Goal: Task Accomplishment & Management: Use online tool/utility

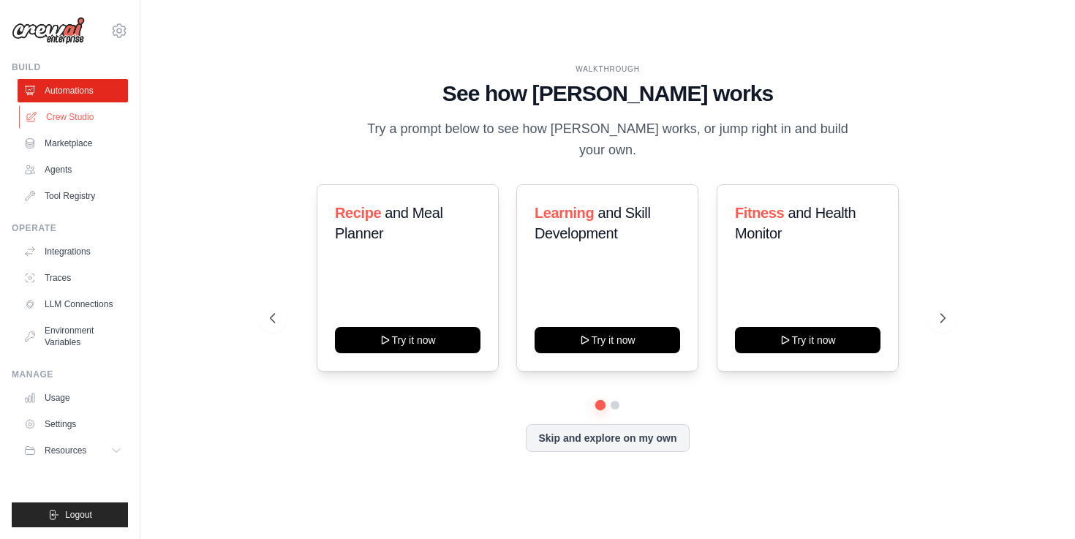
click at [60, 112] on link "Crew Studio" at bounding box center [74, 116] width 110 height 23
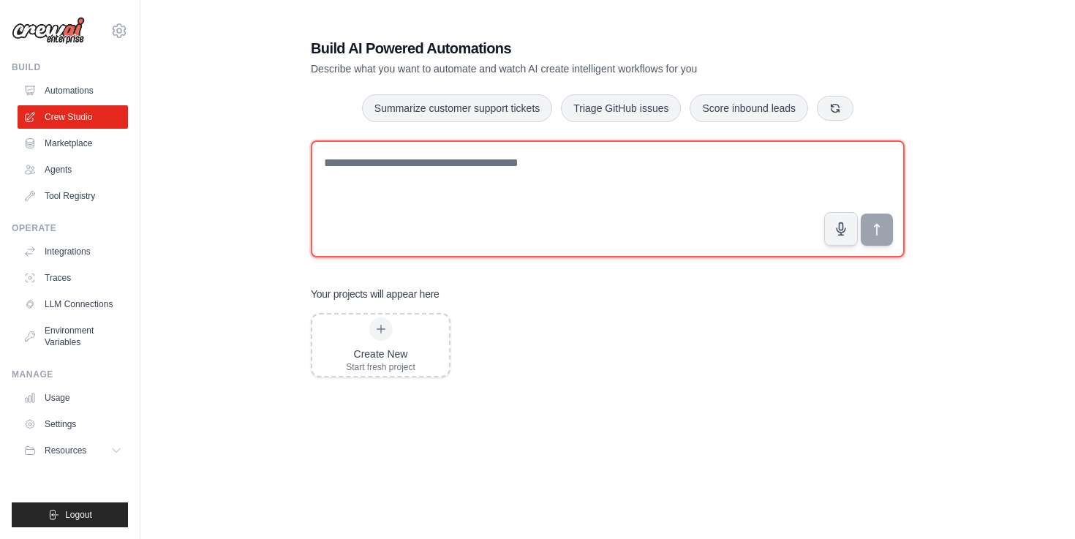
click at [596, 189] on textarea at bounding box center [608, 198] width 594 height 117
type textarea "*"
drag, startPoint x: 490, startPoint y: 164, endPoint x: 231, endPoint y: 154, distance: 259.1
click at [231, 154] on div "**********" at bounding box center [608, 293] width 888 height 556
type textarea "*"
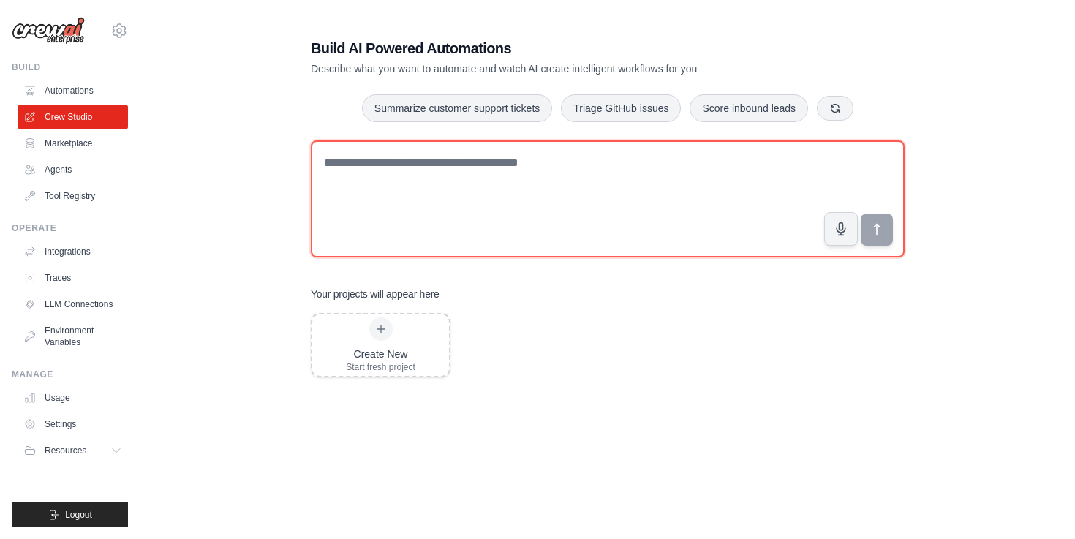
paste textarea "**********"
type textarea "**********"
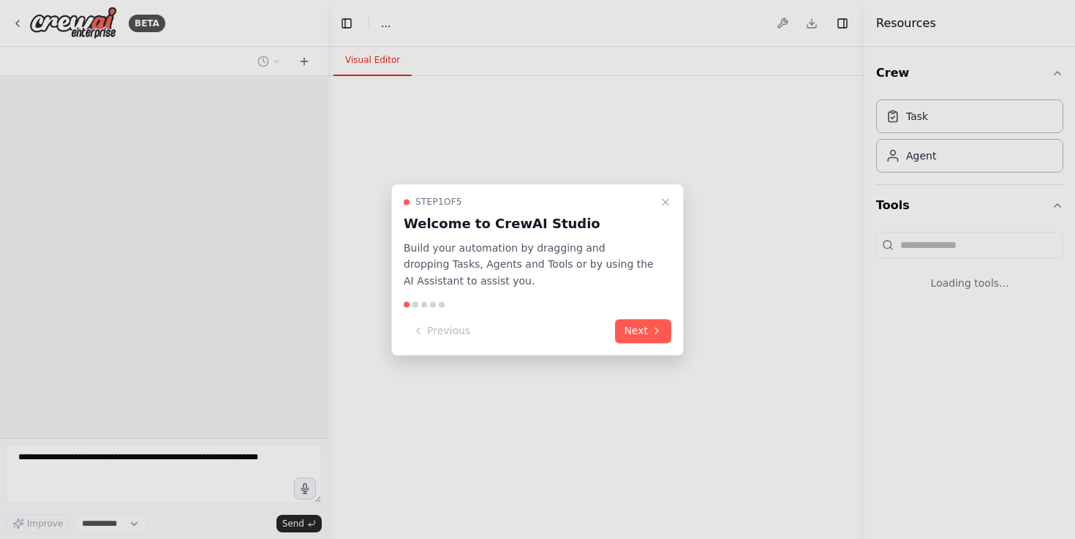
select select "****"
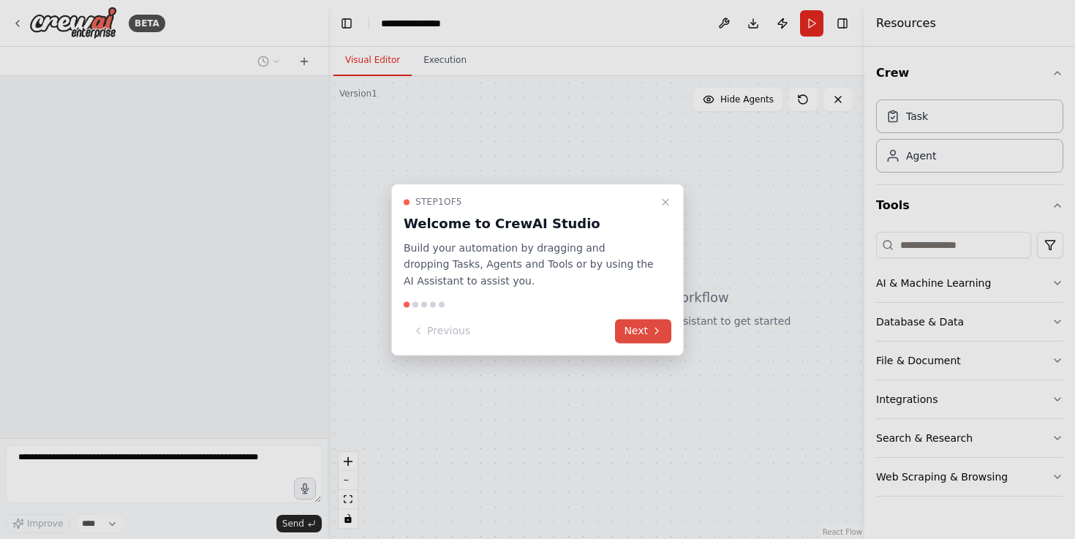
click at [636, 324] on button "Next" at bounding box center [643, 331] width 56 height 24
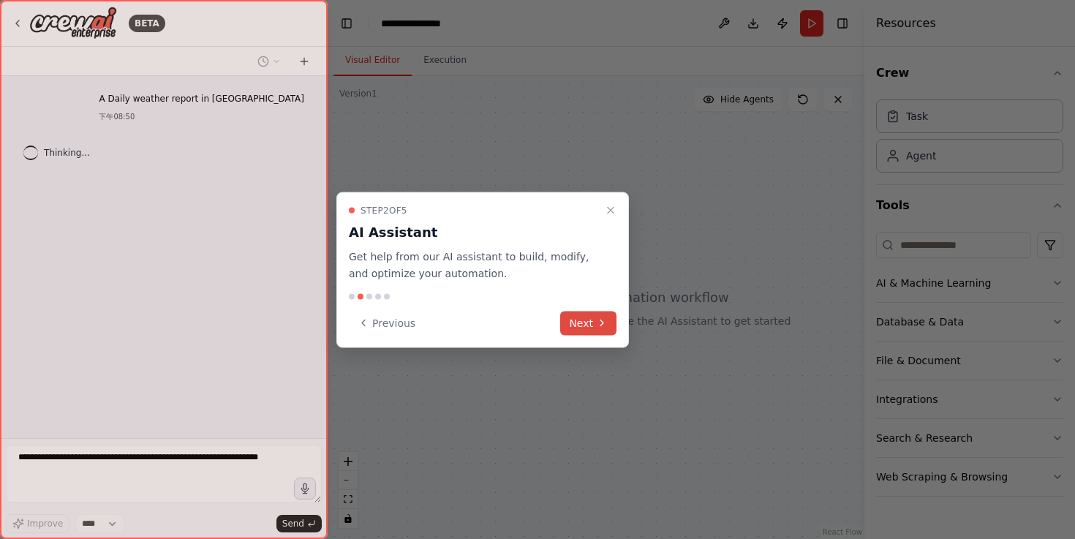
click at [587, 329] on button "Next" at bounding box center [588, 323] width 56 height 24
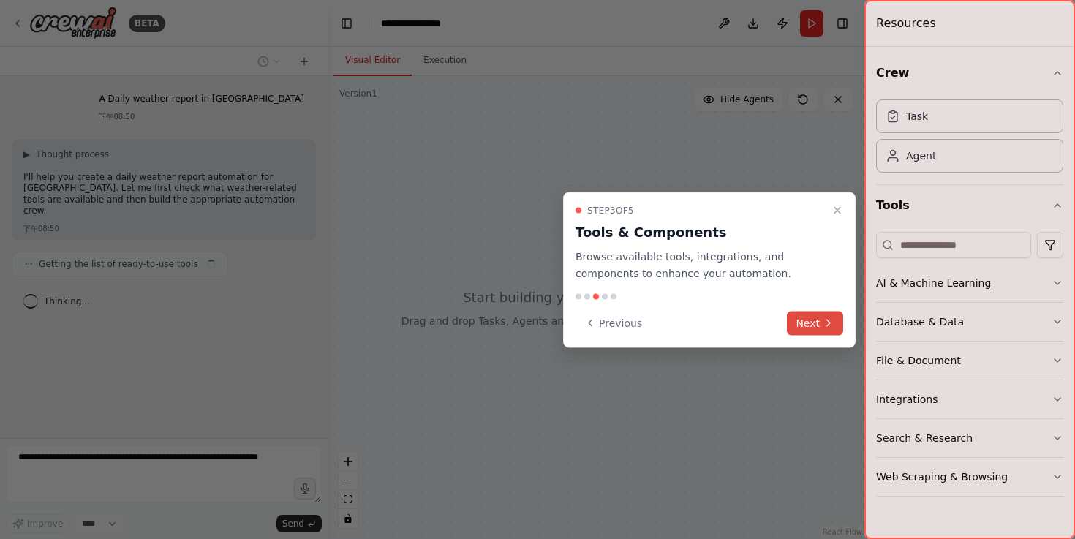
click at [803, 330] on button "Next" at bounding box center [815, 323] width 56 height 24
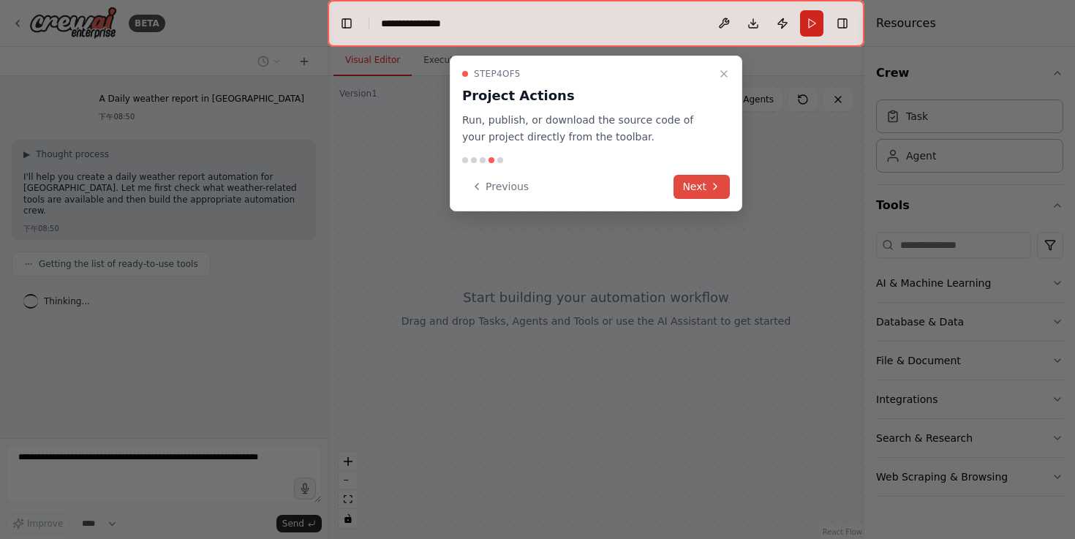
click at [717, 197] on button "Next" at bounding box center [702, 187] width 56 height 24
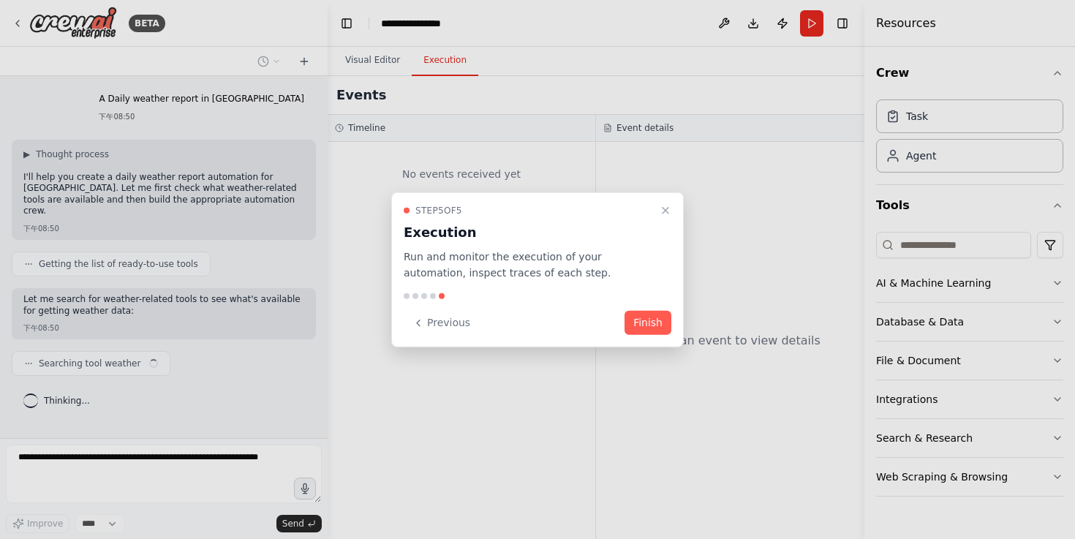
click at [650, 336] on div "Step 5 of 5 Execution Run and monitor the execution of your automation, inspect…" at bounding box center [537, 270] width 293 height 156
click at [652, 328] on button "Finish" at bounding box center [648, 323] width 47 height 24
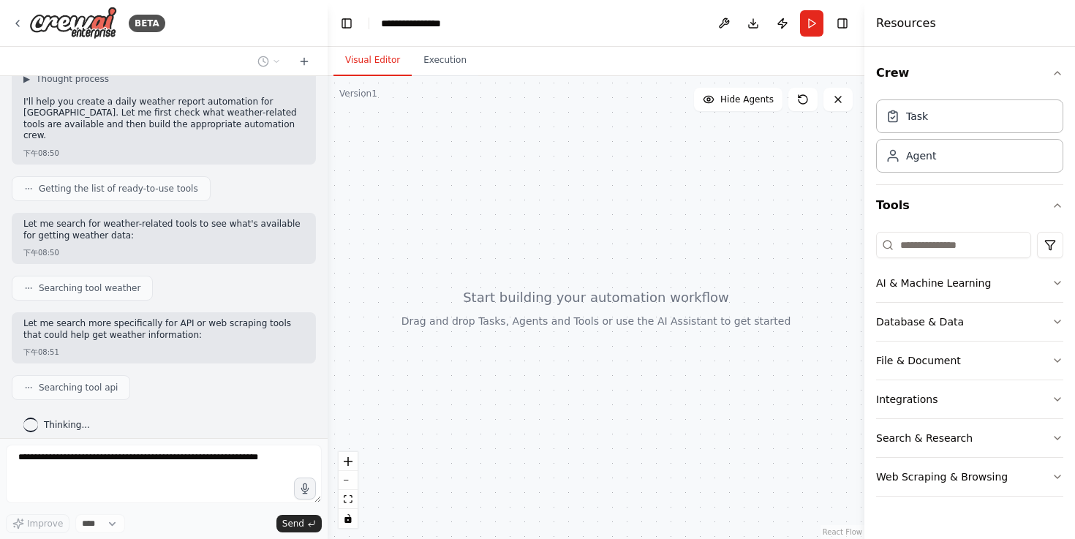
scroll to position [163, 0]
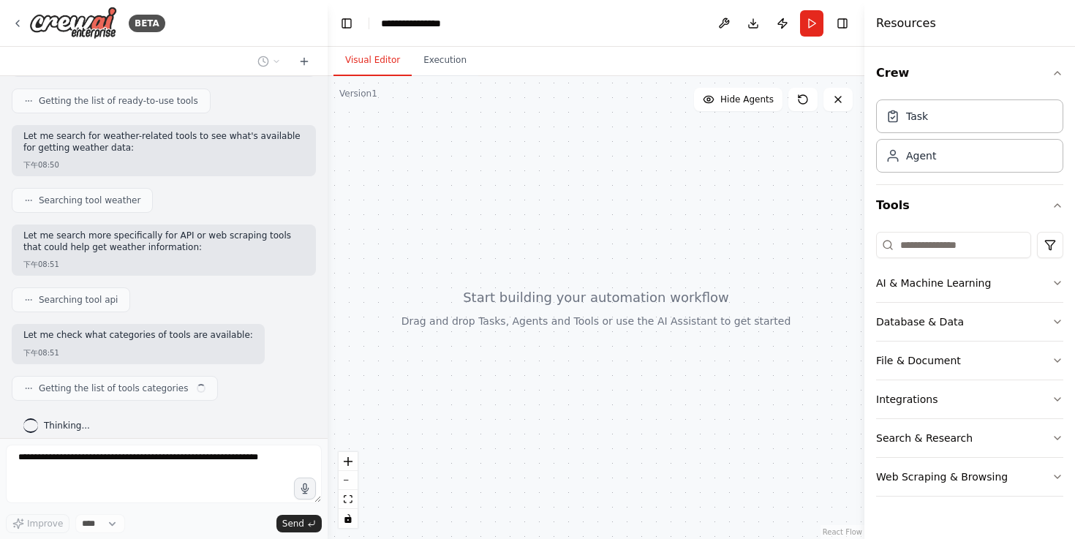
click at [595, 303] on div at bounding box center [596, 307] width 537 height 463
click at [549, 356] on div at bounding box center [596, 307] width 537 height 463
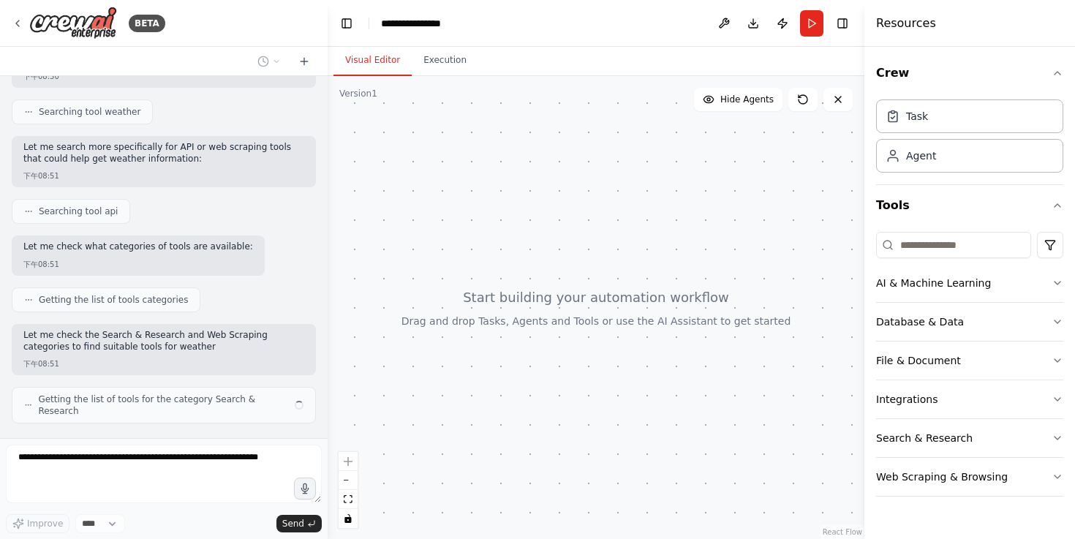
scroll to position [263, 0]
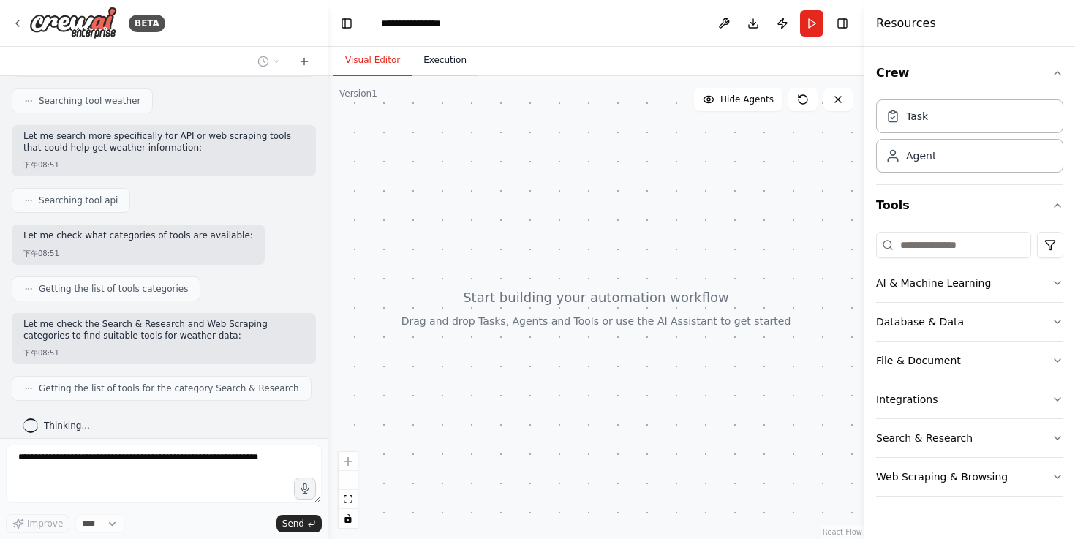
click at [445, 66] on button "Execution" at bounding box center [445, 60] width 67 height 31
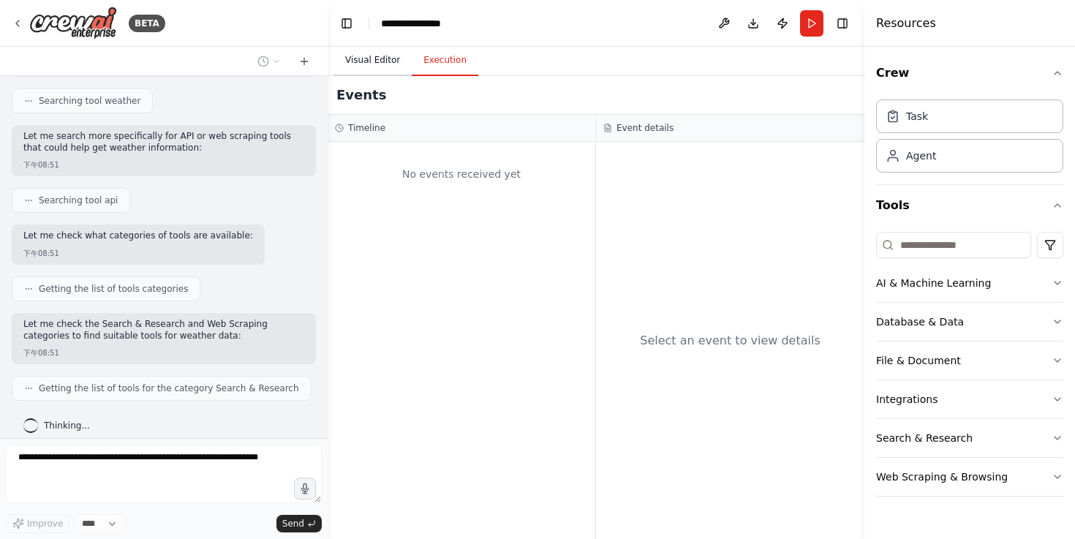
click at [371, 65] on button "Visual Editor" at bounding box center [373, 60] width 78 height 31
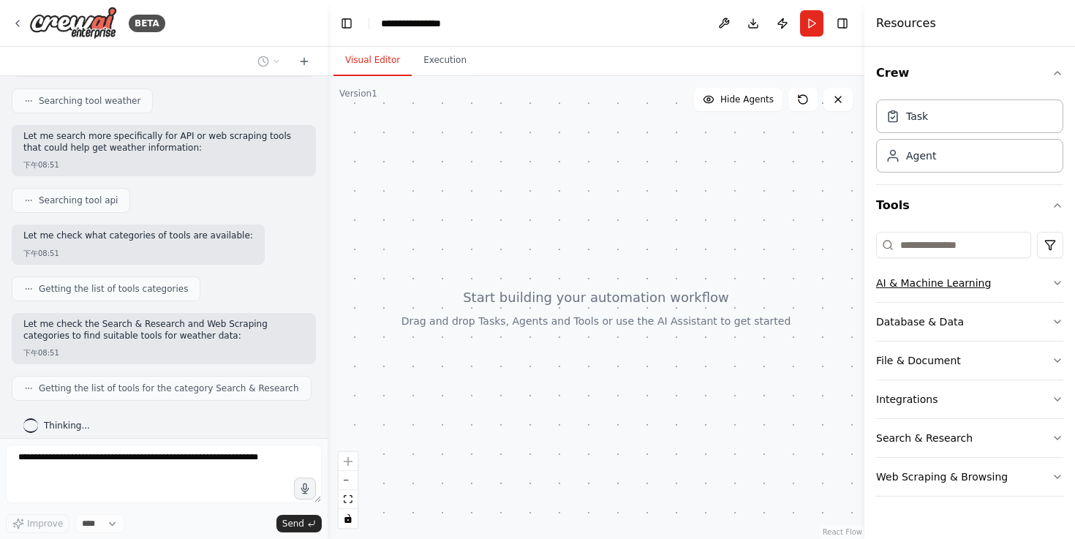
click at [968, 287] on div "AI & Machine Learning" at bounding box center [933, 283] width 115 height 15
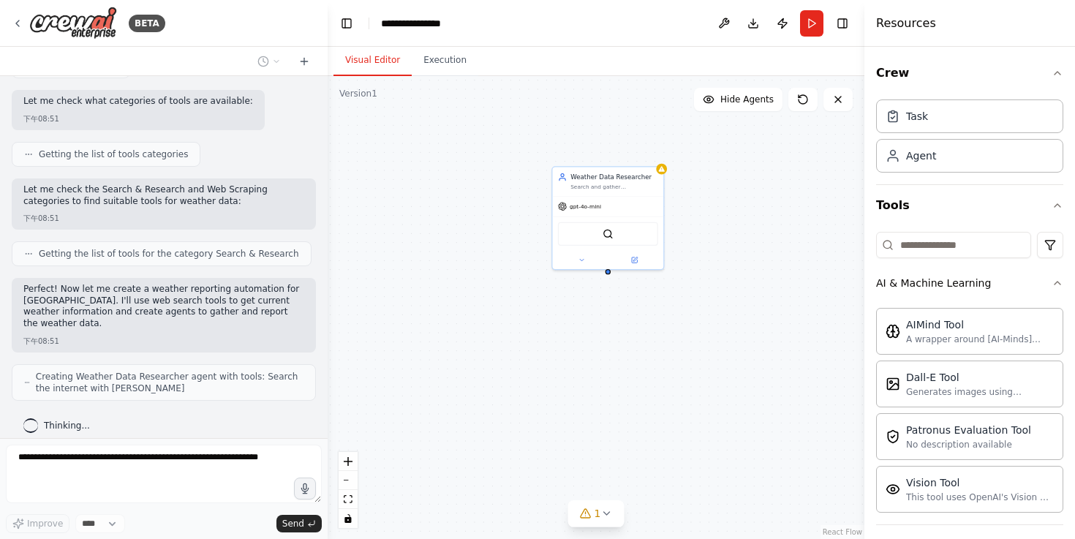
scroll to position [434, 0]
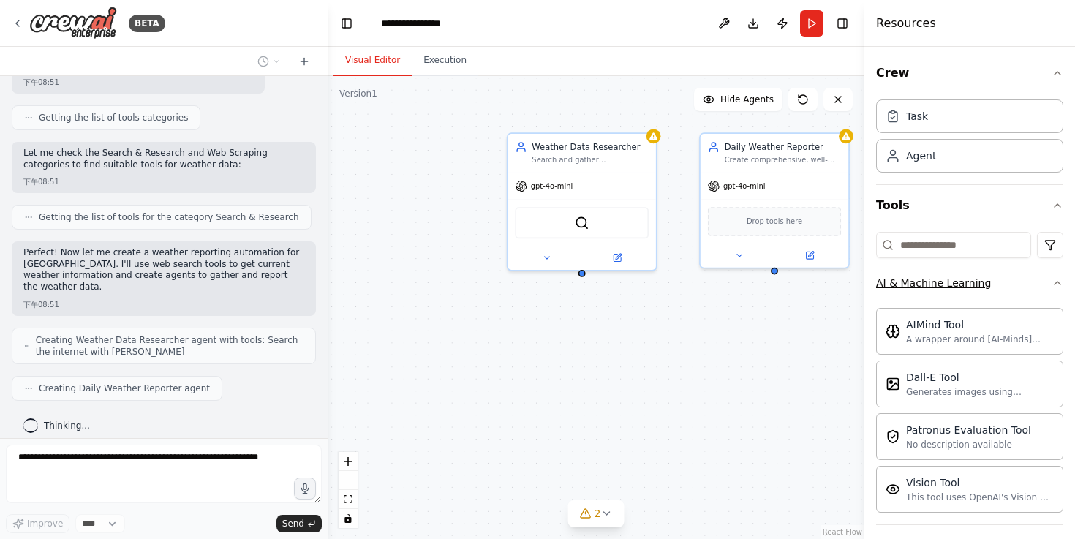
click at [957, 276] on div "AI & Machine Learning" at bounding box center [933, 283] width 115 height 15
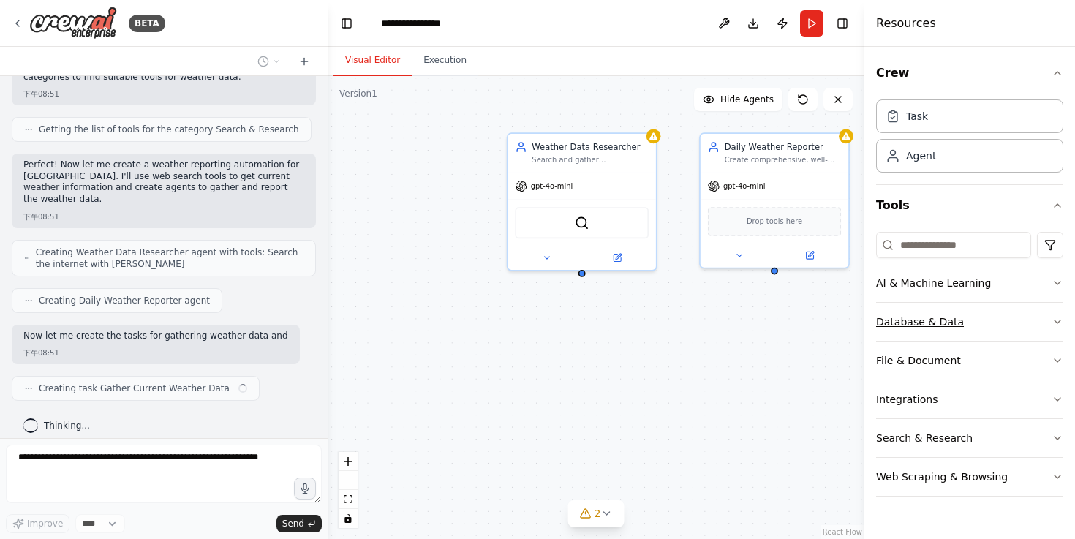
scroll to position [533, 0]
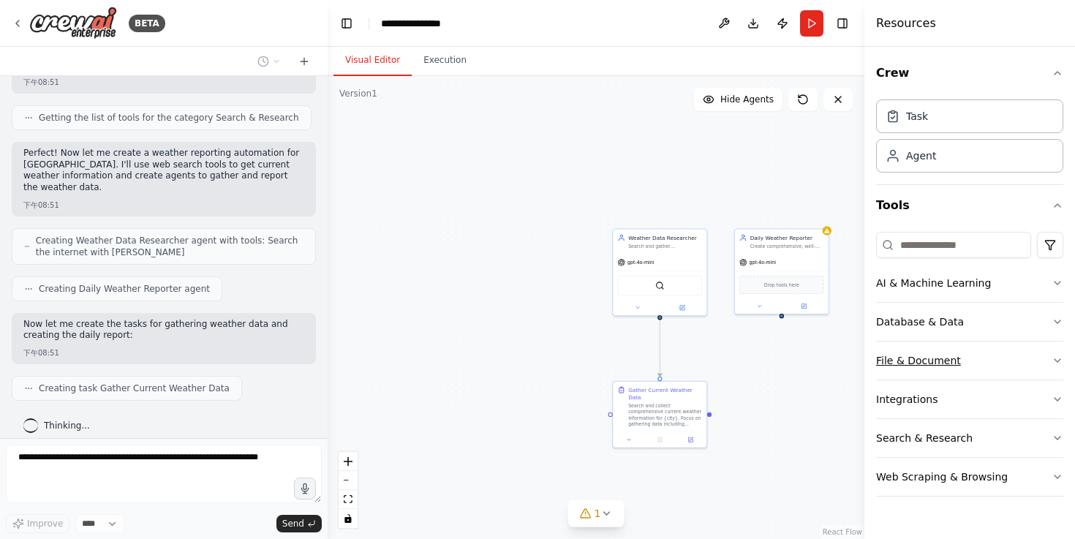
click at [929, 355] on div "File & Document" at bounding box center [918, 360] width 85 height 15
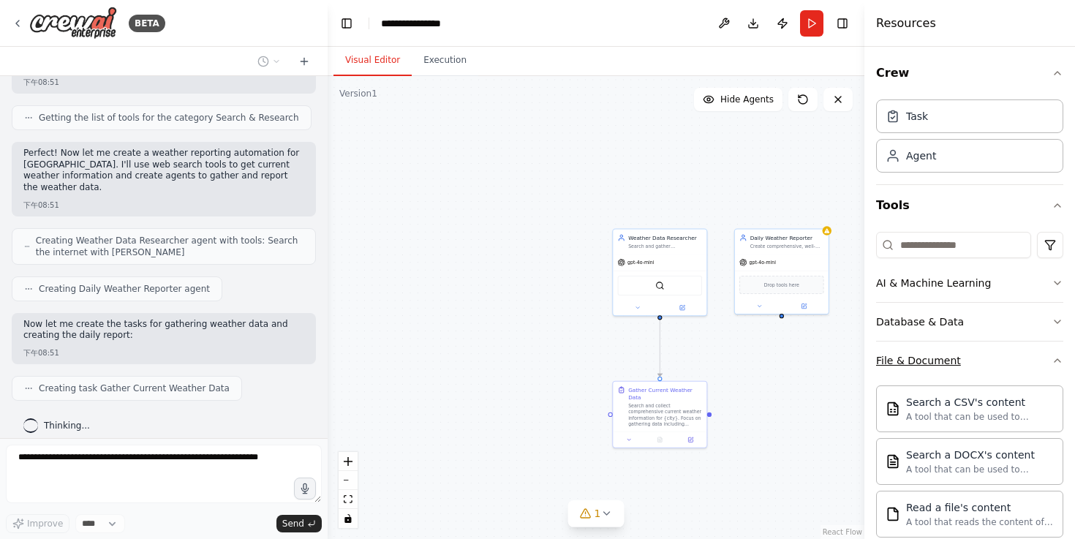
click at [929, 355] on div "File & Document" at bounding box center [918, 360] width 85 height 15
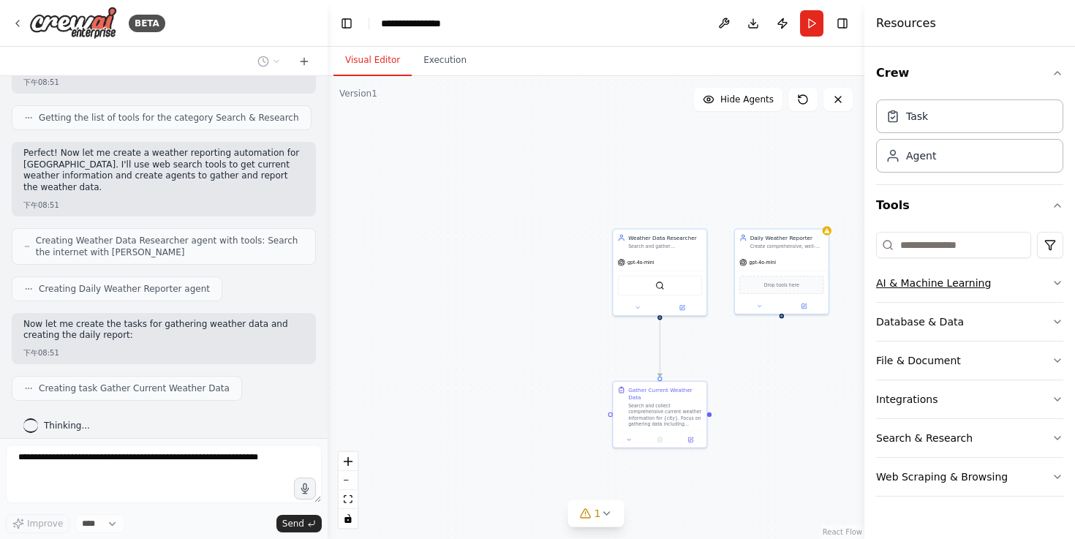
click at [946, 291] on button "AI & Machine Learning" at bounding box center [969, 283] width 187 height 38
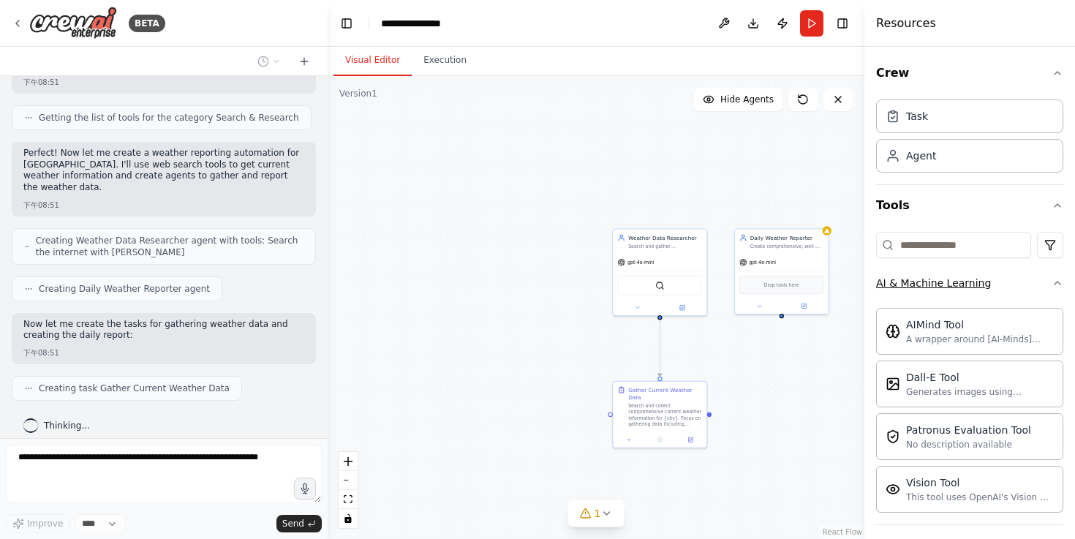
click at [946, 291] on button "AI & Machine Learning" at bounding box center [969, 283] width 187 height 38
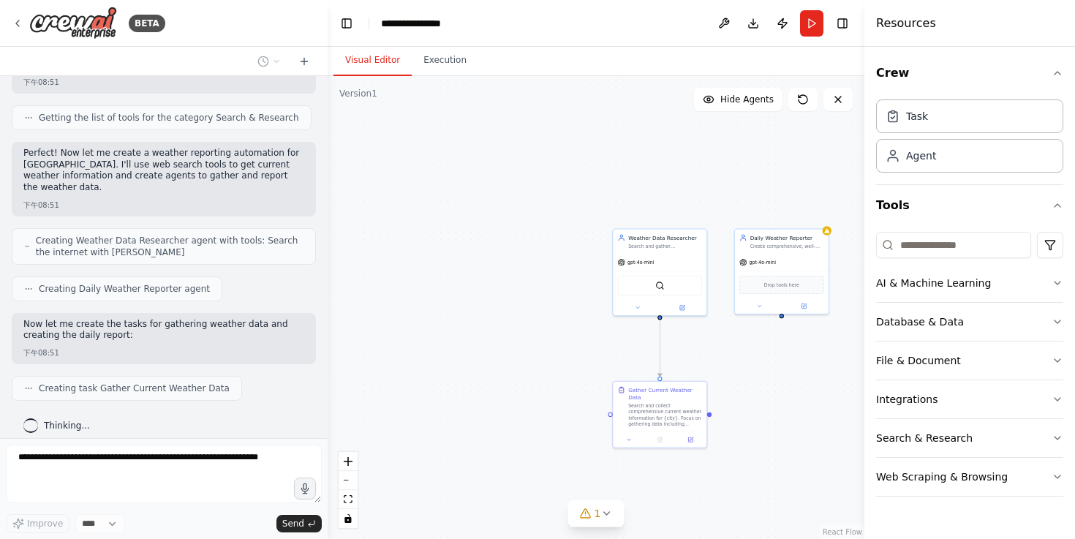
click at [744, 455] on div ".deletable-edge-delete-btn { width: 20px; height: 20px; border: 0px solid #ffff…" at bounding box center [596, 307] width 537 height 463
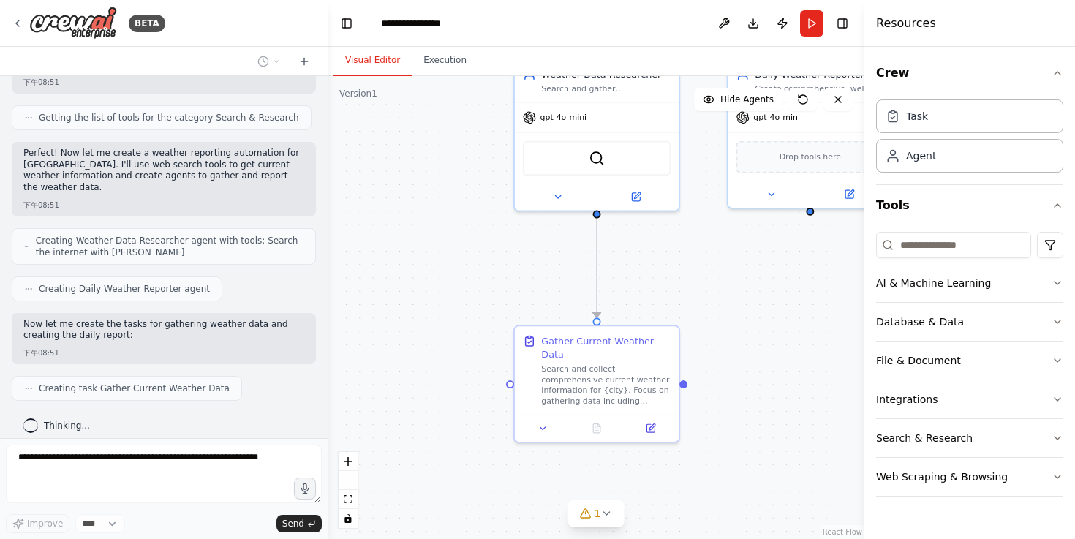
click at [897, 398] on div "Integrations" at bounding box center [906, 399] width 61 height 15
click at [900, 405] on div "Integrations" at bounding box center [906, 399] width 61 height 15
click at [919, 369] on button "File & Document" at bounding box center [969, 361] width 187 height 38
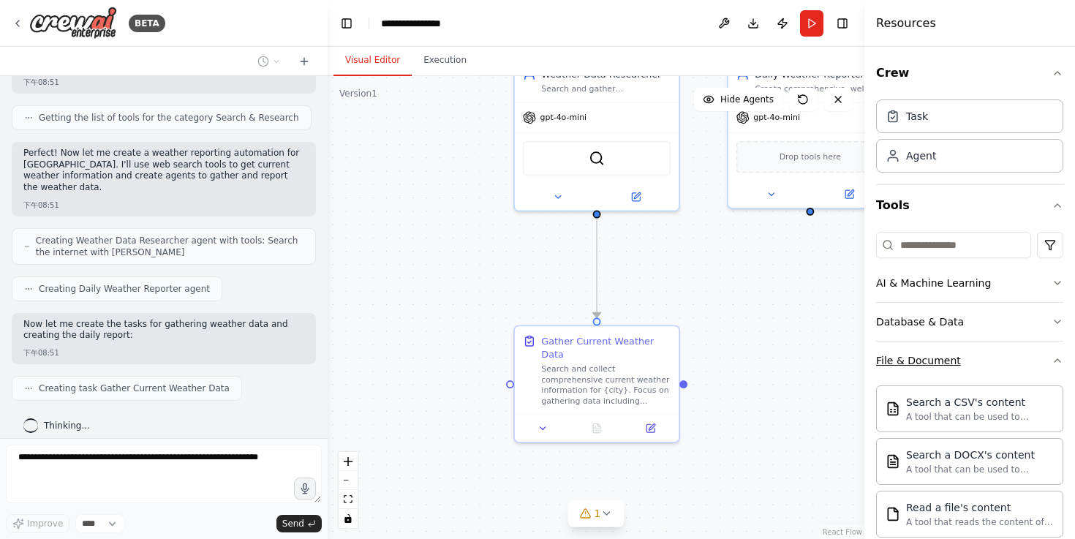
click at [919, 369] on button "File & Document" at bounding box center [969, 361] width 187 height 38
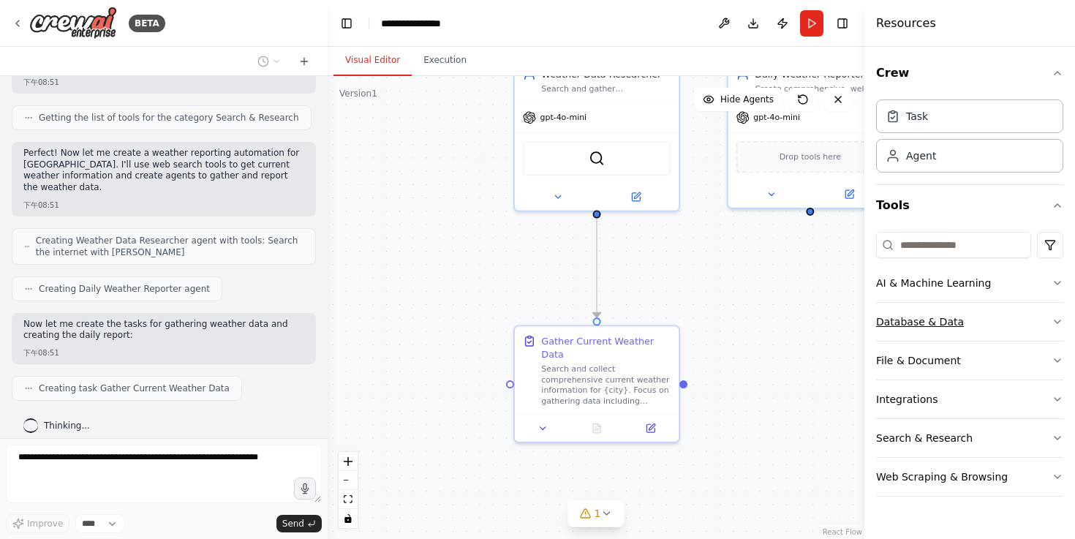
click at [933, 320] on div "Database & Data" at bounding box center [920, 322] width 88 height 15
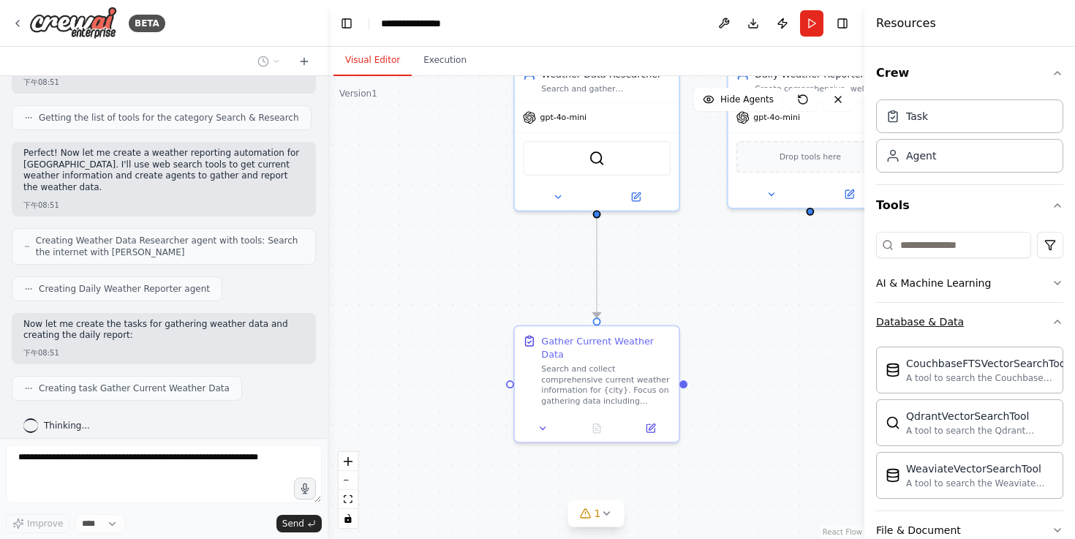
click at [933, 320] on div "Database & Data" at bounding box center [920, 322] width 88 height 15
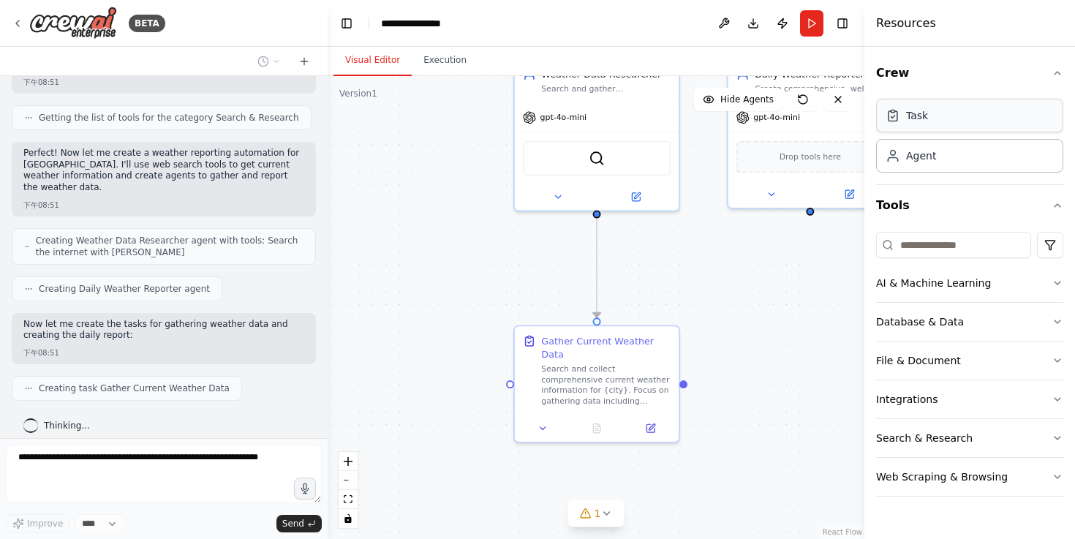
click at [884, 124] on div "Task" at bounding box center [969, 116] width 187 height 34
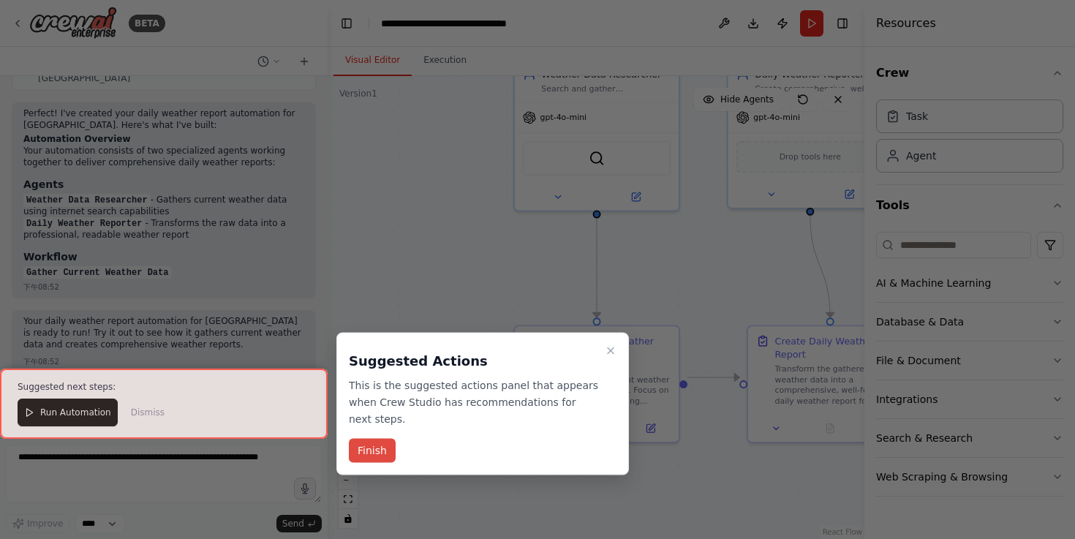
click at [380, 456] on button "Finish" at bounding box center [372, 451] width 47 height 24
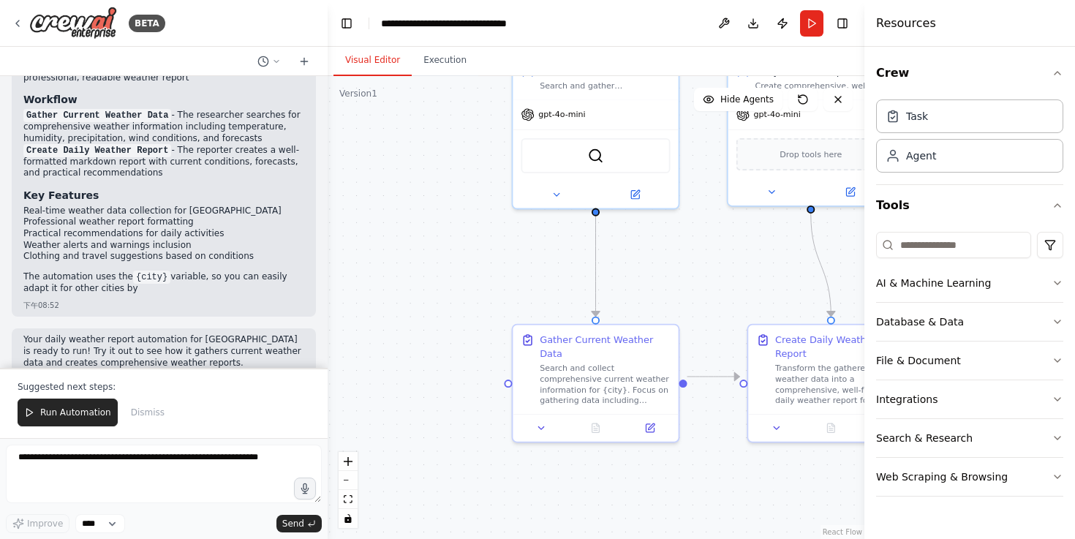
scroll to position [1184, 0]
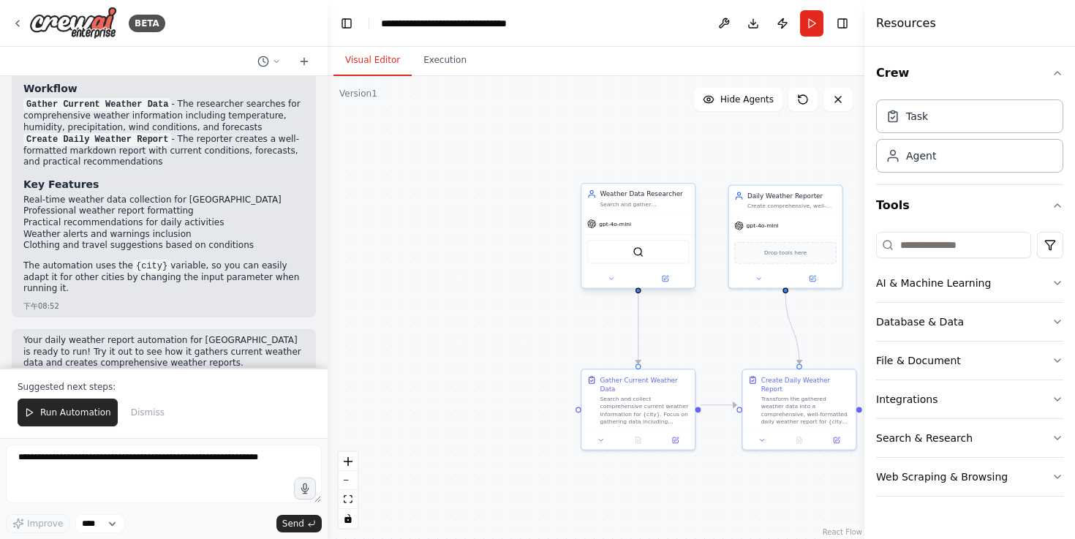
click at [639, 235] on div "SerperDevTool" at bounding box center [638, 251] width 113 height 35
click at [625, 227] on span "gpt-4o-mini" at bounding box center [615, 223] width 32 height 7
click at [614, 283] on button at bounding box center [611, 278] width 52 height 11
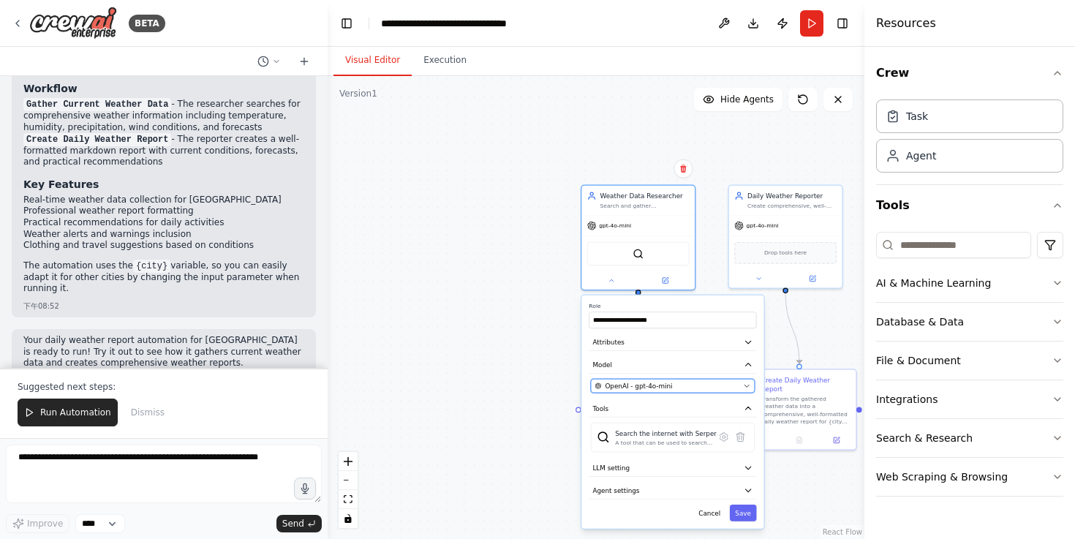
click at [690, 389] on div "OpenAI - gpt-4o-mini" at bounding box center [667, 386] width 145 height 10
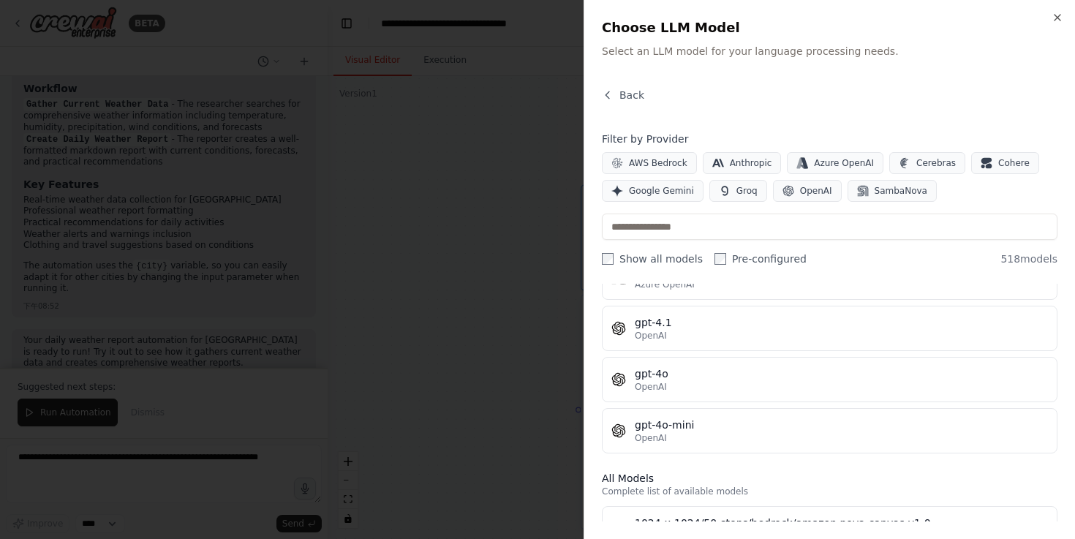
scroll to position [221, 0]
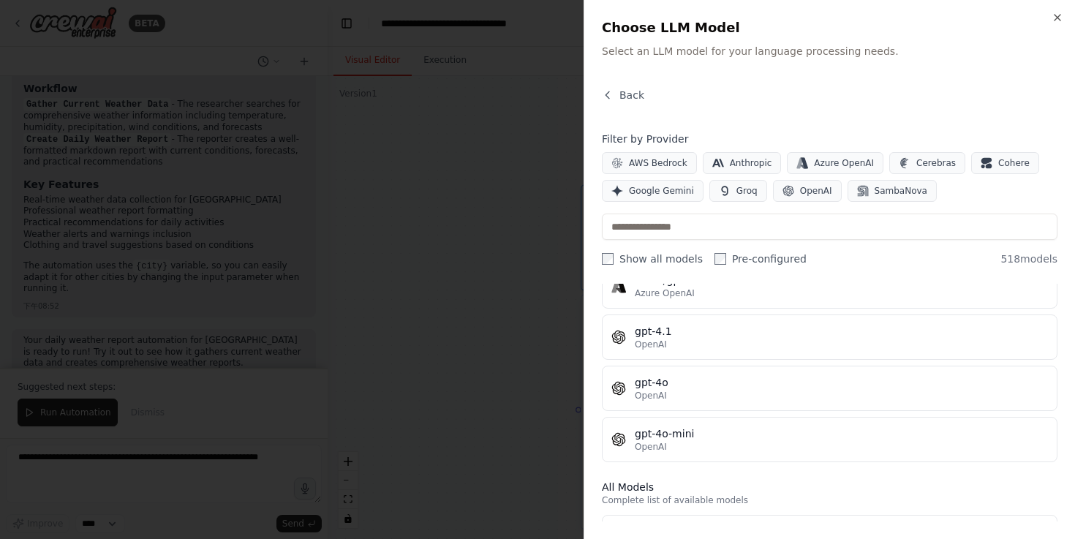
click at [517, 401] on div at bounding box center [537, 269] width 1075 height 539
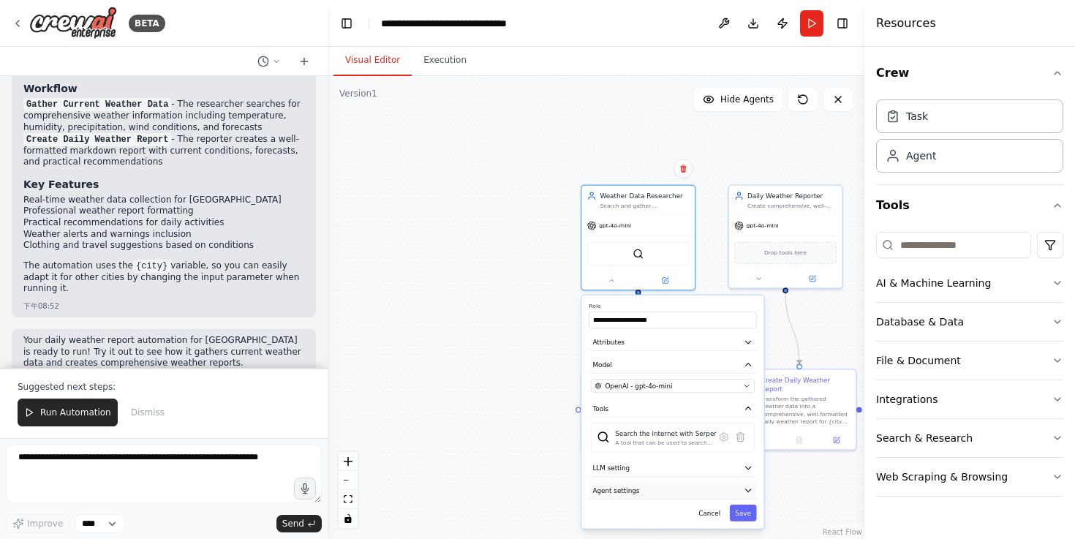
click at [658, 489] on button "Agent settings" at bounding box center [673, 490] width 168 height 17
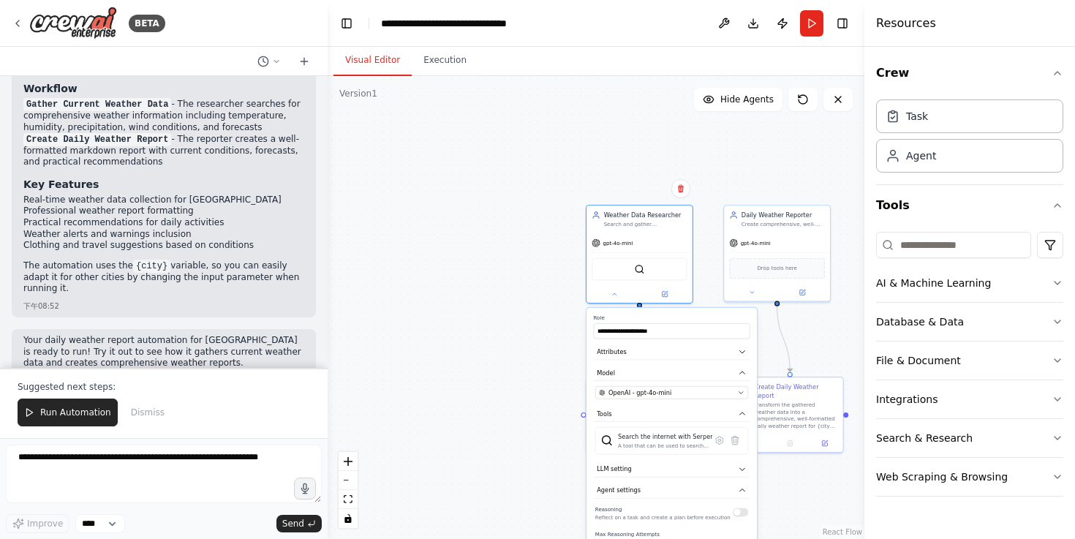
click at [1075, 230] on div "Crew Task Agent Tools AI & Machine Learning Database & Data File & Document Int…" at bounding box center [970, 293] width 211 height 492
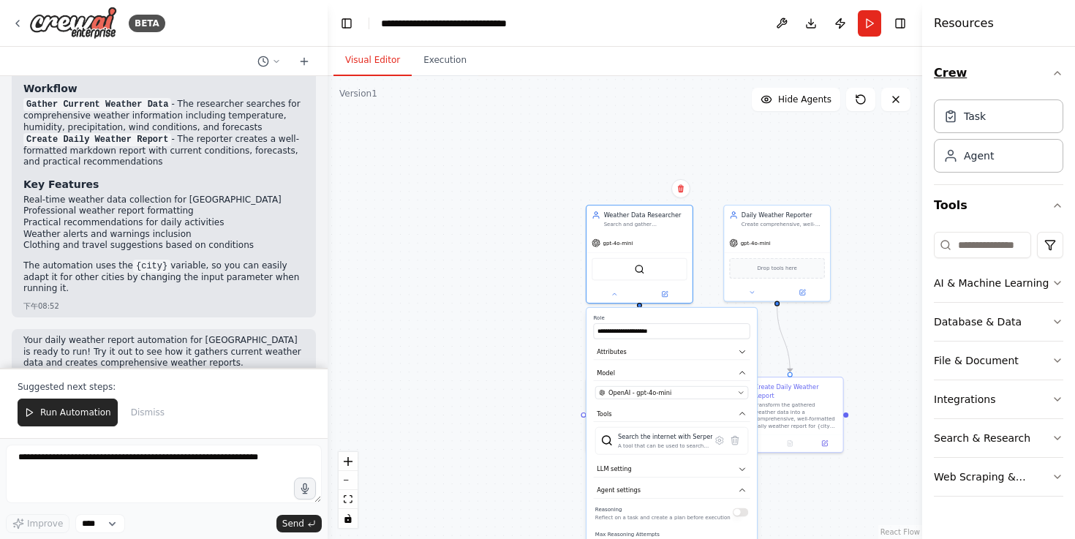
drag, startPoint x: 865, startPoint y: 89, endPoint x: 1025, endPoint y: 83, distance: 159.6
click at [1025, 83] on div "Resources Crew Task Agent Tools AI & Machine Learning Database & Data File & Do…" at bounding box center [998, 269] width 153 height 539
click at [892, 100] on icon at bounding box center [896, 100] width 12 height 12
click at [898, 104] on icon at bounding box center [896, 100] width 12 height 12
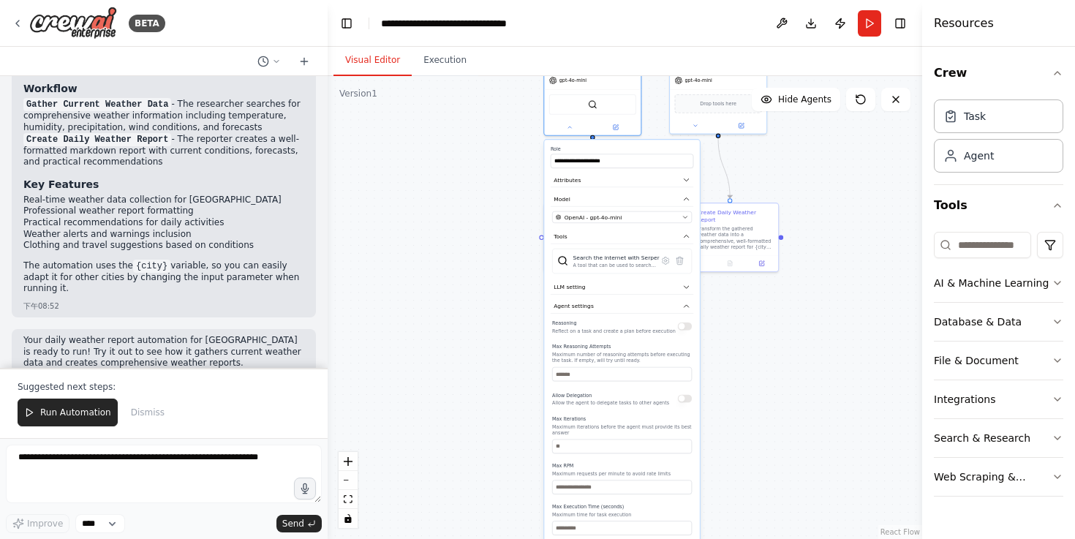
drag, startPoint x: 709, startPoint y: 238, endPoint x: 642, endPoint y: 75, distance: 176.2
click at [642, 76] on div ".deletable-edge-delete-btn { width: 20px; height: 20px; border: 0px solid #ffff…" at bounding box center [625, 307] width 595 height 463
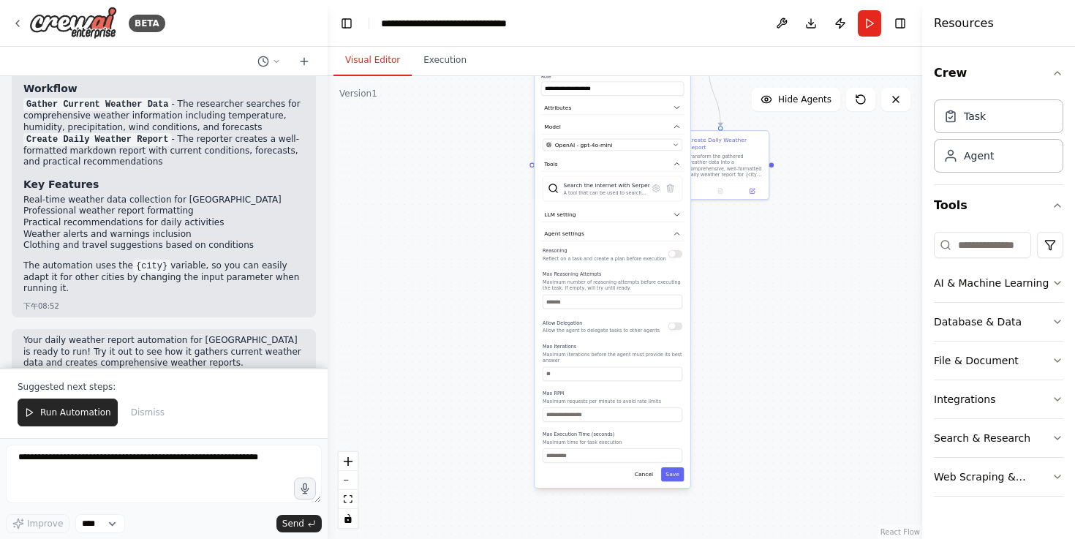
drag, startPoint x: 716, startPoint y: 218, endPoint x: 707, endPoint y: 218, distance: 9.5
click at [707, 218] on div ".deletable-edge-delete-btn { width: 20px; height: 20px; border: 0px solid #ffff…" at bounding box center [625, 307] width 595 height 463
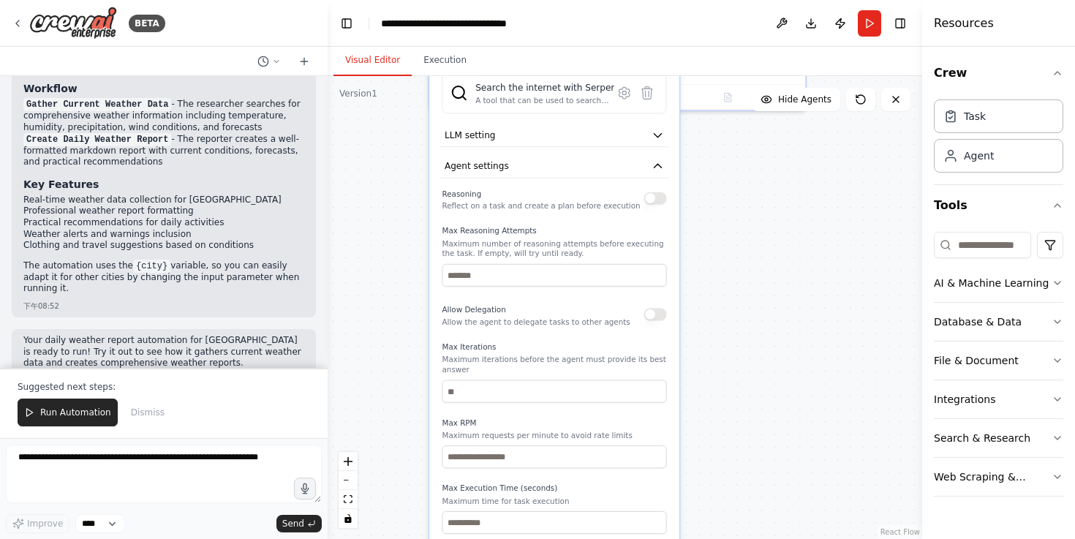
drag, startPoint x: 730, startPoint y: 347, endPoint x: 666, endPoint y: 331, distance: 66.3
click at [698, 304] on div ".deletable-edge-delete-btn { width: 20px; height: 20px; border: 0px solid #ffff…" at bounding box center [625, 307] width 595 height 463
drag, startPoint x: 673, startPoint y: 328, endPoint x: 720, endPoint y: 281, distance: 66.7
click at [720, 281] on div ".deletable-edge-delete-btn { width: 20px; height: 20px; border: 0px solid #ffff…" at bounding box center [625, 307] width 595 height 463
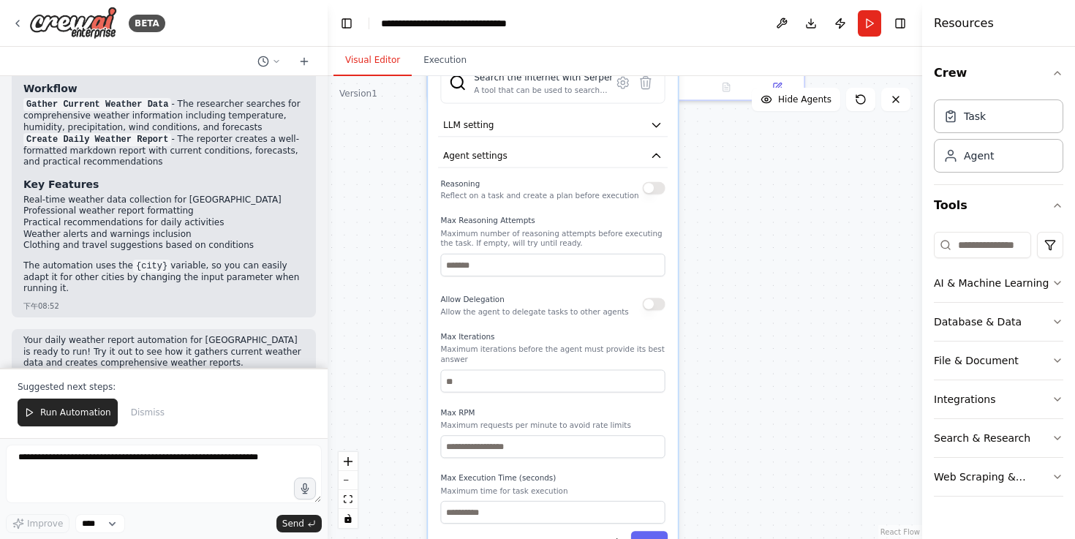
click at [755, 242] on div ".deletable-edge-delete-btn { width: 20px; height: 20px; border: 0px solid #ffff…" at bounding box center [625, 307] width 595 height 463
click at [752, 268] on div ".deletable-edge-delete-btn { width: 20px; height: 20px; border: 0px solid #ffff…" at bounding box center [625, 307] width 595 height 463
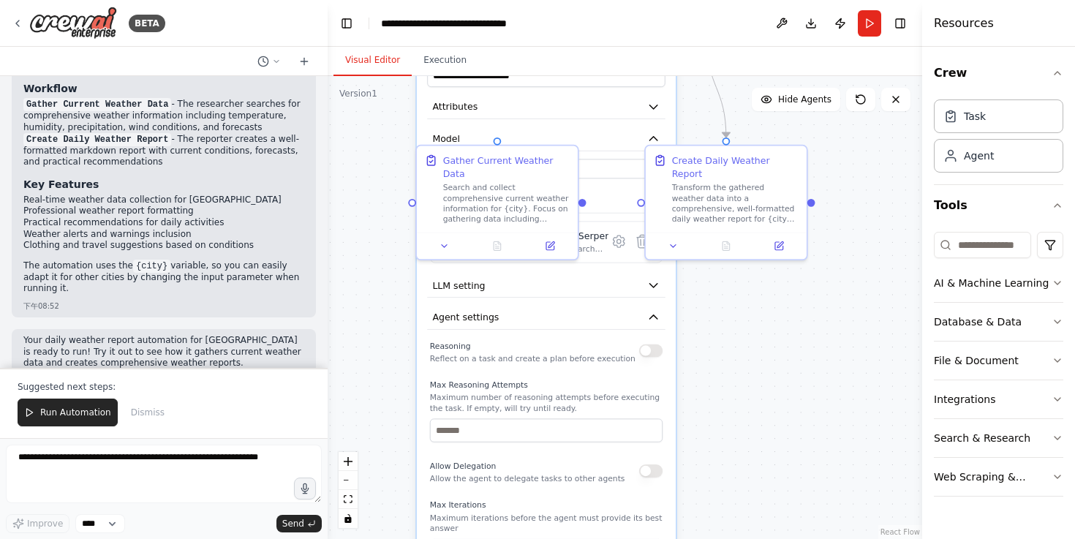
drag, startPoint x: 756, startPoint y: 415, endPoint x: 762, endPoint y: 583, distance: 167.6
click at [762, 538] on html "BETA A Daily weather report in Taipei city 下午08:50 ▶ Thought process I'll help …" at bounding box center [537, 269] width 1075 height 539
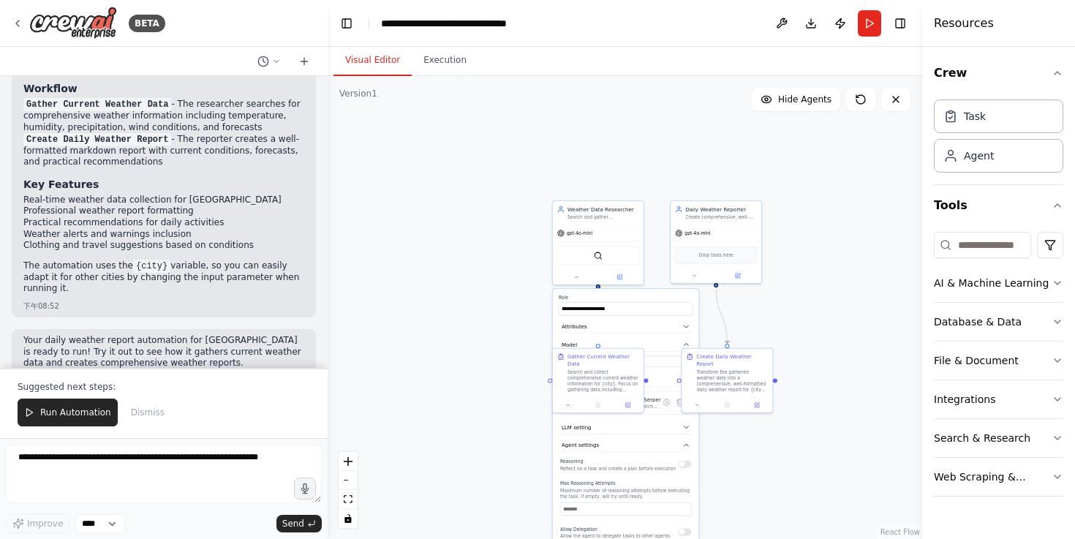
drag, startPoint x: 853, startPoint y: 423, endPoint x: 818, endPoint y: 471, distance: 59.3
click at [818, 471] on div ".deletable-edge-delete-btn { width: 20px; height: 20px; border: 0px solid #ffff…" at bounding box center [625, 307] width 595 height 463
click at [579, 281] on div at bounding box center [597, 276] width 91 height 15
click at [579, 282] on div at bounding box center [597, 276] width 91 height 15
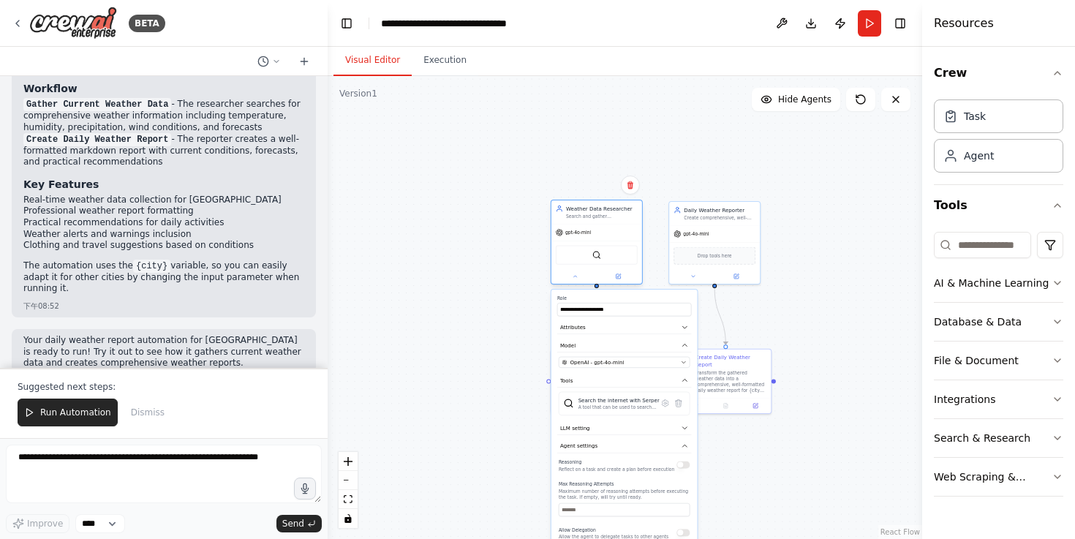
click at [574, 282] on div at bounding box center [597, 276] width 91 height 15
click at [576, 282] on div at bounding box center [597, 276] width 91 height 15
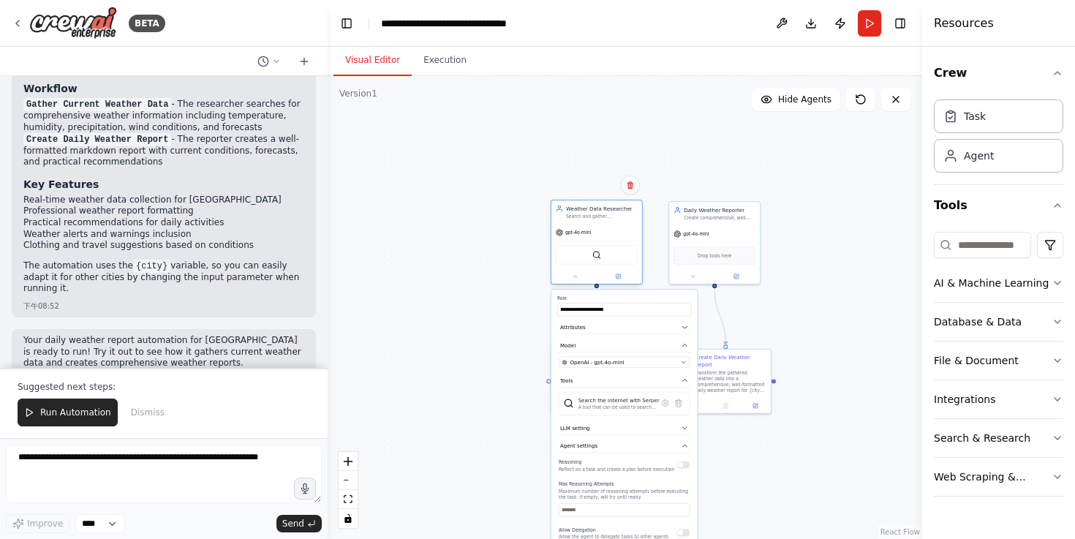
click at [576, 282] on div at bounding box center [597, 276] width 91 height 15
click at [806, 335] on div ".deletable-edge-delete-btn { width: 20px; height: 20px; border: 0px solid #ffff…" at bounding box center [625, 307] width 595 height 463
drag, startPoint x: 782, startPoint y: 395, endPoint x: 762, endPoint y: 443, distance: 52.2
click at [762, 443] on div ".deletable-edge-delete-btn { width: 20px; height: 20px; border: 0px solid #ffff…" at bounding box center [625, 307] width 595 height 463
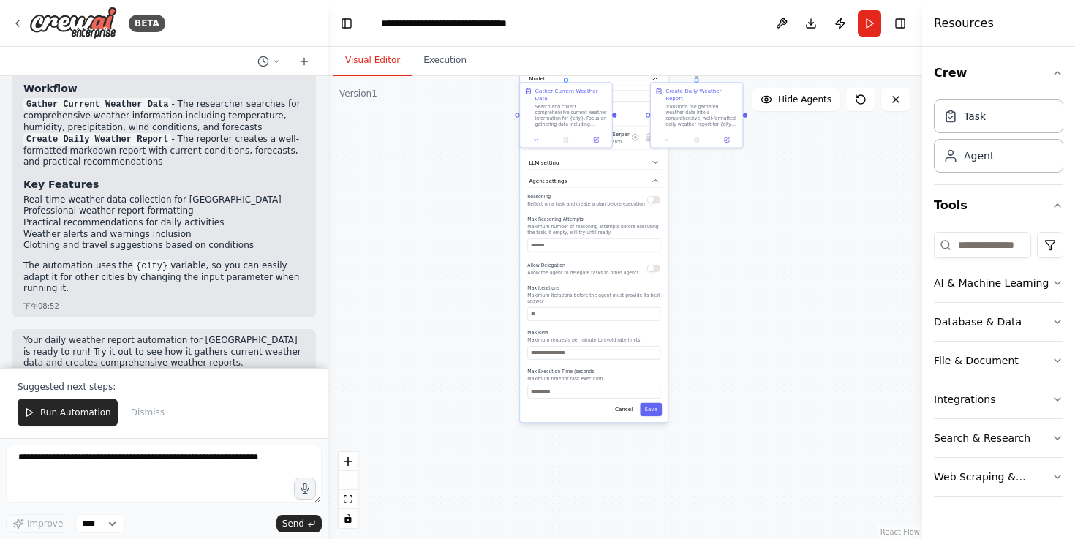
drag, startPoint x: 762, startPoint y: 443, endPoint x: 733, endPoint y: 178, distance: 266.4
click at [733, 178] on div ".deletable-edge-delete-btn { width: 20px; height: 20px; border: 0px solid #ffff…" at bounding box center [625, 307] width 595 height 463
click at [625, 417] on button "Cancel" at bounding box center [623, 410] width 26 height 13
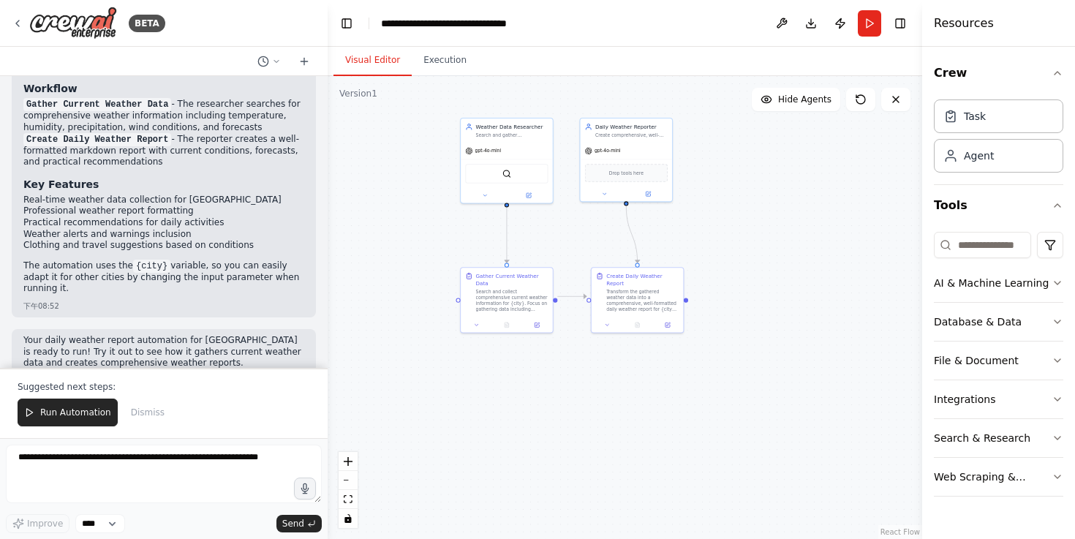
drag, startPoint x: 710, startPoint y: 309, endPoint x: 651, endPoint y: 493, distance: 192.7
click at [651, 493] on div ".deletable-edge-delete-btn { width: 20px; height: 20px; border: 0px solid #ffff…" at bounding box center [625, 307] width 595 height 463
click at [987, 156] on div "Agent" at bounding box center [979, 155] width 30 height 15
click at [983, 164] on div "Agent" at bounding box center [998, 155] width 129 height 34
click at [983, 163] on div "Agent" at bounding box center [998, 155] width 129 height 34
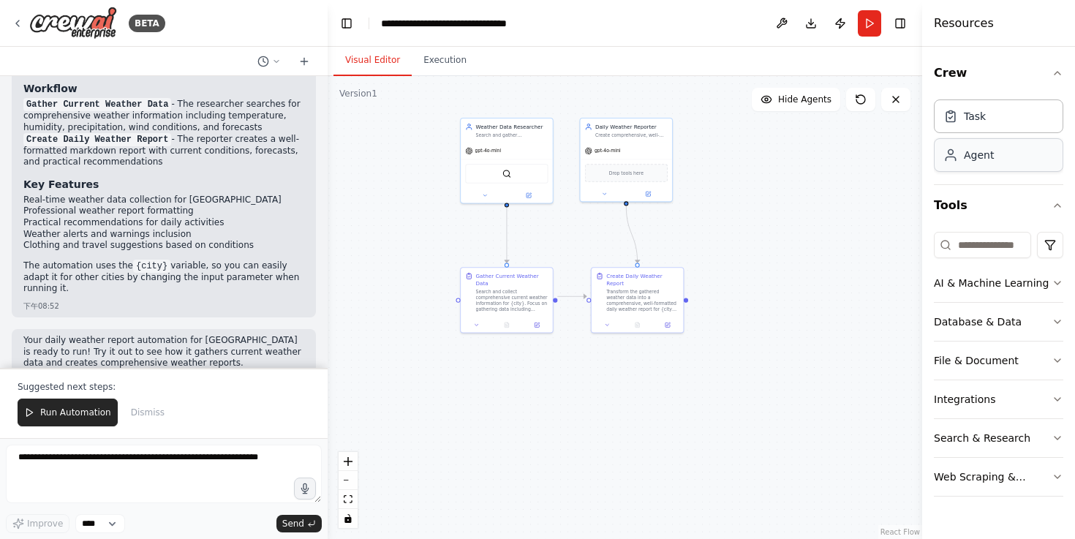
click at [983, 163] on div "Agent" at bounding box center [998, 155] width 129 height 34
click at [977, 161] on div "Agent" at bounding box center [979, 155] width 30 height 15
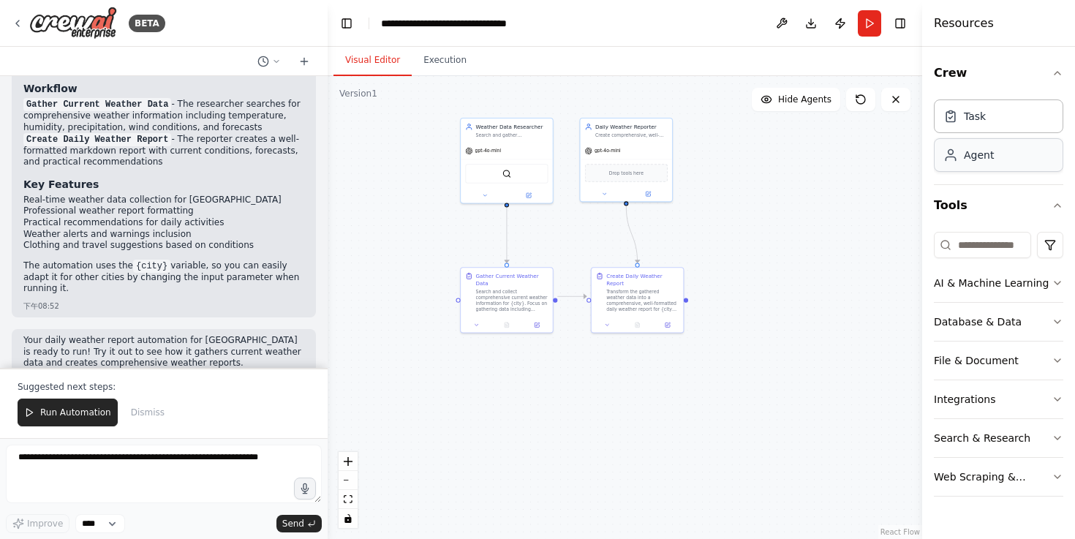
click at [977, 161] on div "Agent" at bounding box center [979, 155] width 30 height 15
click at [989, 132] on div "Task" at bounding box center [998, 116] width 129 height 34
click at [958, 125] on div "Task" at bounding box center [998, 116] width 129 height 34
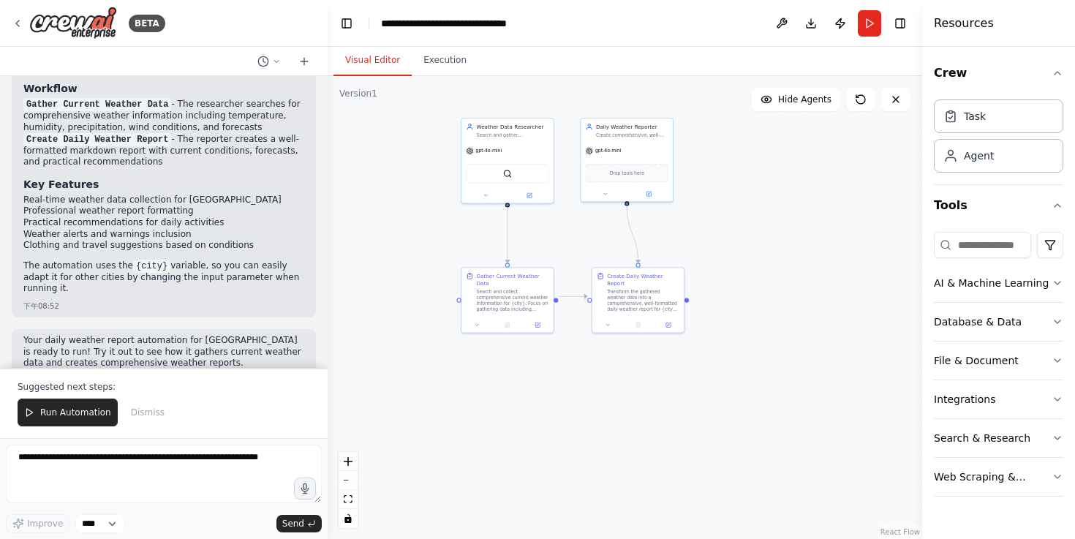
click at [809, 203] on div ".deletable-edge-delete-btn { width: 20px; height: 20px; border: 0px solid #ffff…" at bounding box center [625, 307] width 595 height 463
click at [766, 239] on div ".deletable-edge-delete-btn { width: 20px; height: 20px; border: 0px solid #ffff…" at bounding box center [625, 307] width 595 height 463
click at [737, 242] on div ".deletable-edge-delete-btn { width: 20px; height: 20px; border: 0px solid #ffff…" at bounding box center [625, 307] width 595 height 463
click at [608, 316] on div at bounding box center [638, 323] width 92 height 15
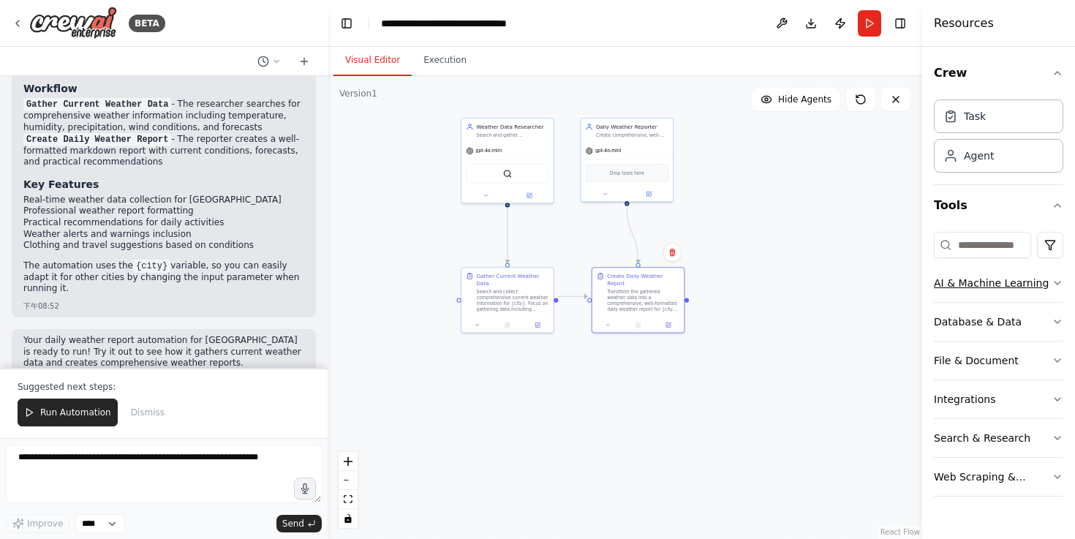
click at [990, 285] on div "AI & Machine Learning" at bounding box center [991, 283] width 115 height 15
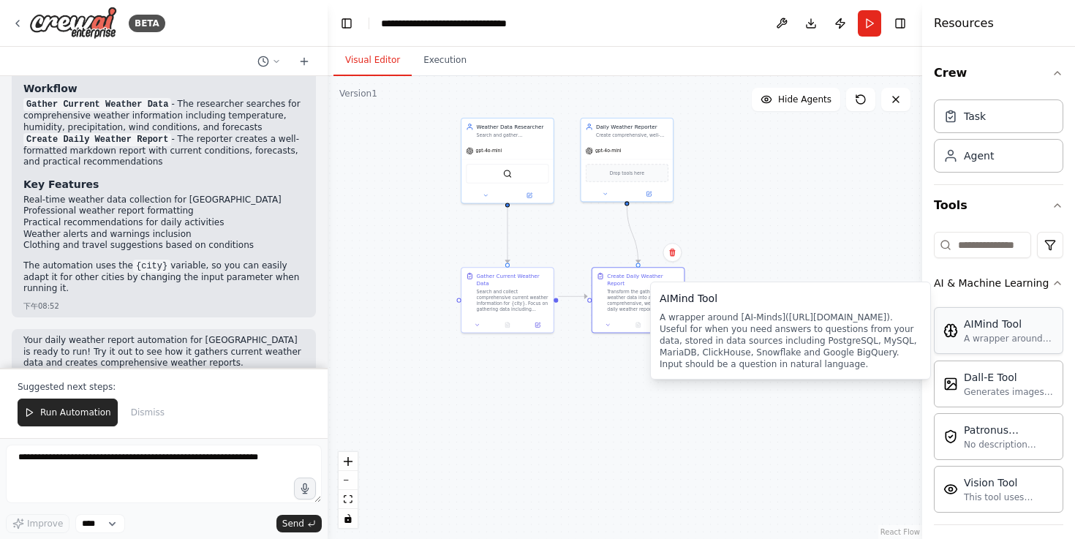
click at [974, 328] on div "AIMind Tool" at bounding box center [1009, 324] width 90 height 15
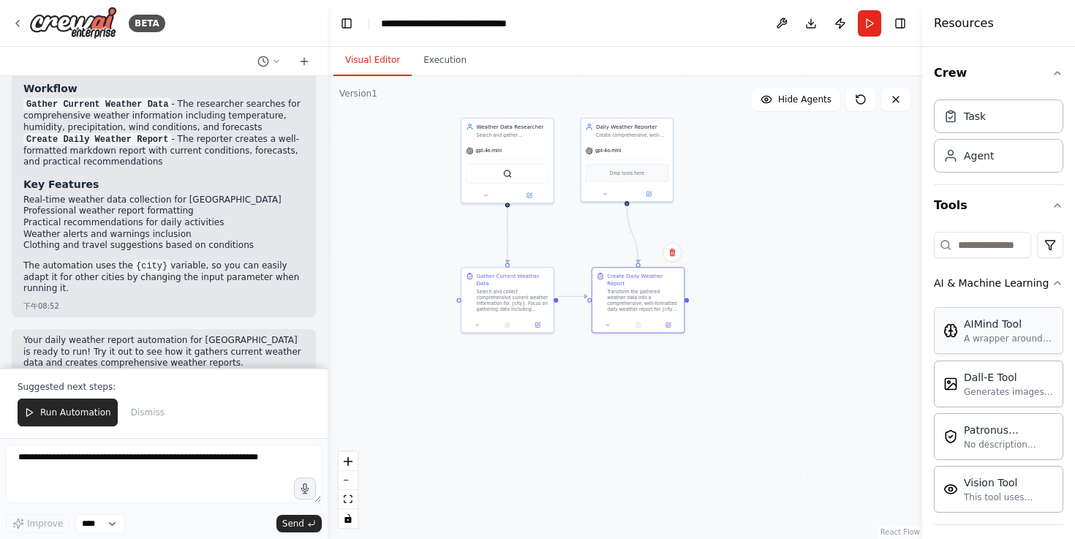
click at [974, 328] on div "AIMind Tool" at bounding box center [1009, 324] width 90 height 15
click at [978, 167] on div "Agent" at bounding box center [998, 155] width 129 height 34
drag, startPoint x: 987, startPoint y: 154, endPoint x: 737, endPoint y: 0, distance: 293.9
click at [637, 134] on div "Create comprehensive, well-formatted daily weather reports for {city} that are …" at bounding box center [632, 133] width 72 height 6
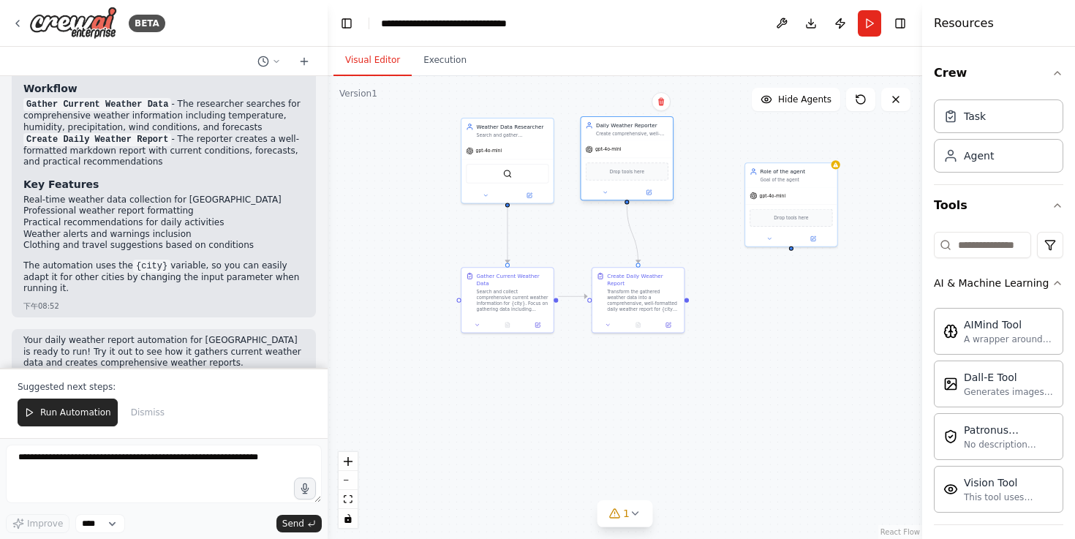
click at [638, 140] on div "Daily Weather Reporter Create comprehensive, well-formatted daily weather repor…" at bounding box center [628, 129] width 92 height 24
click at [781, 192] on span "gpt-4o-mini" at bounding box center [773, 195] width 26 height 6
click at [791, 178] on div "Goal of the agent" at bounding box center [797, 179] width 72 height 6
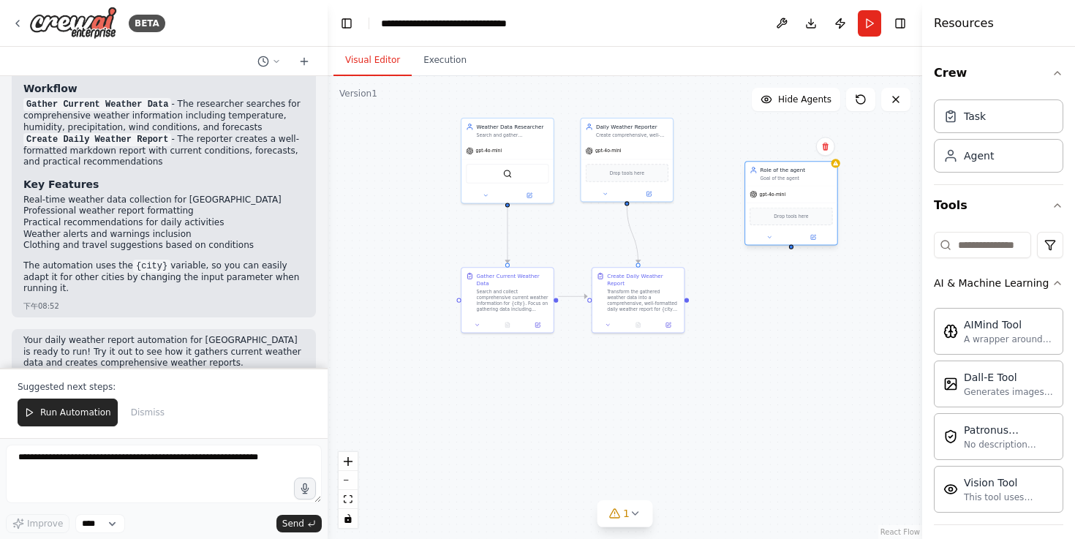
click at [787, 170] on div "Role of the agent" at bounding box center [797, 169] width 72 height 7
click at [775, 179] on div "Goal of the agent" at bounding box center [797, 179] width 72 height 6
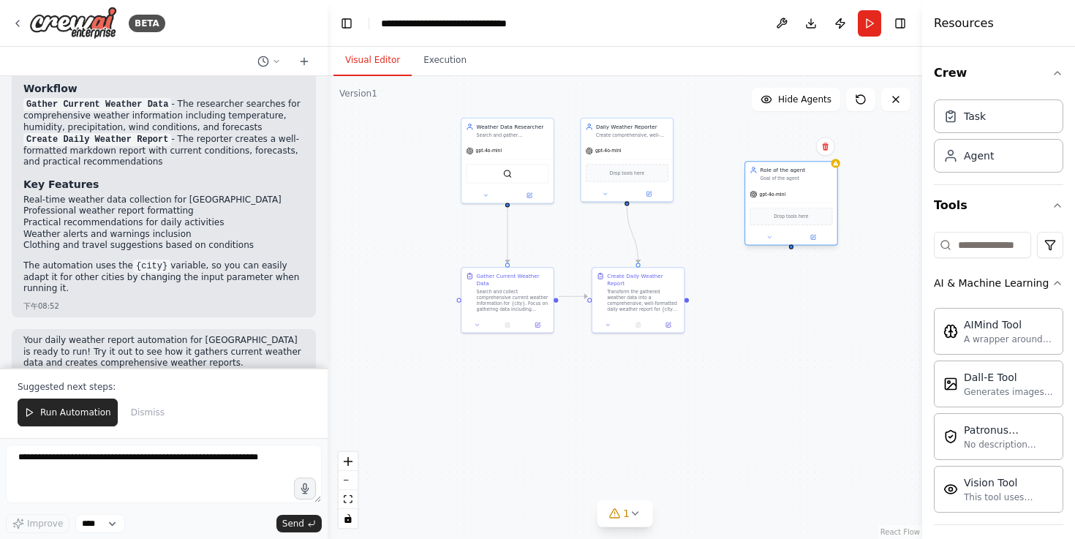
click at [816, 243] on div at bounding box center [791, 237] width 92 height 15
click at [813, 241] on button at bounding box center [813, 237] width 42 height 9
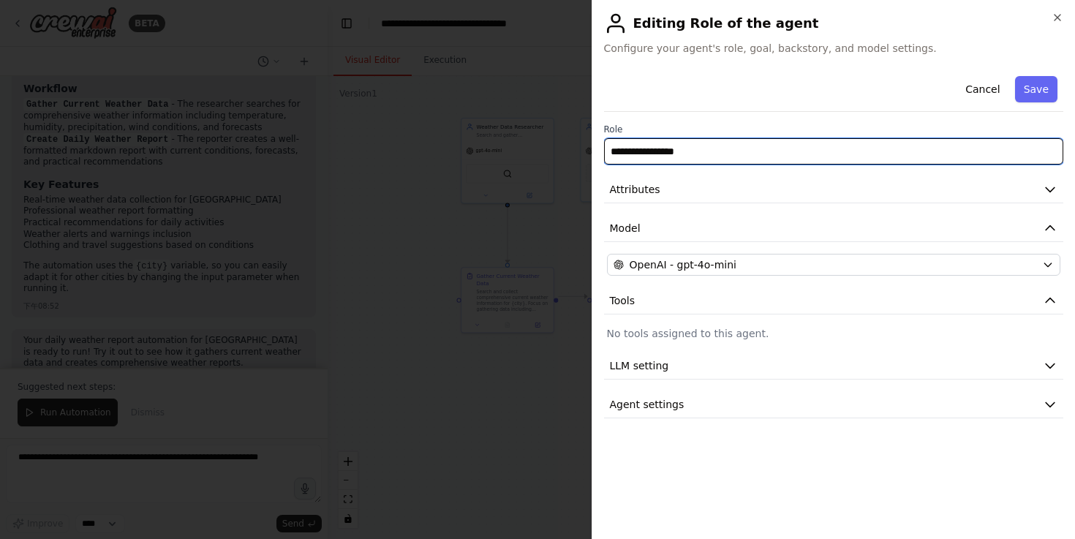
click at [772, 157] on input "**********" at bounding box center [834, 151] width 460 height 26
type input "*"
type input "**********"
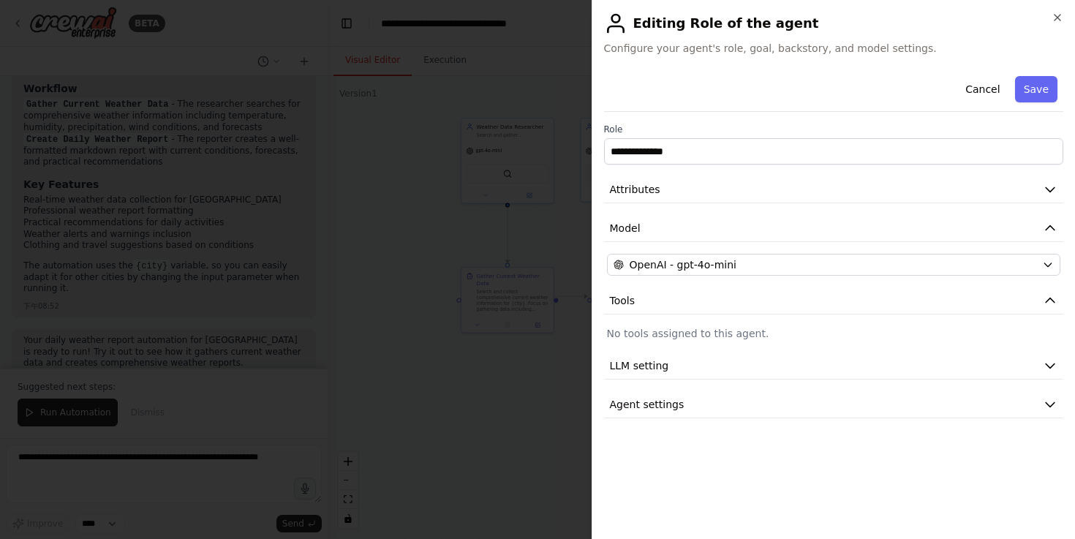
click at [532, 402] on div at bounding box center [537, 269] width 1075 height 539
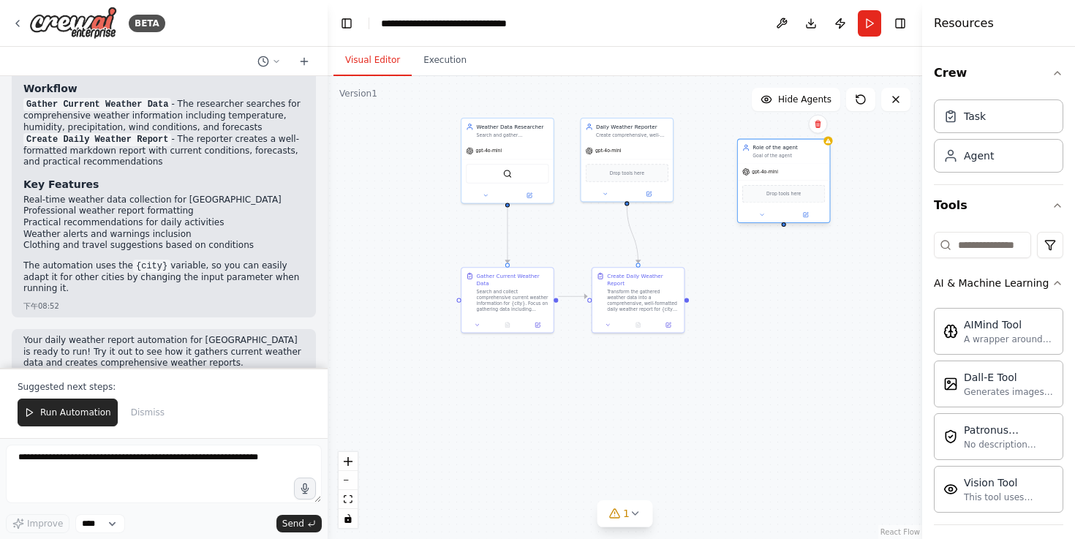
drag, startPoint x: 767, startPoint y: 182, endPoint x: 757, endPoint y: 158, distance: 25.9
click at [757, 158] on div "Role of the agent Goal of the agent" at bounding box center [784, 152] width 92 height 24
drag, startPoint x: 1021, startPoint y: 211, endPoint x: 1009, endPoint y: 230, distance: 21.7
click at [1012, 223] on button "Tools" at bounding box center [998, 205] width 129 height 41
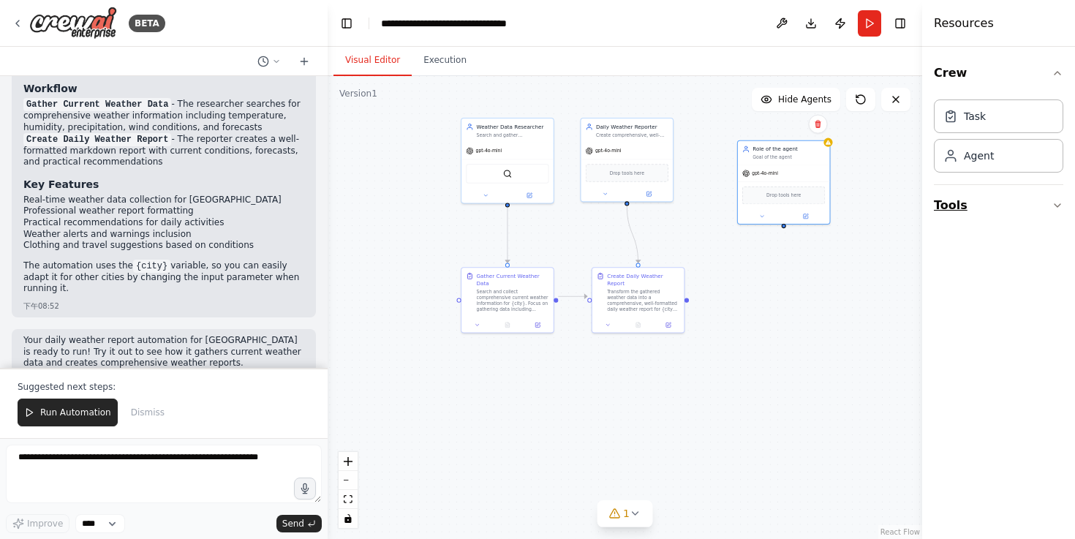
click at [1031, 202] on button "Tools" at bounding box center [998, 205] width 129 height 41
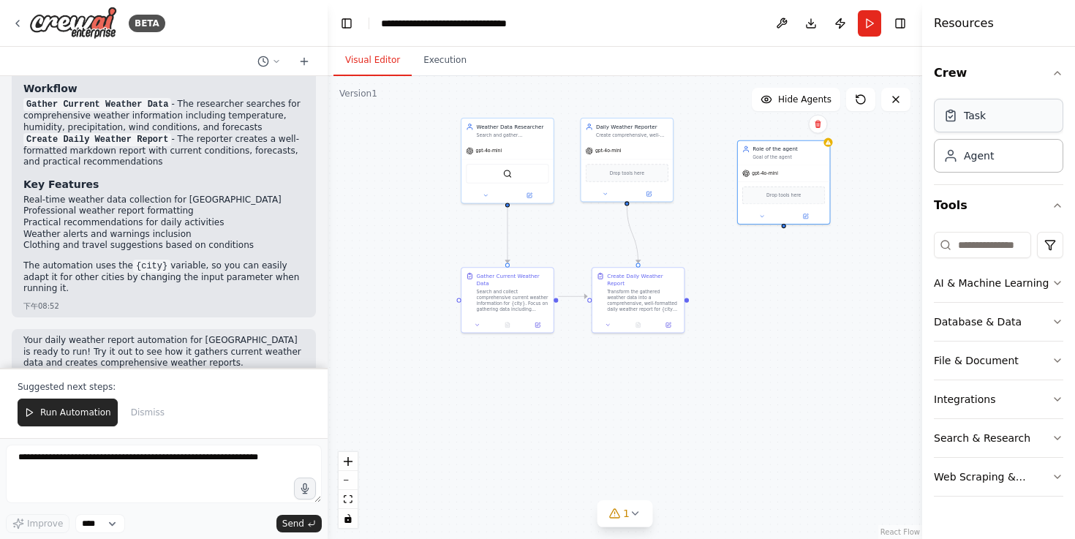
click at [956, 114] on icon at bounding box center [951, 115] width 15 height 15
drag, startPoint x: 775, startPoint y: 311, endPoint x: 746, endPoint y: 290, distance: 35.5
click at [746, 290] on icon at bounding box center [745, 289] width 7 height 7
click at [785, 229] on div ".deletable-edge-delete-btn { width: 20px; height: 20px; border: 0px solid #ffff…" at bounding box center [625, 307] width 595 height 463
click at [767, 251] on div ".deletable-edge-delete-btn { width: 20px; height: 20px; border: 0px solid #ffff…" at bounding box center [625, 307] width 595 height 463
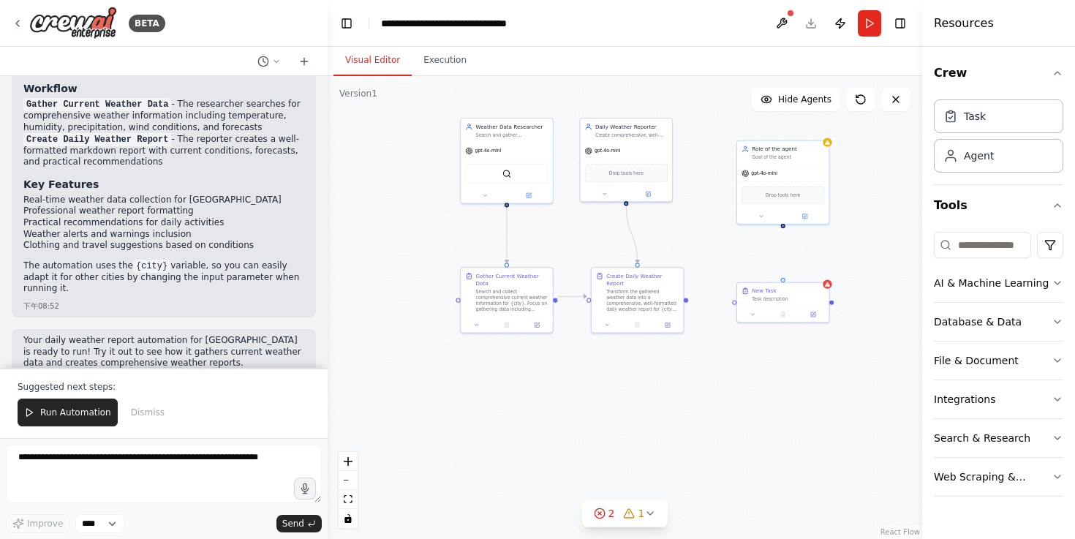
click at [791, 234] on div ".deletable-edge-delete-btn { width: 20px; height: 20px; border: 0px solid #ffff…" at bounding box center [625, 307] width 595 height 463
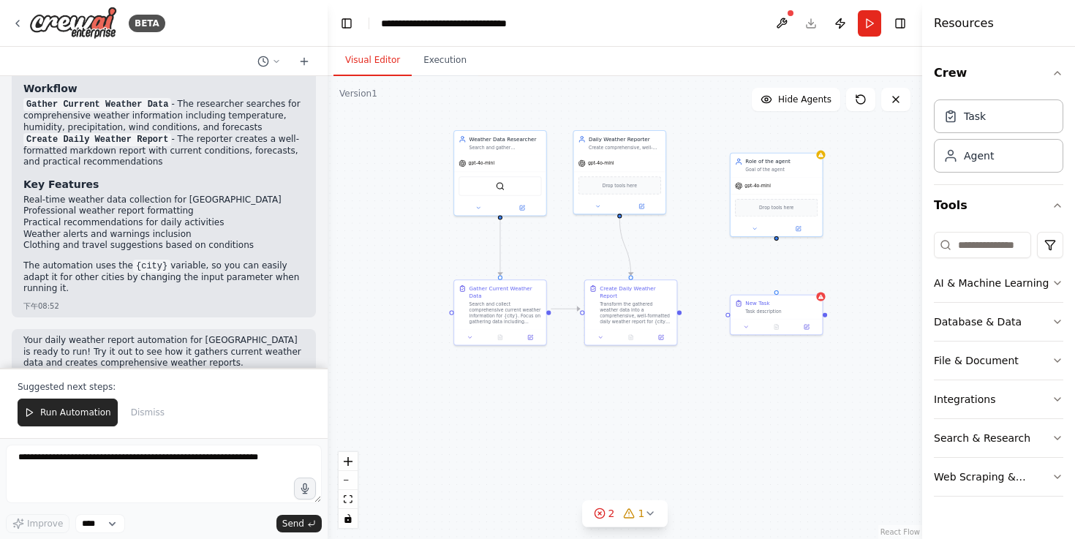
drag, startPoint x: 784, startPoint y: 231, endPoint x: 775, endPoint y: 248, distance: 19.0
click at [775, 248] on div ".deletable-edge-delete-btn { width: 20px; height: 20px; border: 0px solid #ffff…" at bounding box center [625, 307] width 595 height 463
click at [770, 237] on div at bounding box center [775, 232] width 92 height 15
click at [613, 514] on span "2" at bounding box center [612, 513] width 7 height 15
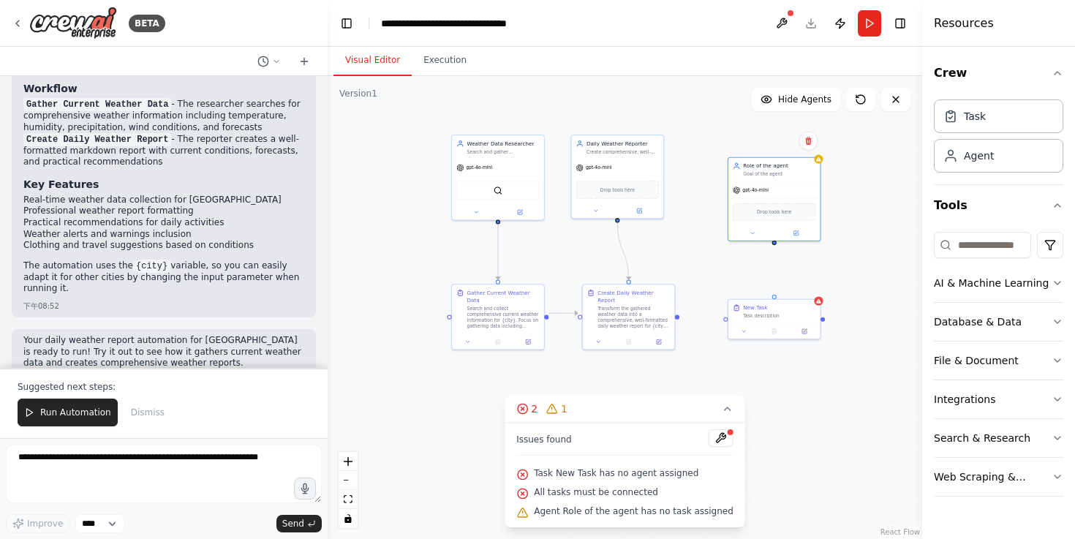
click at [832, 369] on div ".deletable-edge-delete-btn { width: 20px; height: 20px; border: 0px solid #ffff…" at bounding box center [625, 307] width 595 height 463
click at [799, 328] on button at bounding box center [804, 329] width 26 height 9
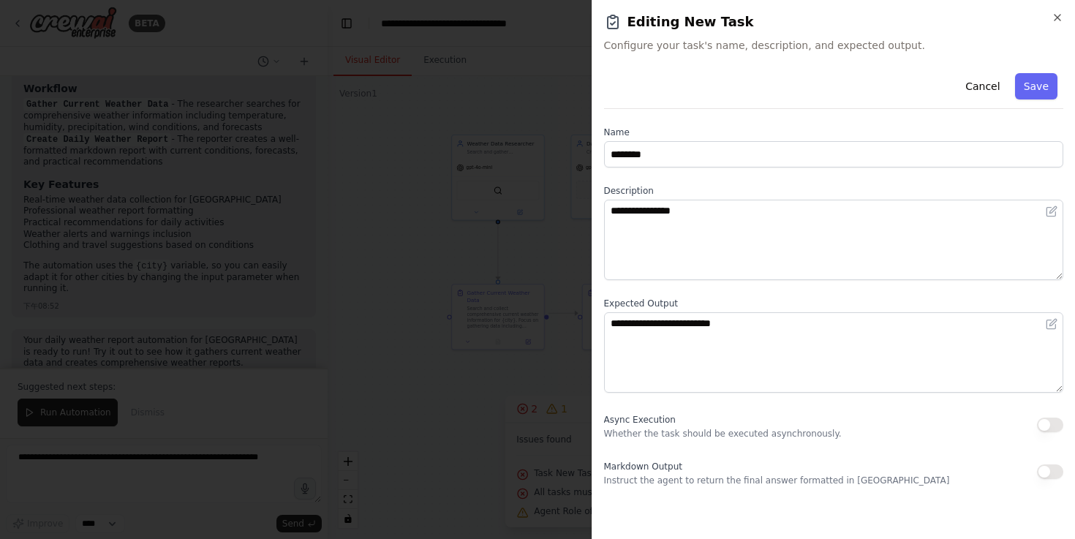
click at [825, 43] on span "Configure your task's name, description, and expected output." at bounding box center [834, 45] width 460 height 15
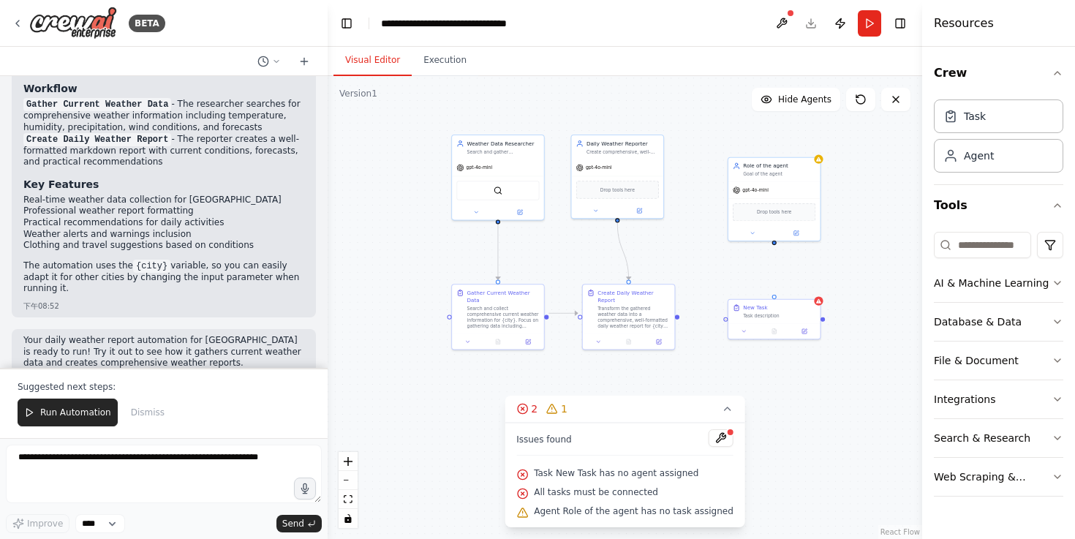
click at [727, 320] on div ".deletable-edge-delete-btn { width: 20px; height: 20px; border: 0px solid #ffff…" at bounding box center [625, 307] width 595 height 463
click at [731, 323] on div at bounding box center [775, 329] width 92 height 15
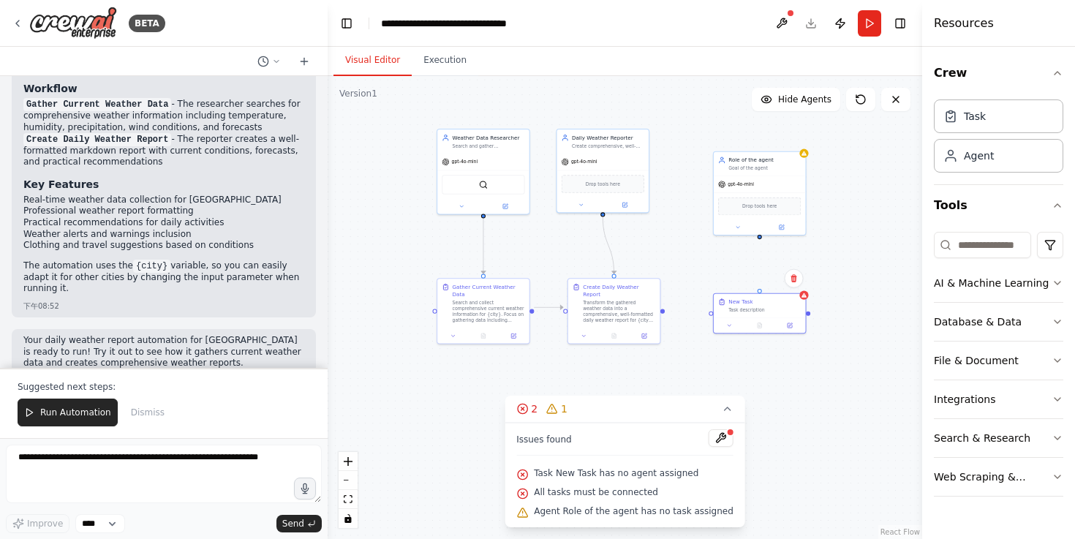
drag, startPoint x: 726, startPoint y: 320, endPoint x: 718, endPoint y: 315, distance: 10.5
click at [718, 315] on div ".deletable-edge-delete-btn { width: 20px; height: 20px; border: 0px solid #ffff…" at bounding box center [625, 307] width 595 height 463
click at [716, 315] on div ".deletable-edge-delete-btn { width: 20px; height: 20px; border: 0px solid #ffff…" at bounding box center [625, 307] width 595 height 463
click at [715, 315] on div ".deletable-edge-delete-btn { width: 20px; height: 20px; border: 0px solid #ffff…" at bounding box center [625, 307] width 595 height 463
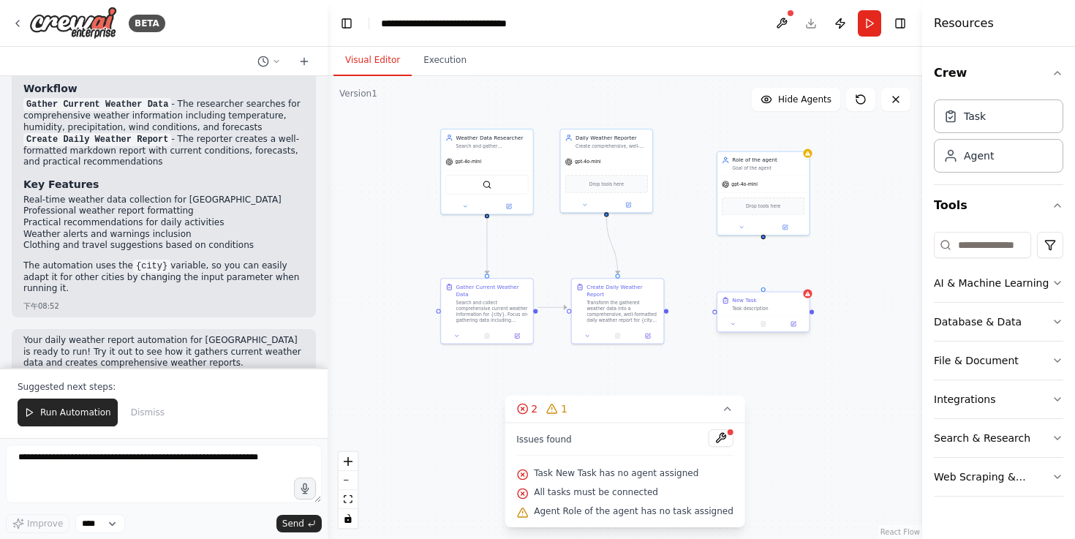
click at [715, 315] on div ".deletable-edge-delete-btn { width: 20px; height: 20px; border: 0px solid #ffff…" at bounding box center [625, 307] width 595 height 463
click at [669, 311] on div ".deletable-edge-delete-btn { width: 20px; height: 20px; border: 0px solid #ffff…" at bounding box center [625, 307] width 595 height 463
click at [666, 308] on div at bounding box center [666, 309] width 4 height 4
click at [669, 308] on div ".deletable-edge-delete-btn { width: 20px; height: 20px; border: 0px solid #ffff…" at bounding box center [625, 307] width 595 height 463
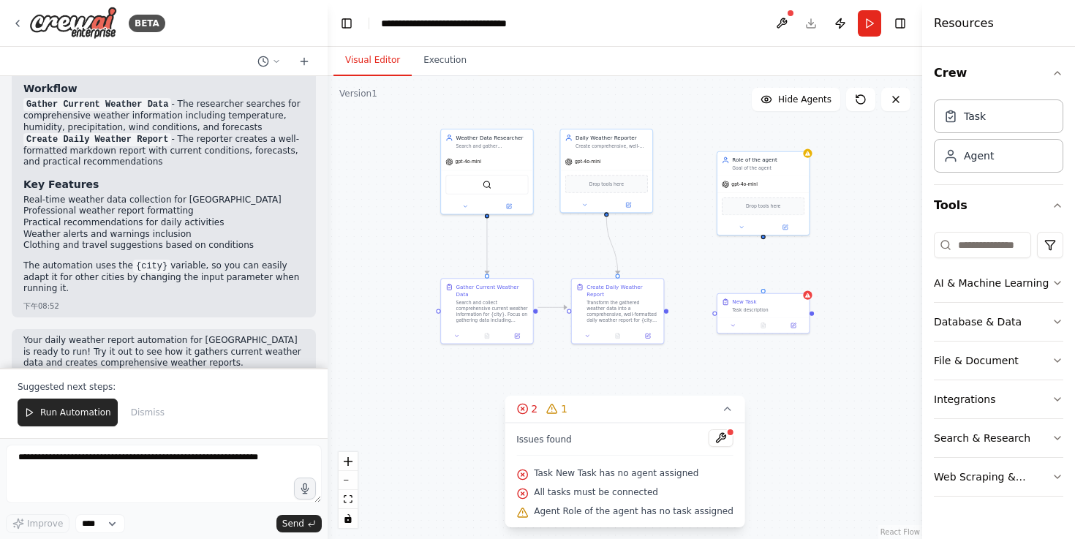
click at [669, 309] on div ".deletable-edge-delete-btn { width: 20px; height: 20px; border: 0px solid #ffff…" at bounding box center [625, 307] width 595 height 463
click at [668, 309] on div ".deletable-edge-delete-btn { width: 20px; height: 20px; border: 0px solid #ffff…" at bounding box center [625, 307] width 595 height 463
drag, startPoint x: 666, startPoint y: 308, endPoint x: 716, endPoint y: 315, distance: 50.9
click at [707, 315] on div "Weather Data Researcher Search and gather comprehensive current weather informa…" at bounding box center [555, 210] width 304 height 236
drag, startPoint x: 764, startPoint y: 237, endPoint x: 764, endPoint y: 293, distance: 56.3
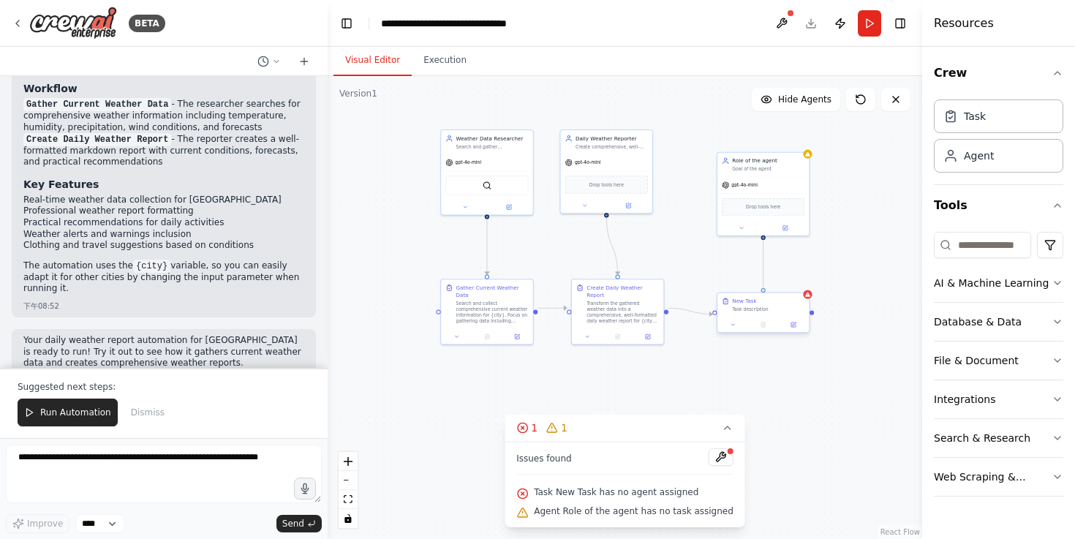
click at [707, 293] on div "Weather Data Researcher Search and gather comprehensive current weather informa…" at bounding box center [555, 210] width 304 height 236
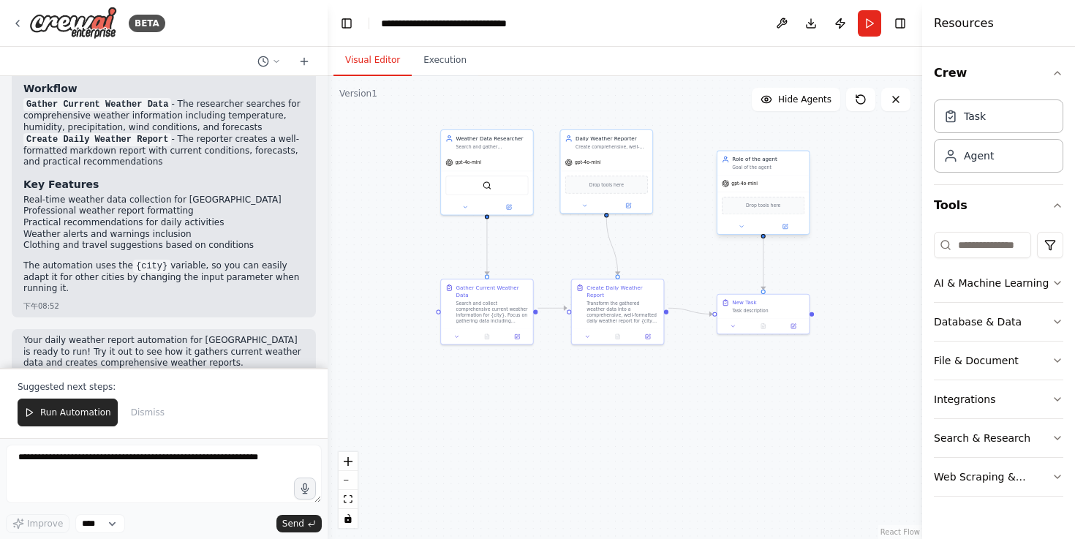
click at [761, 162] on div "Role of the agent" at bounding box center [768, 159] width 72 height 7
click at [788, 234] on div "Role of the agent Goal of the agent gpt-4o-mini Drop tools here" at bounding box center [764, 193] width 94 height 84
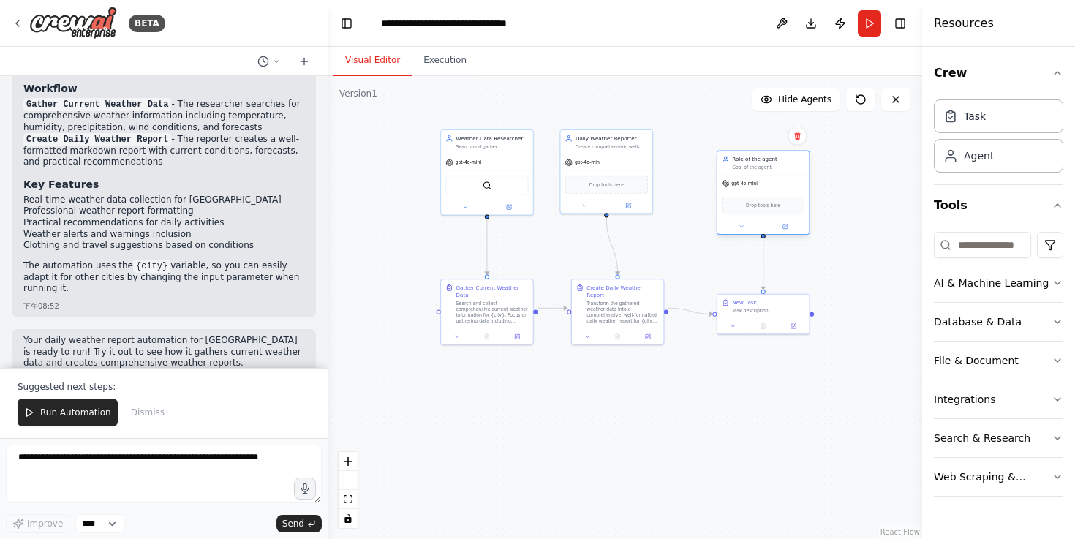
click at [789, 231] on div at bounding box center [764, 226] width 92 height 15
click at [785, 226] on icon at bounding box center [786, 226] width 4 height 4
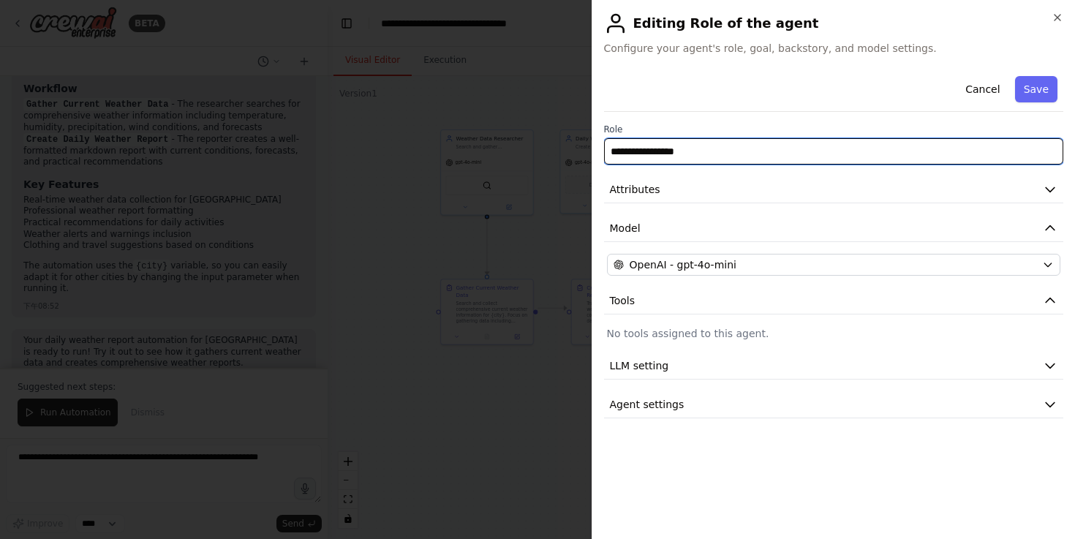
click at [799, 151] on input "**********" at bounding box center [834, 151] width 460 height 26
type input "*"
type input "**********"
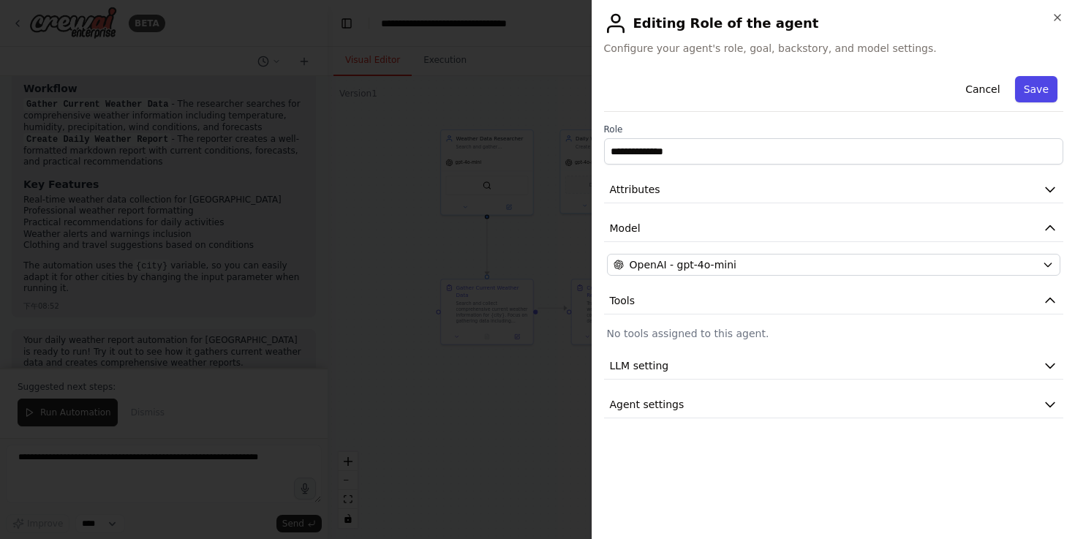
click at [1042, 91] on button "Save" at bounding box center [1036, 89] width 42 height 26
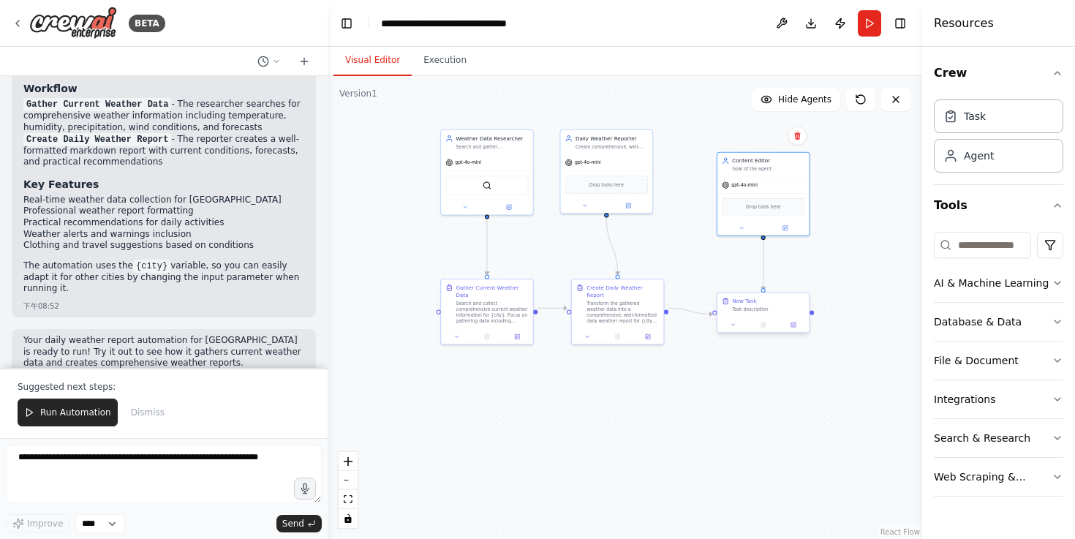
click at [769, 309] on div "Task description" at bounding box center [768, 309] width 72 height 6
click at [752, 299] on div "New Task" at bounding box center [744, 301] width 24 height 7
click at [748, 309] on div "Task description" at bounding box center [768, 309] width 72 height 6
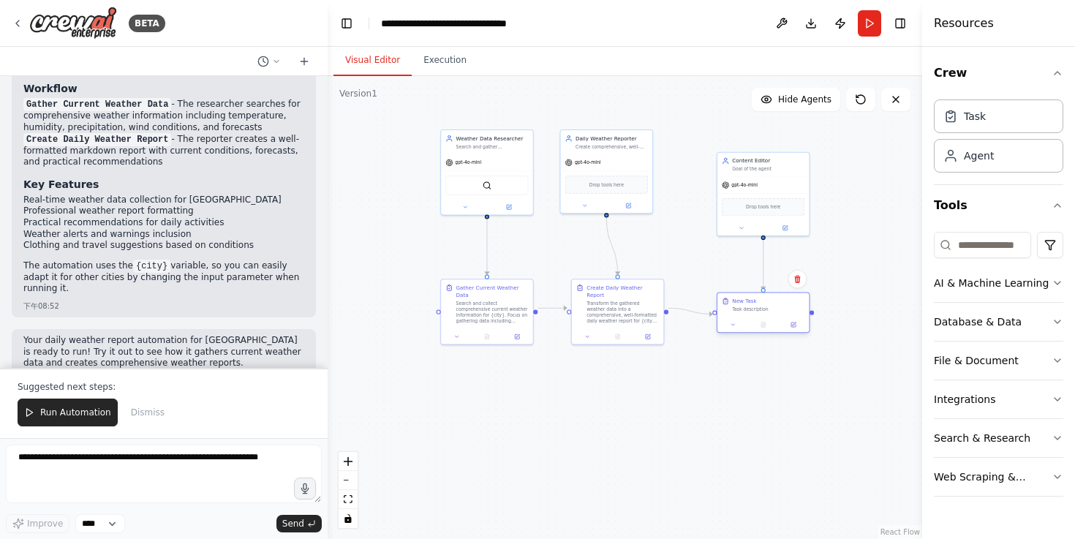
click at [748, 309] on div "Task description" at bounding box center [768, 309] width 72 height 6
click at [747, 304] on div "New Task" at bounding box center [744, 301] width 24 height 7
click at [790, 329] on div at bounding box center [764, 324] width 92 height 15
click at [794, 325] on icon at bounding box center [793, 325] width 4 height 4
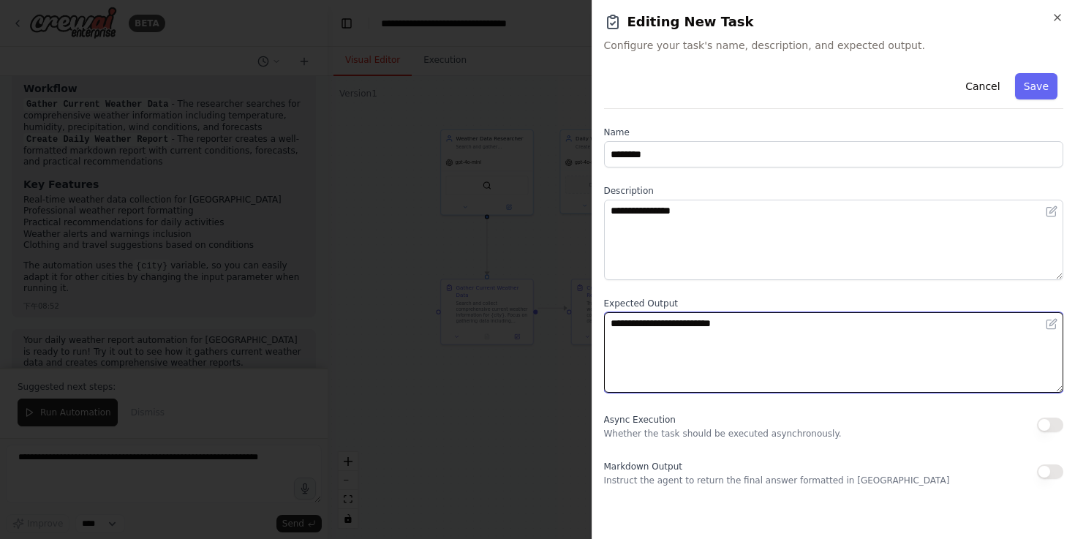
click at [794, 325] on textarea "**********" at bounding box center [834, 352] width 460 height 80
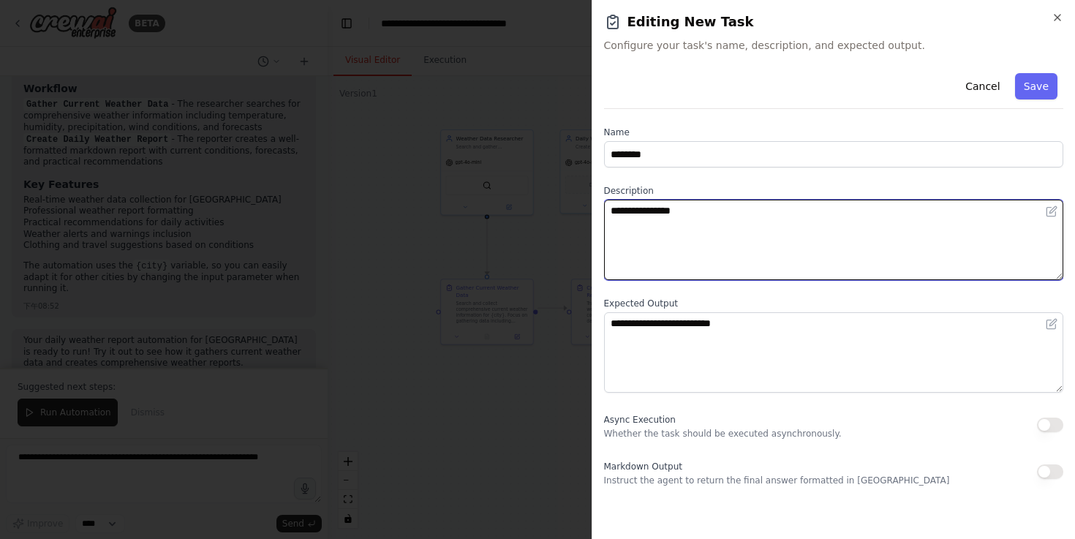
click at [797, 225] on textarea "**********" at bounding box center [834, 240] width 460 height 80
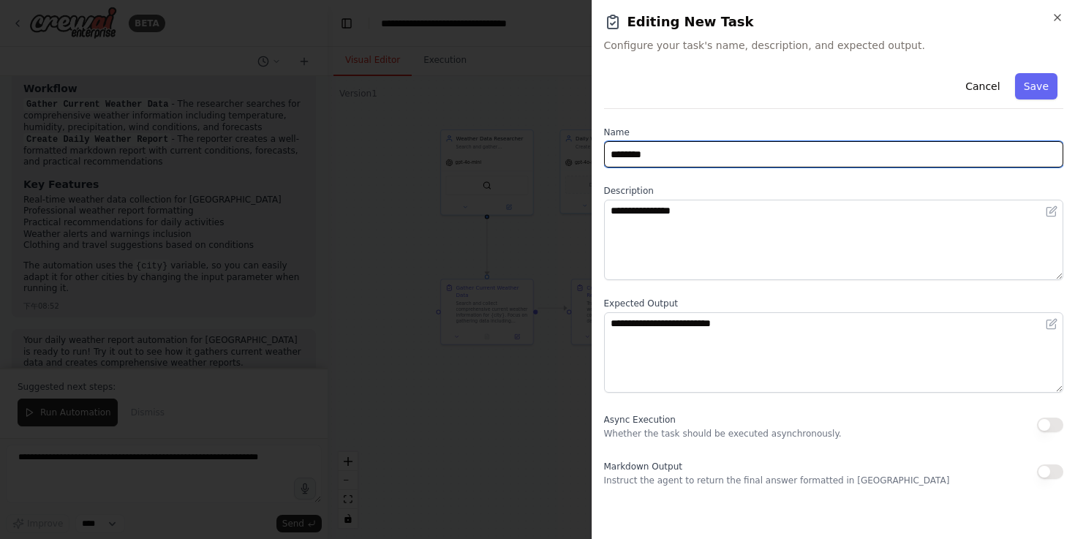
click at [803, 155] on input "********" at bounding box center [834, 154] width 460 height 26
type input "*"
type input "**********"
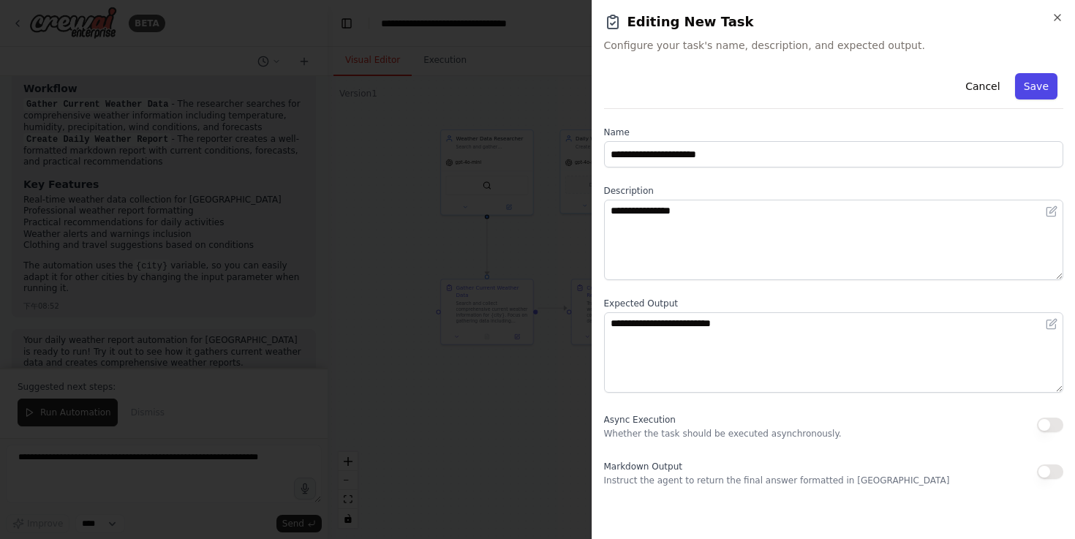
click at [1025, 94] on button "Save" at bounding box center [1036, 86] width 42 height 26
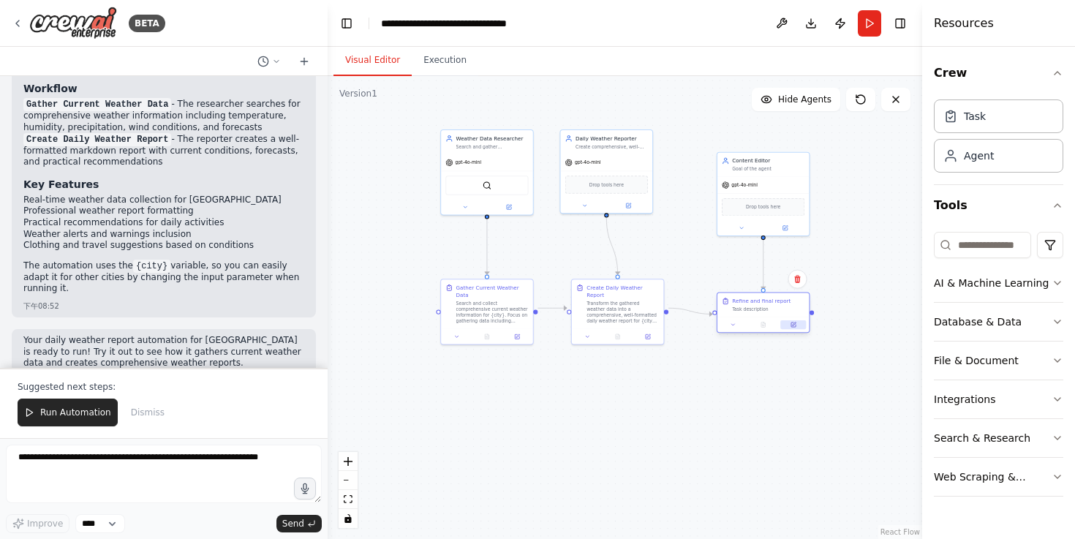
click at [794, 325] on icon at bounding box center [793, 325] width 4 height 4
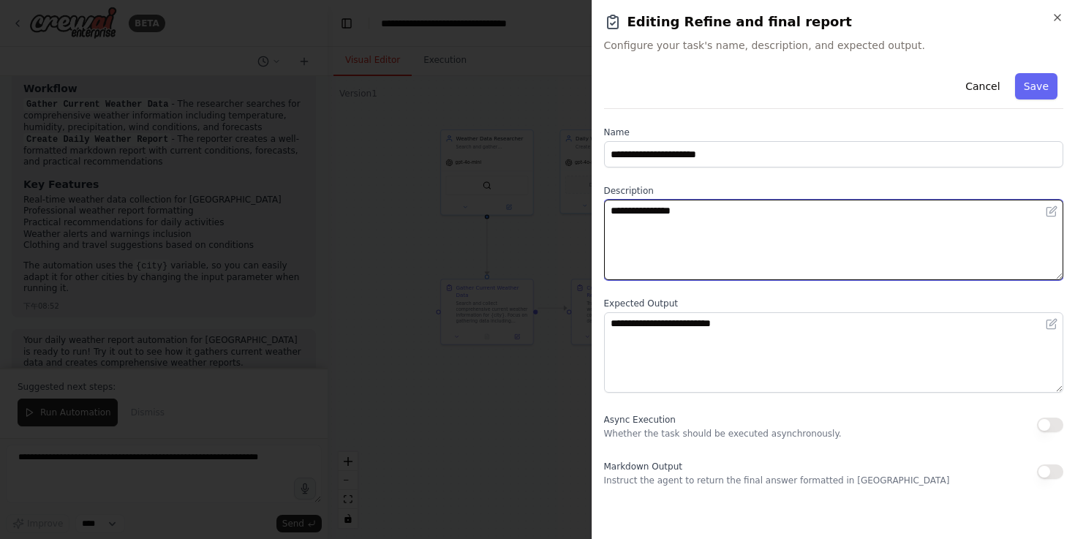
click at [769, 233] on textarea "**********" at bounding box center [834, 240] width 460 height 80
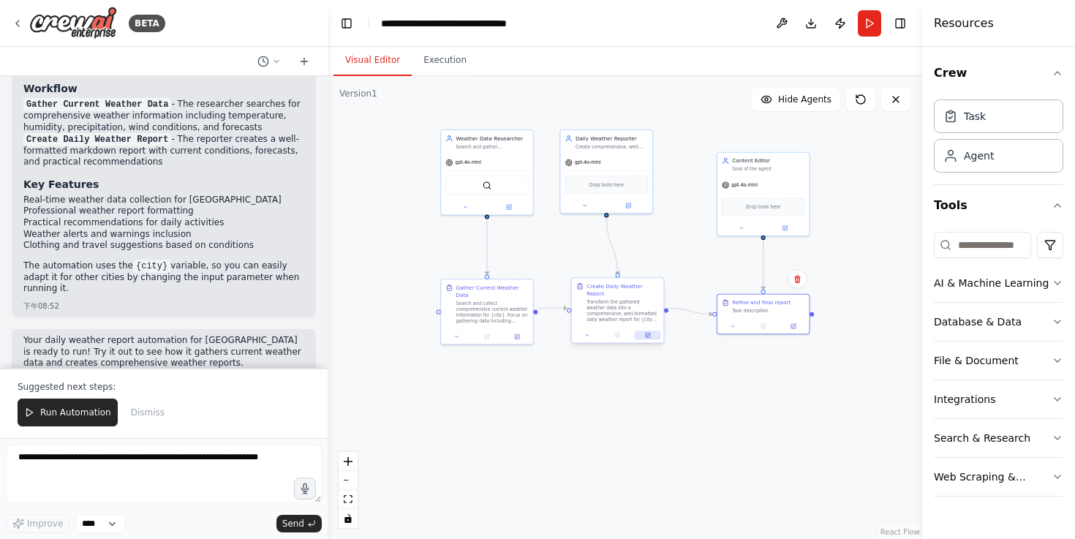
click at [646, 331] on button at bounding box center [648, 335] width 26 height 9
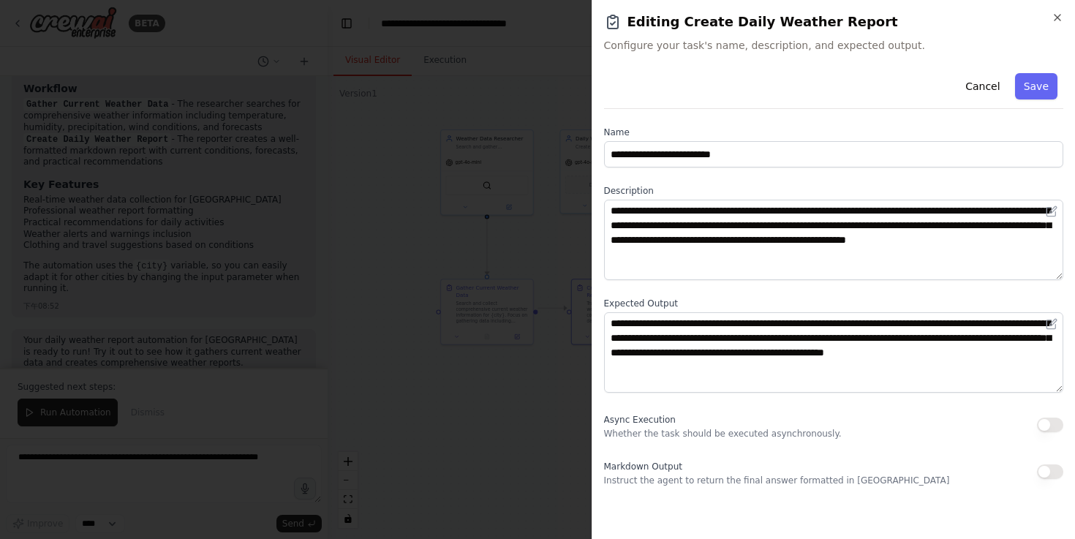
click at [552, 436] on div at bounding box center [537, 269] width 1075 height 539
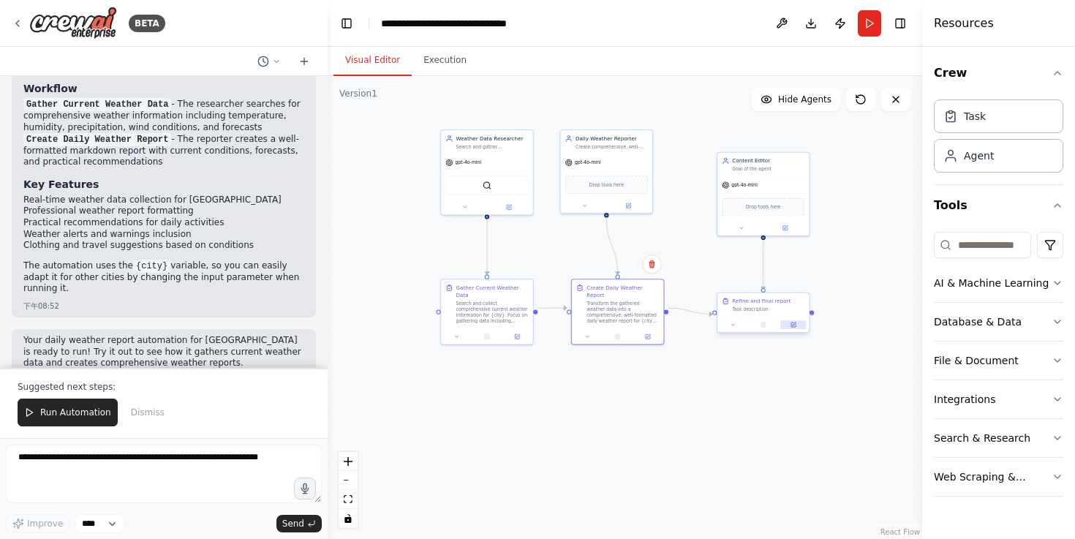
click at [790, 327] on button at bounding box center [793, 324] width 26 height 9
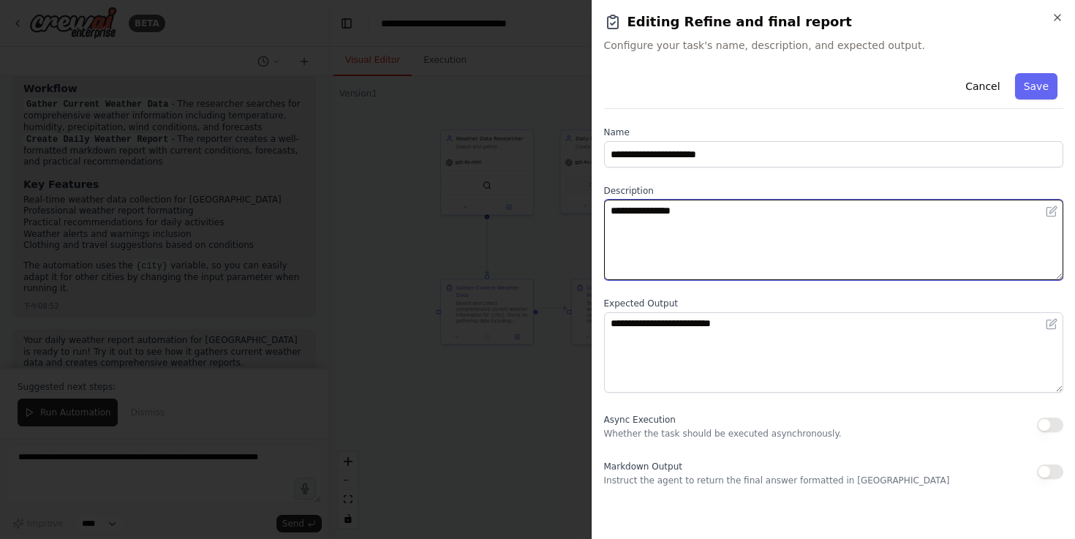
click at [748, 232] on textarea "**********" at bounding box center [834, 240] width 460 height 80
type textarea "*"
type textarea "**********"
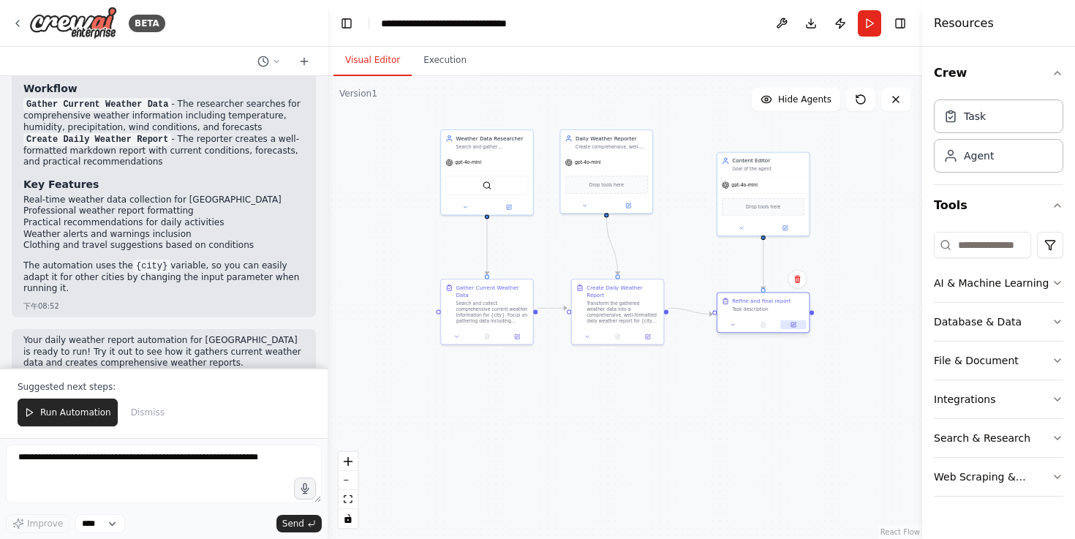
click at [785, 327] on button at bounding box center [793, 324] width 26 height 9
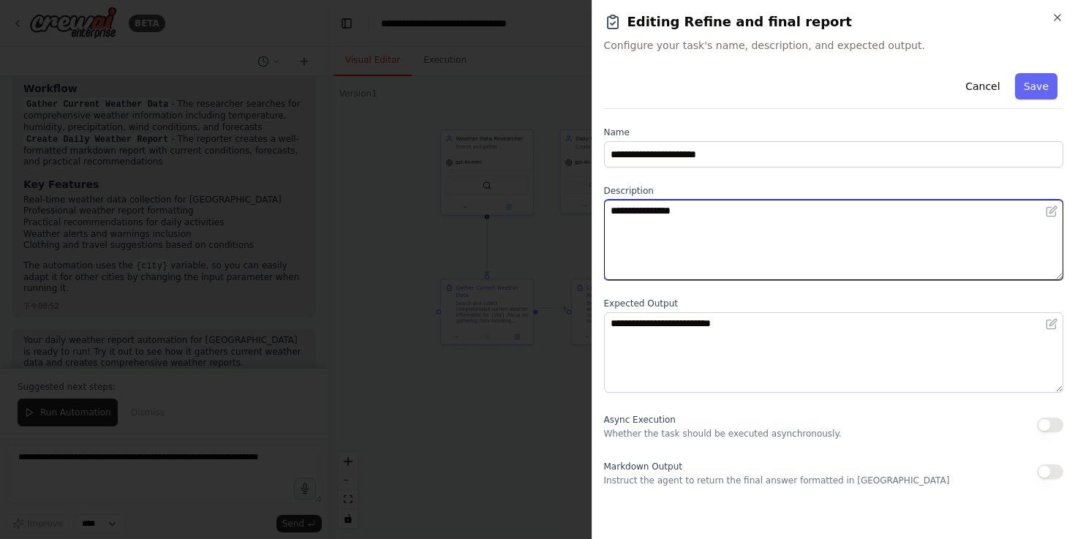
click at [795, 243] on textarea "**********" at bounding box center [834, 240] width 460 height 80
type textarea "*"
type textarea "**********"
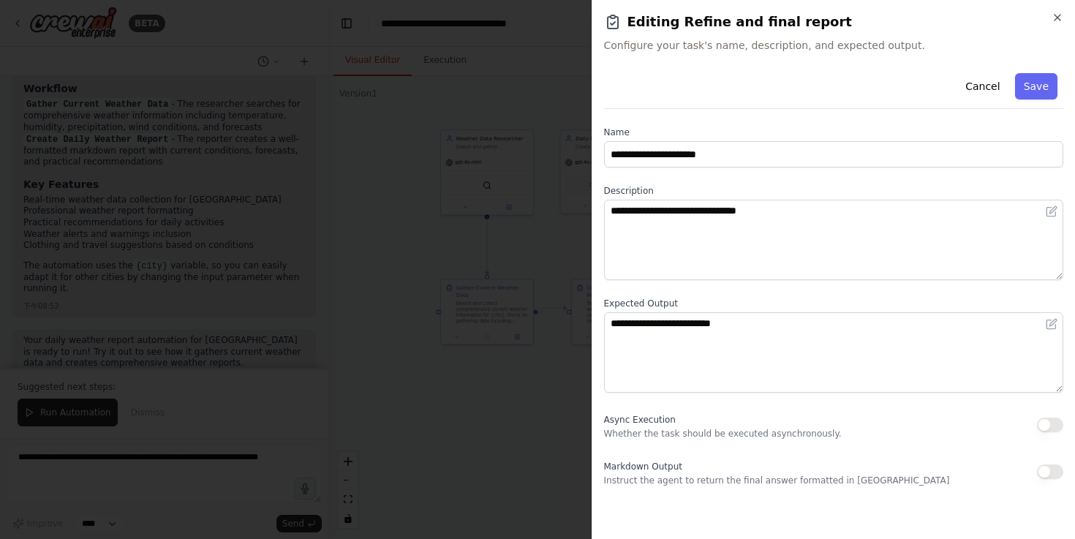
click at [522, 400] on div at bounding box center [537, 269] width 1075 height 539
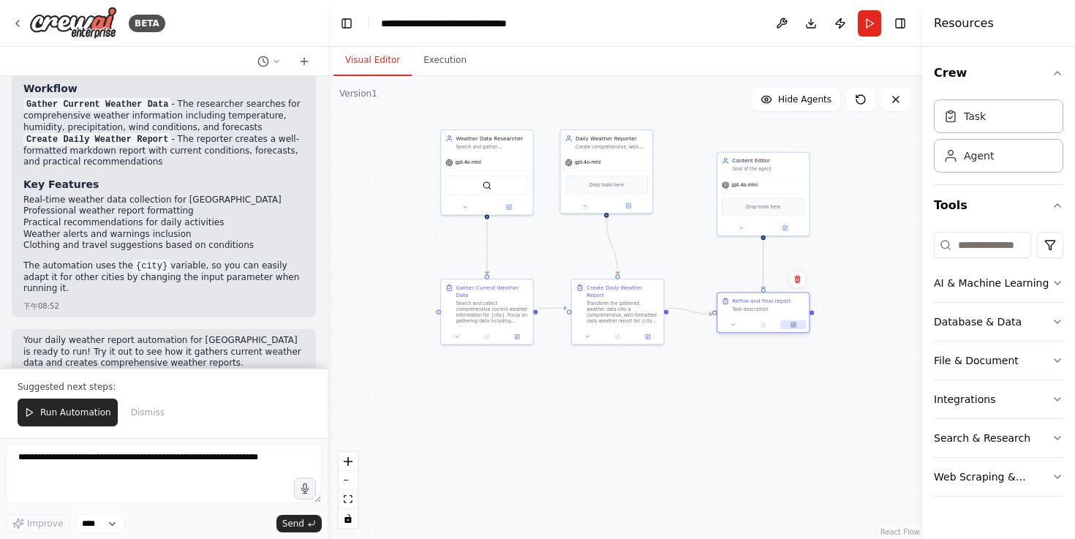
click at [792, 326] on icon at bounding box center [793, 325] width 4 height 4
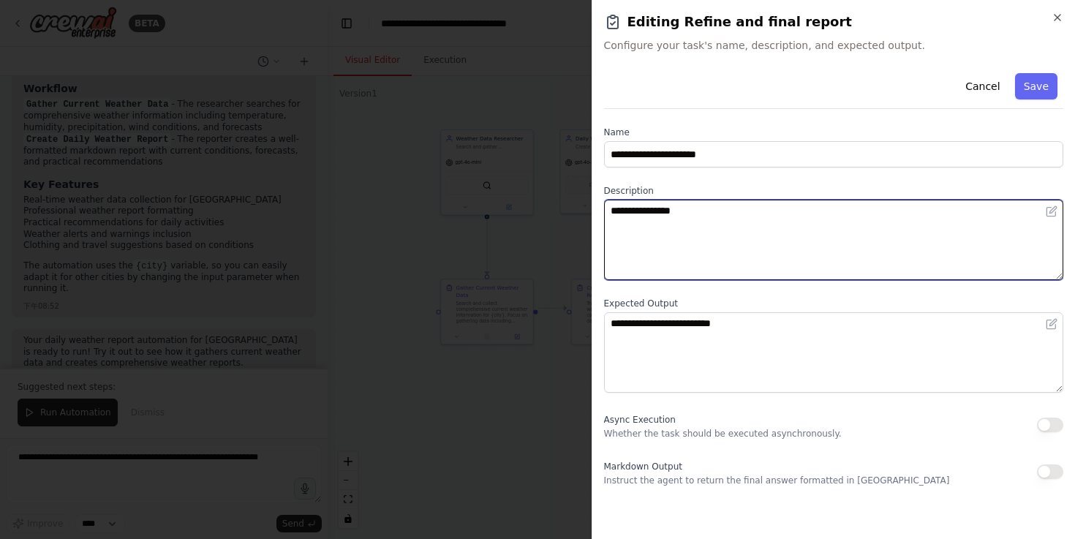
click at [752, 247] on textarea "**********" at bounding box center [834, 240] width 460 height 80
type textarea "*"
type textarea "**********"
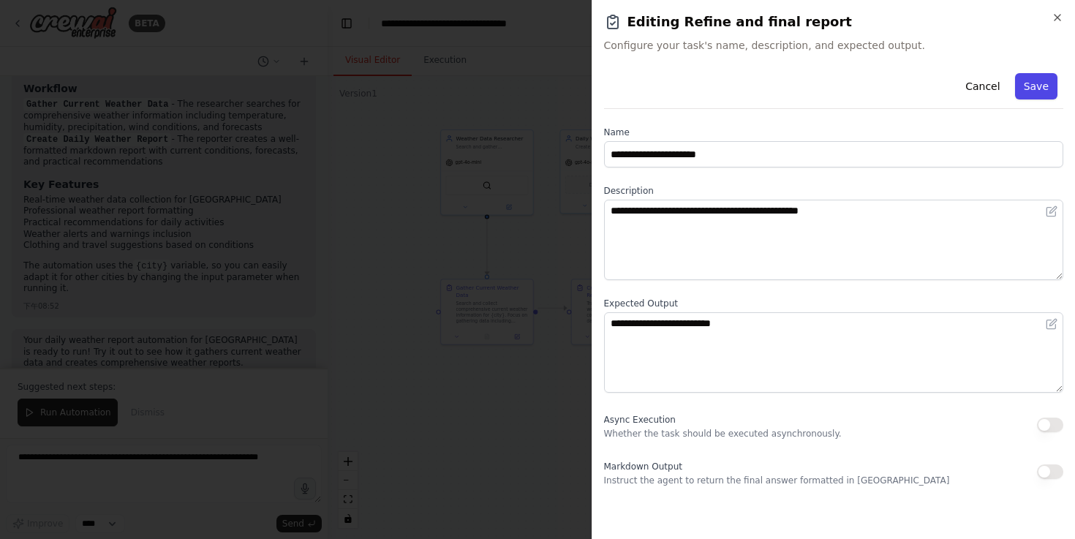
click at [1031, 84] on button "Save" at bounding box center [1036, 86] width 42 height 26
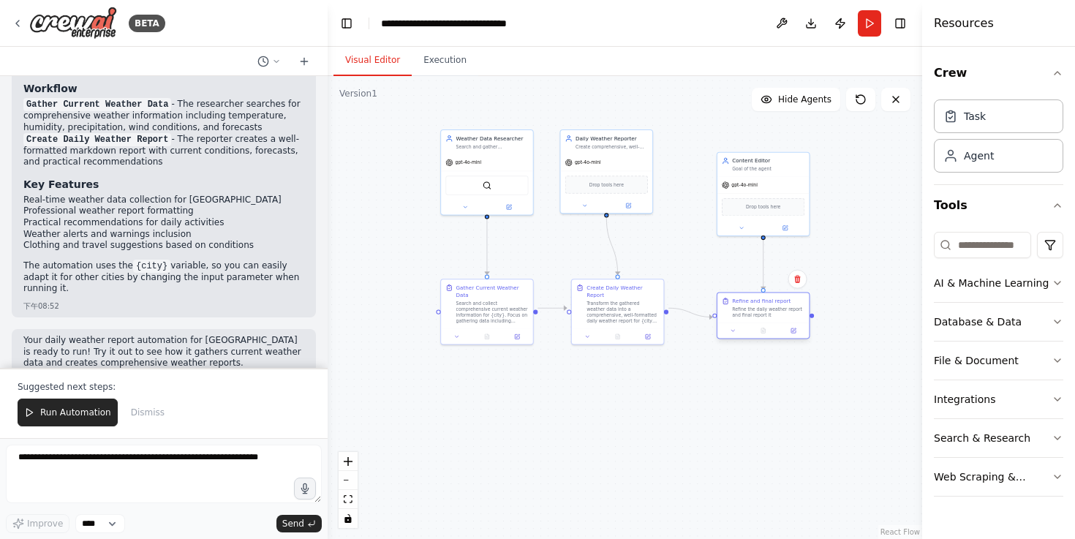
click at [783, 323] on div at bounding box center [764, 330] width 92 height 15
click at [769, 315] on div "Refine the daily weather report and final report it" at bounding box center [768, 312] width 72 height 12
click at [793, 331] on icon at bounding box center [795, 330] width 4 height 4
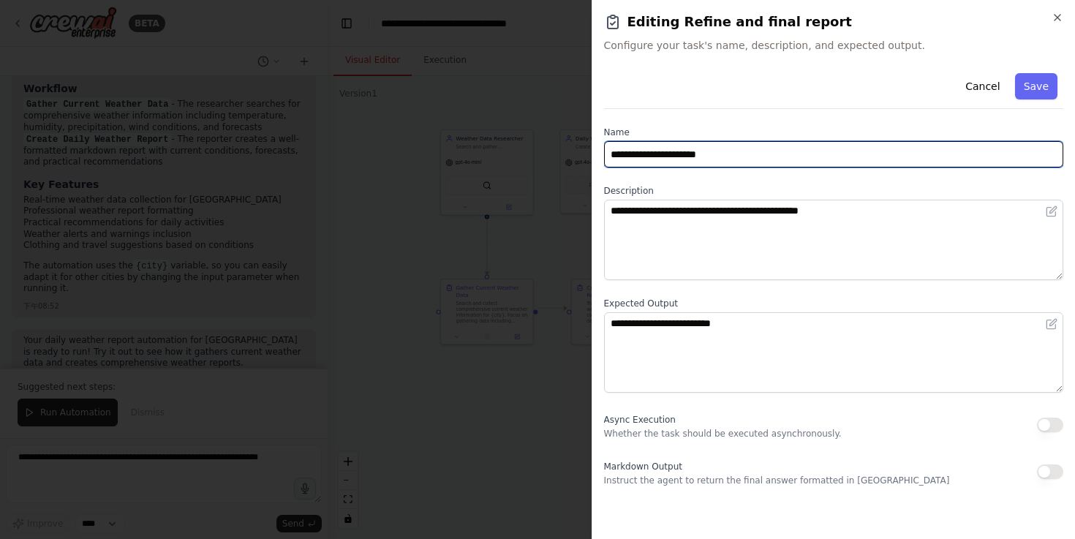
click at [607, 154] on input "**********" at bounding box center [834, 154] width 460 height 26
type input "**********"
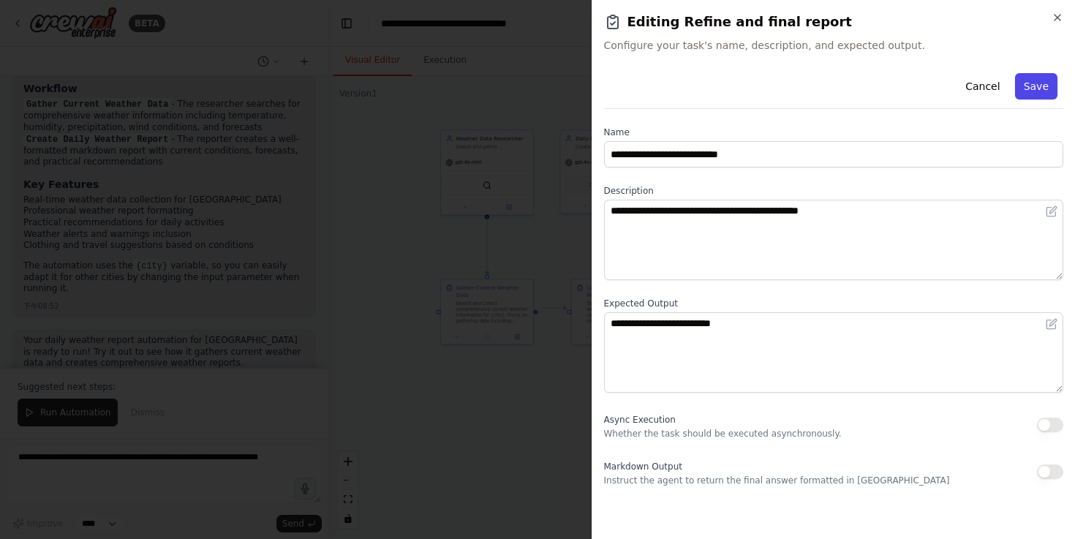
click at [1039, 85] on button "Save" at bounding box center [1036, 86] width 42 height 26
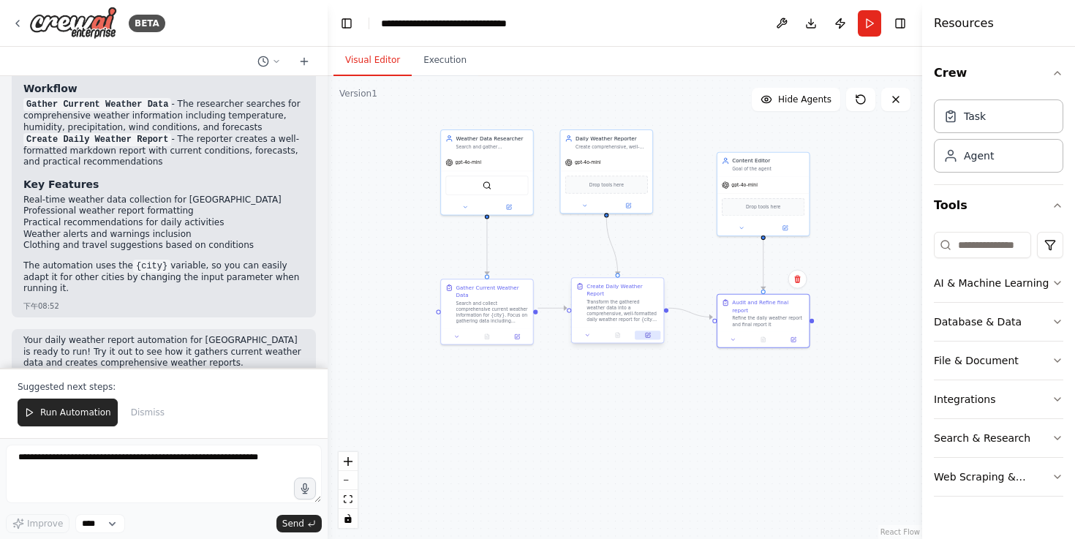
click at [647, 332] on icon at bounding box center [648, 335] width 6 height 6
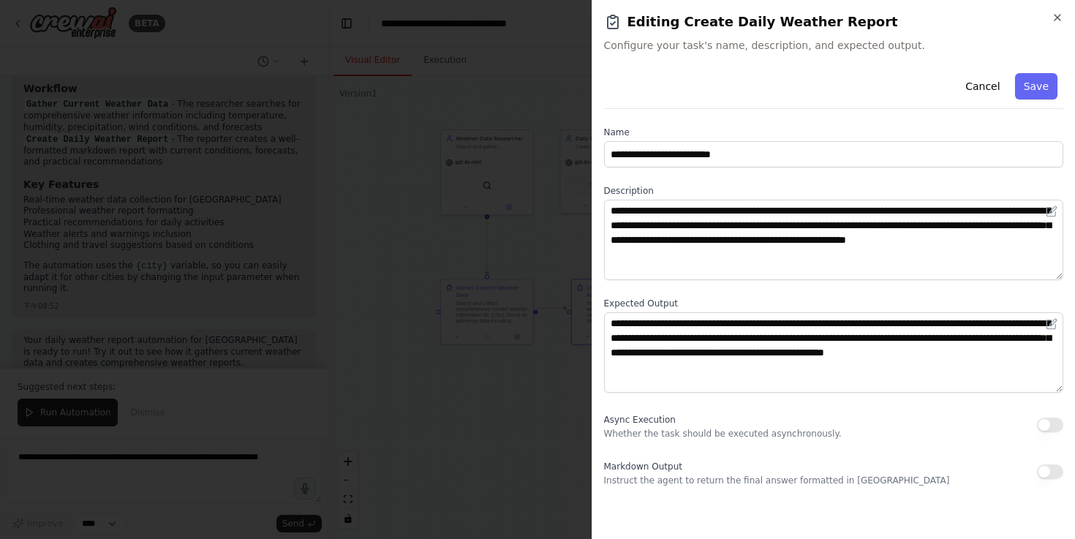
click at [506, 413] on div at bounding box center [537, 269] width 1075 height 539
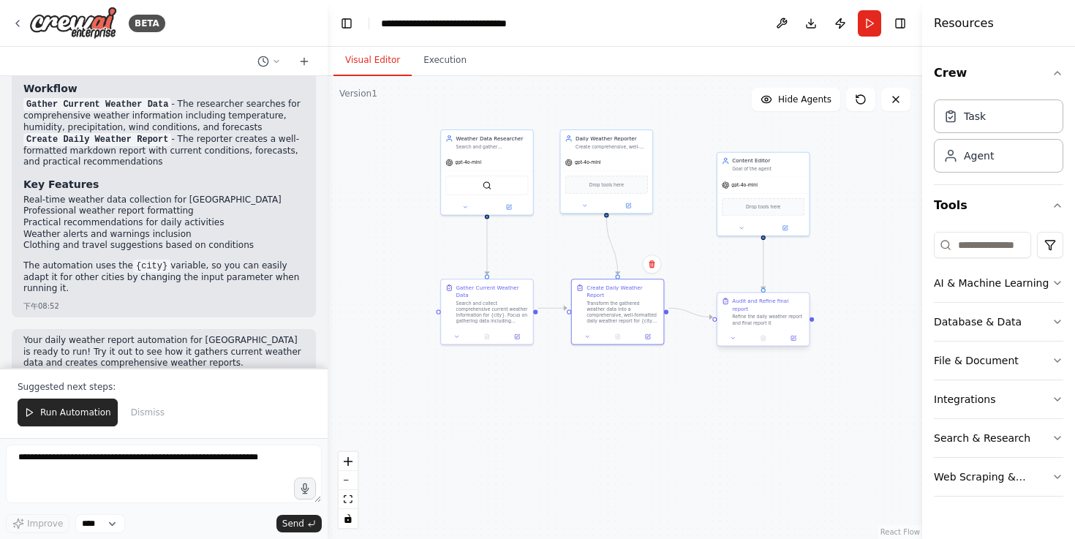
click at [800, 336] on div at bounding box center [764, 338] width 92 height 15
click at [1003, 323] on div "Database & Data" at bounding box center [978, 322] width 88 height 15
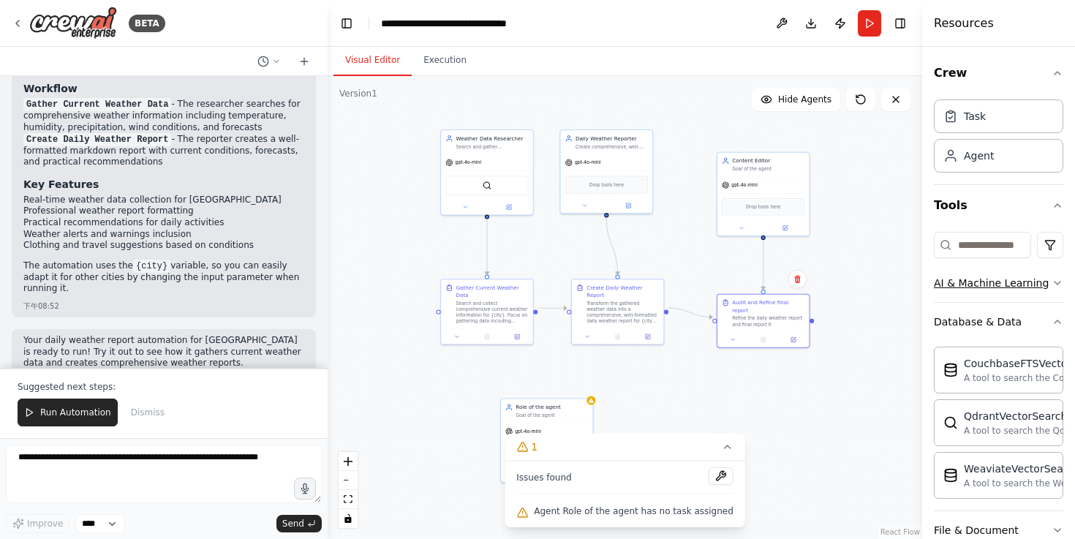
click at [1036, 293] on button "AI & Machine Learning" at bounding box center [998, 283] width 129 height 38
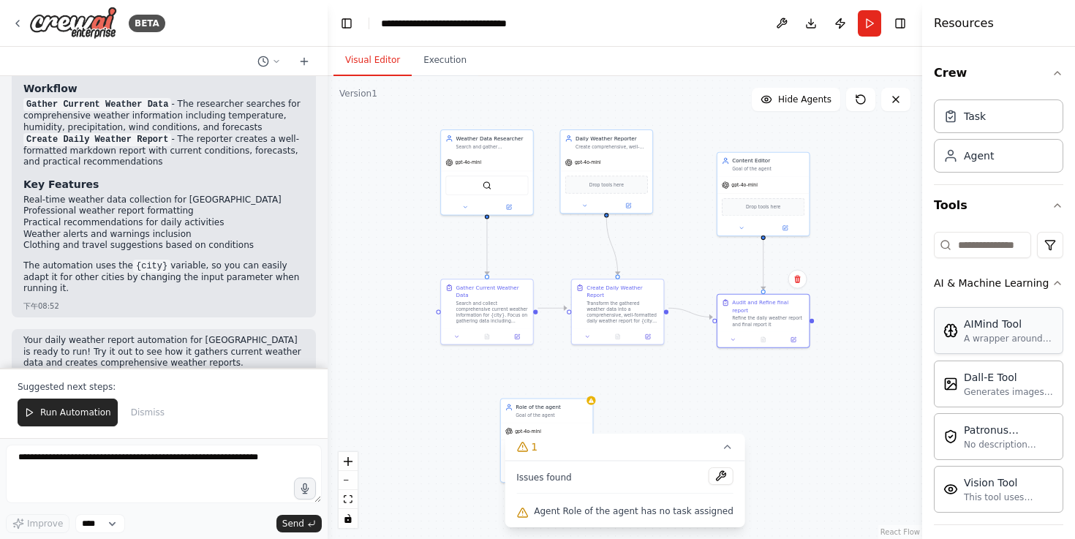
click at [985, 334] on div "A wrapper around [AI-Minds](https://mindsdb.com/minds). Useful for when you nee…" at bounding box center [1009, 339] width 90 height 12
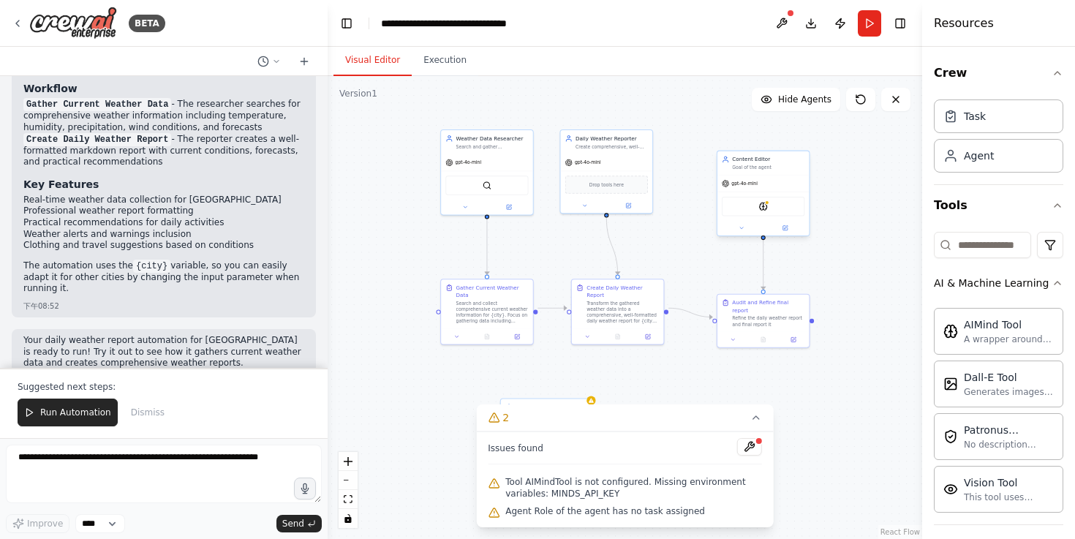
click at [769, 208] on div "AIMindTool" at bounding box center [763, 207] width 83 height 20
click at [764, 212] on div "AIMindTool" at bounding box center [763, 207] width 83 height 20
click at [767, 219] on div "gpt-4o-mini AIMindTool" at bounding box center [764, 205] width 92 height 61
click at [767, 209] on img at bounding box center [763, 206] width 9 height 9
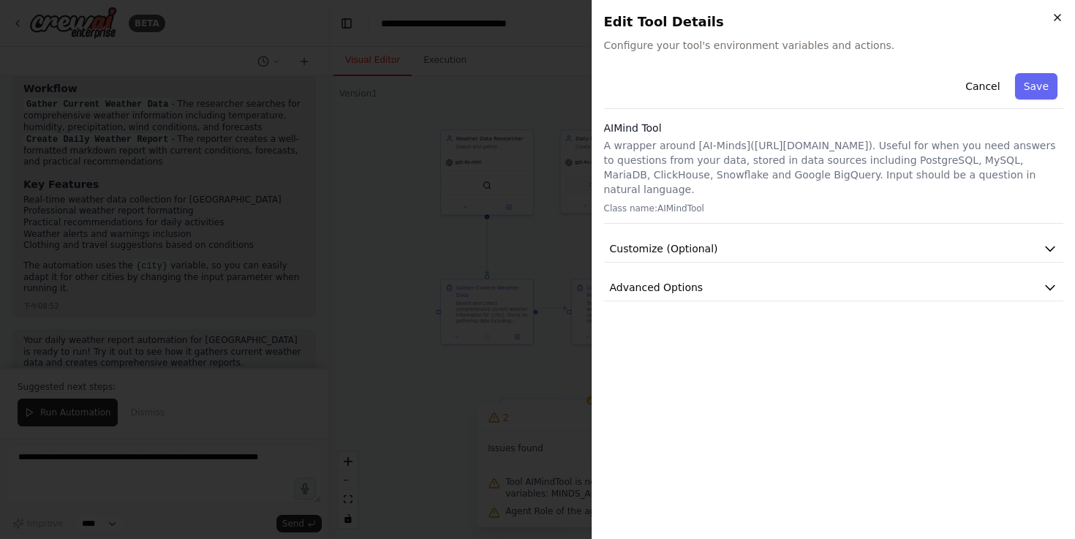
click at [1061, 18] on icon "button" at bounding box center [1058, 18] width 12 height 12
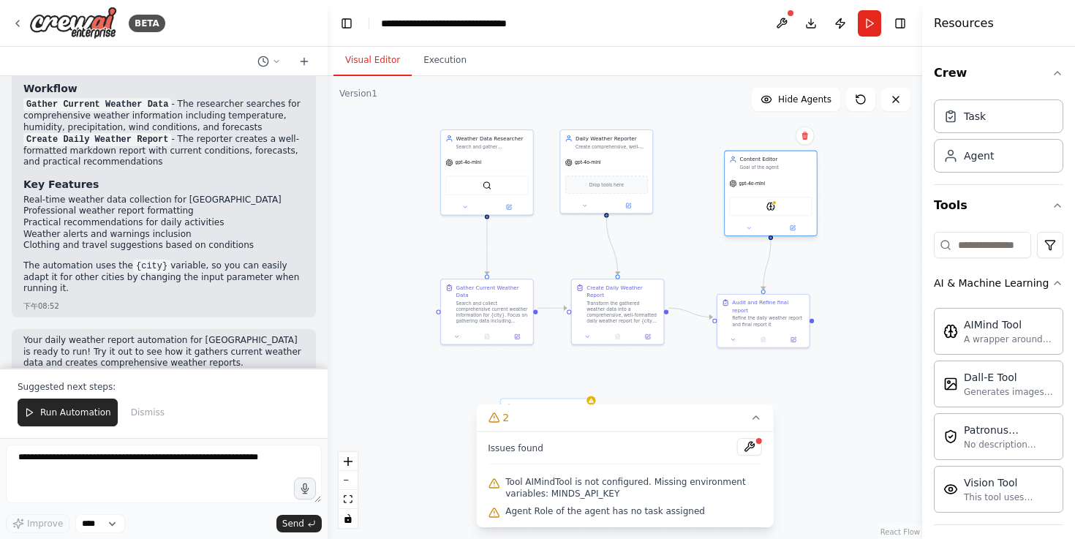
click at [768, 211] on div "AIMindTool" at bounding box center [770, 207] width 83 height 20
click at [759, 206] on img at bounding box center [763, 206] width 9 height 9
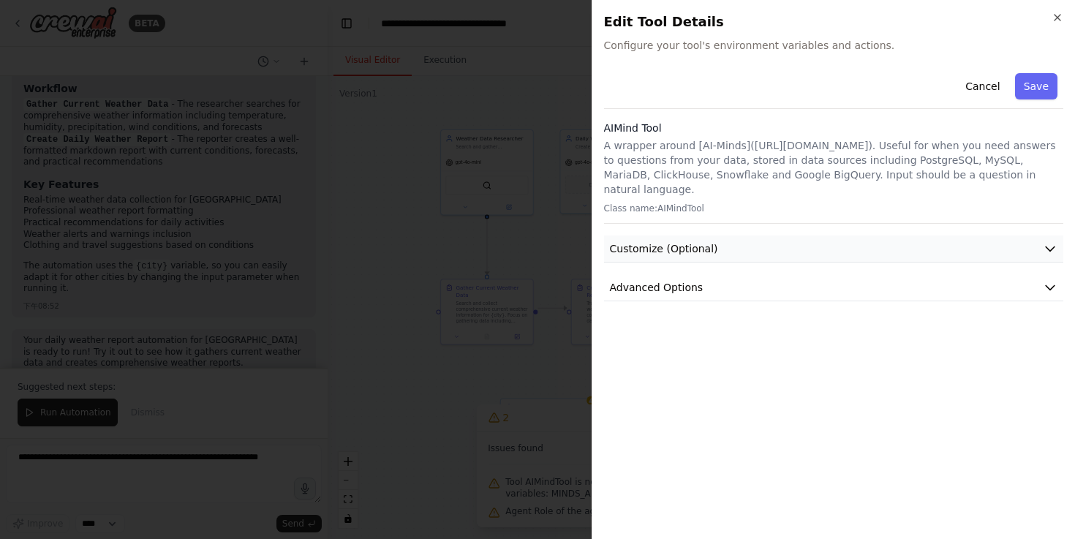
click at [790, 236] on button "Customize (Optional)" at bounding box center [834, 249] width 460 height 27
click at [712, 377] on button "Advanced Options" at bounding box center [834, 390] width 460 height 27
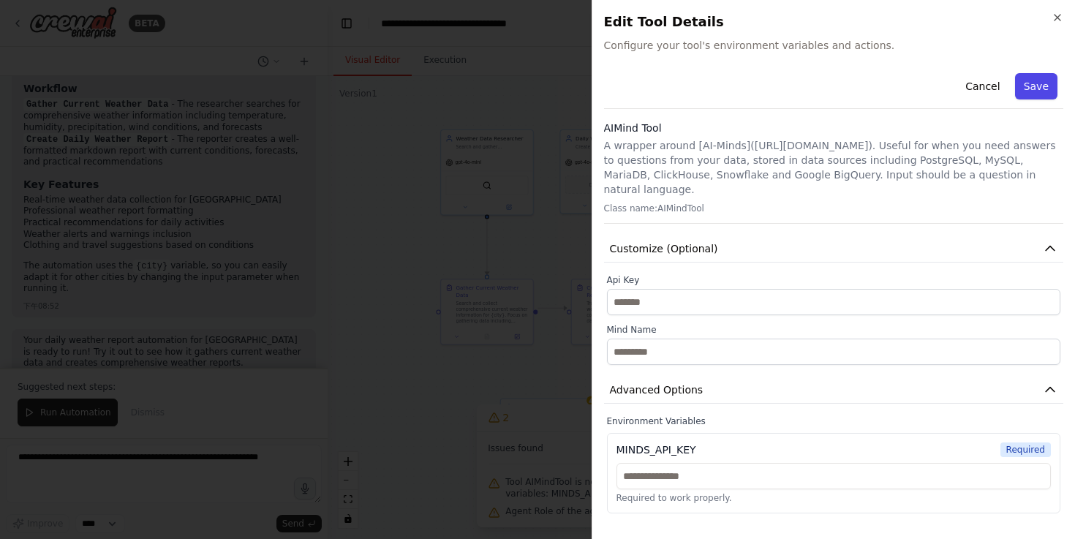
click at [1019, 80] on button "Save" at bounding box center [1036, 86] width 42 height 26
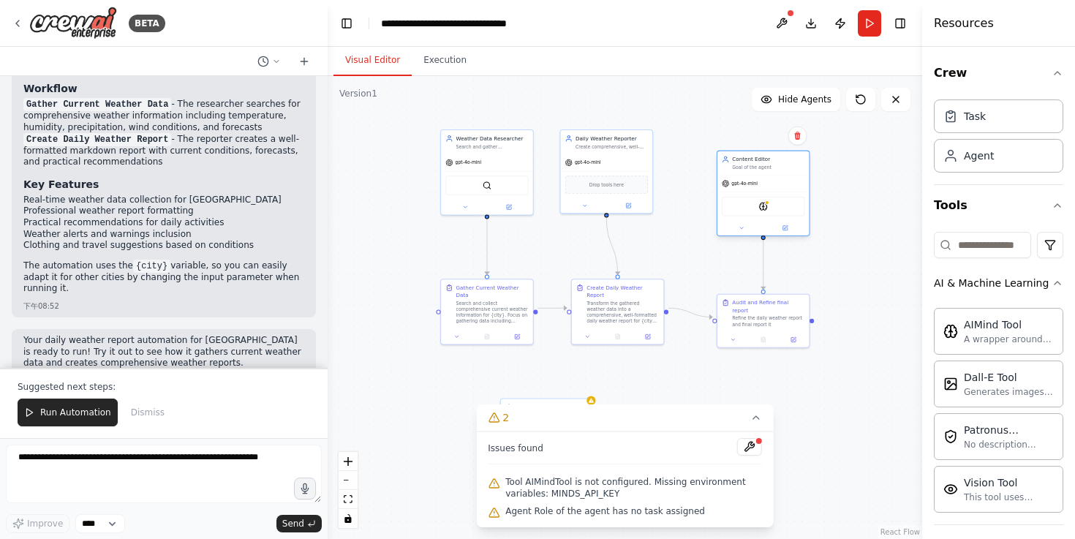
click at [759, 195] on div "AIMindTool" at bounding box center [764, 206] width 92 height 29
click at [770, 176] on div "gpt-4o-mini" at bounding box center [764, 184] width 92 height 16
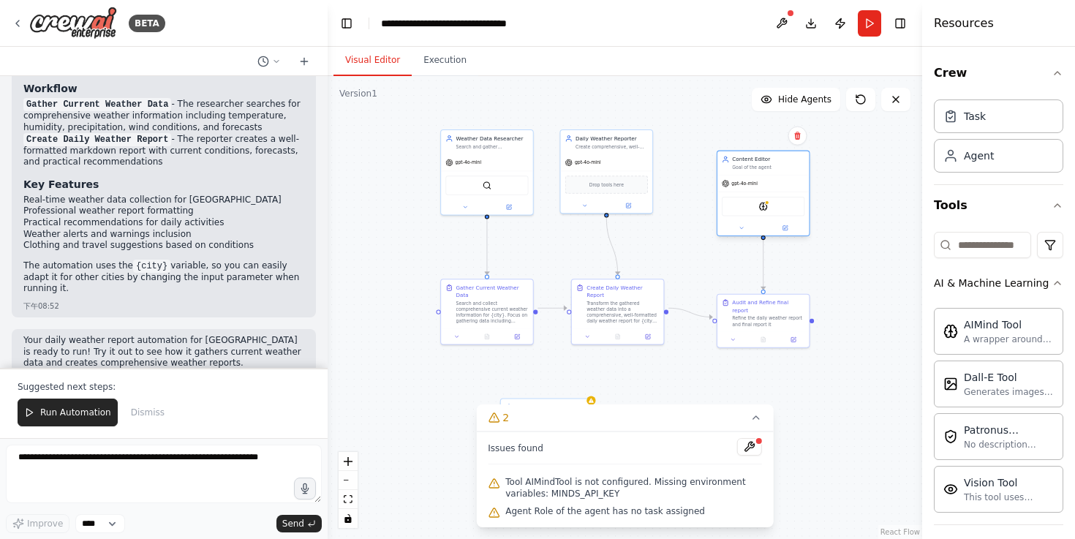
click at [759, 169] on div "Goal of the agent" at bounding box center [768, 168] width 72 height 6
click at [783, 230] on icon at bounding box center [785, 228] width 4 height 4
click at [784, 181] on div "gpt-4o-mini" at bounding box center [764, 184] width 92 height 16
click at [799, 140] on button at bounding box center [798, 136] width 19 height 19
click at [794, 138] on icon at bounding box center [798, 136] width 9 height 9
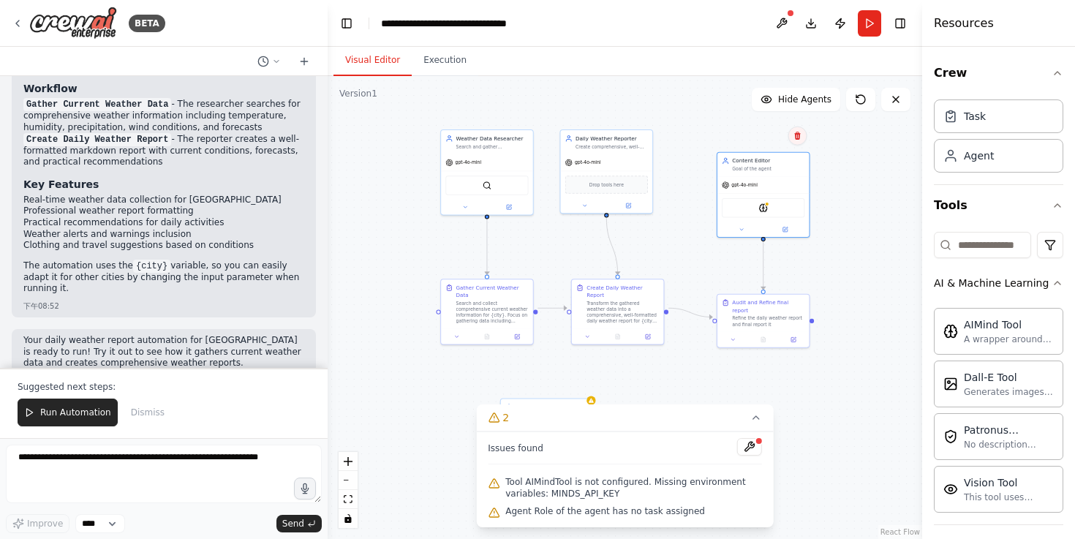
click at [794, 138] on icon at bounding box center [798, 136] width 9 height 9
click at [770, 138] on button "Confirm" at bounding box center [756, 136] width 52 height 18
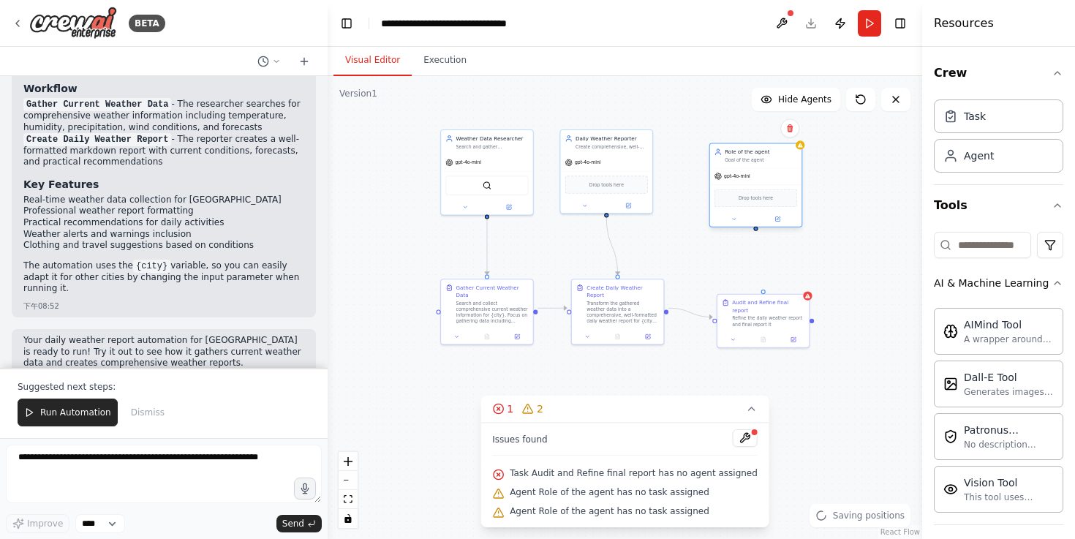
drag, startPoint x: 783, startPoint y: 186, endPoint x: 757, endPoint y: 151, distance: 43.3
click at [757, 151] on div "Role of the agent" at bounding box center [761, 151] width 72 height 7
click at [758, 236] on div ".deletable-edge-delete-btn { width: 20px; height: 20px; border: 0px solid #ffff…" at bounding box center [625, 307] width 595 height 463
click at [759, 184] on div "gpt-4o-mini" at bounding box center [756, 178] width 92 height 16
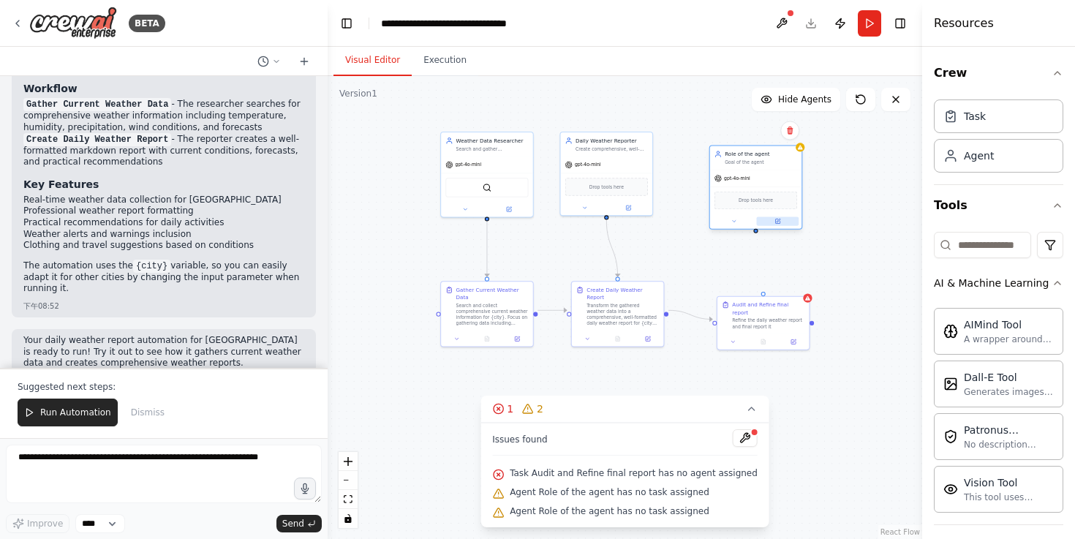
click at [777, 224] on button at bounding box center [778, 221] width 42 height 9
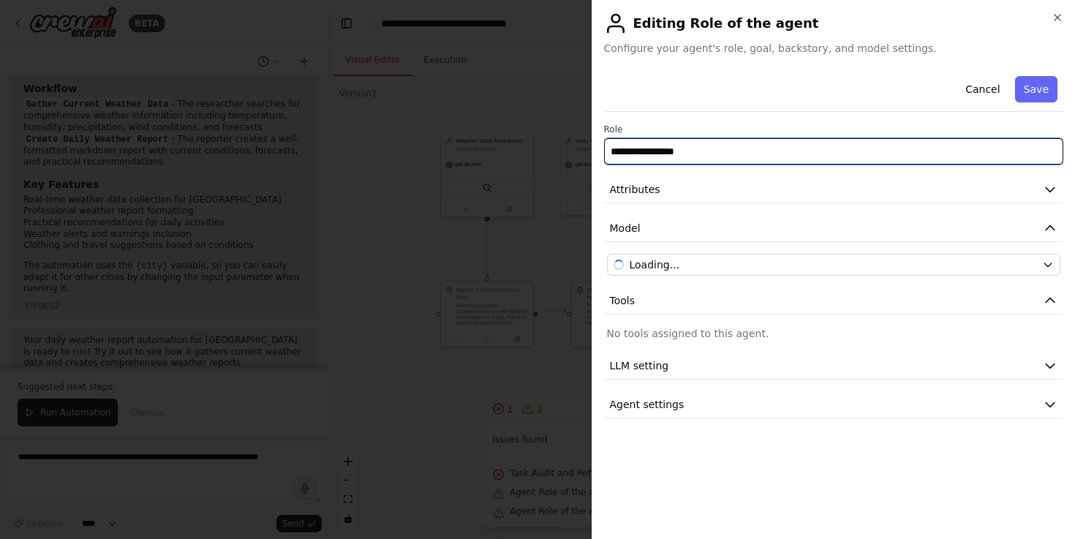
click at [802, 145] on input "**********" at bounding box center [834, 151] width 460 height 26
type input "*"
type input "**********"
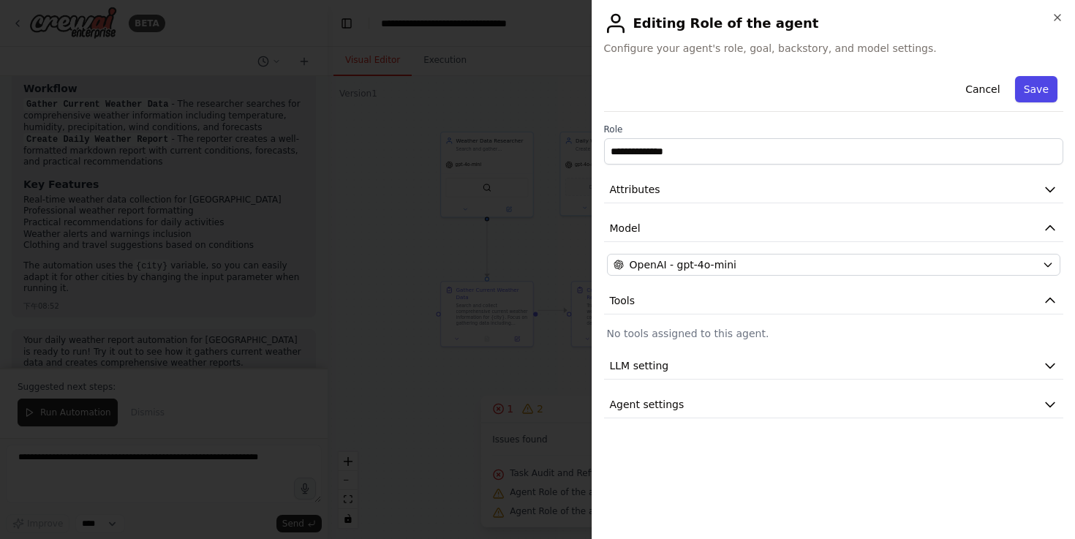
click at [1034, 86] on button "Save" at bounding box center [1036, 89] width 42 height 26
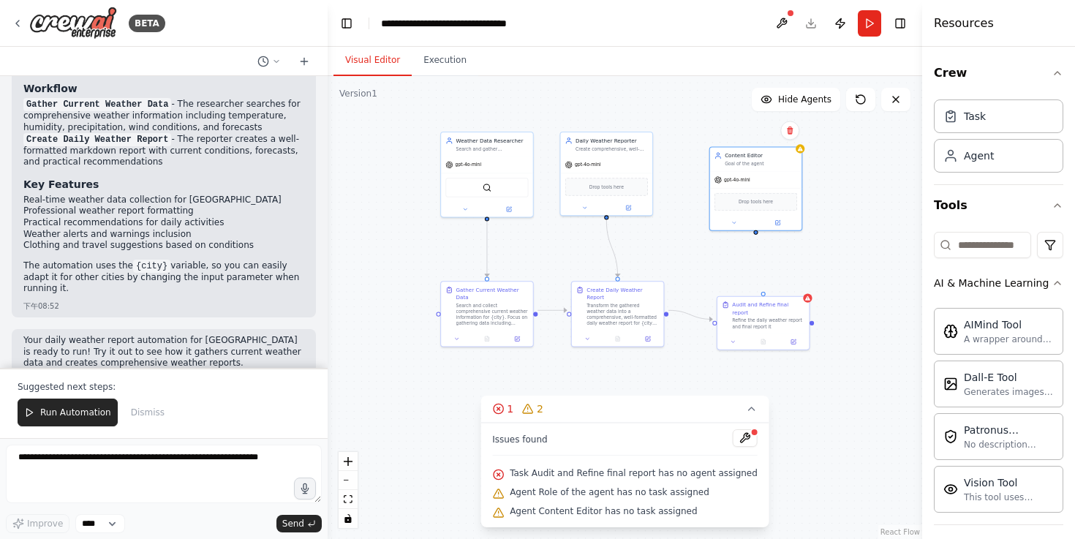
click at [756, 237] on div ".deletable-edge-delete-btn { width: 20px; height: 20px; border: 0px solid #ffff…" at bounding box center [625, 307] width 595 height 463
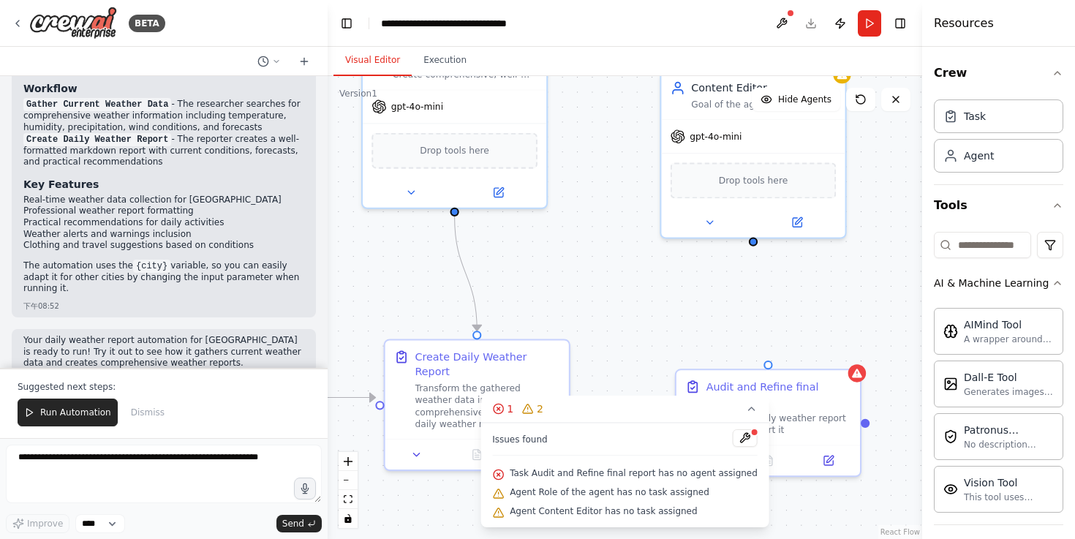
drag, startPoint x: 757, startPoint y: 233, endPoint x: 753, endPoint y: 249, distance: 16.5
click at [753, 250] on div ".deletable-edge-delete-btn { width: 20px; height: 20px; border: 0px solid #ffff…" at bounding box center [625, 307] width 595 height 463
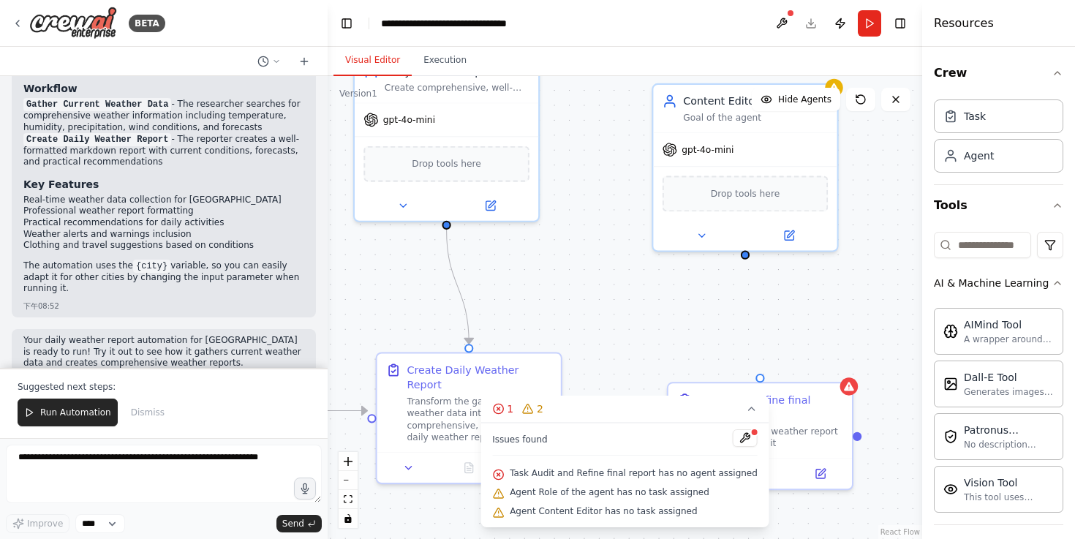
drag, startPoint x: 759, startPoint y: 251, endPoint x: 751, endPoint y: 263, distance: 14.4
click at [751, 263] on div ".deletable-edge-delete-btn { width: 20px; height: 20px; border: 0px solid #ffff…" at bounding box center [625, 307] width 595 height 463
click at [744, 264] on div ".deletable-edge-delete-btn { width: 20px; height: 20px; border: 0px solid #ffff…" at bounding box center [625, 307] width 595 height 463
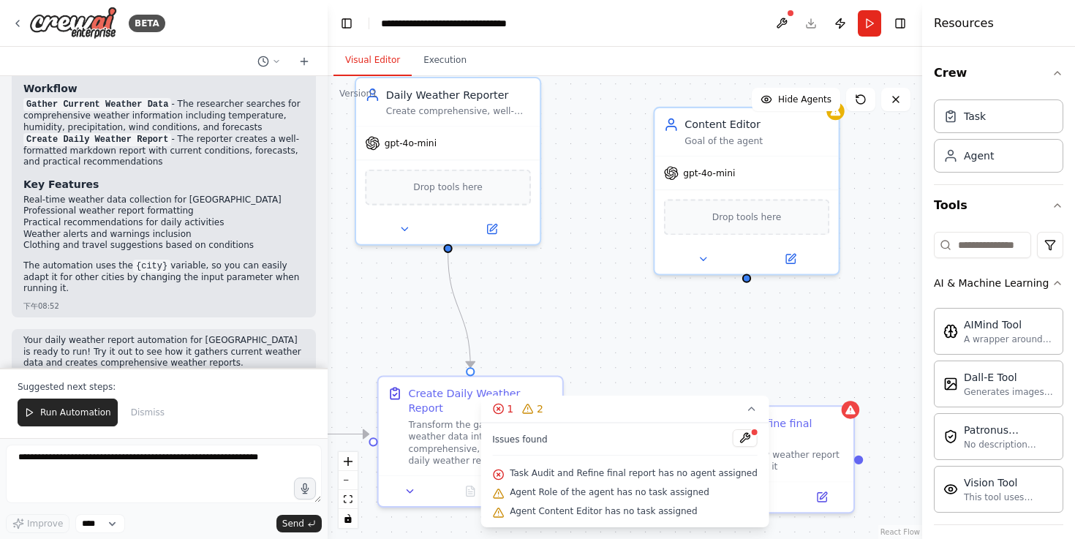
drag, startPoint x: 745, startPoint y: 266, endPoint x: 748, endPoint y: 287, distance: 22.1
click at [748, 287] on div ".deletable-edge-delete-btn { width: 20px; height: 20px; border: 0px solid #ffff…" at bounding box center [625, 307] width 595 height 463
click at [748, 315] on div ".deletable-edge-delete-btn { width: 20px; height: 20px; border: 0px solid #ffff…" at bounding box center [625, 307] width 595 height 463
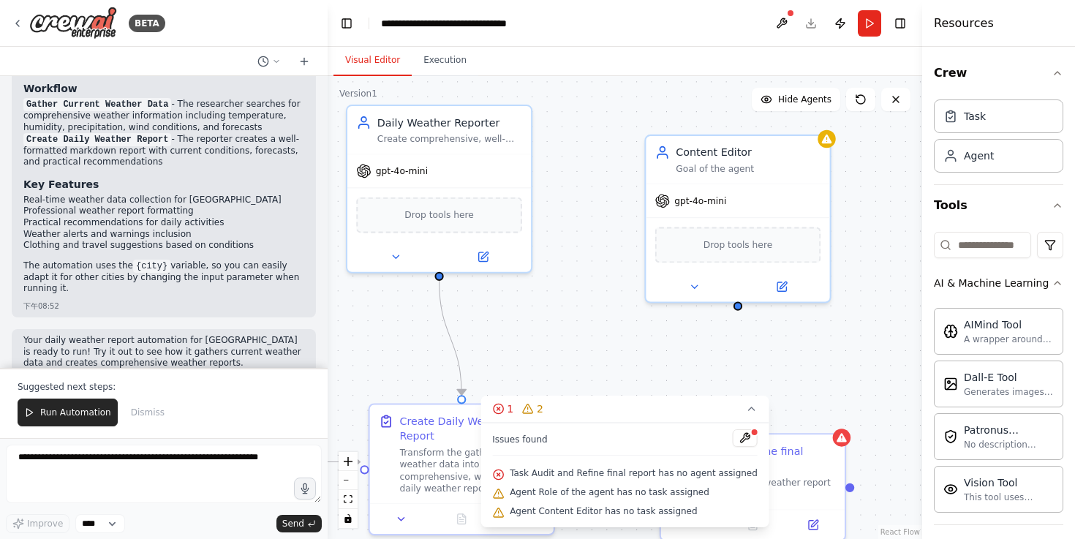
drag, startPoint x: 748, startPoint y: 284, endPoint x: 740, endPoint y: 301, distance: 19.3
click at [740, 301] on div ".deletable-edge-delete-btn { width: 20px; height: 20px; border: 0px solid #ffff…" at bounding box center [625, 307] width 595 height 463
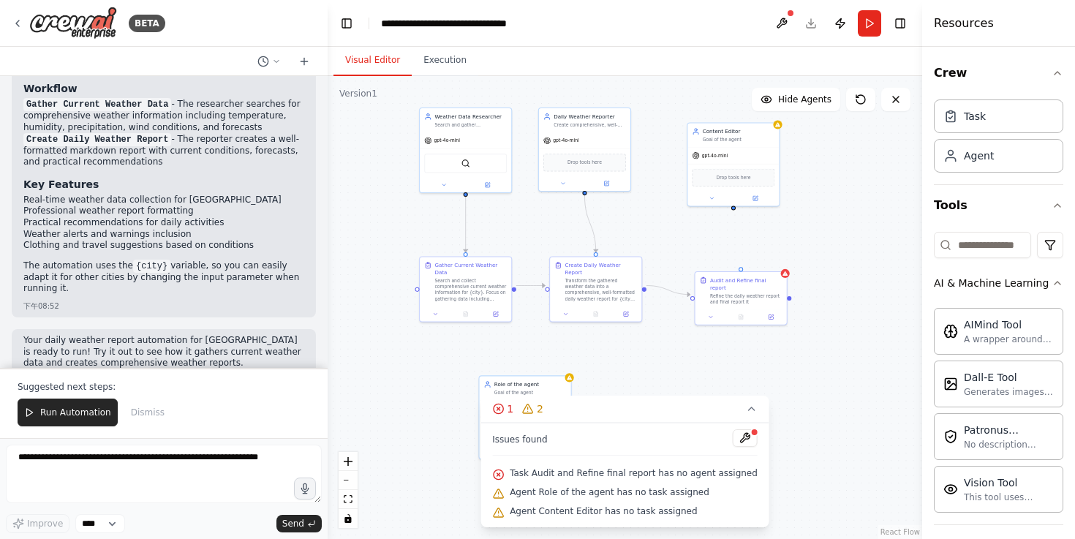
drag, startPoint x: 825, startPoint y: 320, endPoint x: 825, endPoint y: 239, distance: 80.5
click at [825, 239] on div ".deletable-edge-delete-btn { width: 20px; height: 20px; border: 0px solid #ffff…" at bounding box center [625, 307] width 595 height 463
click at [735, 213] on div ".deletable-edge-delete-btn { width: 20px; height: 20px; border: 0px solid #ffff…" at bounding box center [625, 307] width 595 height 463
click at [735, 211] on div ".deletable-edge-delete-btn { width: 20px; height: 20px; border: 0px solid #ffff…" at bounding box center [625, 307] width 595 height 463
click at [743, 273] on div "Audit and Refine final report Refine the daily weather report and final report …" at bounding box center [741, 289] width 91 height 37
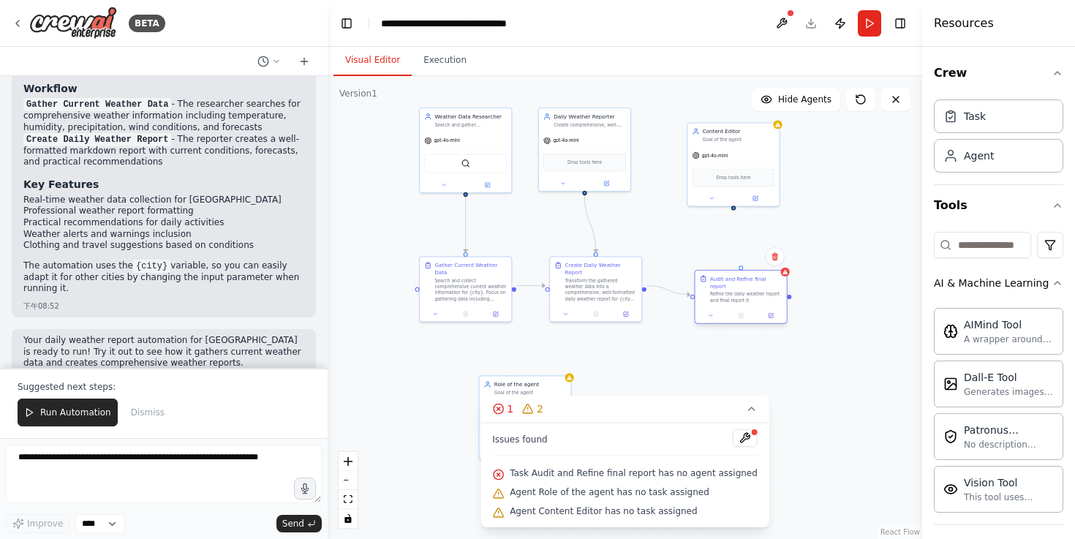
click at [743, 272] on div "Audit and Refine final report Refine the daily weather report and final report …" at bounding box center [741, 289] width 91 height 37
click at [743, 271] on div "Audit and Refine final report Refine the daily weather report and final report …" at bounding box center [741, 289] width 91 height 37
click at [742, 268] on div at bounding box center [741, 268] width 4 height 4
click at [737, 211] on div ".deletable-edge-delete-btn { width: 20px; height: 20px; border: 0px solid #ffff…" at bounding box center [625, 307] width 595 height 463
click at [736, 206] on div "Content Editor Goal of the agent gpt-4o-mini Drop tools here" at bounding box center [733, 164] width 93 height 84
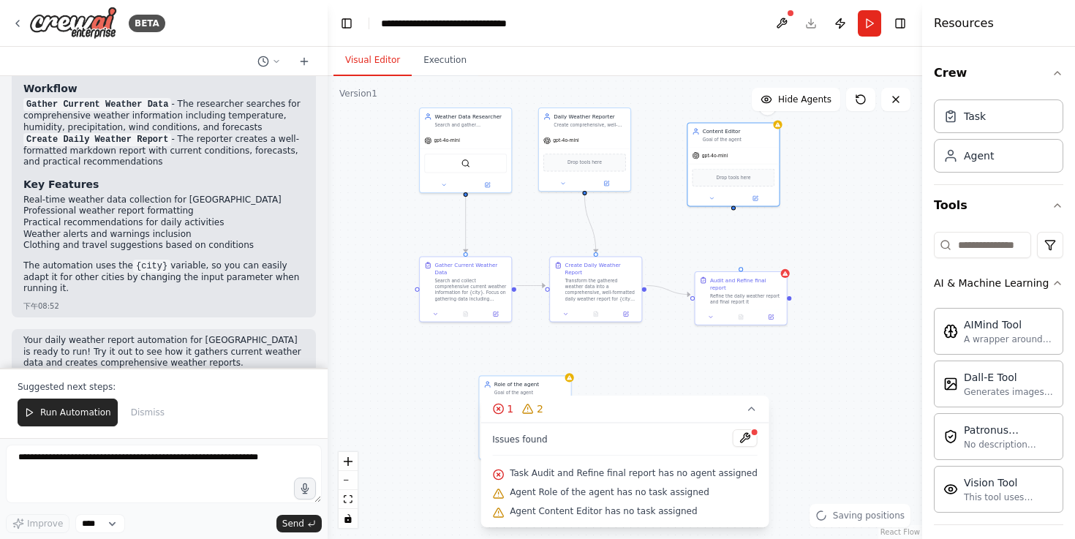
click at [734, 211] on div ".deletable-edge-delete-btn { width: 20px; height: 20px; border: 0px solid #ffff…" at bounding box center [625, 307] width 595 height 463
click at [732, 210] on div ".deletable-edge-delete-btn { width: 20px; height: 20px; border: 0px solid #ffff…" at bounding box center [625, 307] width 595 height 463
click at [732, 211] on div ".deletable-edge-delete-btn { width: 20px; height: 20px; border: 0px solid #ffff…" at bounding box center [625, 307] width 595 height 463
click at [731, 215] on div ".deletable-edge-delete-btn { width: 20px; height: 20px; border: 0px solid #ffff…" at bounding box center [625, 307] width 595 height 463
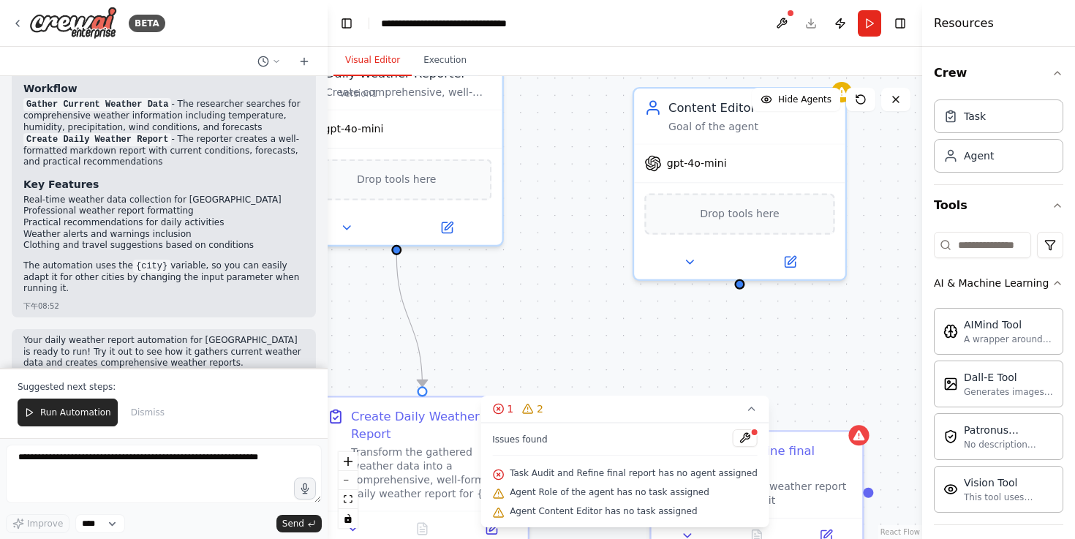
drag, startPoint x: 738, startPoint y: 207, endPoint x: 742, endPoint y: 287, distance: 80.6
click at [742, 287] on div ".deletable-edge-delete-btn { width: 20px; height: 20px; border: 0px solid #ffff…" at bounding box center [625, 307] width 595 height 463
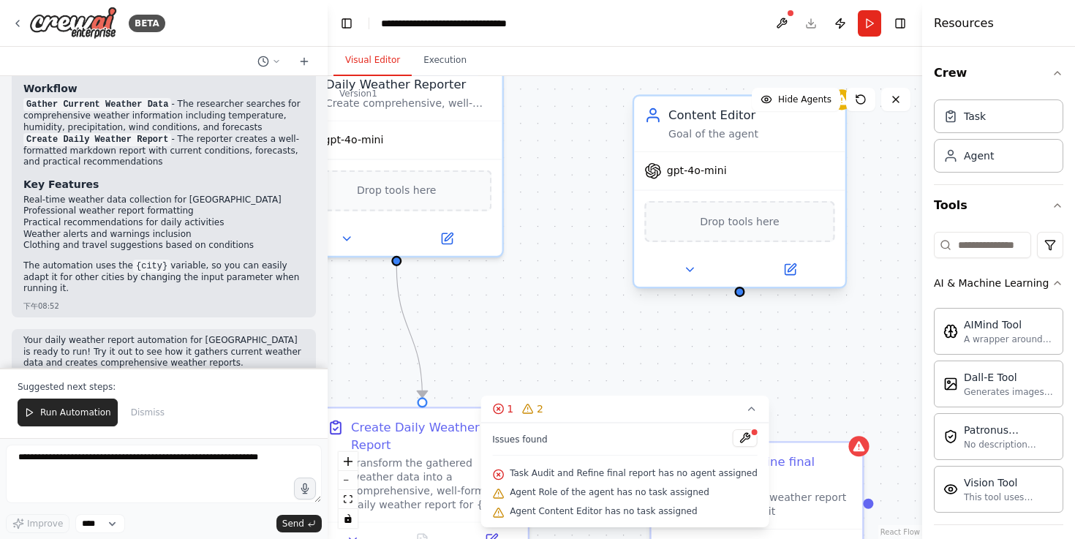
drag, startPoint x: 742, startPoint y: 287, endPoint x: 742, endPoint y: 298, distance: 11.0
click at [742, 298] on div ".deletable-edge-delete-btn { width: 20px; height: 20px; border: 0px solid #ffff…" at bounding box center [625, 307] width 595 height 463
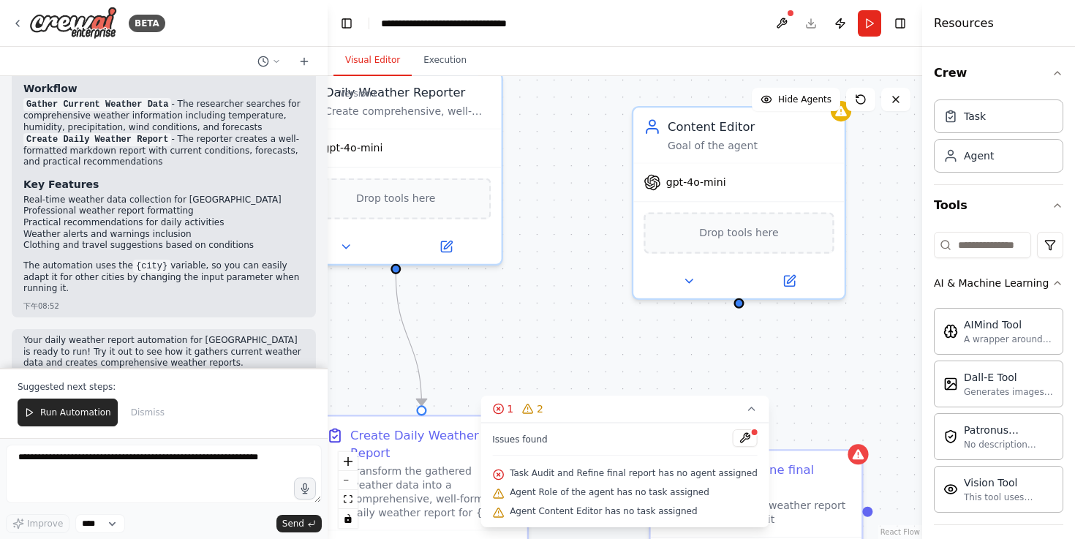
drag, startPoint x: 742, startPoint y: 299, endPoint x: 742, endPoint y: 307, distance: 8.1
click at [742, 307] on div ".deletable-edge-delete-btn { width: 20px; height: 20px; border: 0px solid #ffff…" at bounding box center [625, 307] width 595 height 463
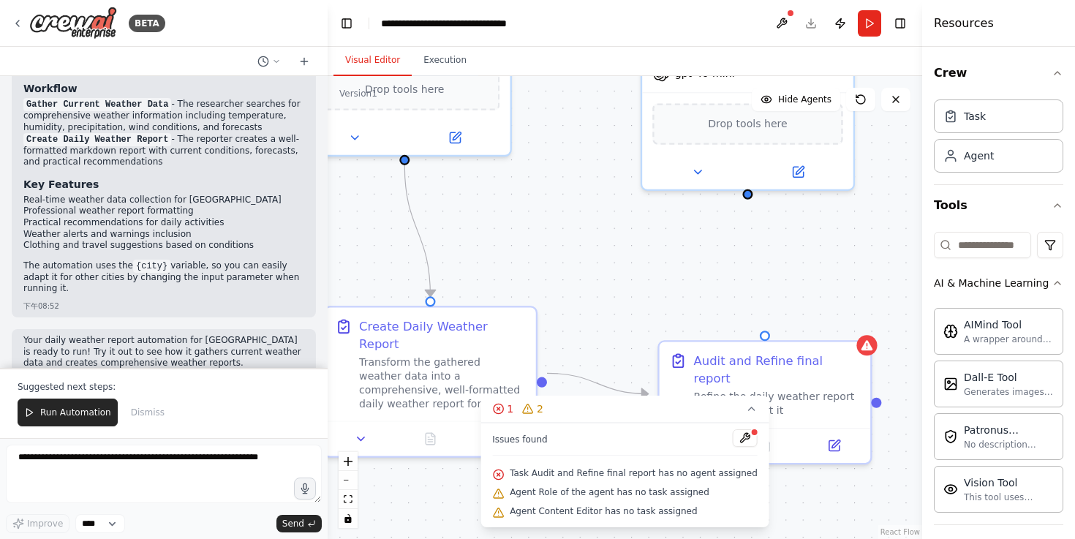
drag, startPoint x: 734, startPoint y: 331, endPoint x: 744, endPoint y: 220, distance: 110.9
click at [744, 220] on div ".deletable-edge-delete-btn { width: 20px; height: 20px; border: 0px solid #ffff…" at bounding box center [625, 307] width 595 height 463
click at [750, 203] on div ".deletable-edge-delete-btn { width: 20px; height: 20px; border: 0px solid #ffff…" at bounding box center [625, 307] width 595 height 463
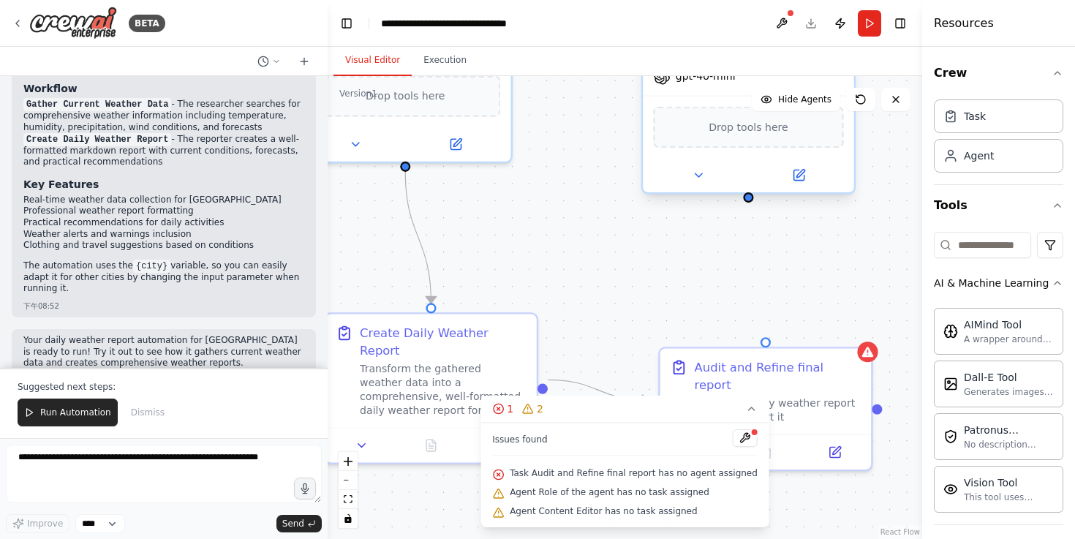
click at [748, 211] on div ".deletable-edge-delete-btn { width: 20px; height: 20px; border: 0px solid #ffff…" at bounding box center [625, 307] width 595 height 463
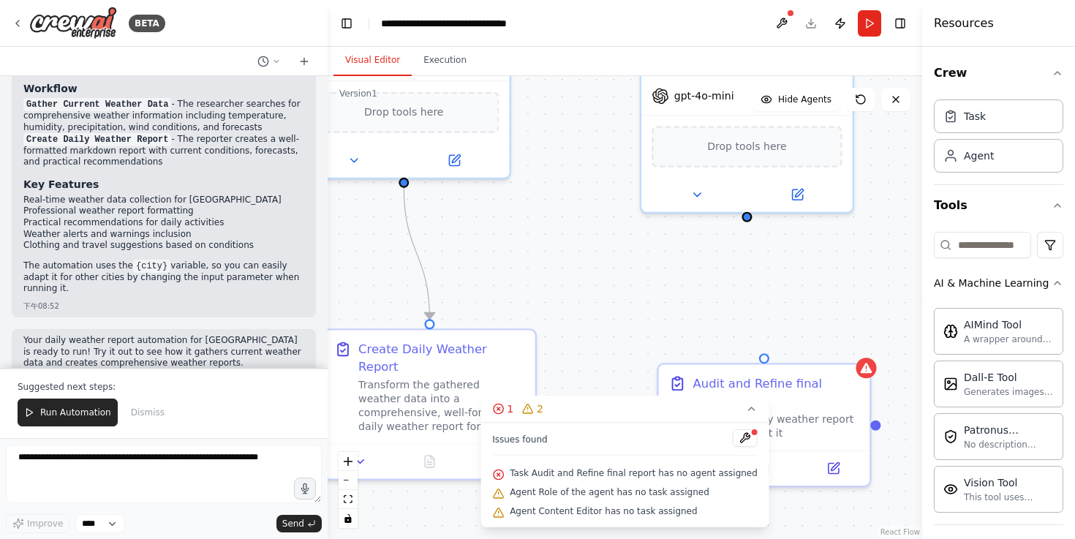
drag, startPoint x: 747, startPoint y: 207, endPoint x: 747, endPoint y: 219, distance: 11.7
click at [747, 219] on div ".deletable-edge-delete-btn { width: 20px; height: 20px; border: 0px solid #ffff…" at bounding box center [625, 307] width 595 height 463
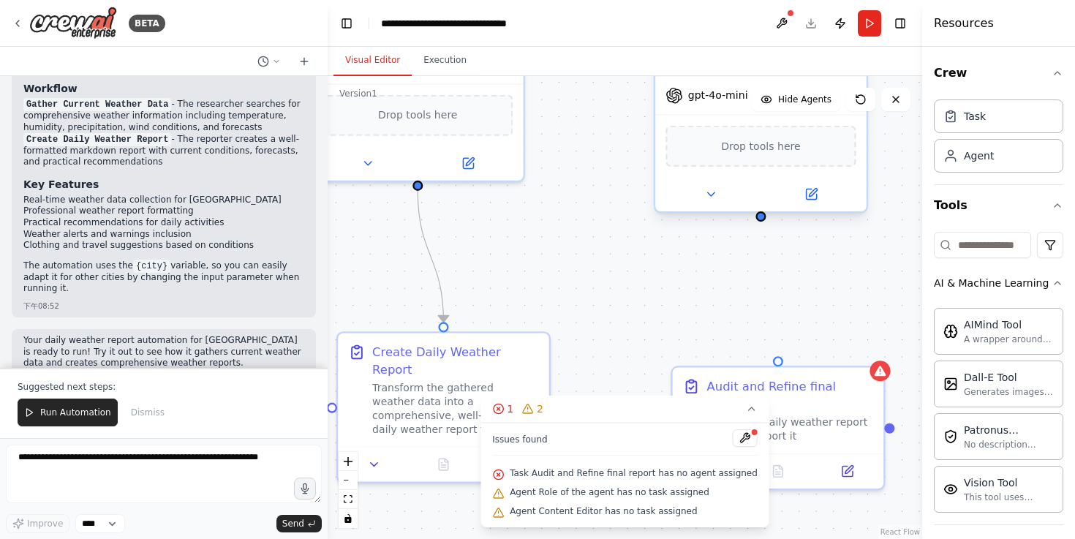
drag, startPoint x: 747, startPoint y: 219, endPoint x: 761, endPoint y: 222, distance: 14.2
click at [761, 222] on div ".deletable-edge-delete-btn { width: 20px; height: 20px; border: 0px solid #ffff…" at bounding box center [625, 307] width 595 height 463
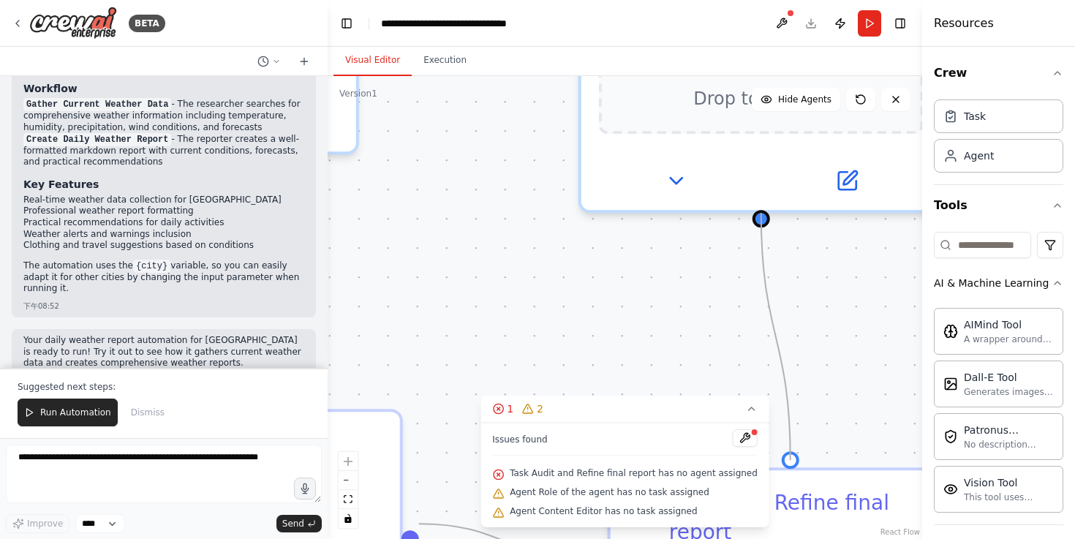
drag, startPoint x: 761, startPoint y: 222, endPoint x: 786, endPoint y: 446, distance: 225.9
click at [786, 446] on div ".deletable-edge-delete-btn { width: 20px; height: 20px; border: 0px solid #ffff…" at bounding box center [625, 307] width 595 height 463
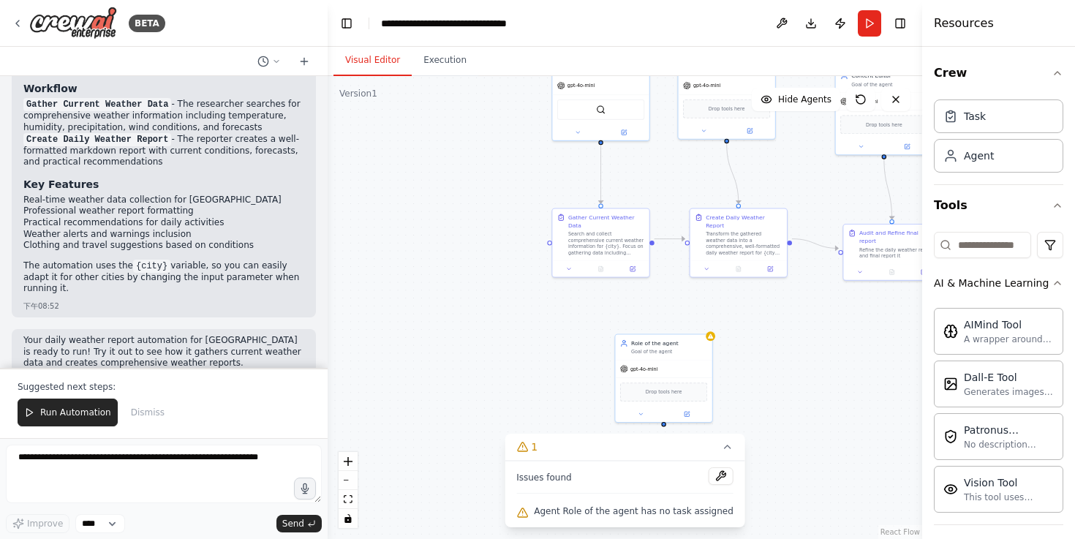
drag, startPoint x: 810, startPoint y: 484, endPoint x: 887, endPoint y: 304, distance: 196.3
click at [887, 304] on div ".deletable-edge-delete-btn { width: 20px; height: 20px; border: 0px solid #ffff…" at bounding box center [625, 307] width 595 height 463
drag, startPoint x: 664, startPoint y: 352, endPoint x: 603, endPoint y: 321, distance: 68.0
click at [603, 321] on div "Goal of the agent" at bounding box center [606, 319] width 76 height 7
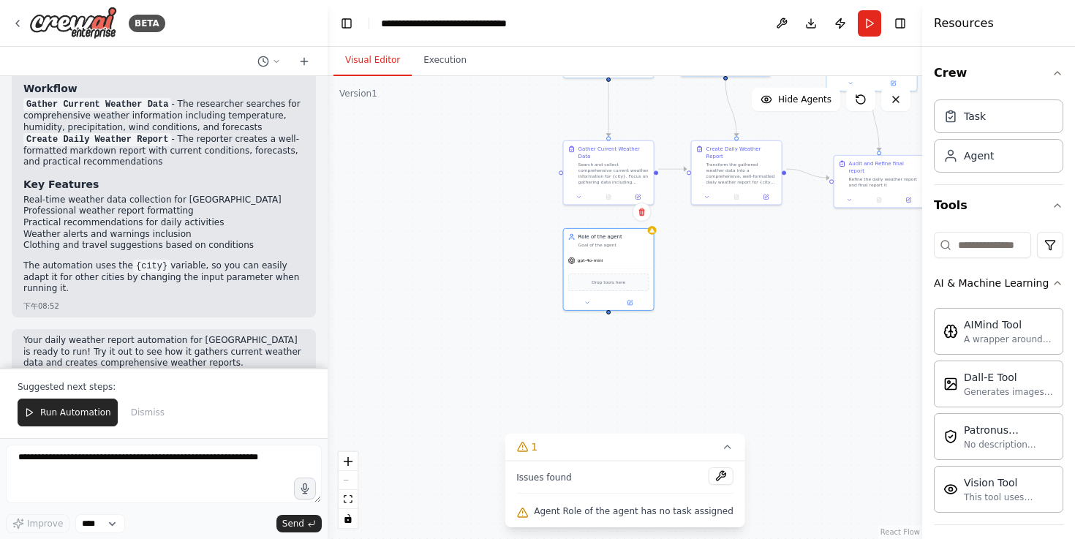
drag, startPoint x: 762, startPoint y: 390, endPoint x: 759, endPoint y: 301, distance: 89.3
click at [759, 301] on div ".deletable-edge-delete-btn { width: 20px; height: 20px; border: 0px solid #ffff…" at bounding box center [625, 307] width 595 height 463
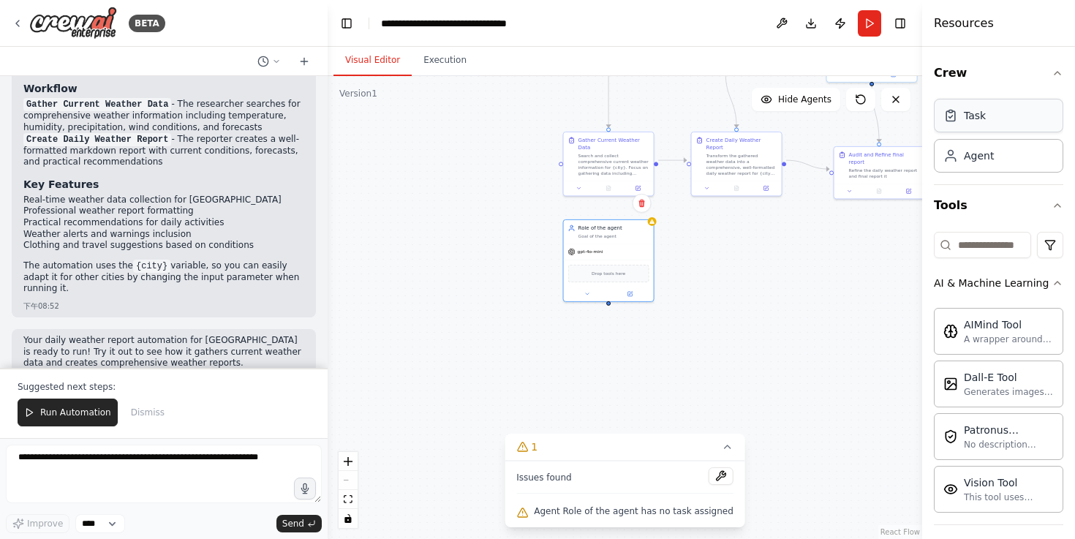
click at [995, 118] on div "Task" at bounding box center [998, 116] width 129 height 34
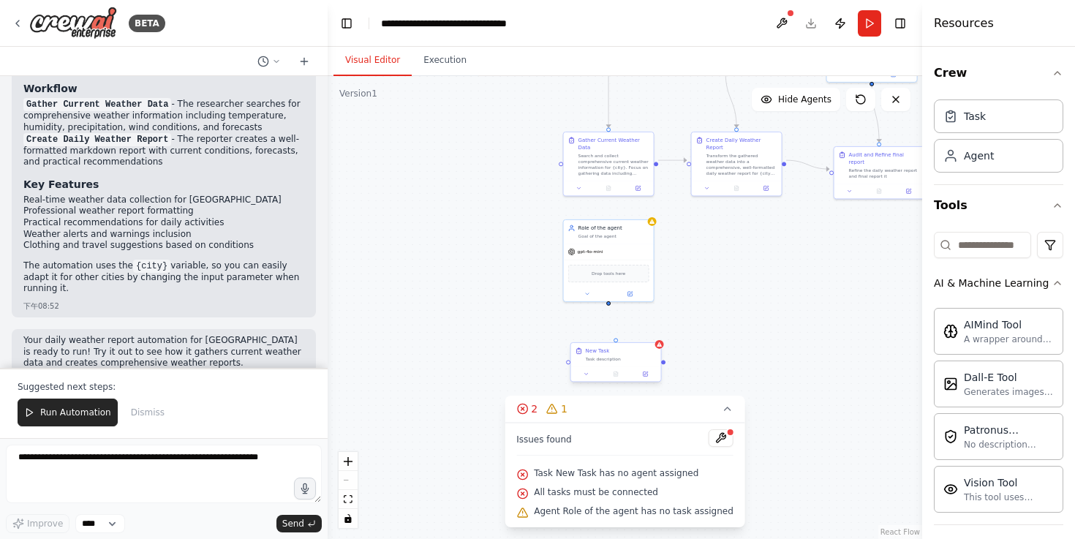
drag, startPoint x: 635, startPoint y: 386, endPoint x: 586, endPoint y: 350, distance: 60.7
drag, startPoint x: 610, startPoint y: 309, endPoint x: 610, endPoint y: 317, distance: 8.0
click at [610, 317] on div ".deletable-edge-delete-btn { width: 20px; height: 20px; border: 0px solid #ffff…" at bounding box center [625, 307] width 595 height 463
drag, startPoint x: 632, startPoint y: 364, endPoint x: 627, endPoint y: 353, distance: 12.1
click at [627, 353] on div "New Task Task description" at bounding box center [614, 355] width 71 height 15
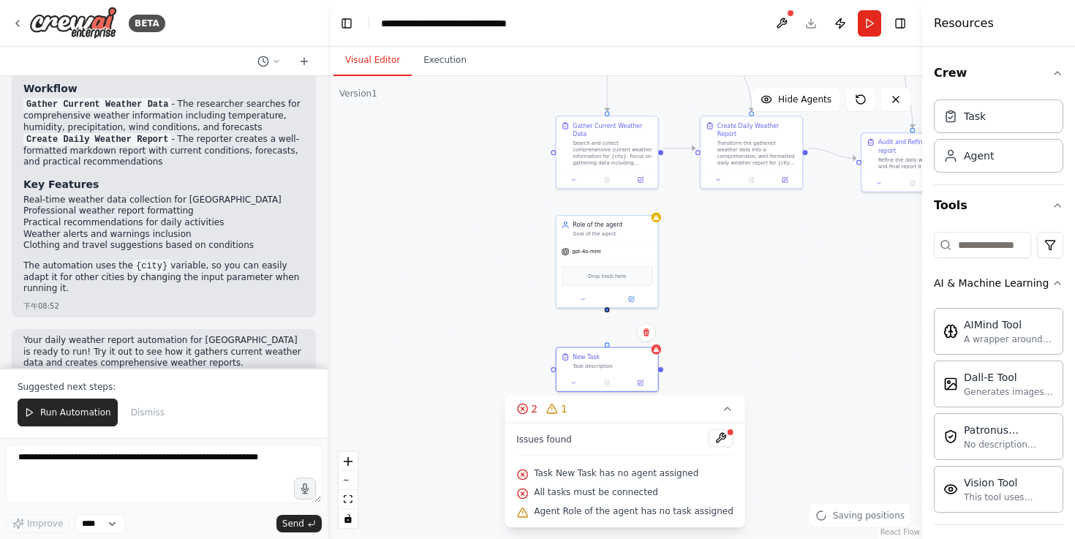
click at [620, 324] on div ".deletable-edge-delete-btn { width: 20px; height: 20px; border: 0px solid #ffff…" at bounding box center [625, 307] width 595 height 463
click at [664, 366] on div ".deletable-edge-delete-btn { width: 20px; height: 20px; border: 0px solid #ffff…" at bounding box center [625, 307] width 595 height 463
click at [663, 375] on div ".deletable-edge-delete-btn { width: 20px; height: 20px; border: 0px solid #ffff…" at bounding box center [625, 307] width 595 height 463
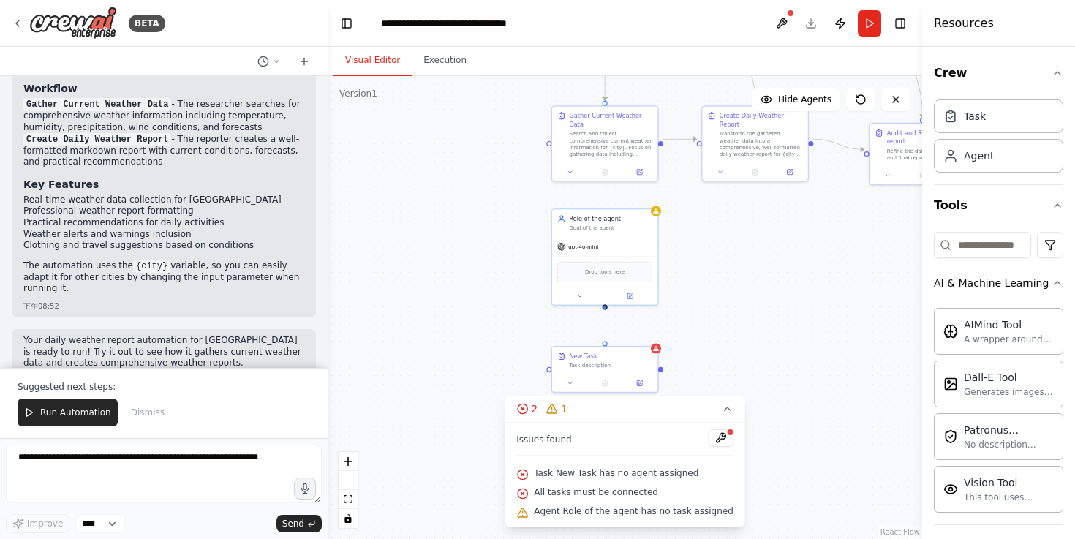
click at [663, 375] on div ".deletable-edge-delete-btn { width: 20px; height: 20px; border: 0px solid #ffff…" at bounding box center [625, 307] width 595 height 463
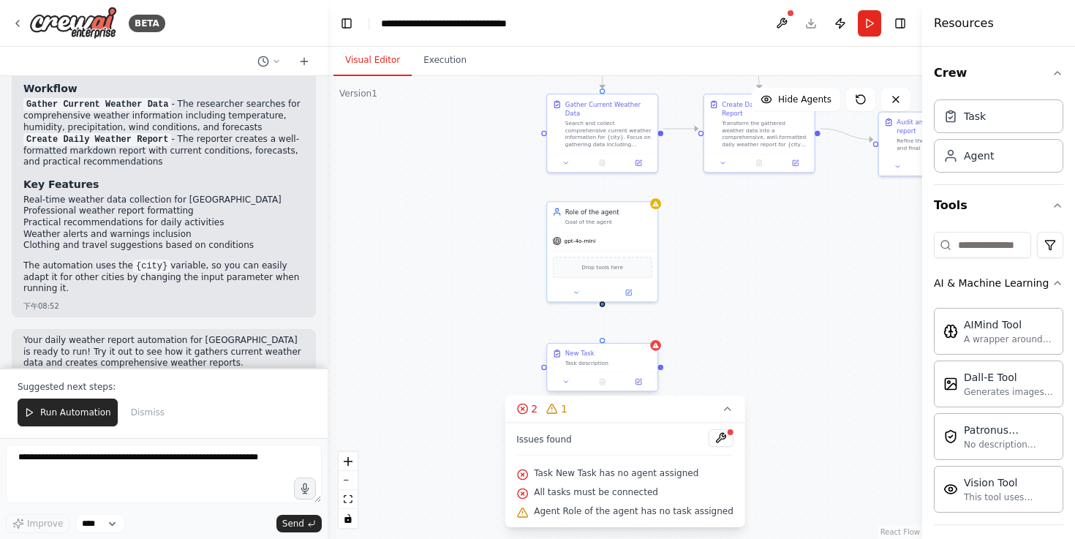
click at [662, 369] on div ".deletable-edge-delete-btn { width: 20px; height: 20px; border: 0px solid #ffff…" at bounding box center [625, 307] width 595 height 463
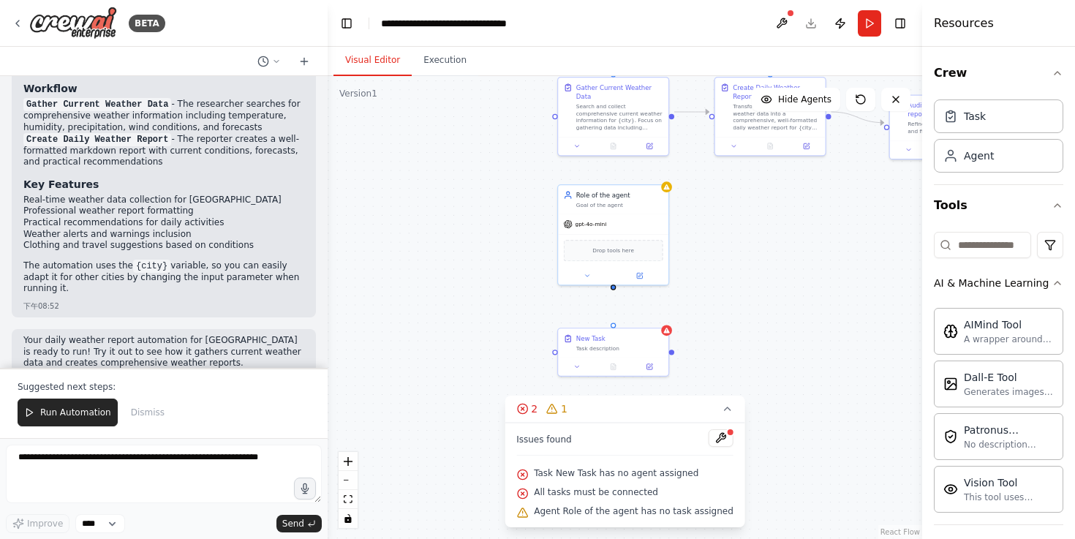
drag, startPoint x: 662, startPoint y: 372, endPoint x: 672, endPoint y: 355, distance: 19.7
click at [672, 355] on div ".deletable-edge-delete-btn { width: 20px; height: 20px; border: 0px solid #ffff…" at bounding box center [625, 307] width 595 height 463
click at [673, 358] on div ".deletable-edge-delete-btn { width: 20px; height: 20px; border: 0px solid #ffff…" at bounding box center [625, 307] width 595 height 463
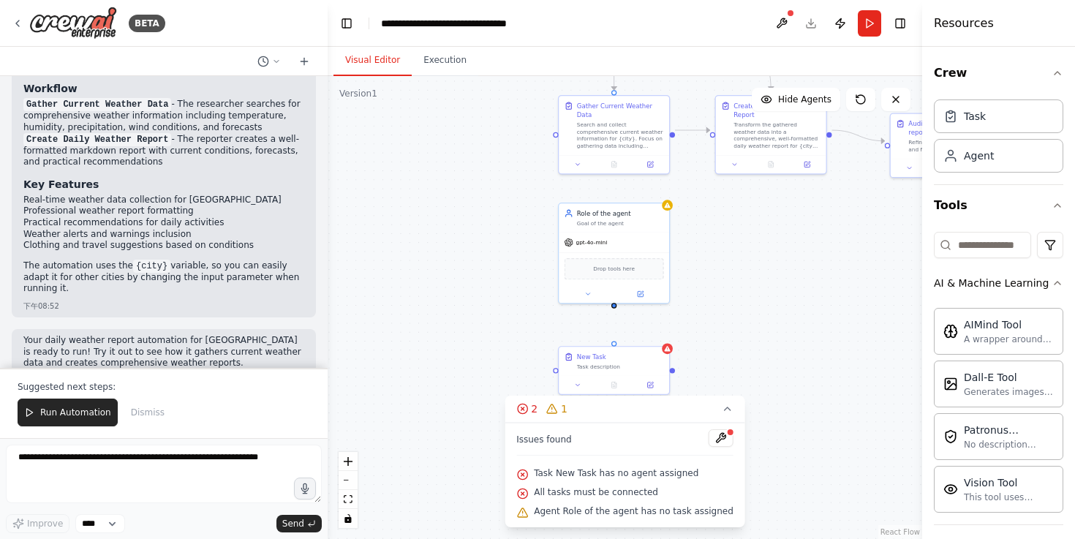
drag, startPoint x: 616, startPoint y: 293, endPoint x: 615, endPoint y: 312, distance: 18.3
click at [615, 312] on div ".deletable-edge-delete-btn { width: 20px; height: 20px; border: 0px solid #ffff…" at bounding box center [625, 307] width 595 height 463
click at [615, 306] on div ".deletable-edge-delete-btn { width: 20px; height: 20px; border: 0px solid #ffff…" at bounding box center [625, 307] width 595 height 463
click at [614, 306] on div ".deletable-edge-delete-btn { width: 20px; height: 20px; border: 0px solid #ffff…" at bounding box center [625, 307] width 595 height 463
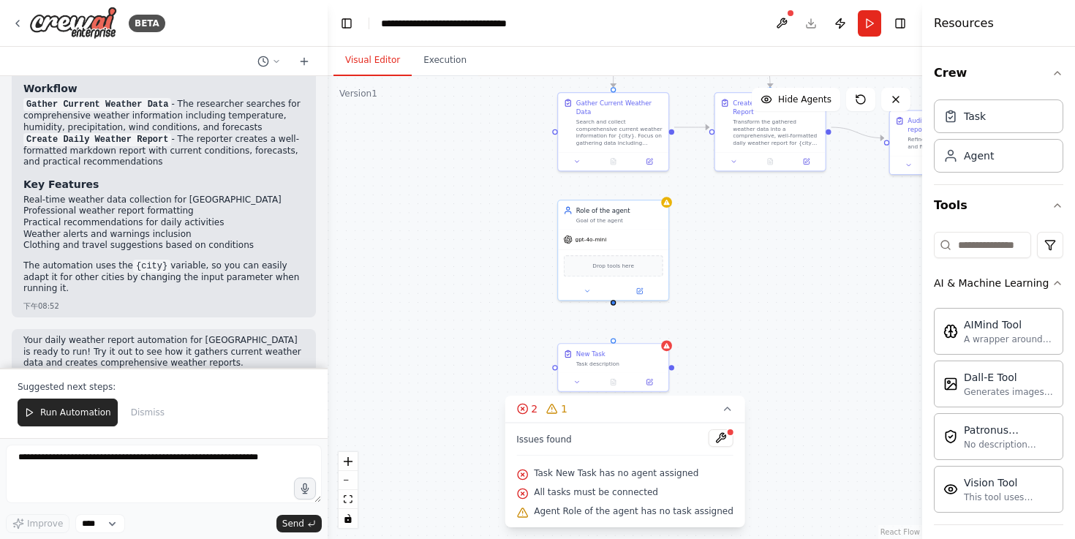
click at [615, 309] on div ".deletable-edge-delete-btn { width: 20px; height: 20px; border: 0px solid #ffff…" at bounding box center [625, 307] width 595 height 463
click at [615, 308] on div ".deletable-edge-delete-btn { width: 20px; height: 20px; border: 0px solid #ffff…" at bounding box center [625, 307] width 595 height 463
click at [614, 306] on div ".deletable-edge-delete-btn { width: 20px; height: 20px; border: 0px solid #ffff…" at bounding box center [625, 307] width 595 height 463
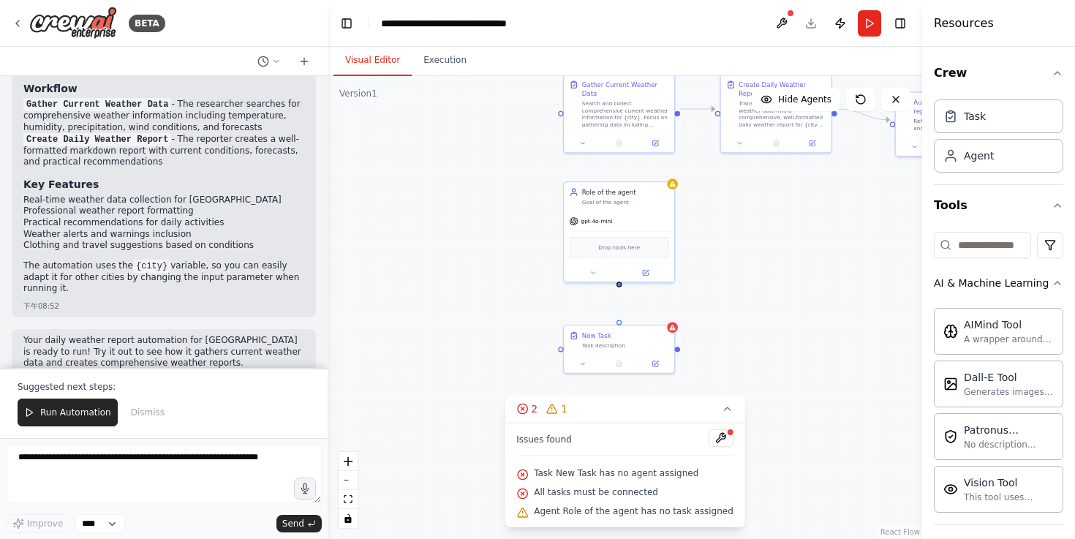
drag, startPoint x: 614, startPoint y: 302, endPoint x: 620, endPoint y: 286, distance: 17.4
click at [620, 286] on div ".deletable-edge-delete-btn { width: 20px; height: 20px; border: 0px solid #ffff…" at bounding box center [625, 307] width 595 height 463
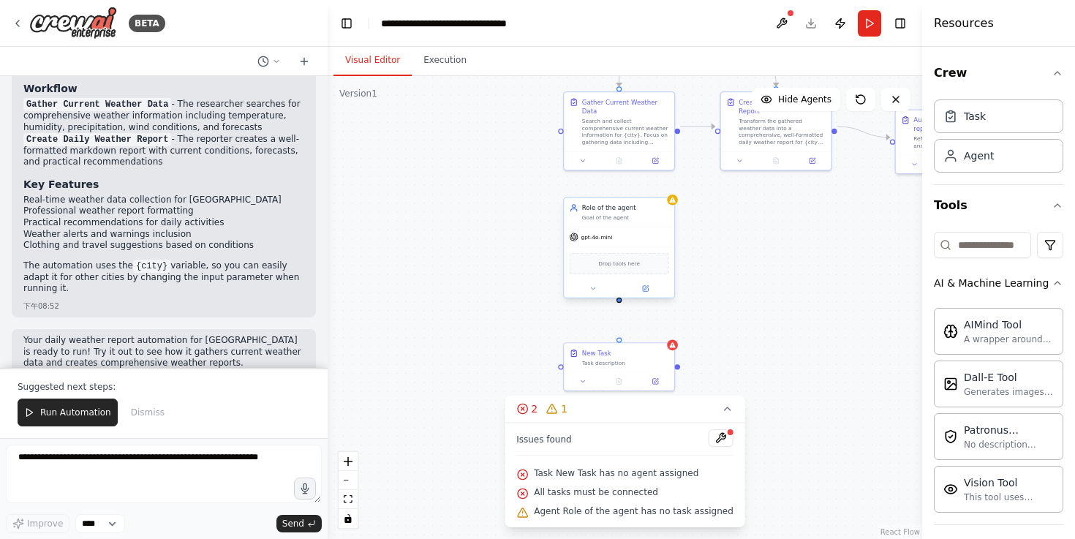
drag, startPoint x: 620, startPoint y: 286, endPoint x: 620, endPoint y: 304, distance: 17.6
click at [620, 304] on div ".deletable-edge-delete-btn { width: 20px; height: 20px; border: 0px solid #ffff…" at bounding box center [625, 307] width 595 height 463
click at [621, 308] on div ".deletable-edge-delete-btn { width: 20px; height: 20px; border: 0px solid #ffff…" at bounding box center [625, 307] width 595 height 463
click at [624, 305] on div ".deletable-edge-delete-btn { width: 20px; height: 20px; border: 0px solid #ffff…" at bounding box center [625, 307] width 595 height 463
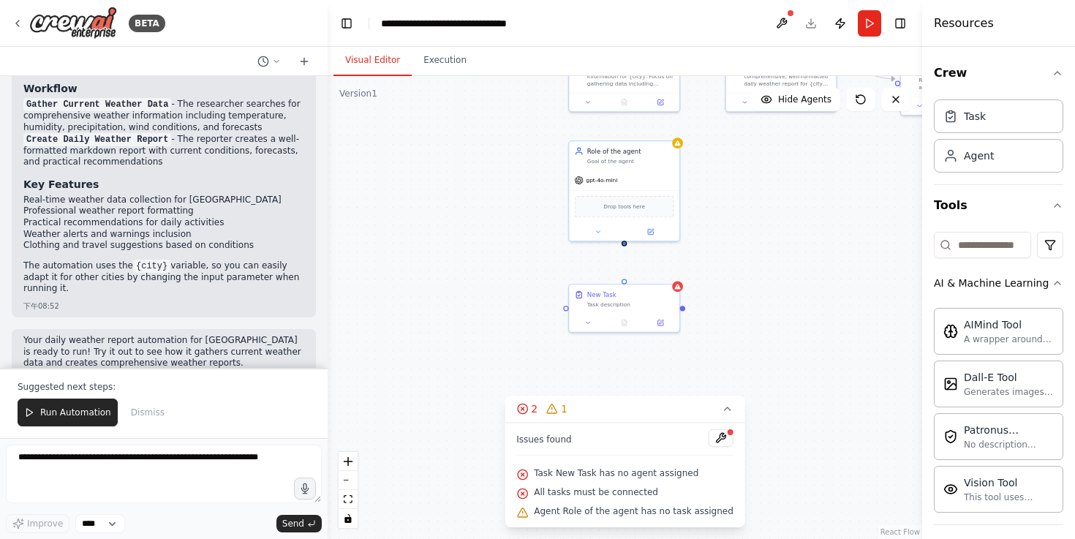
drag, startPoint x: 640, startPoint y: 316, endPoint x: 640, endPoint y: 252, distance: 63.6
click at [640, 252] on div ".deletable-edge-delete-btn { width: 20px; height: 20px; border: 0px solid #ffff…" at bounding box center [625, 307] width 595 height 463
click at [626, 244] on div ".deletable-edge-delete-btn { width: 20px; height: 20px; border: 0px solid #ffff…" at bounding box center [625, 307] width 595 height 463
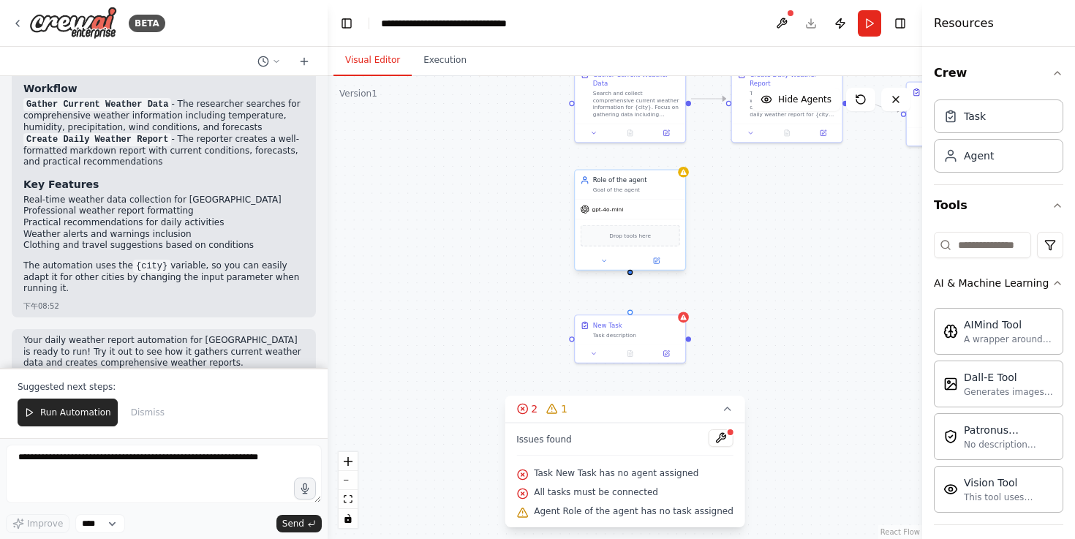
drag, startPoint x: 626, startPoint y: 244, endPoint x: 631, endPoint y: 275, distance: 31.0
click at [631, 275] on div ".deletable-edge-delete-btn { width: 20px; height: 20px; border: 0px solid #ffff…" at bounding box center [625, 307] width 595 height 463
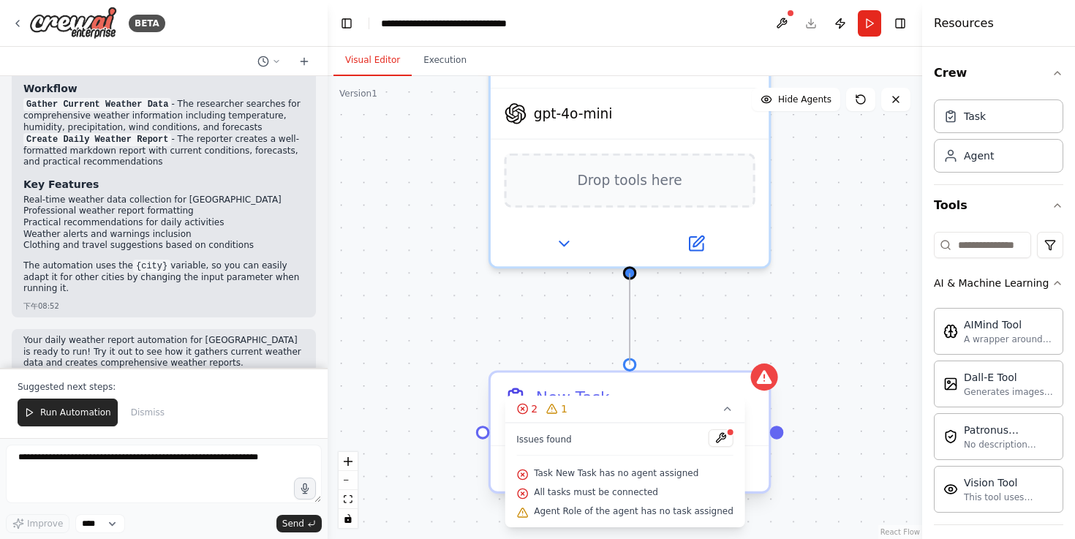
drag, startPoint x: 631, startPoint y: 275, endPoint x: 627, endPoint y: 364, distance: 88.6
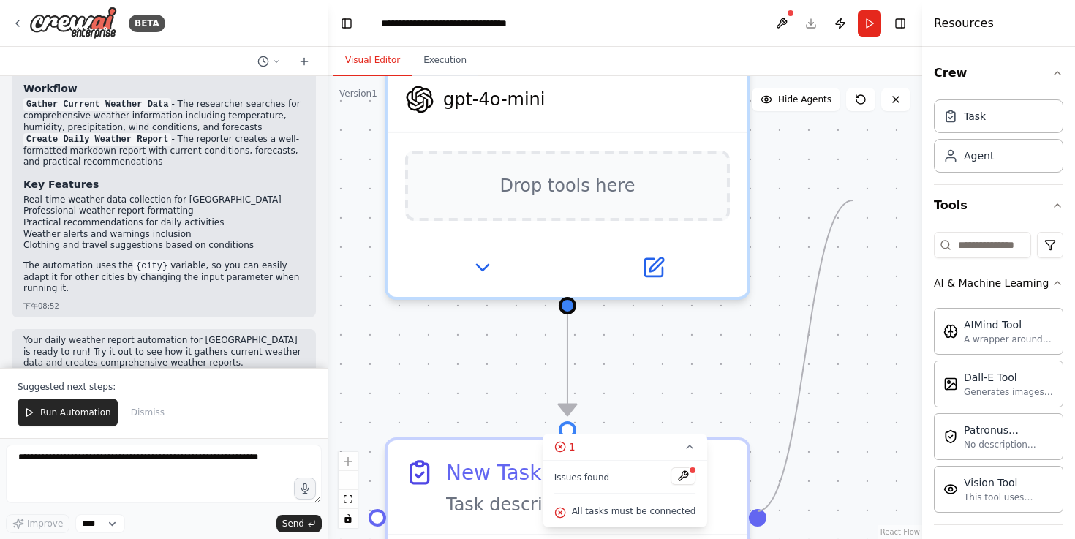
drag, startPoint x: 780, startPoint y: 427, endPoint x: 853, endPoint y: 200, distance: 238.3
click at [853, 200] on div ".deletable-edge-delete-btn { width: 20px; height: 20px; border: 0px solid #ffff…" at bounding box center [625, 307] width 595 height 463
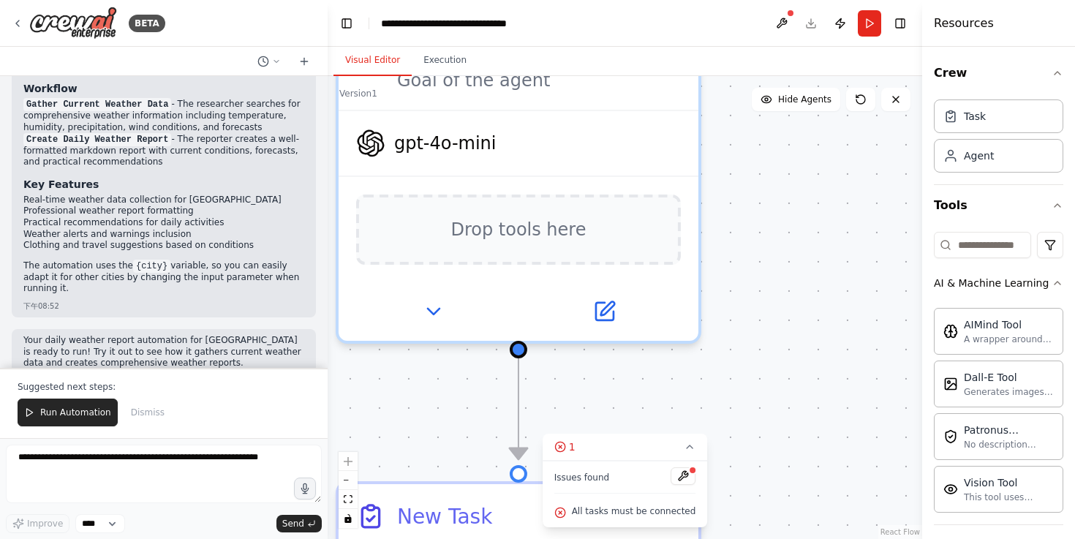
drag, startPoint x: 853, startPoint y: 200, endPoint x: 804, endPoint y: 244, distance: 65.8
click at [804, 244] on div ".deletable-edge-delete-btn { width: 20px; height: 20px; border: 0px solid #ffff…" at bounding box center [625, 307] width 595 height 463
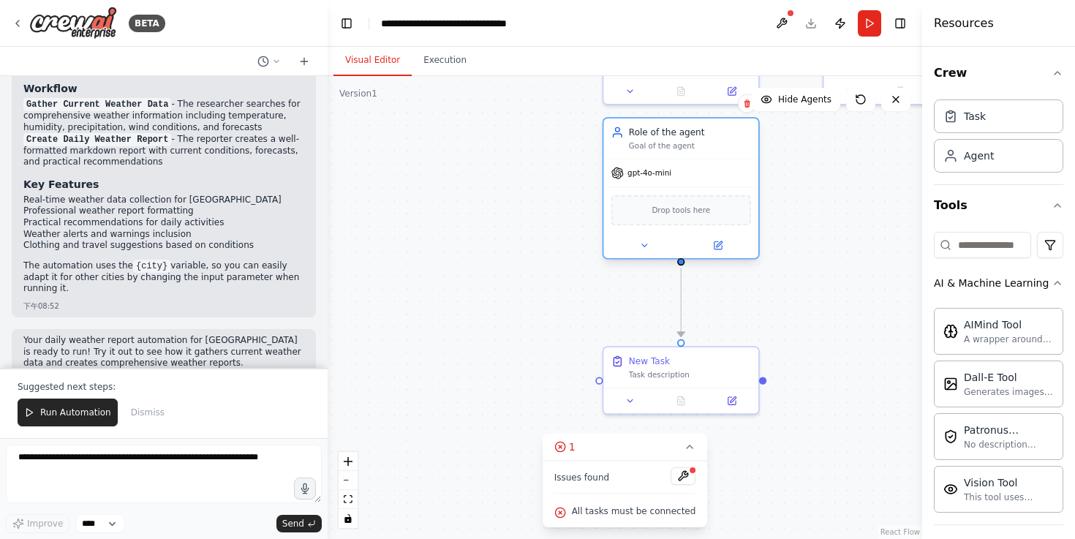
drag, startPoint x: 718, startPoint y: 154, endPoint x: 718, endPoint y: 123, distance: 30.7
click at [718, 123] on div "Role of the agent Goal of the agent" at bounding box center [680, 138] width 155 height 40
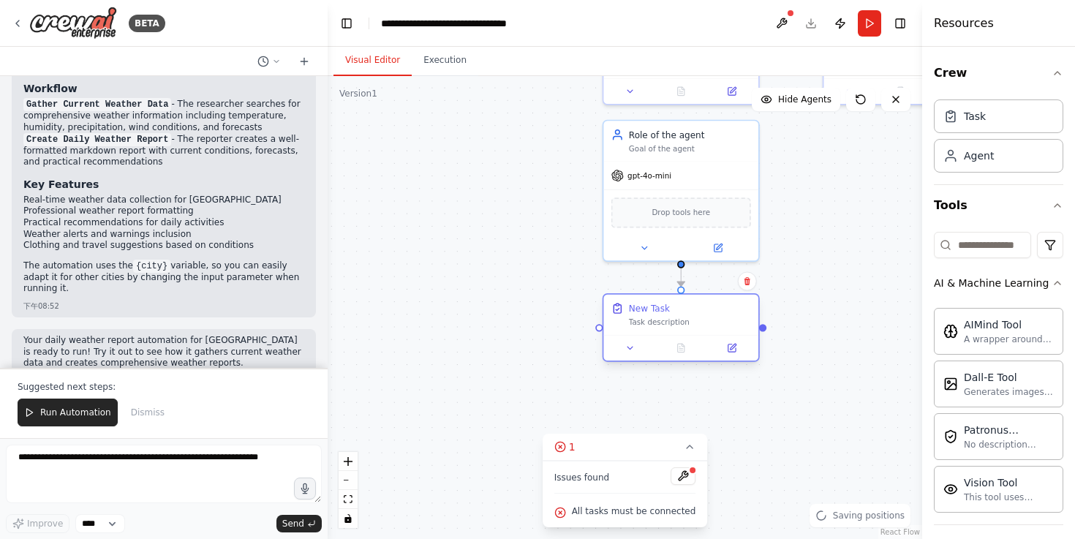
drag, startPoint x: 729, startPoint y: 353, endPoint x: 732, endPoint y: 301, distance: 51.3
click at [732, 301] on div "New Task Task description" at bounding box center [680, 315] width 155 height 40
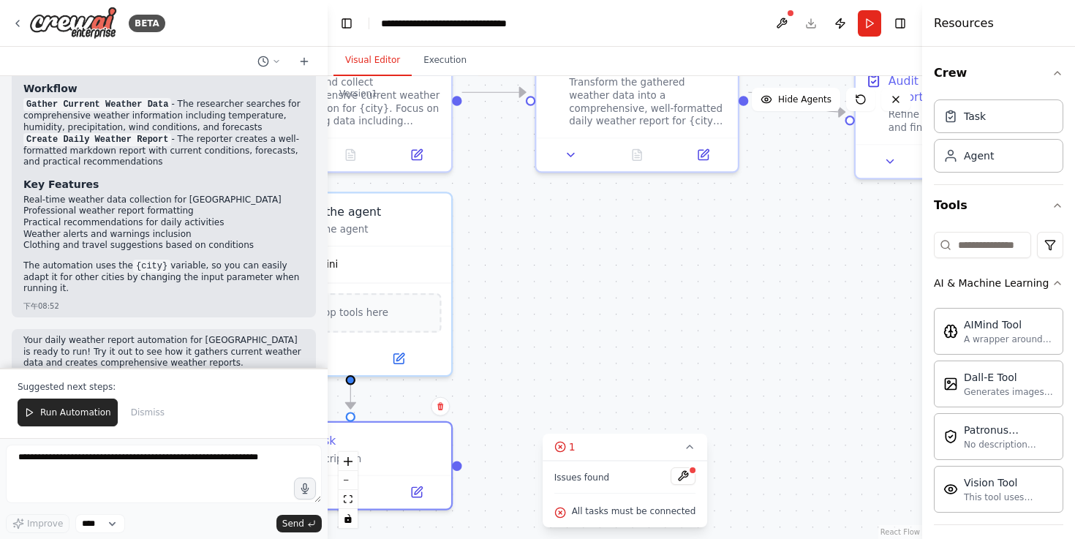
drag, startPoint x: 811, startPoint y: 269, endPoint x: 527, endPoint y: 388, distance: 307.5
click at [527, 388] on div ".deletable-edge-delete-btn { width: 20px; height: 20px; border: 0px solid #ffff…" at bounding box center [625, 307] width 595 height 463
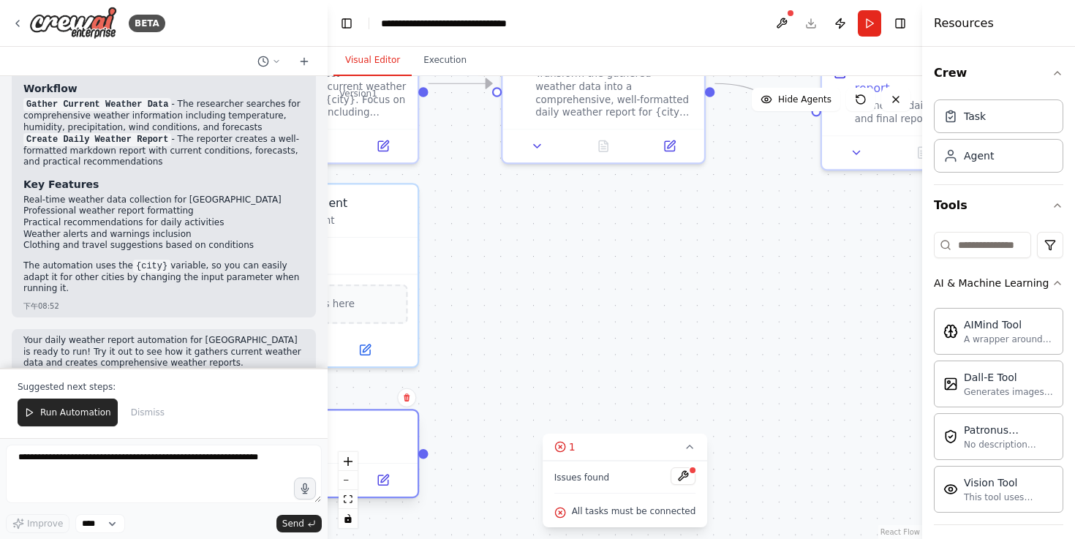
drag, startPoint x: 459, startPoint y: 465, endPoint x: 427, endPoint y: 456, distance: 32.7
click at [427, 456] on div ".deletable-edge-delete-btn { width: 20px; height: 20px; border: 0px solid #ffff…" at bounding box center [625, 307] width 595 height 463
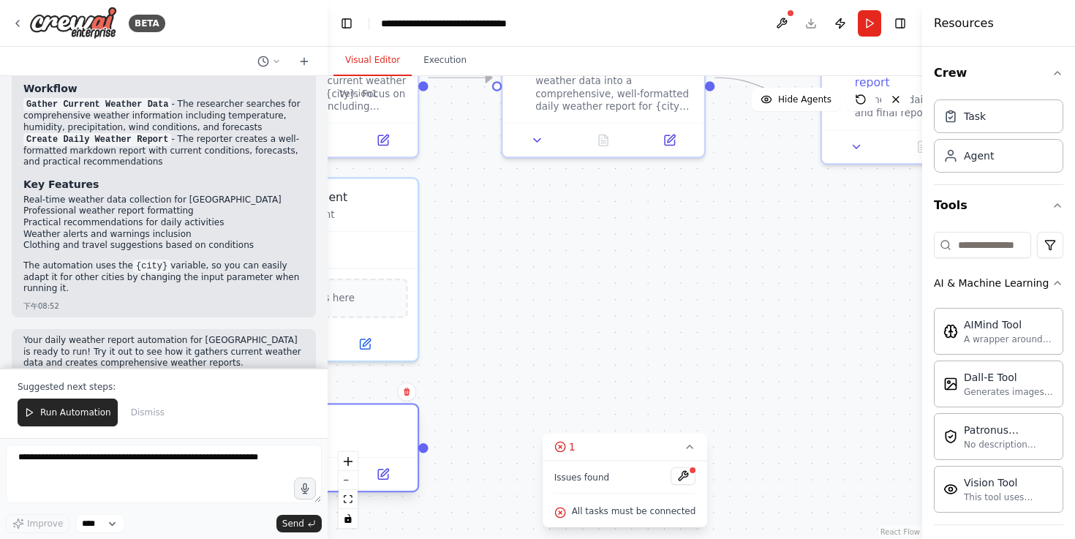
click at [427, 452] on div ".deletable-edge-delete-btn { width: 20px; height: 20px; border: 0px solid #ffff…" at bounding box center [625, 307] width 595 height 463
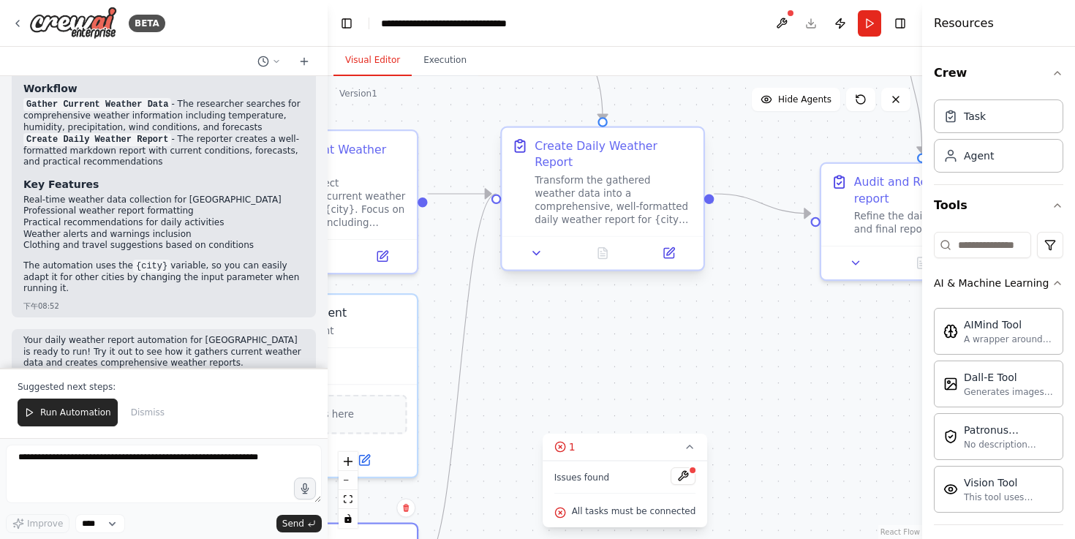
drag, startPoint x: 427, startPoint y: 452, endPoint x: 495, endPoint y: 194, distance: 267.0
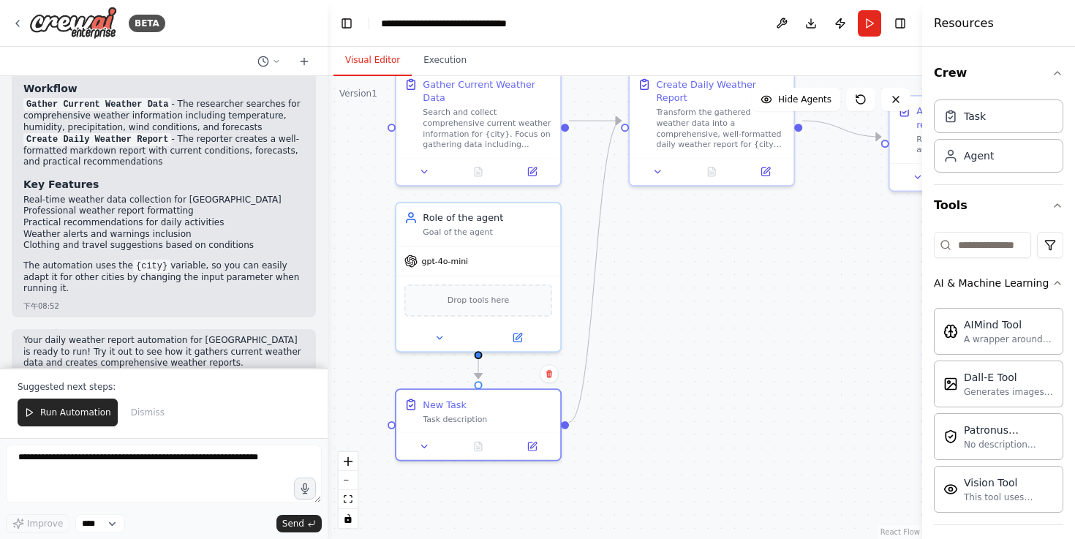
drag, startPoint x: 583, startPoint y: 380, endPoint x: 705, endPoint y: 274, distance: 162.3
click at [705, 274] on div ".deletable-edge-delete-btn { width: 20px; height: 20px; border: 0px solid #ffff…" at bounding box center [625, 307] width 595 height 463
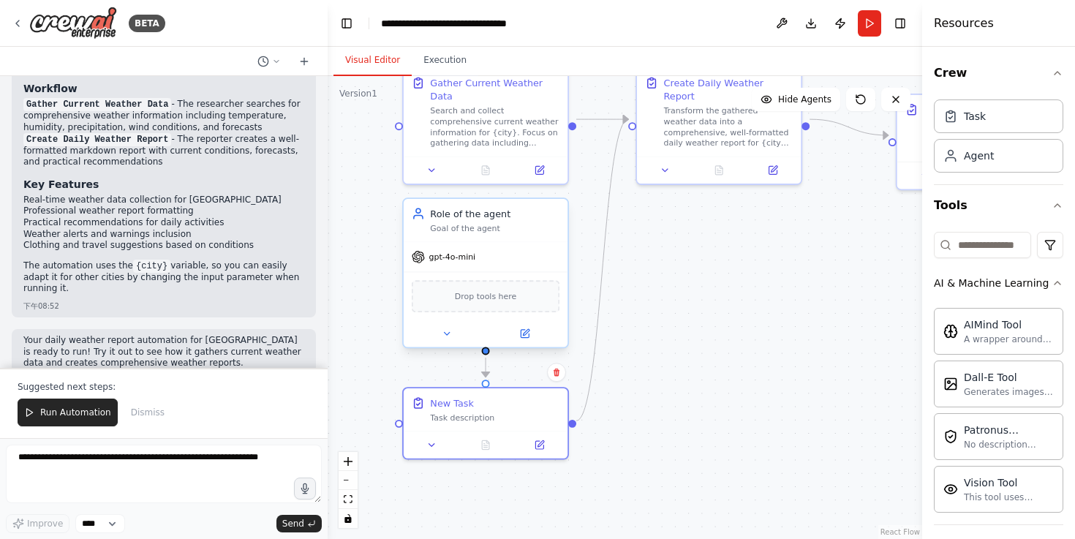
click at [491, 244] on div "gpt-4o-mini" at bounding box center [486, 256] width 164 height 29
click at [499, 234] on div "Role of the agent Goal of the agent" at bounding box center [486, 220] width 164 height 42
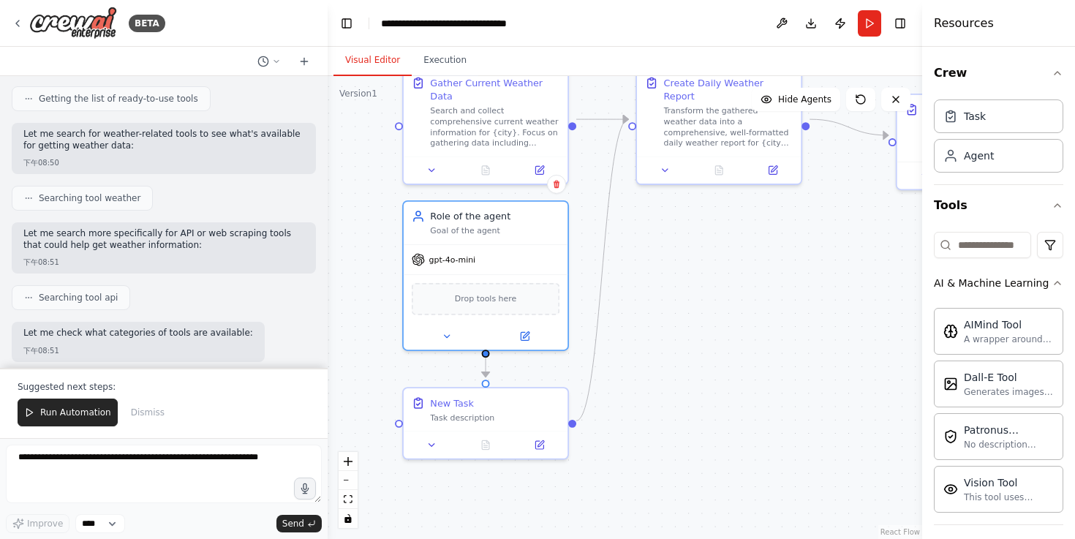
scroll to position [0, 0]
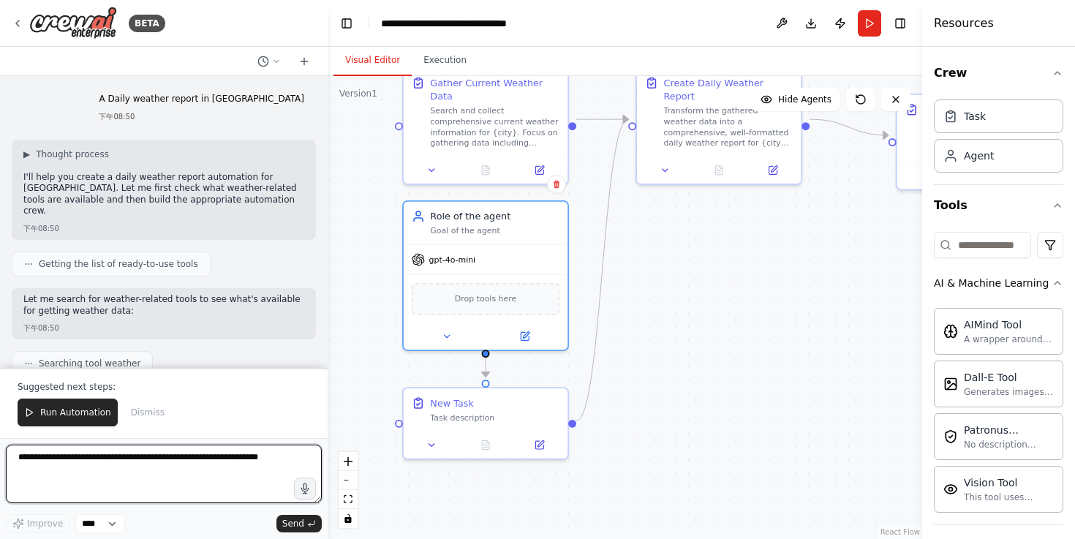
click at [184, 477] on textarea at bounding box center [164, 474] width 316 height 59
type textarea "*"
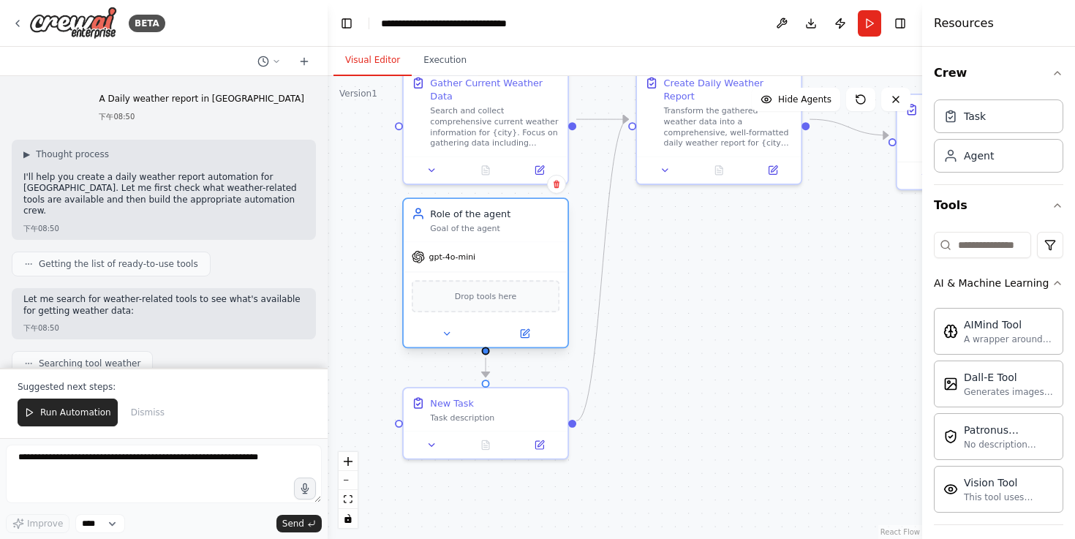
click at [481, 216] on div "Role of the agent" at bounding box center [494, 213] width 129 height 13
click at [462, 228] on div "Goal of the agent" at bounding box center [494, 228] width 129 height 11
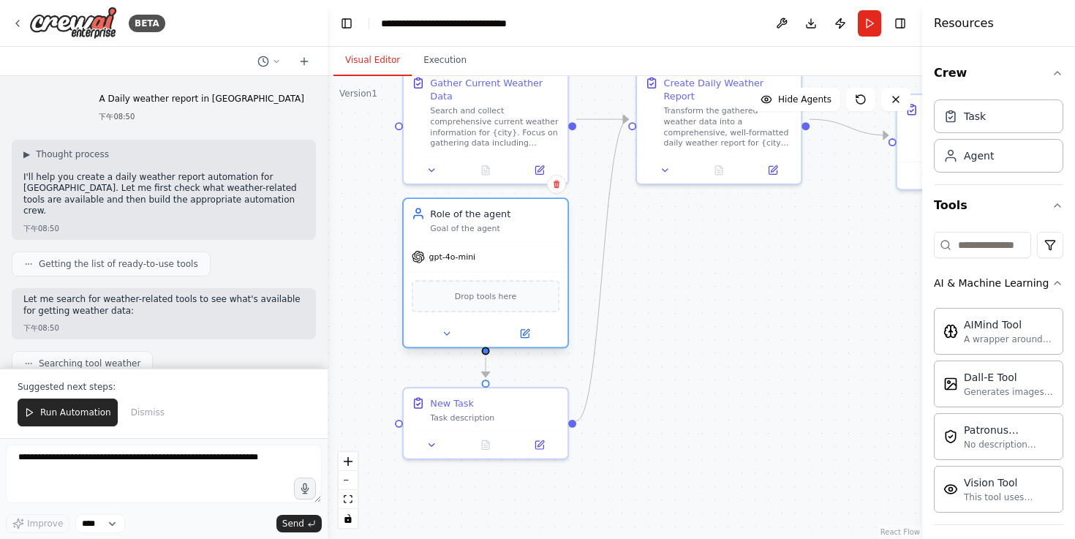
click at [462, 228] on div "Goal of the agent" at bounding box center [494, 228] width 129 height 11
click at [519, 329] on icon at bounding box center [524, 333] width 11 height 11
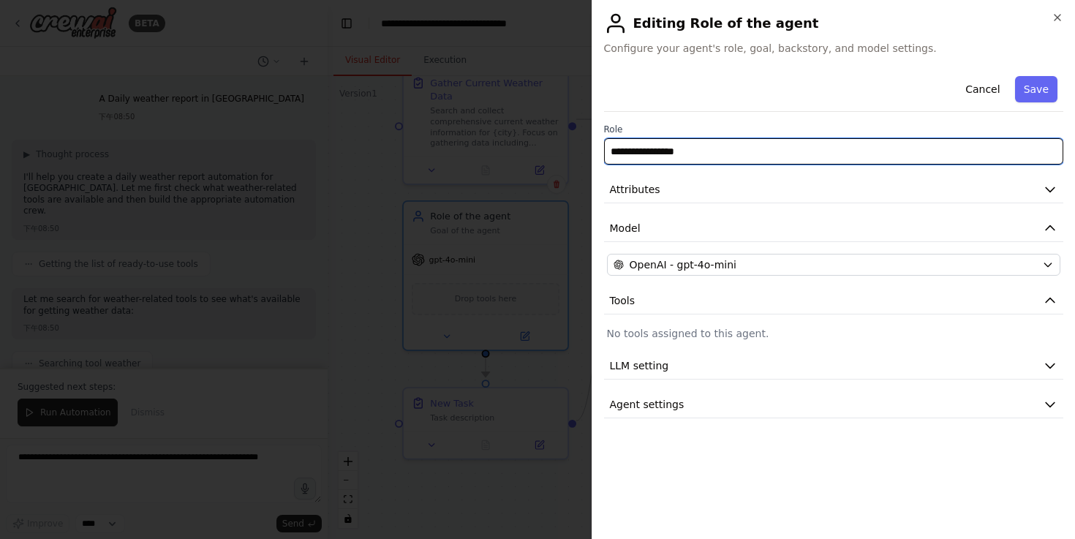
click at [692, 143] on input "**********" at bounding box center [834, 151] width 460 height 26
type input "*"
type input "**********"
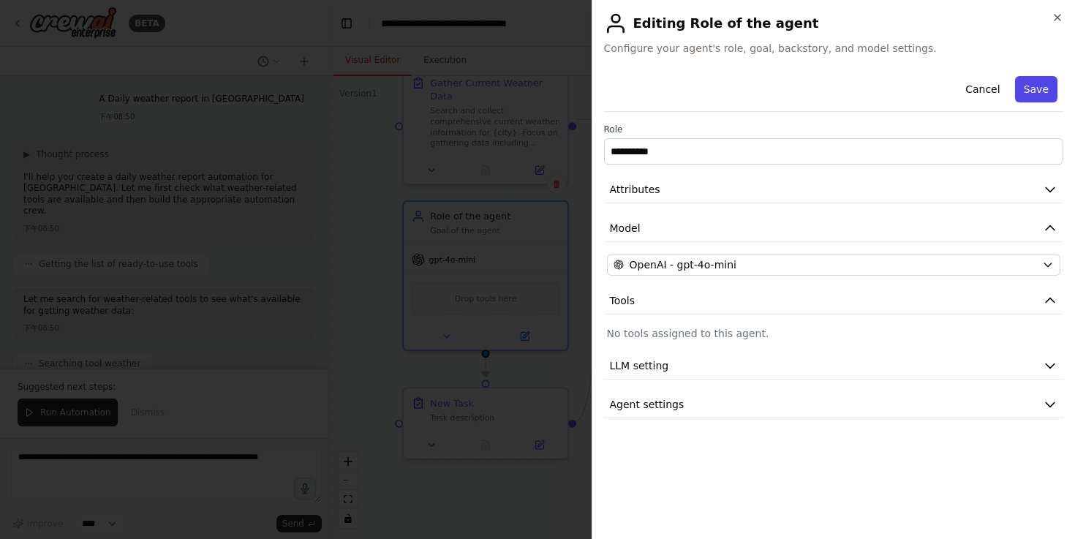
click at [1036, 91] on button "Save" at bounding box center [1036, 89] width 42 height 26
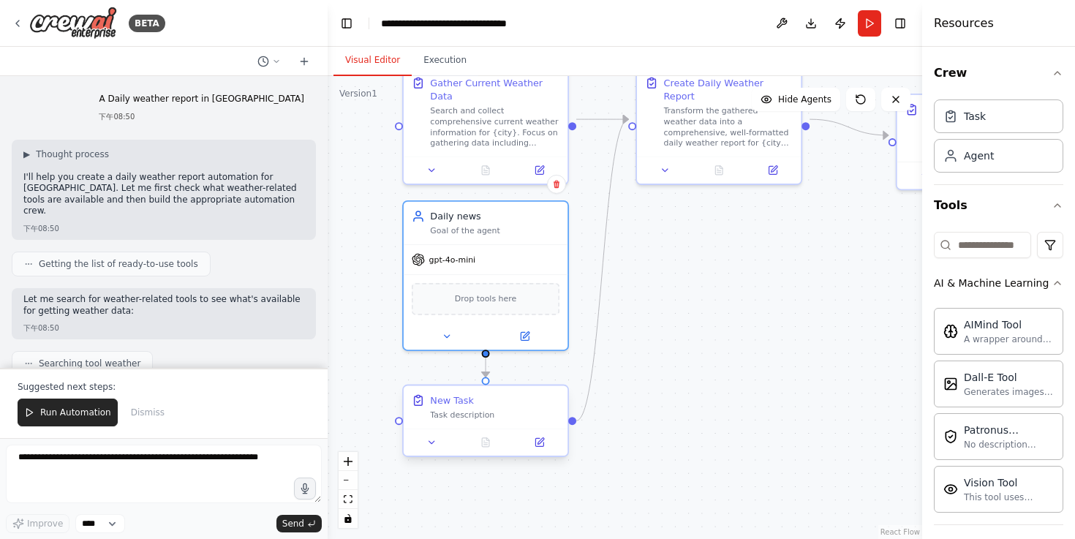
click at [473, 410] on div "Task description" at bounding box center [494, 415] width 129 height 11
click at [542, 436] on button at bounding box center [539, 442] width 46 height 16
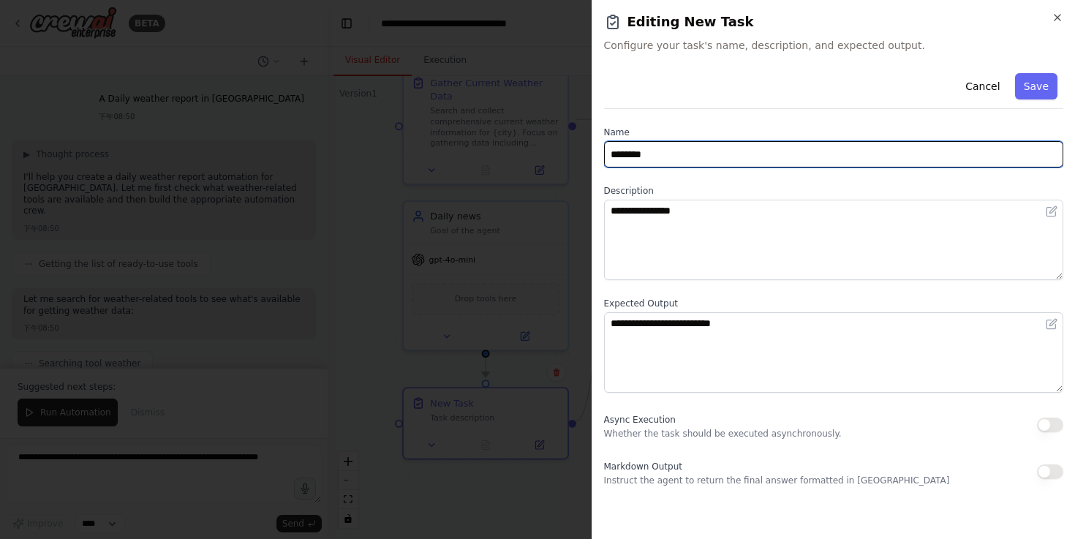
drag, startPoint x: 679, startPoint y: 157, endPoint x: 590, endPoint y: 155, distance: 88.5
click at [590, 155] on body "BETA A Daily weather report in Taipei city 下午08:50 ▶ Thought process I'll help …" at bounding box center [537, 269] width 1075 height 539
type input "*"
type input "**********"
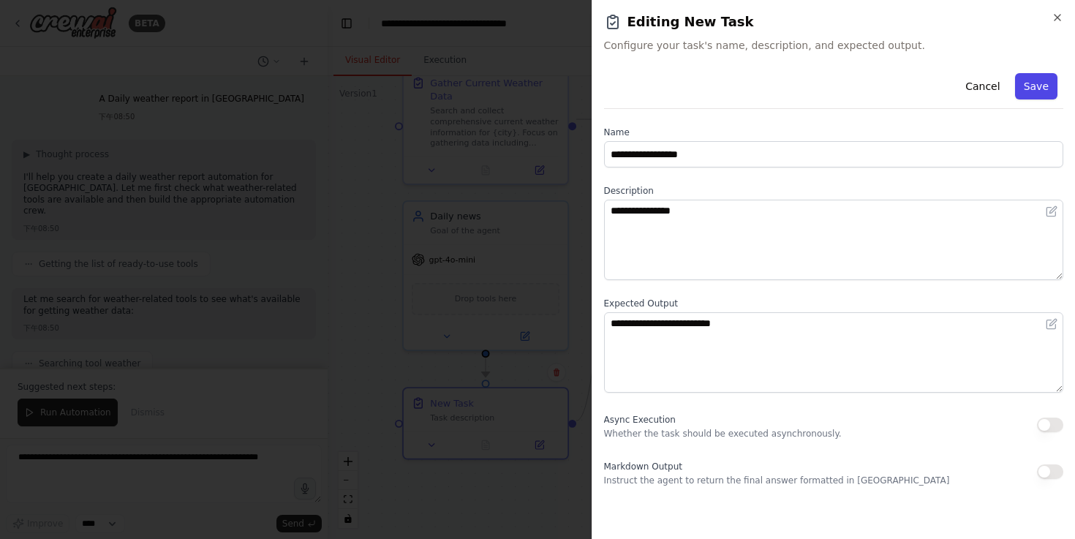
click at [1040, 86] on button "Save" at bounding box center [1036, 86] width 42 height 26
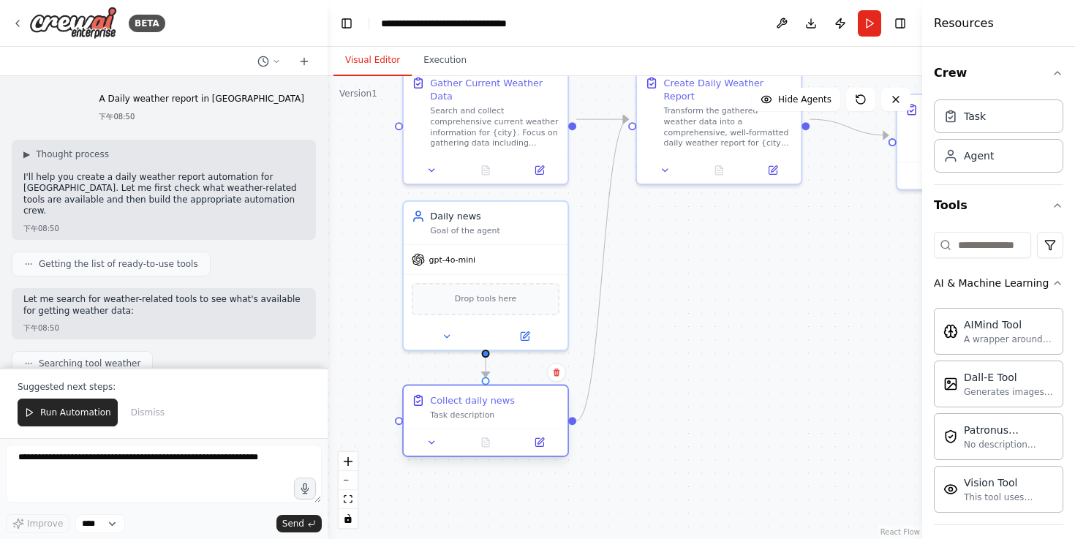
click at [526, 422] on div "Collect daily news Task description" at bounding box center [486, 406] width 164 height 42
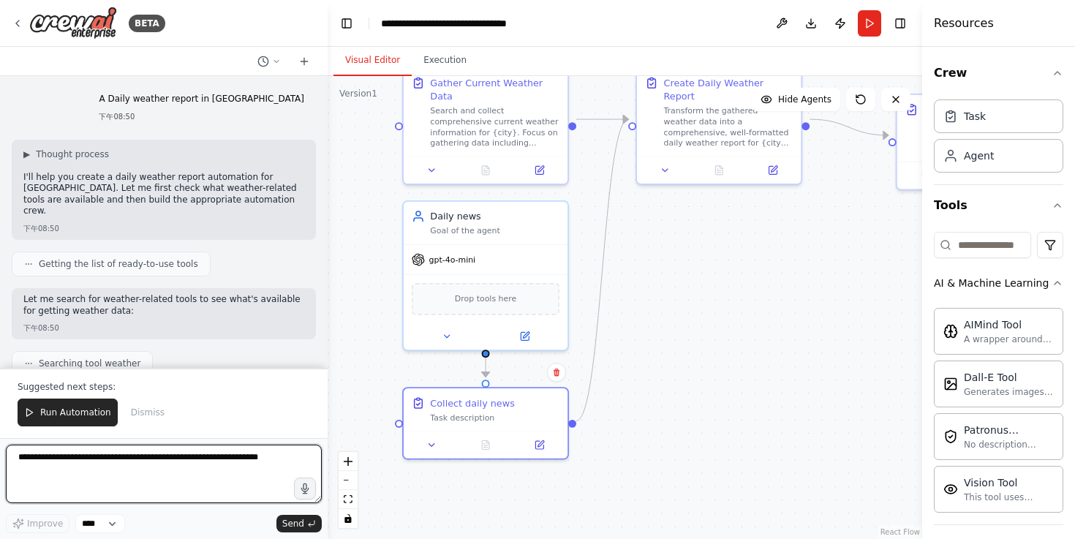
click at [171, 471] on textarea at bounding box center [164, 474] width 316 height 59
type textarea "*"
click at [202, 459] on textarea "**********" at bounding box center [164, 474] width 316 height 59
type textarea "**********"
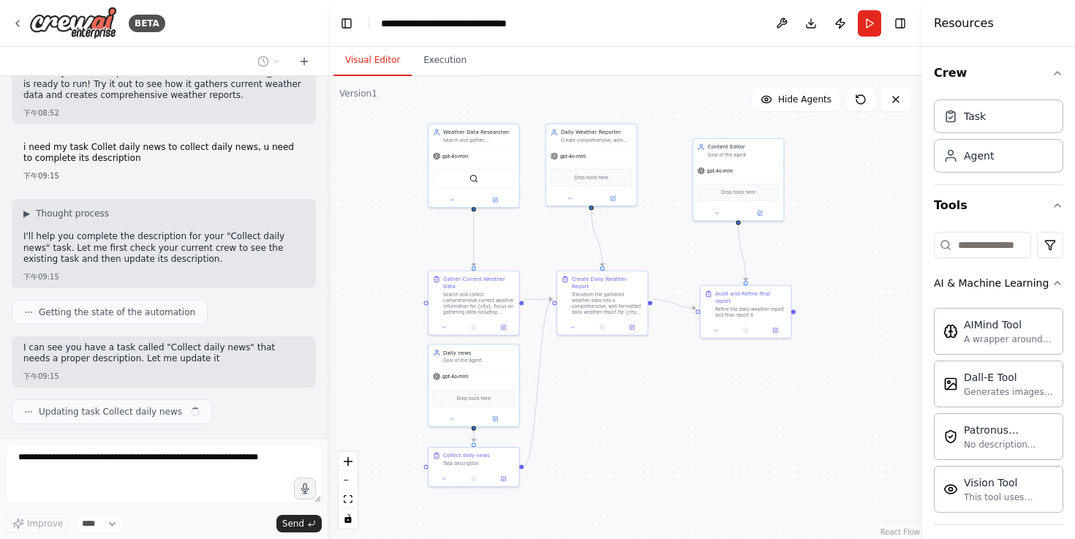
scroll to position [1464, 0]
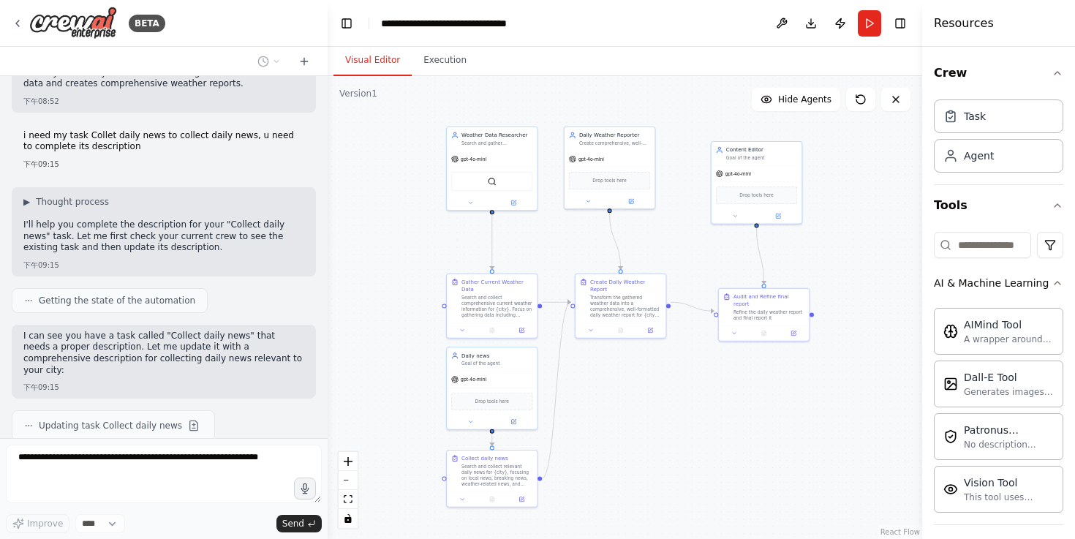
drag, startPoint x: 754, startPoint y: 304, endPoint x: 640, endPoint y: 404, distance: 151.9
click at [640, 404] on div ".deletable-edge-delete-btn { width: 20px; height: 20px; border: 0px solid #ffff…" at bounding box center [625, 307] width 595 height 463
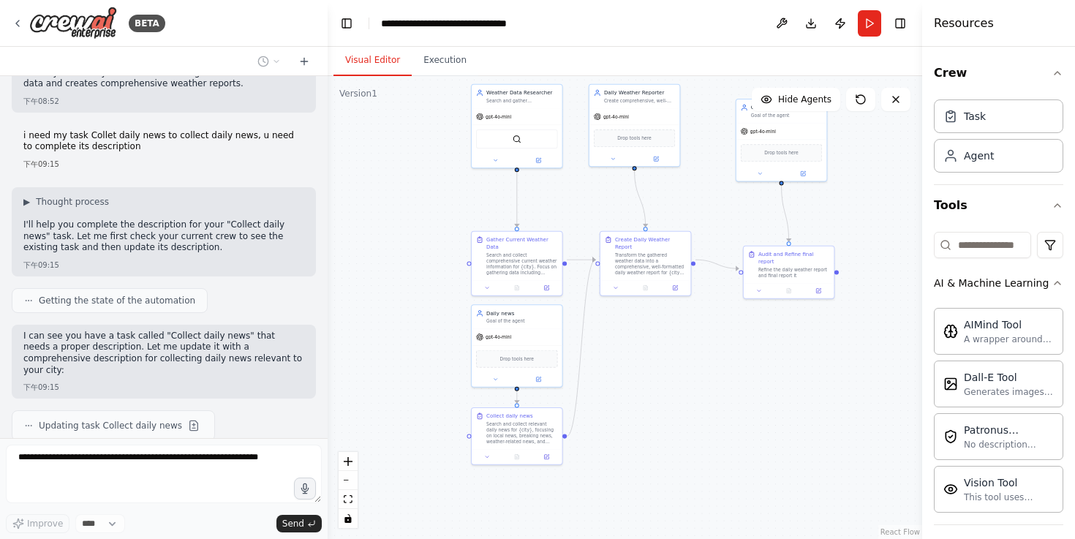
drag, startPoint x: 628, startPoint y: 430, endPoint x: 653, endPoint y: 388, distance: 49.2
click at [653, 388] on div ".deletable-edge-delete-btn { width: 20px; height: 20px; border: 0px solid #ffff…" at bounding box center [625, 307] width 595 height 463
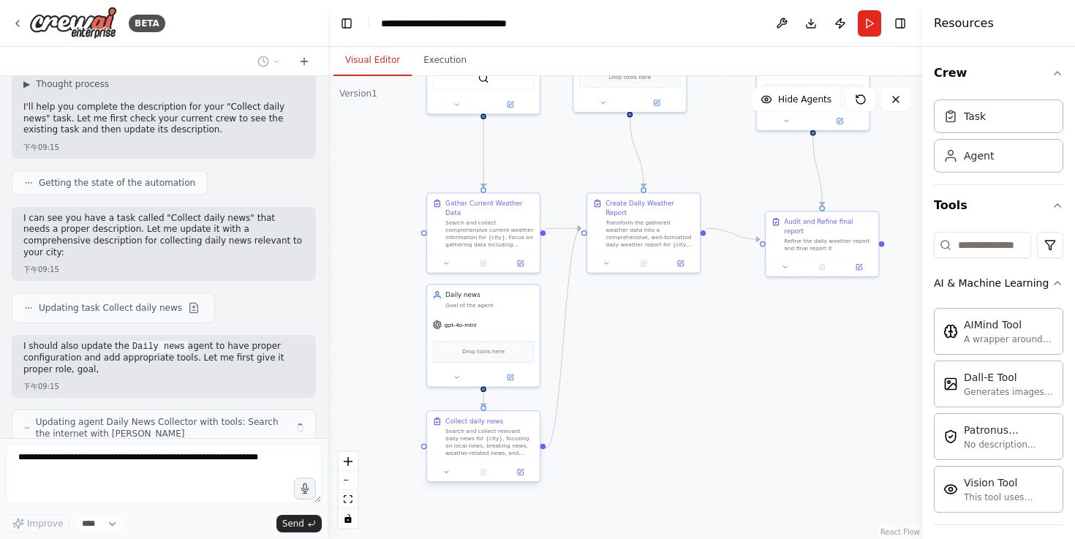
scroll to position [1592, 0]
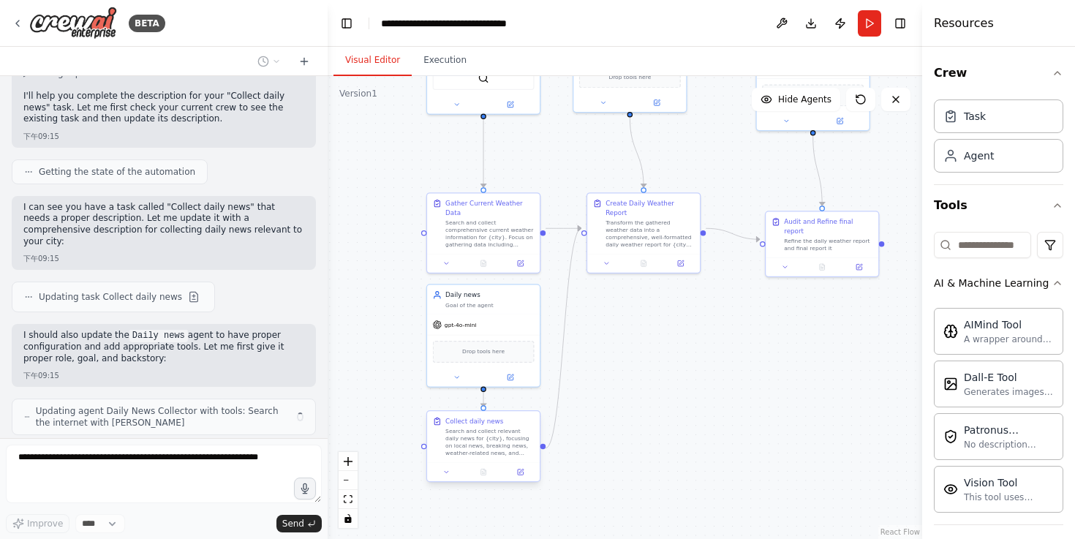
click at [519, 478] on div at bounding box center [483, 471] width 113 height 19
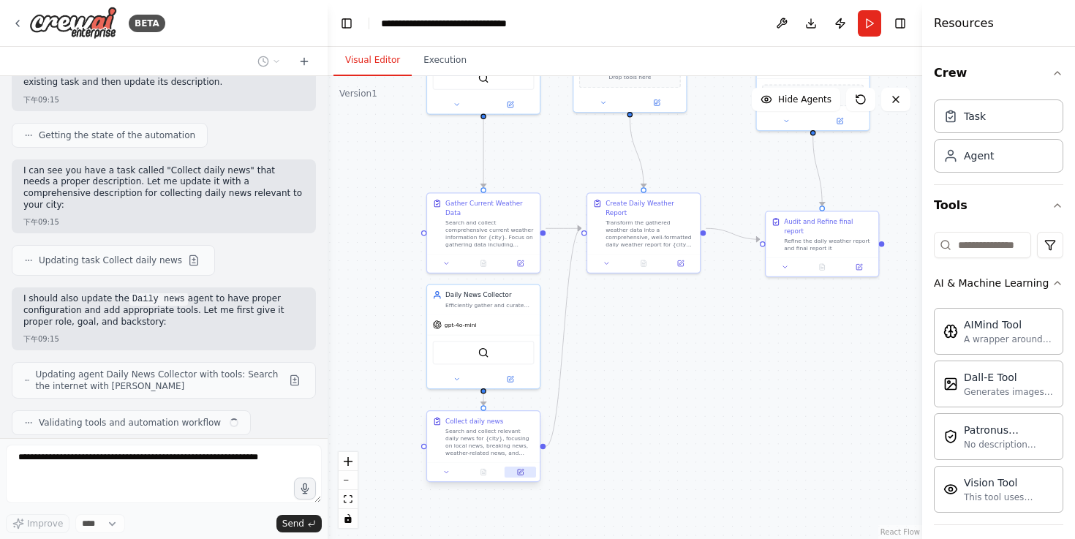
click at [523, 476] on button at bounding box center [520, 472] width 31 height 11
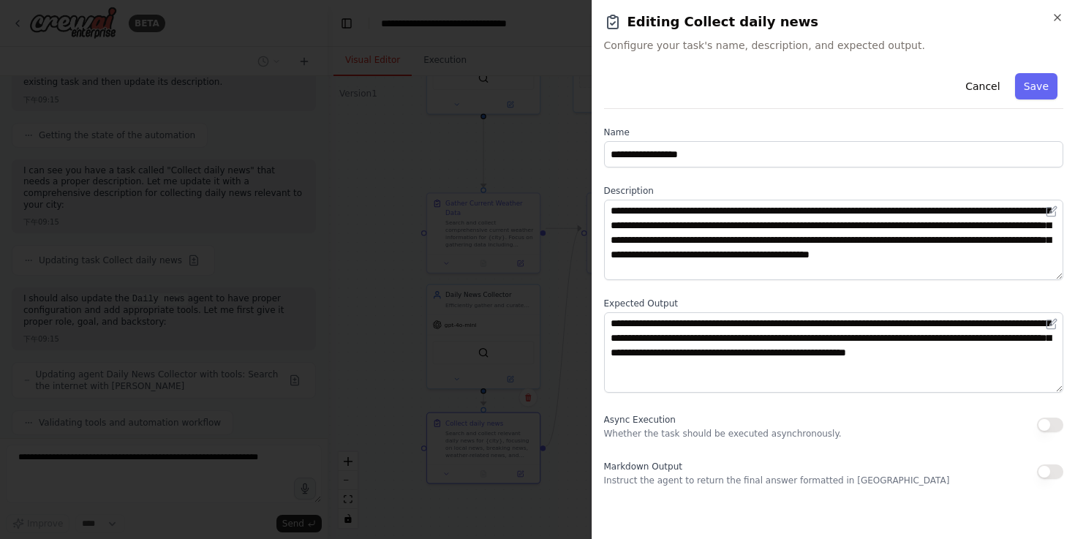
click at [553, 460] on div at bounding box center [537, 269] width 1075 height 539
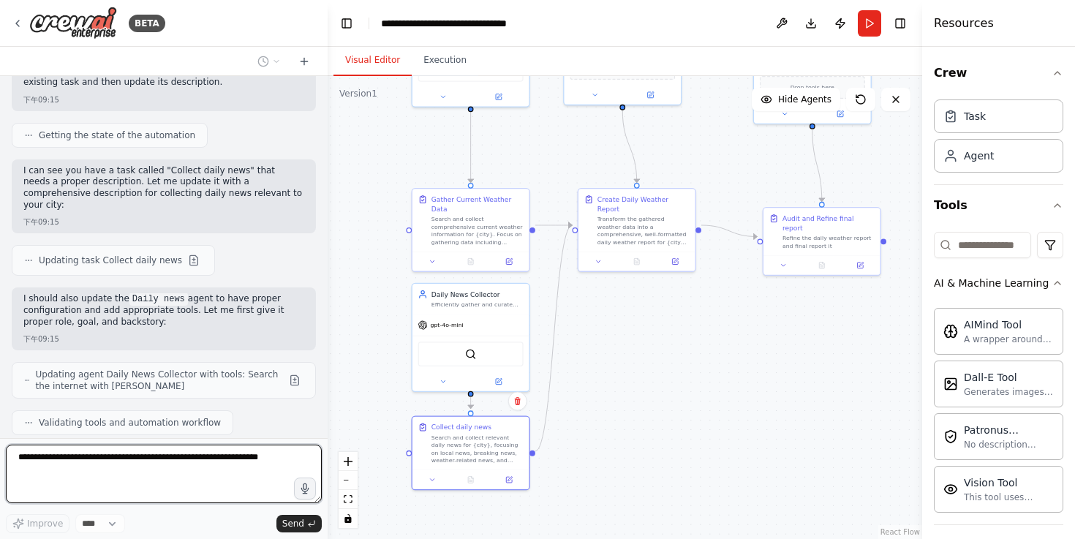
click at [168, 459] on textarea at bounding box center [164, 474] width 316 height 59
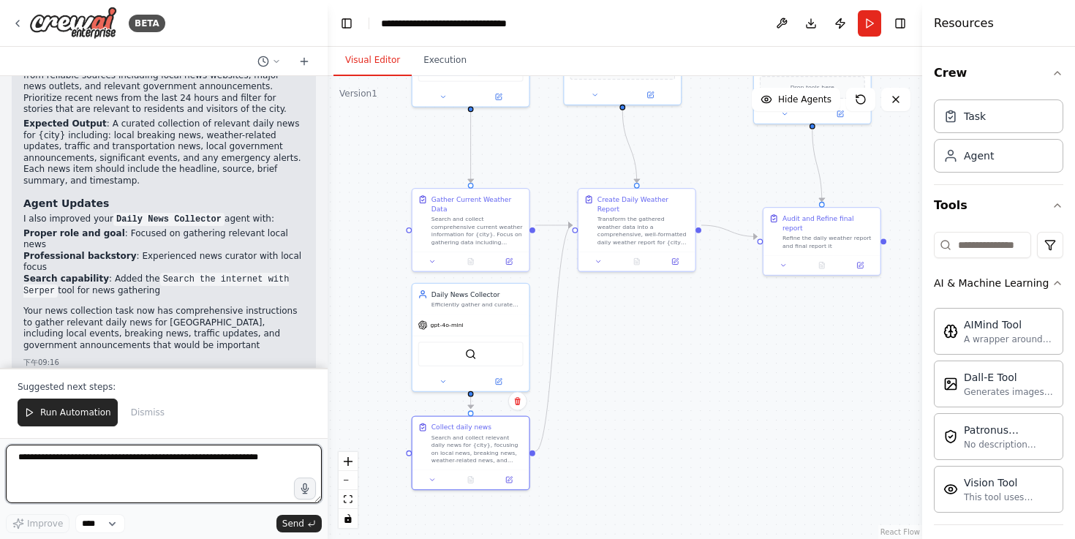
scroll to position [2121, 0]
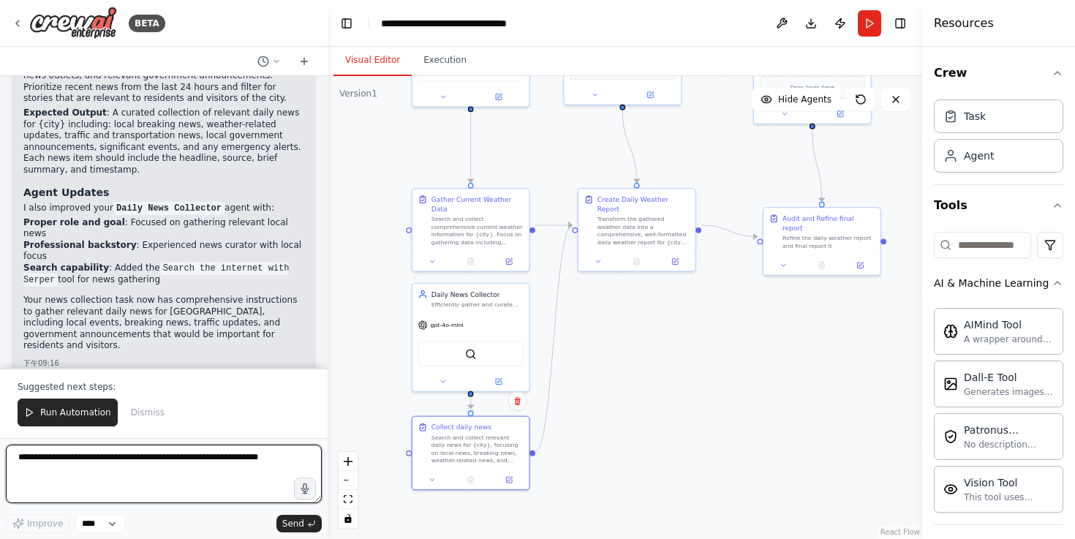
click at [140, 465] on textarea at bounding box center [164, 474] width 316 height 59
click at [124, 462] on textarea at bounding box center [164, 474] width 316 height 59
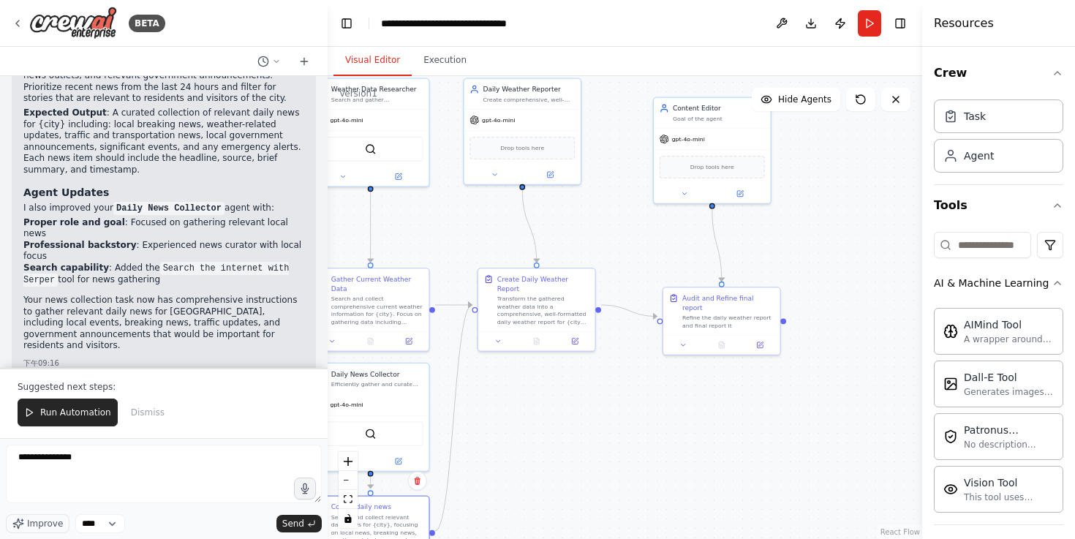
drag, startPoint x: 786, startPoint y: 377, endPoint x: 686, endPoint y: 456, distance: 128.1
click at [686, 456] on div ".deletable-edge-delete-btn { width: 20px; height: 20px; border: 0px solid #ffff…" at bounding box center [625, 307] width 595 height 463
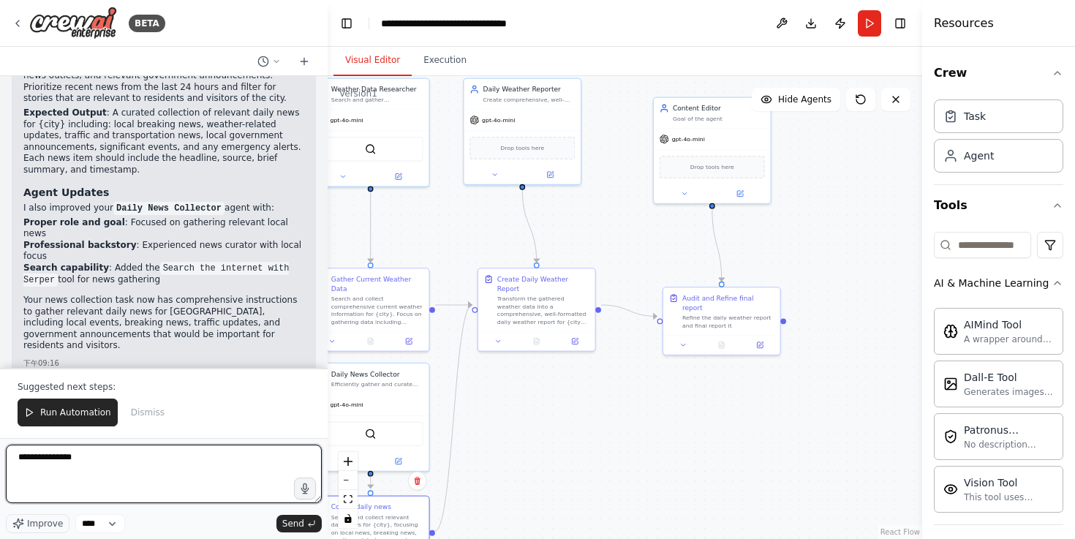
click at [200, 455] on textarea "**********" at bounding box center [164, 474] width 316 height 59
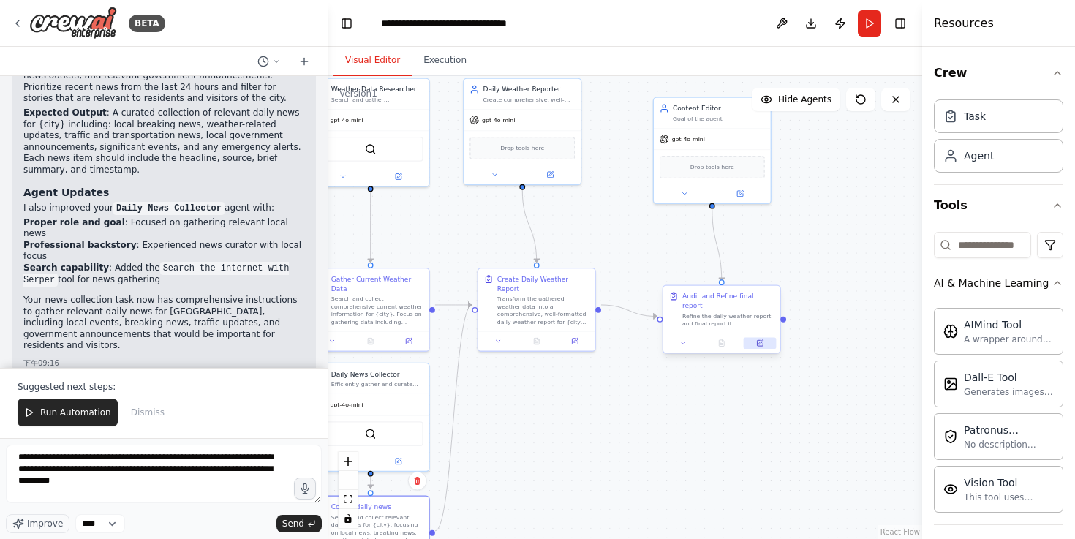
click at [757, 339] on button at bounding box center [760, 343] width 33 height 12
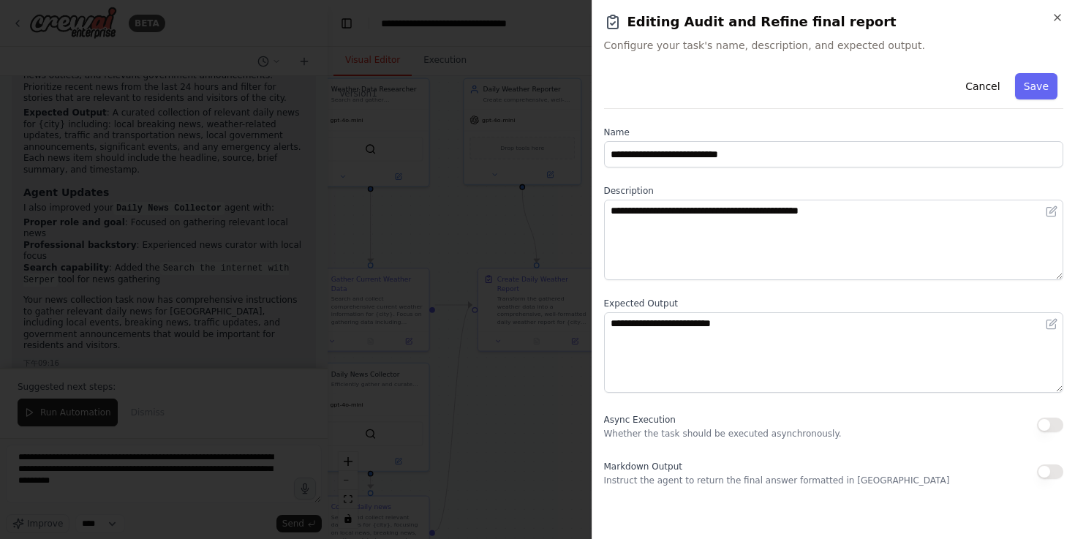
click at [540, 388] on div at bounding box center [537, 269] width 1075 height 539
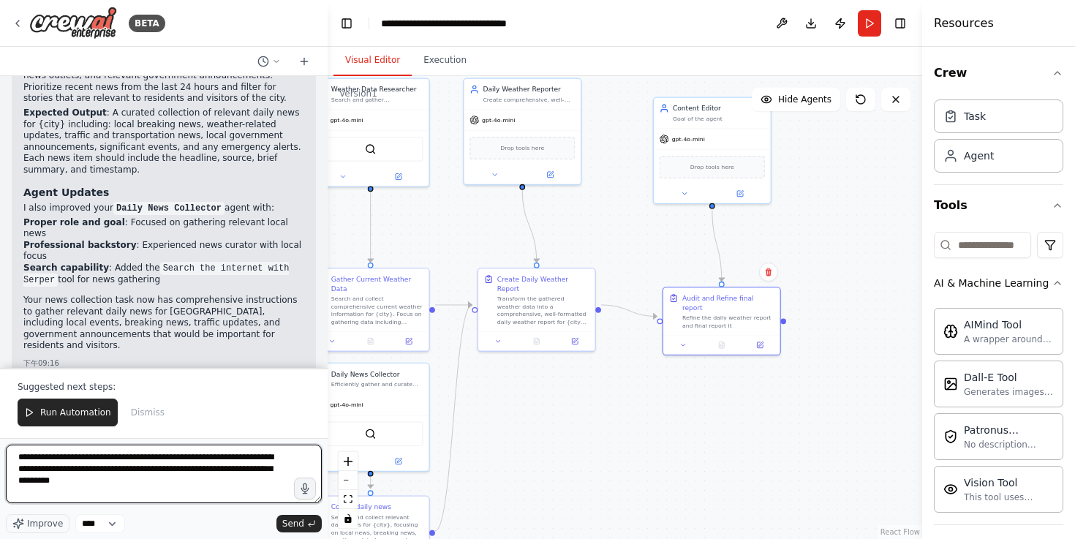
click at [193, 486] on textarea "**********" at bounding box center [164, 474] width 316 height 59
type textarea "**********"
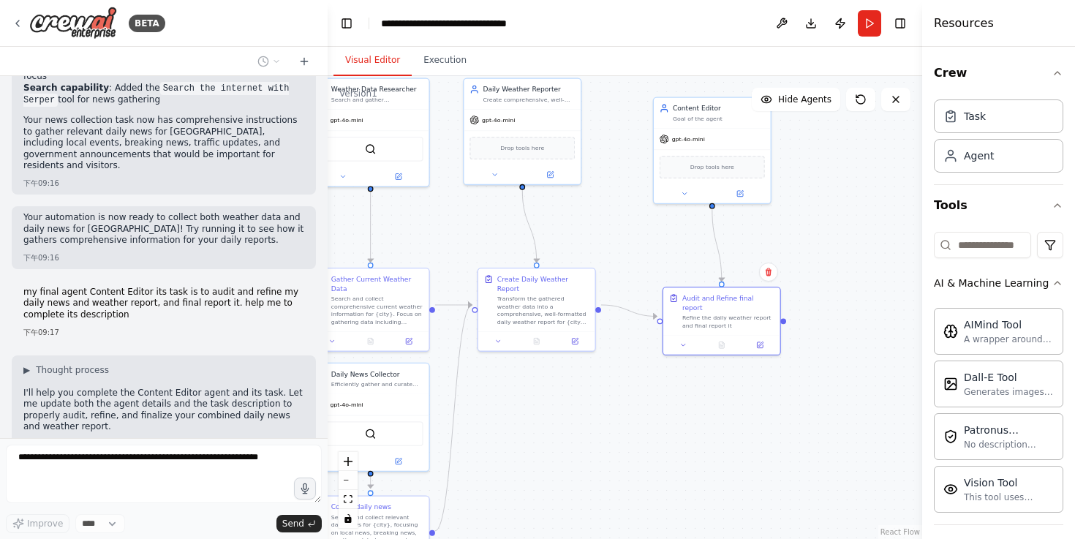
scroll to position [2312, 0]
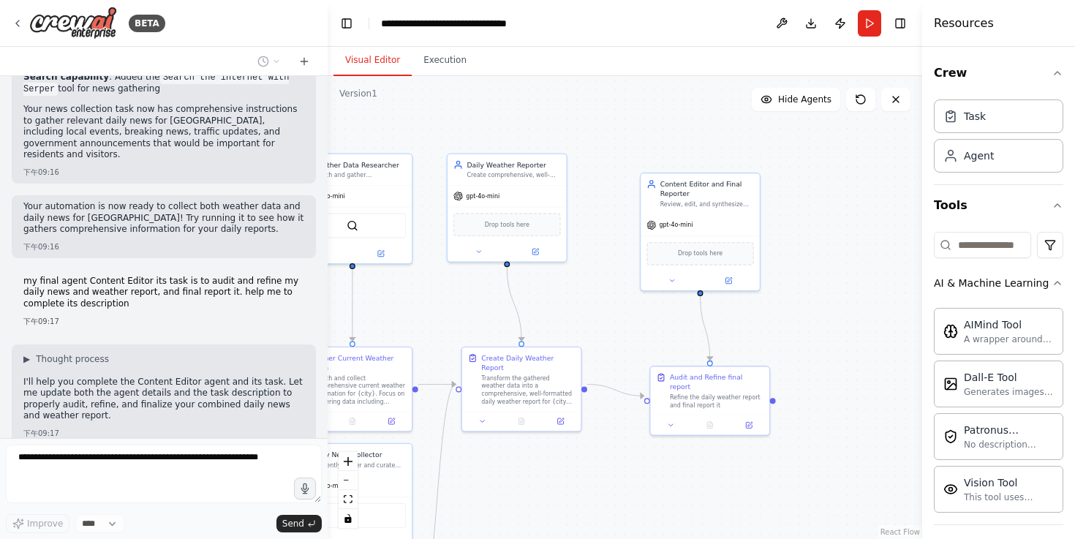
drag, startPoint x: 803, startPoint y: 243, endPoint x: 793, endPoint y: 325, distance: 82.6
click at [793, 325] on div ".deletable-edge-delete-btn { width: 20px; height: 20px; border: 0px solid #ffff…" at bounding box center [625, 307] width 595 height 463
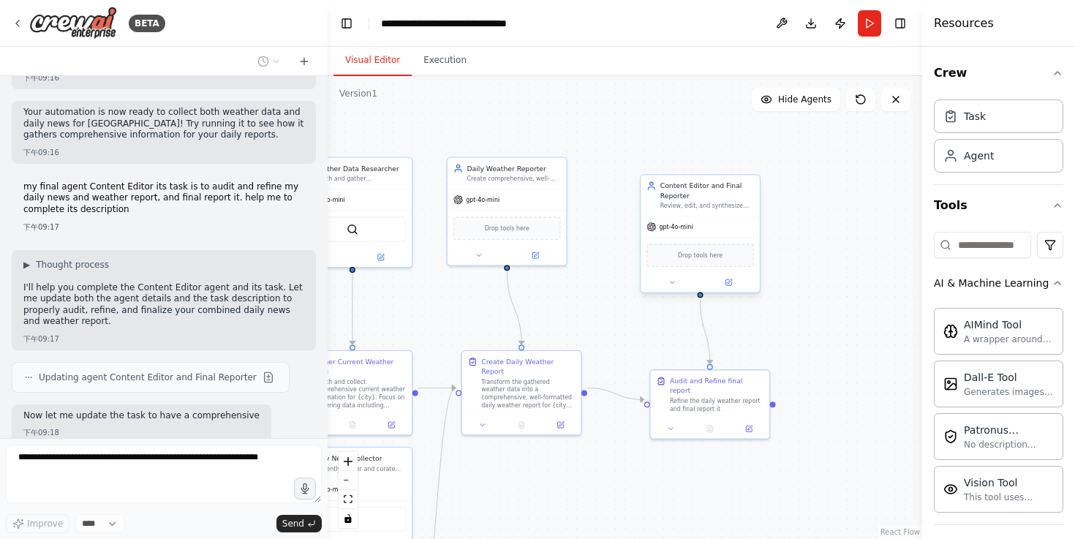
scroll to position [2418, 0]
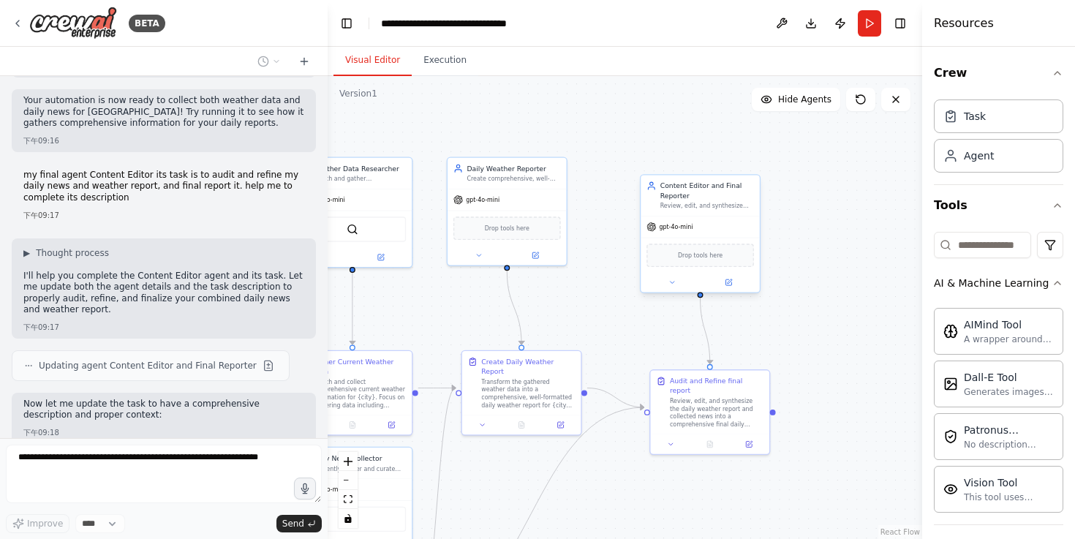
click at [734, 290] on div at bounding box center [700, 282] width 119 height 19
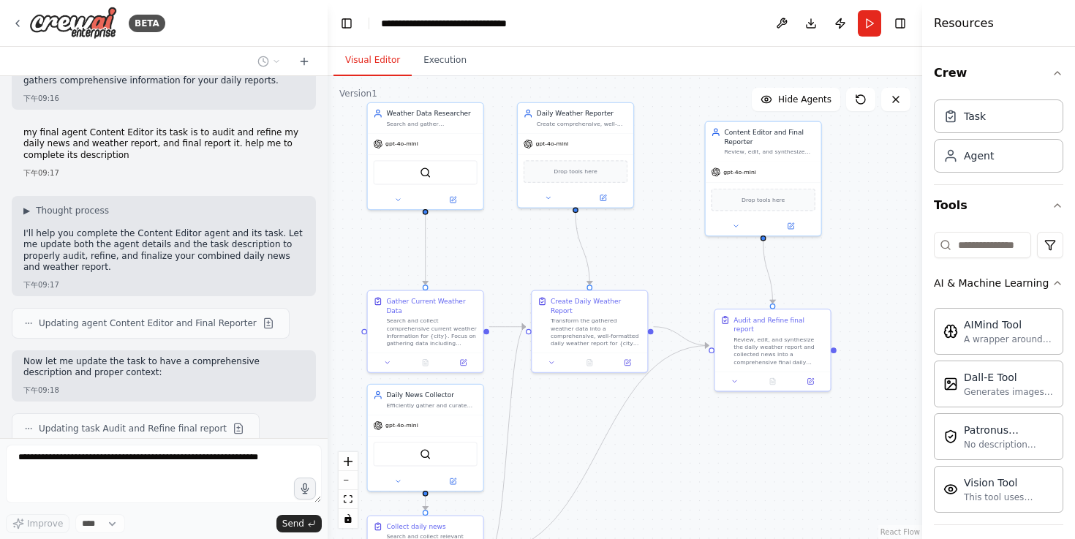
drag, startPoint x: 602, startPoint y: 343, endPoint x: 668, endPoint y: 283, distance: 89.1
click at [668, 283] on div ".deletable-edge-delete-btn { width: 20px; height: 20px; border: 0px solid #ffff…" at bounding box center [625, 307] width 595 height 463
click at [810, 376] on icon at bounding box center [810, 379] width 7 height 7
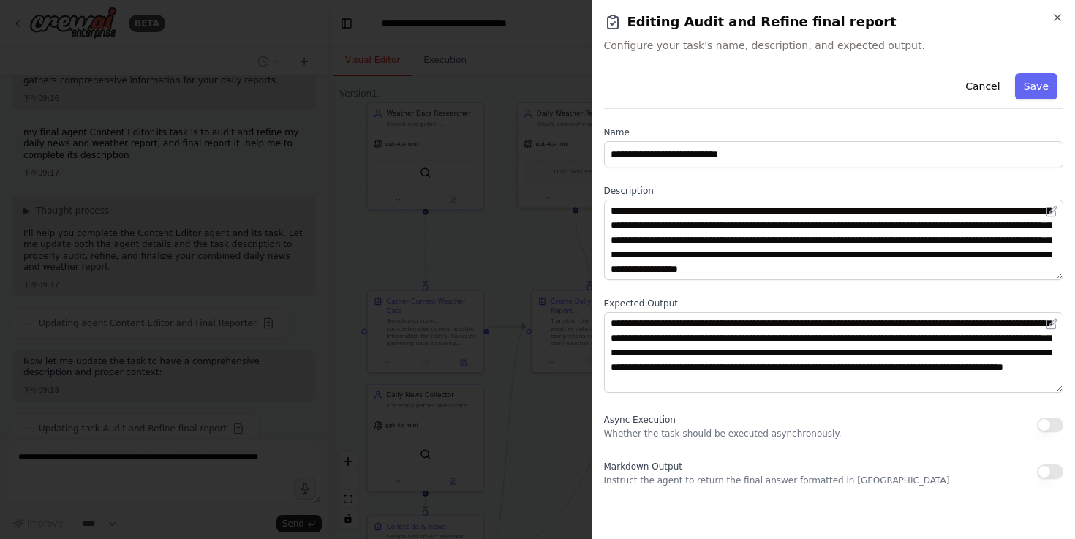
click at [526, 466] on div at bounding box center [537, 269] width 1075 height 539
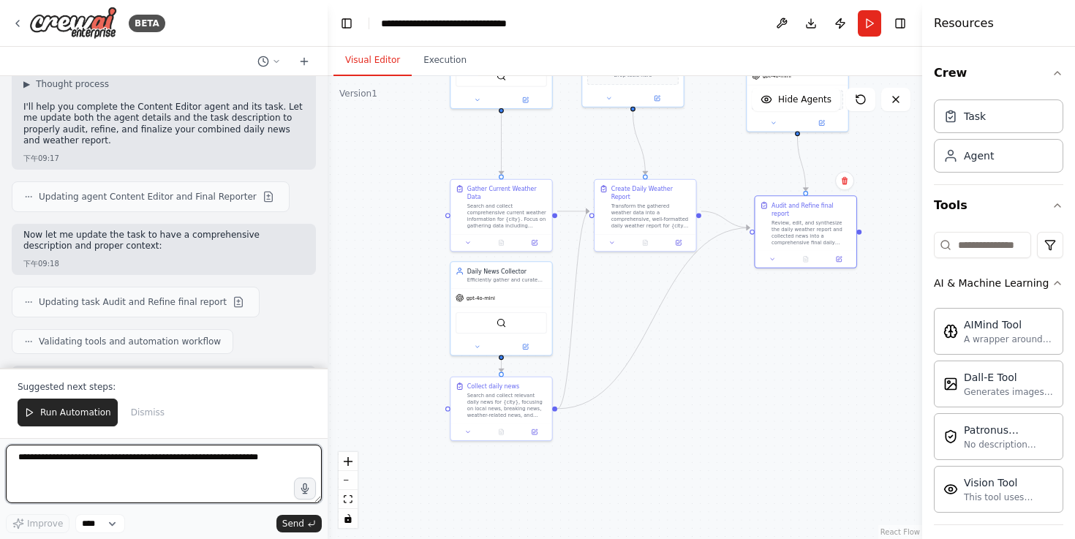
drag, startPoint x: 687, startPoint y: 406, endPoint x: 718, endPoint y: 323, distance: 89.1
click at [718, 323] on div ".deletable-edge-delete-btn { width: 20px; height: 20px; border: 0px solid #ffff…" at bounding box center [625, 307] width 595 height 463
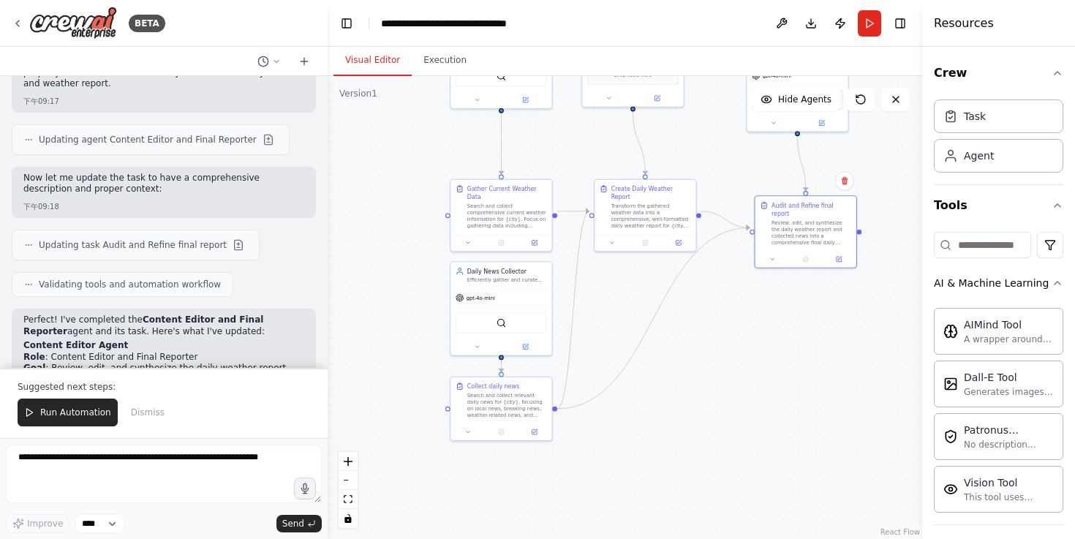
click at [751, 238] on div ".deletable-edge-delete-btn { width: 20px; height: 20px; border: 0px solid #ffff…" at bounding box center [625, 307] width 595 height 463
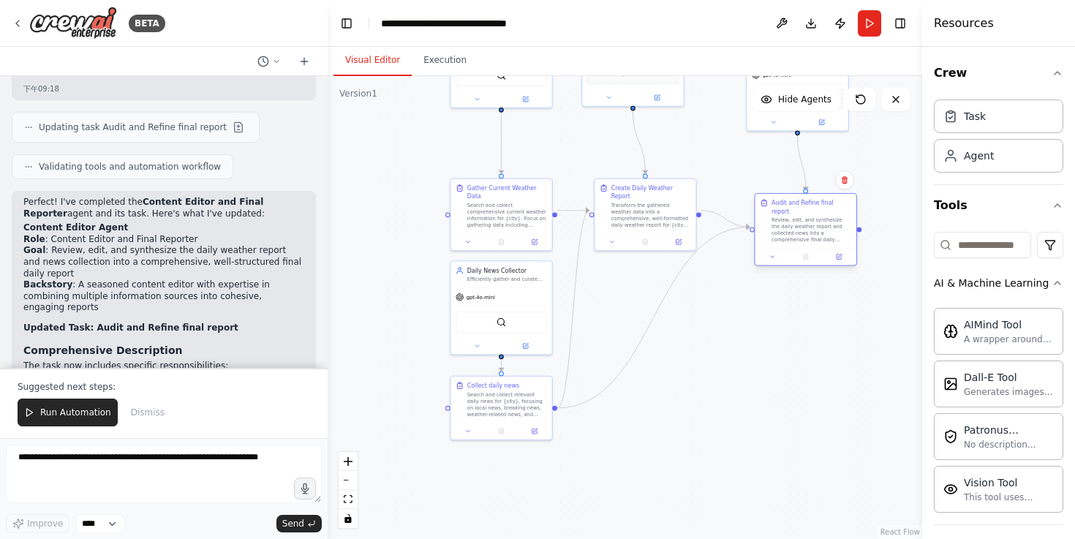
click at [752, 230] on div ".deletable-edge-delete-btn { width: 20px; height: 20px; border: 0px solid #ffff…" at bounding box center [625, 307] width 595 height 463
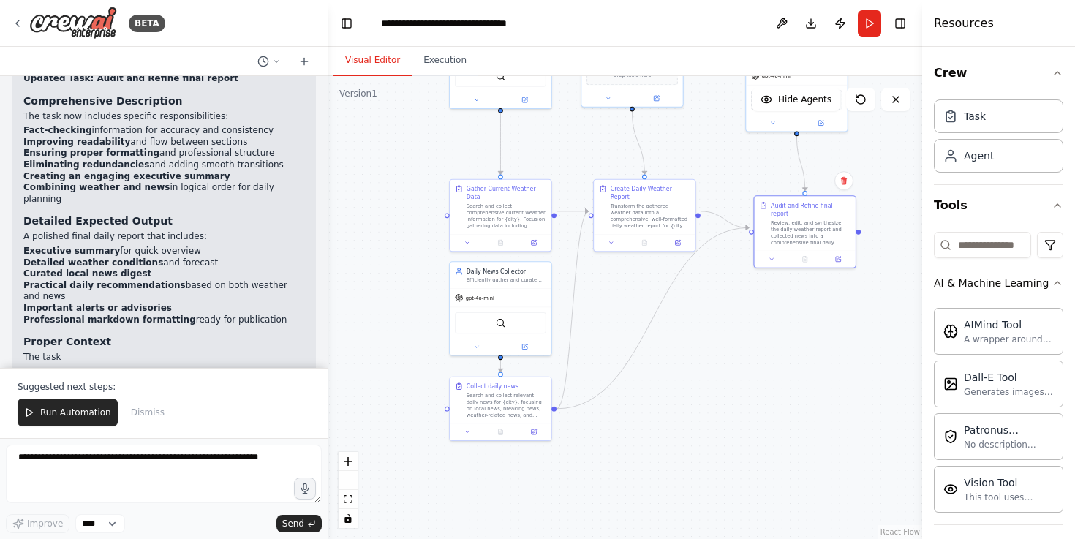
click at [559, 413] on div ".deletable-edge-delete-btn { width: 20px; height: 20px; border: 0px solid #ffff…" at bounding box center [625, 307] width 595 height 463
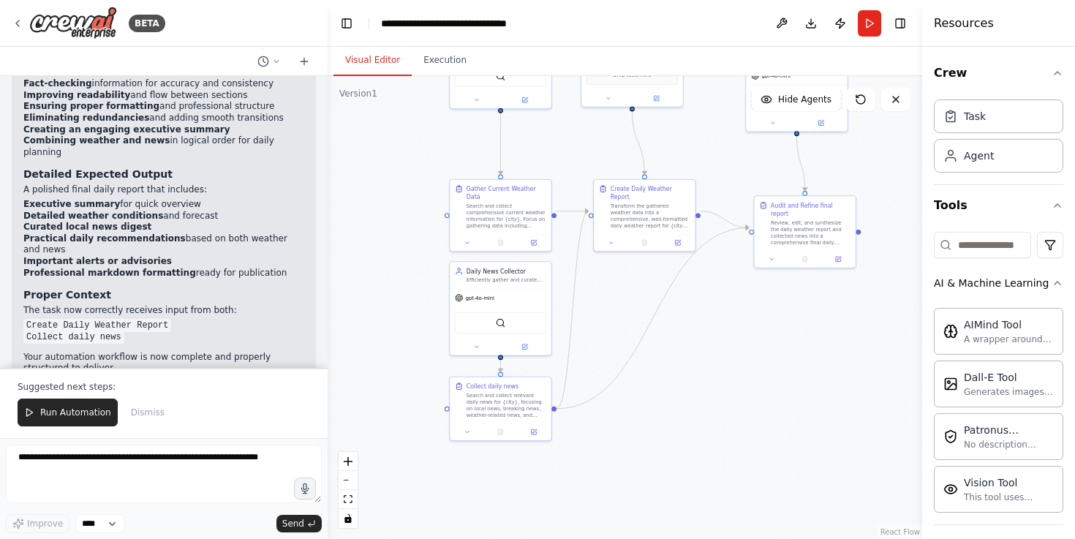
scroll to position [3070, 0]
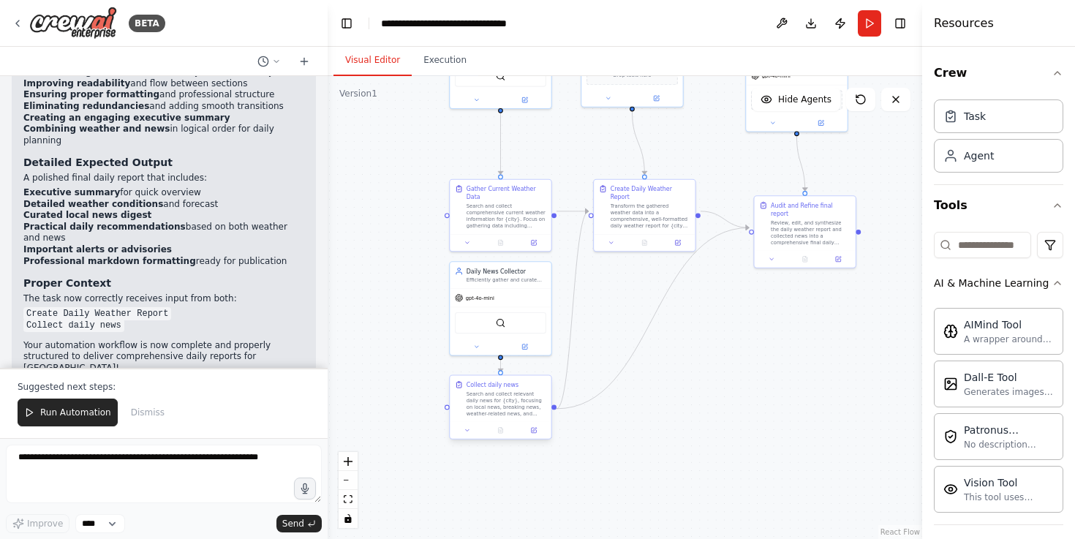
click at [532, 436] on div at bounding box center [500, 430] width 101 height 17
click at [538, 431] on div at bounding box center [500, 430] width 101 height 17
click at [532, 440] on icon at bounding box center [533, 438] width 5 height 5
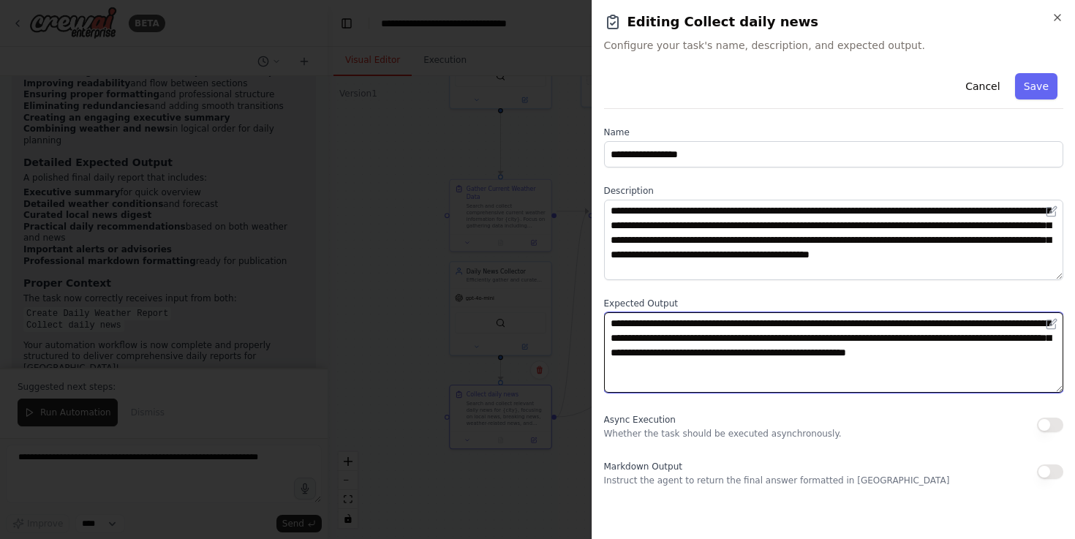
click at [718, 360] on textarea "**********" at bounding box center [834, 352] width 460 height 80
click at [823, 371] on textarea "**********" at bounding box center [834, 352] width 460 height 80
click at [770, 375] on textarea "**********" at bounding box center [834, 352] width 460 height 80
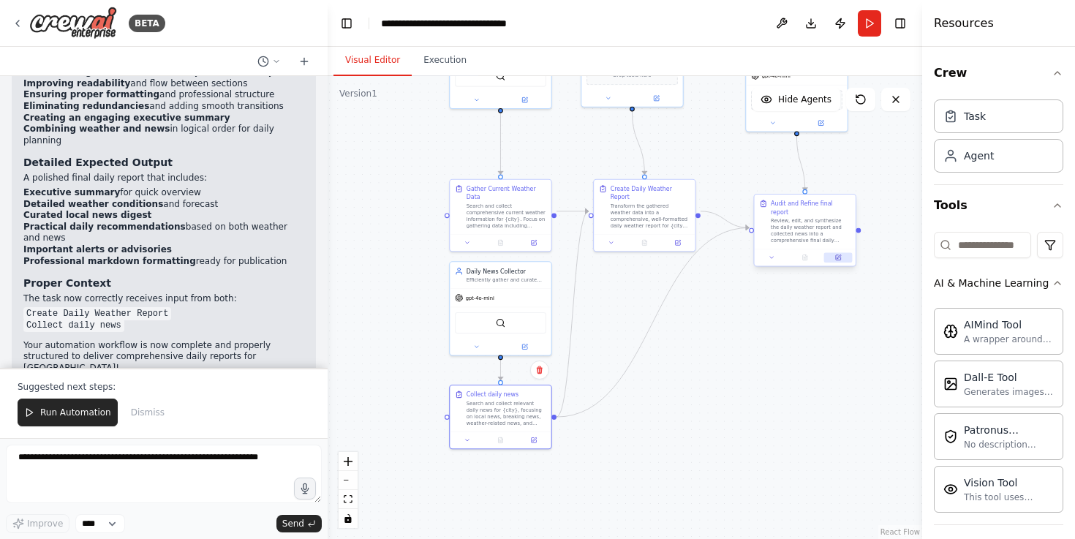
click at [840, 255] on icon at bounding box center [840, 257] width 4 height 4
click at [775, 255] on div at bounding box center [805, 257] width 101 height 17
click at [772, 255] on icon at bounding box center [772, 258] width 7 height 7
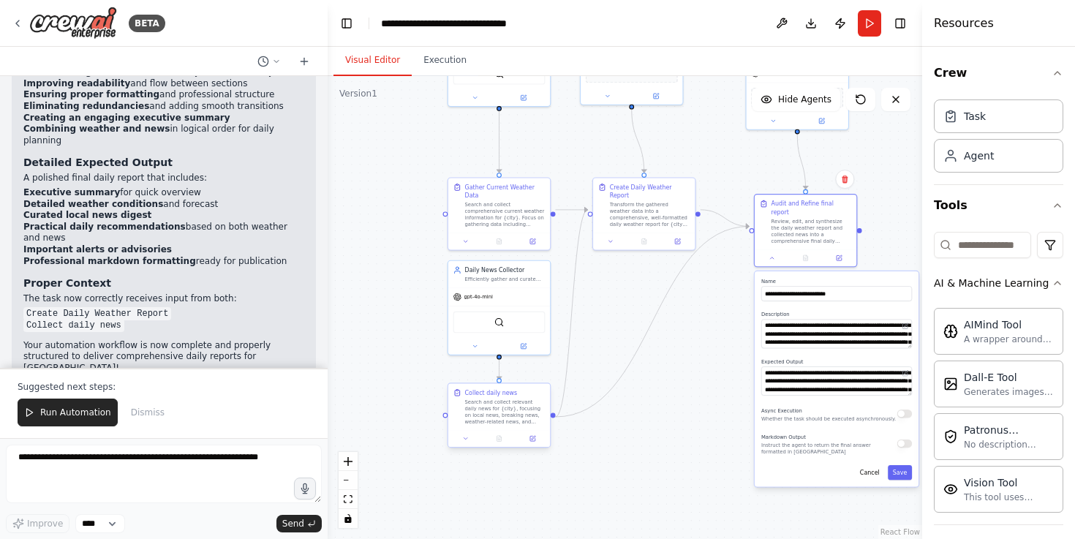
click at [469, 444] on div at bounding box center [499, 438] width 102 height 17
click at [468, 442] on button at bounding box center [465, 439] width 29 height 10
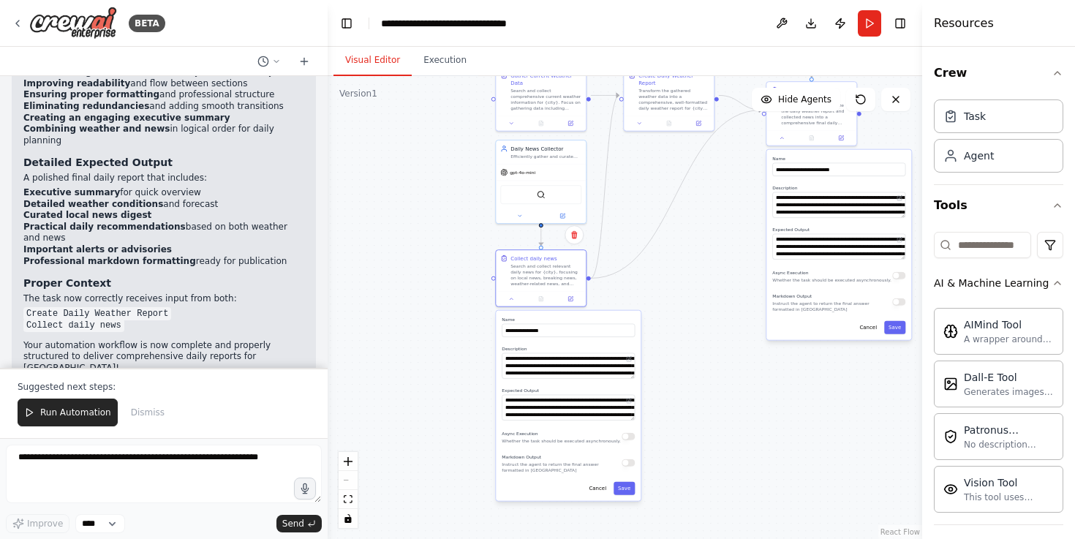
drag, startPoint x: 663, startPoint y: 432, endPoint x: 686, endPoint y: 292, distance: 142.3
click at [686, 292] on div ".deletable-edge-delete-btn { width: 20px; height: 20px; border: 0px solid #ffff…" at bounding box center [625, 307] width 595 height 463
click at [712, 373] on div ".deletable-edge-delete-btn { width: 20px; height: 20px; border: 0px solid #ffff…" at bounding box center [625, 307] width 595 height 463
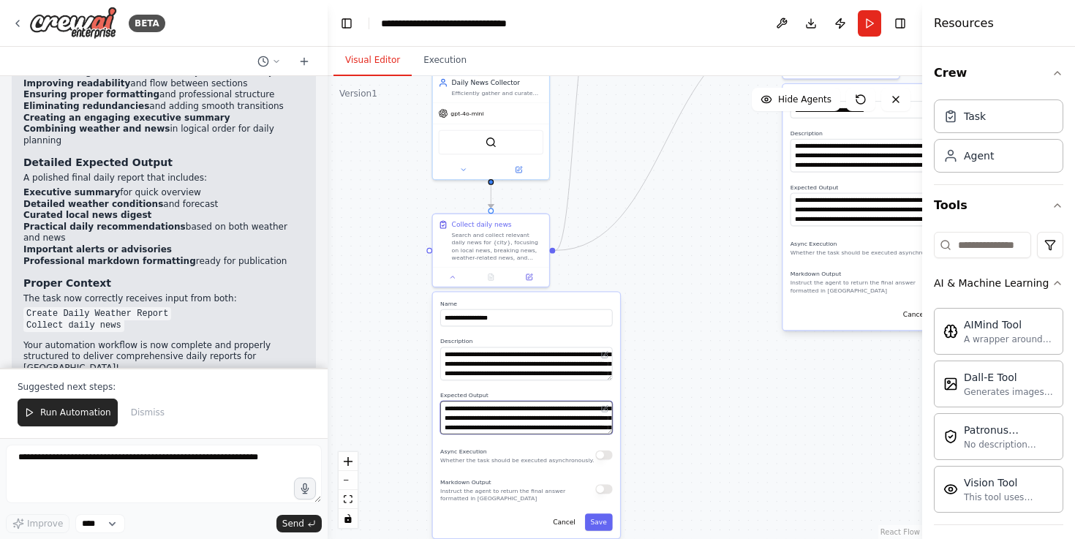
click at [592, 424] on textarea "**********" at bounding box center [526, 417] width 172 height 33
click at [560, 524] on button "Cancel" at bounding box center [564, 521] width 34 height 17
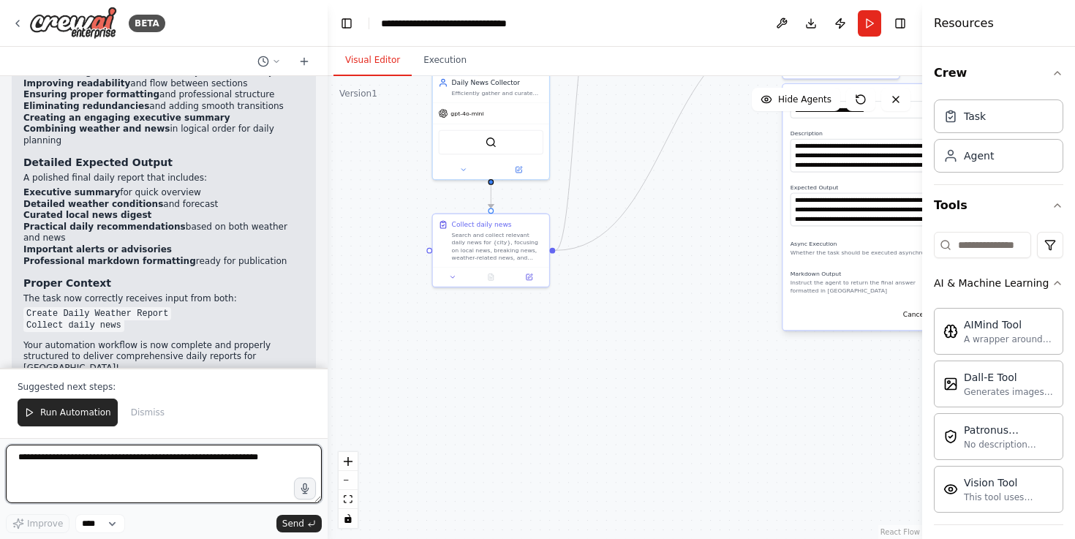
click at [196, 449] on textarea at bounding box center [164, 474] width 316 height 59
type textarea "*"
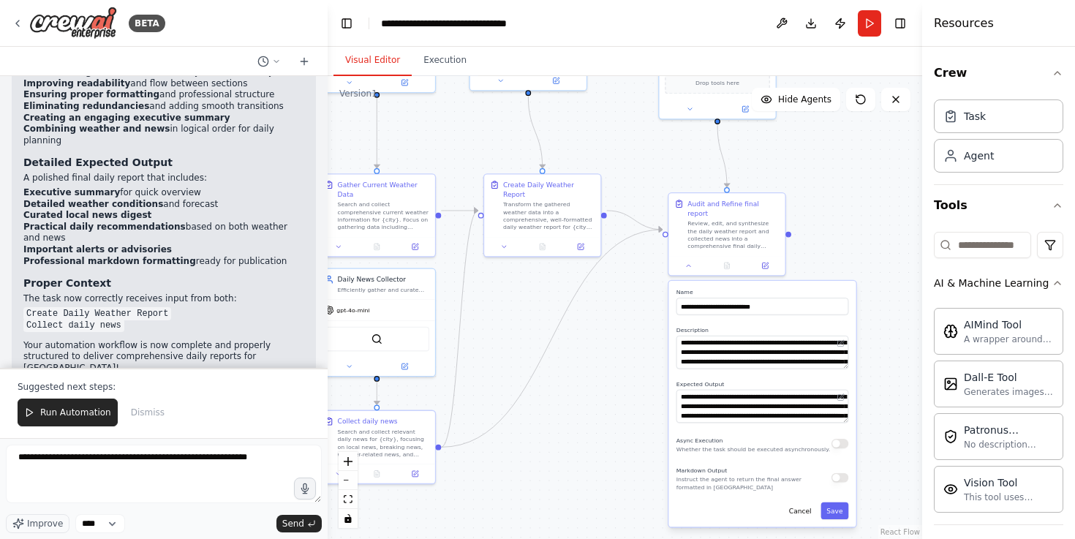
drag, startPoint x: 482, startPoint y: 349, endPoint x: 369, endPoint y: 546, distance: 227.1
click at [369, 538] on html "BETA A Daily weather report in Taipei city 下午08:50 ▶ Thought process I'll help …" at bounding box center [537, 269] width 1075 height 539
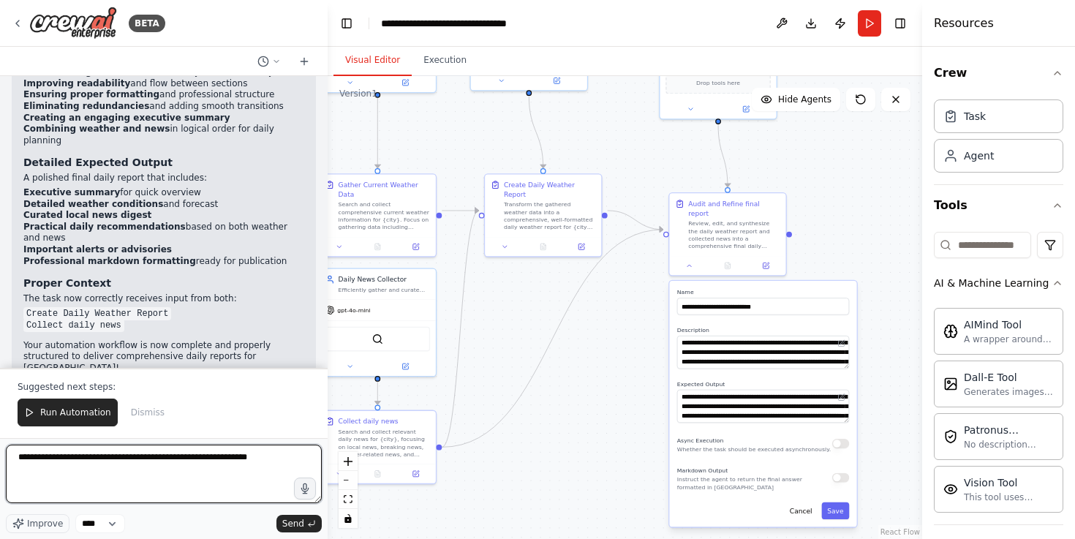
click at [292, 458] on textarea "**********" at bounding box center [164, 474] width 316 height 59
type textarea "**********"
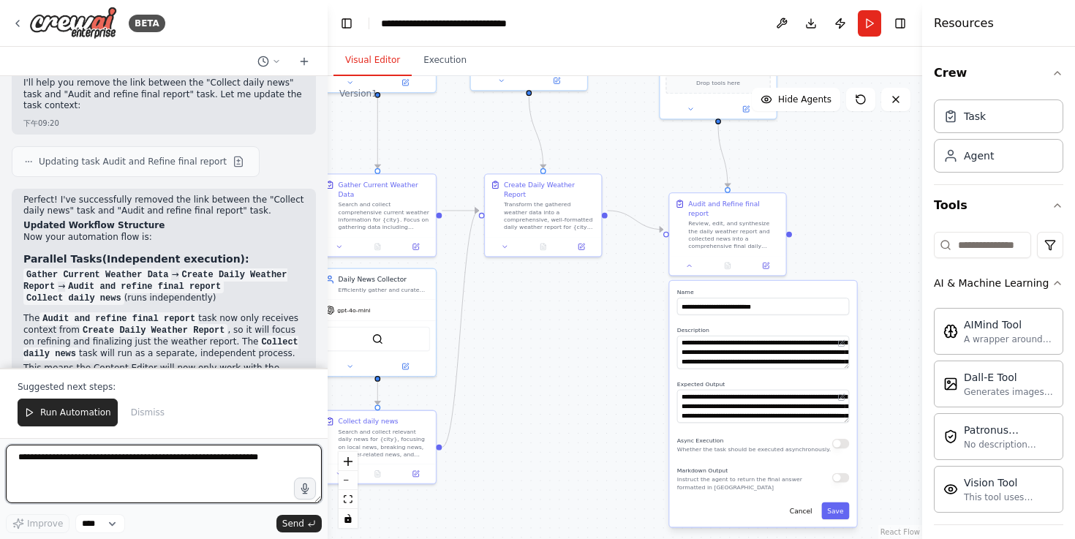
scroll to position [3594, 0]
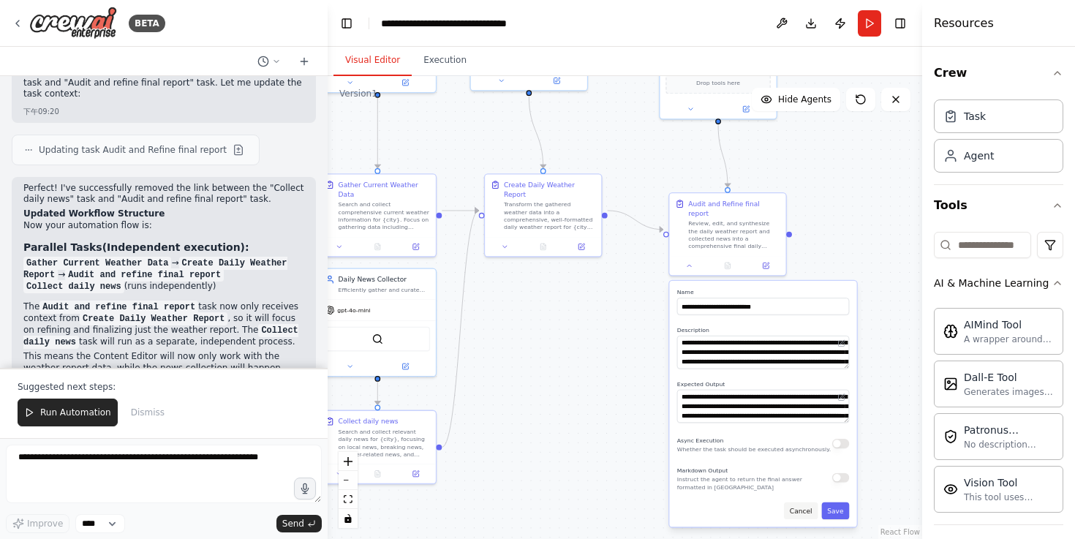
click at [797, 504] on button "Cancel" at bounding box center [801, 511] width 34 height 17
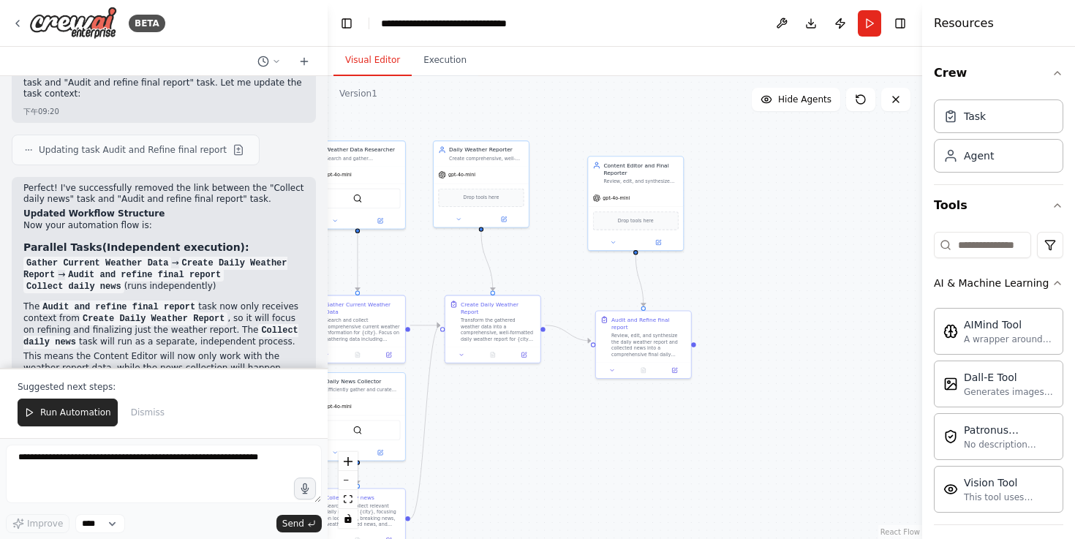
drag, startPoint x: 895, startPoint y: 189, endPoint x: 789, endPoint y: 306, distance: 158.4
click at [789, 306] on div ".deletable-edge-delete-btn { width: 20px; height: 20px; border: 0px solid #ffff…" at bounding box center [625, 307] width 595 height 463
click at [451, 64] on button "Execution" at bounding box center [445, 60] width 67 height 31
click at [392, 64] on button "Visual Editor" at bounding box center [373, 60] width 78 height 31
click at [843, 26] on button "Publish" at bounding box center [840, 23] width 23 height 26
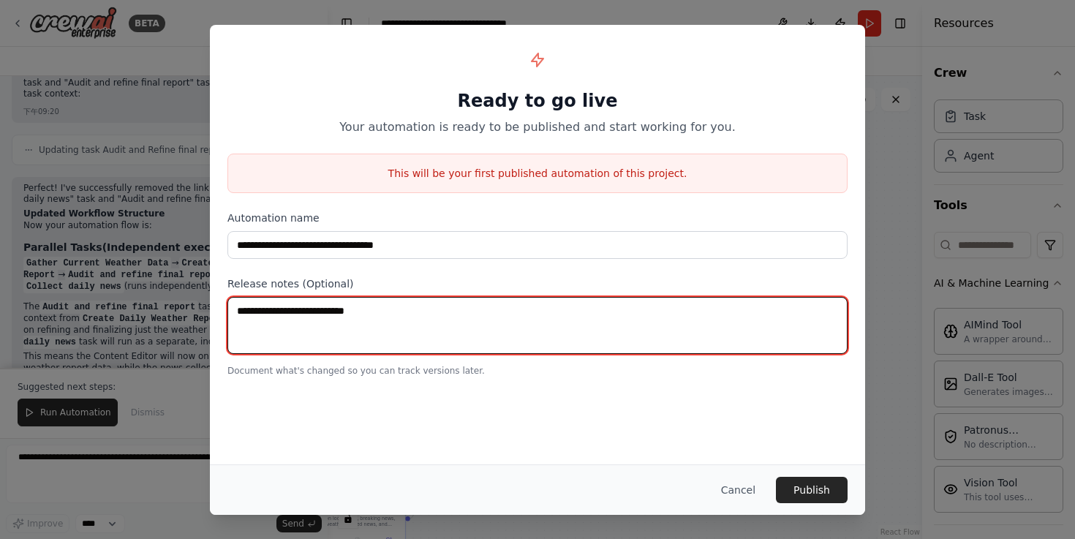
click at [484, 311] on textarea at bounding box center [537, 325] width 620 height 57
type textarea "*"
click at [235, 312] on textarea "**********" at bounding box center [537, 325] width 620 height 57
type textarea "**********"
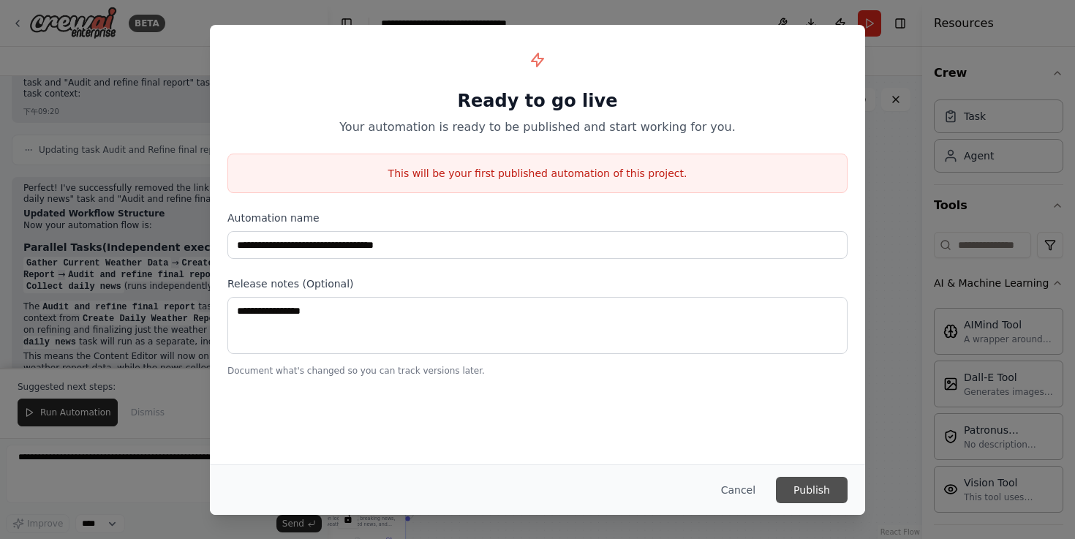
click at [801, 492] on button "Publish" at bounding box center [812, 490] width 72 height 26
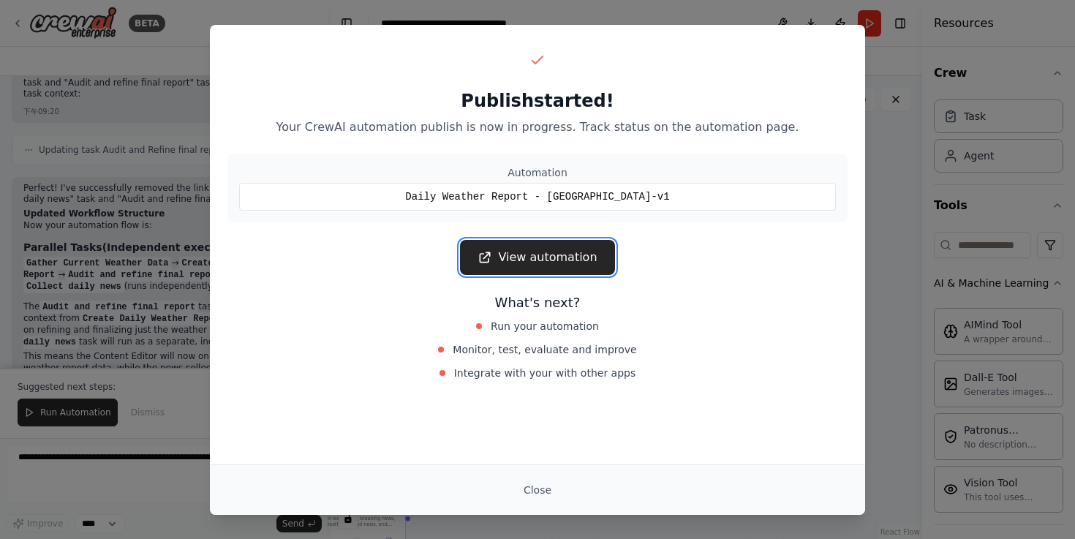
click at [584, 257] on link "View automation" at bounding box center [537, 257] width 154 height 35
click at [530, 323] on span "Run your automation" at bounding box center [545, 326] width 108 height 15
click at [530, 481] on button "Close" at bounding box center [537, 490] width 51 height 26
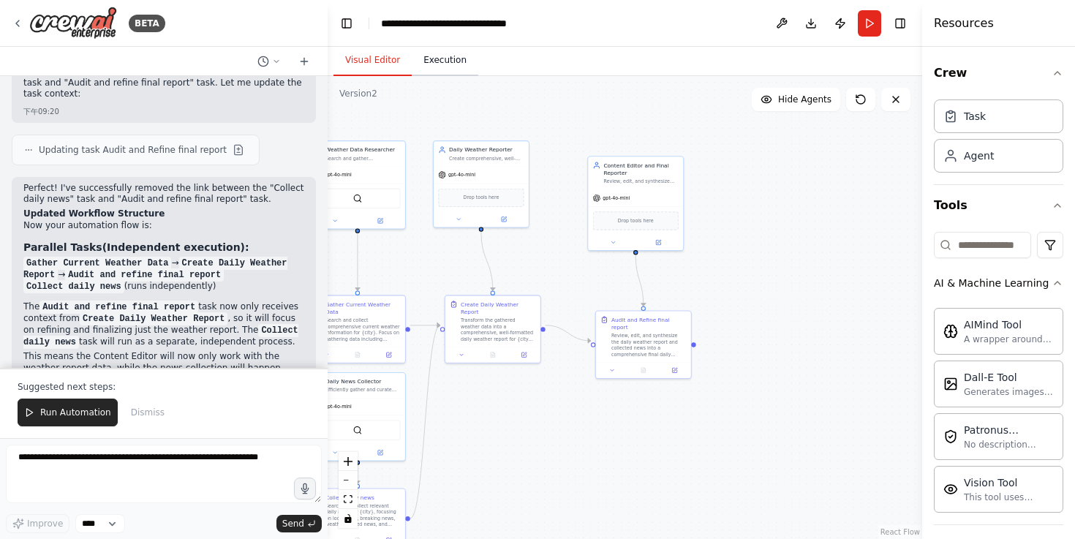
click at [437, 60] on button "Execution" at bounding box center [445, 60] width 67 height 31
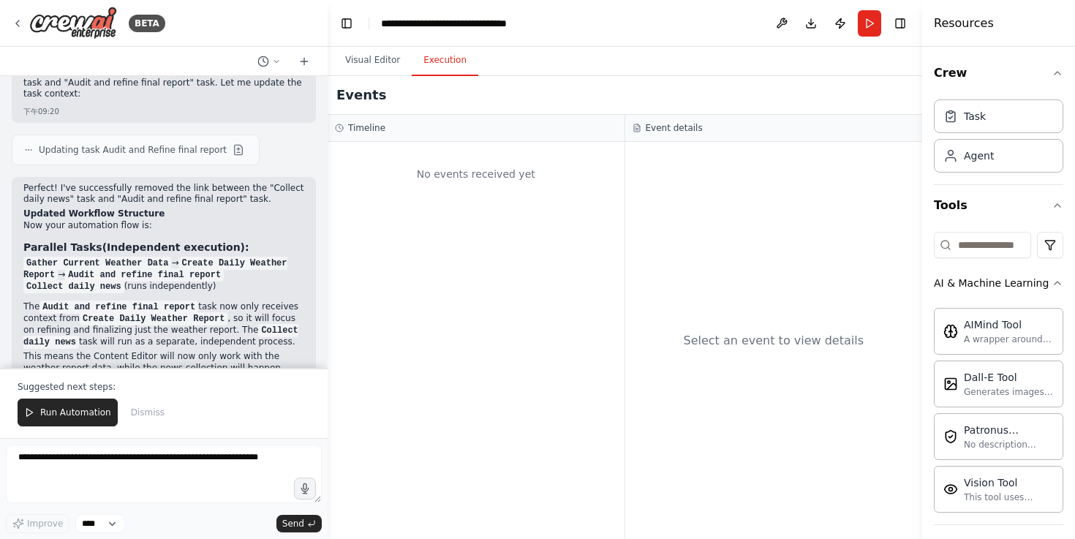
click at [437, 60] on button "Execution" at bounding box center [445, 60] width 67 height 31
click at [395, 61] on button "Visual Editor" at bounding box center [373, 60] width 78 height 31
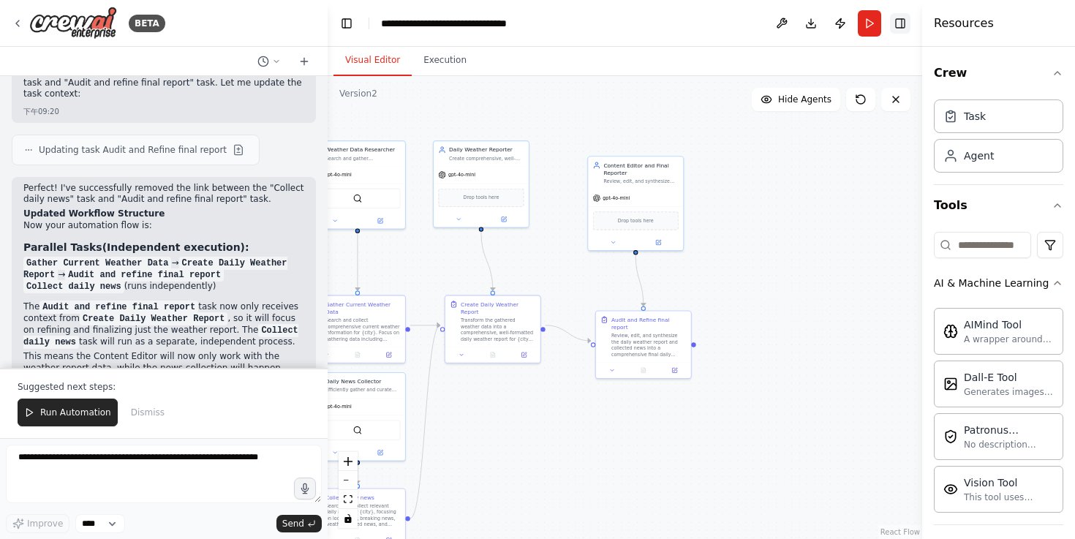
click at [892, 23] on button "Toggle Right Sidebar" at bounding box center [900, 23] width 20 height 20
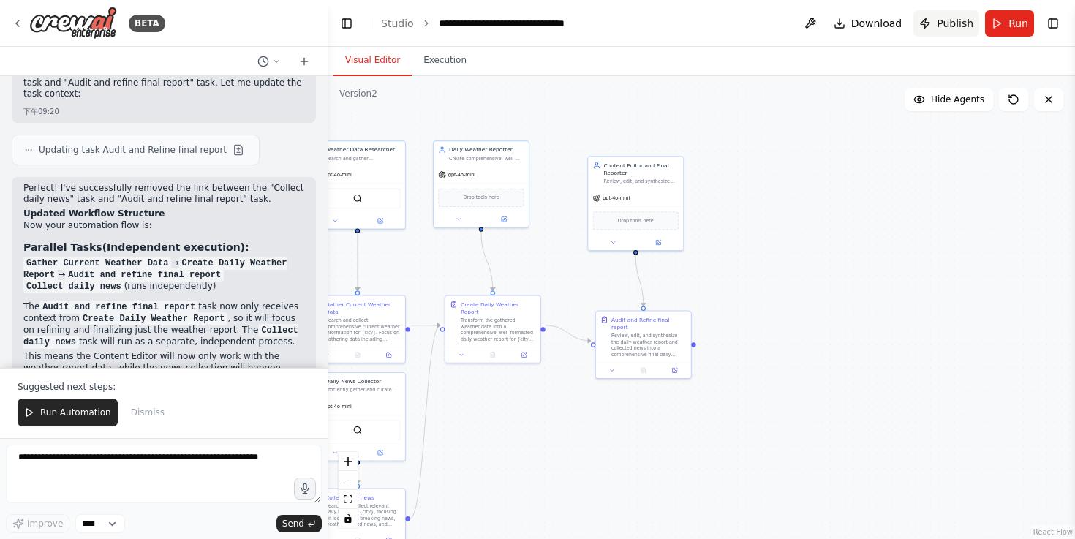
click at [938, 20] on button "Publish" at bounding box center [947, 23] width 66 height 26
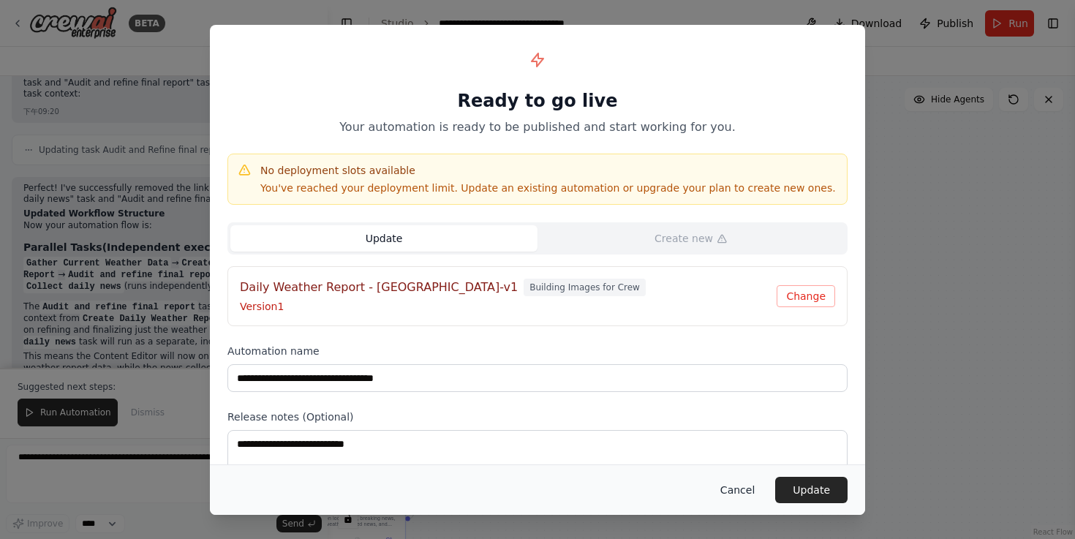
click at [744, 489] on button "Cancel" at bounding box center [738, 490] width 58 height 26
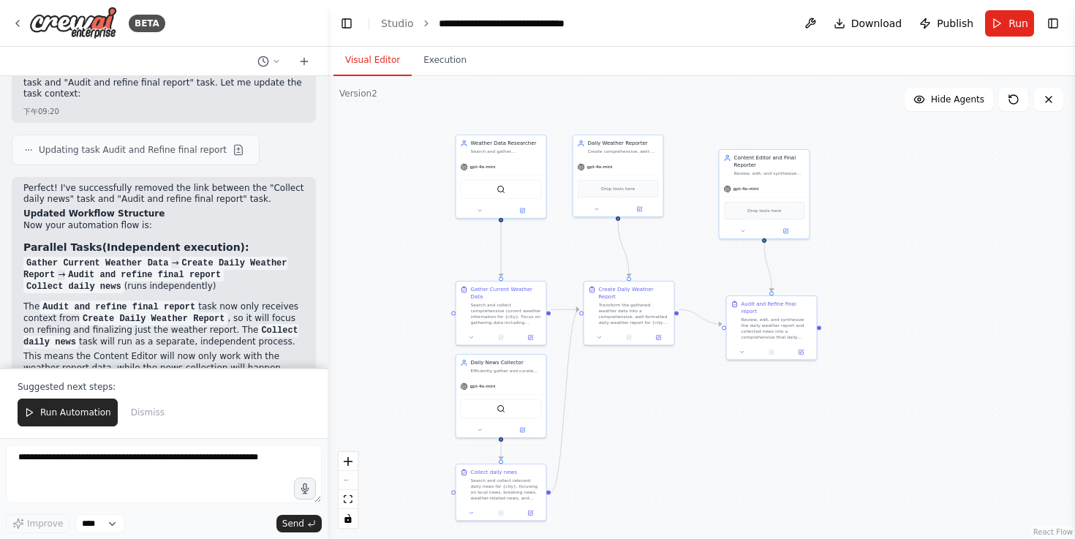
drag, startPoint x: 836, startPoint y: 325, endPoint x: 955, endPoint y: 309, distance: 119.6
click at [955, 309] on div ".deletable-edge-delete-btn { width: 20px; height: 20px; border: 0px solid #ffff…" at bounding box center [702, 307] width 748 height 463
click at [377, 100] on div ".deletable-edge-delete-btn { width: 20px; height: 20px; border: 0px solid #ffff…" at bounding box center [702, 307] width 748 height 463
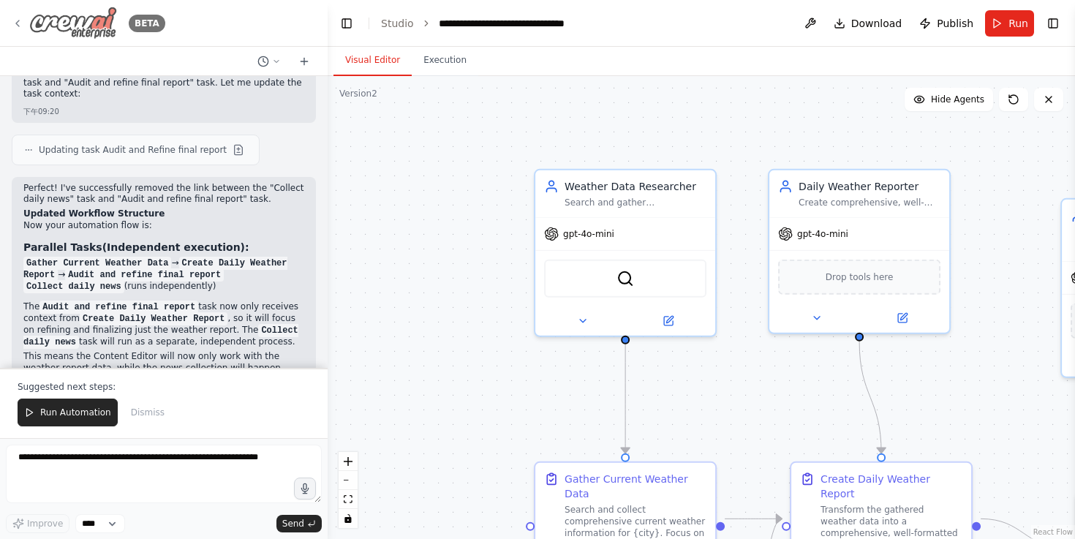
click at [66, 29] on img at bounding box center [73, 23] width 88 height 33
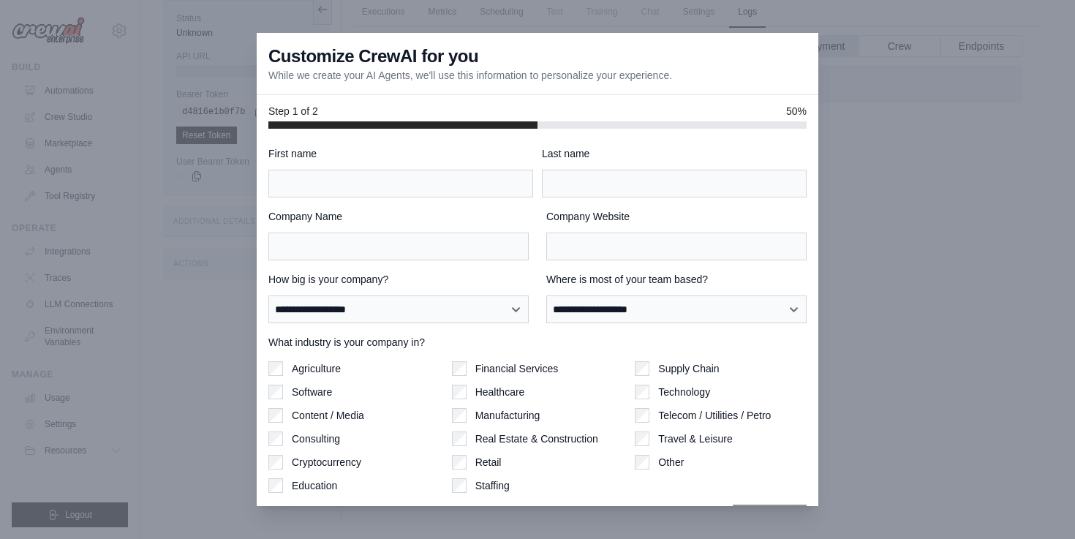
click at [876, 157] on div at bounding box center [537, 269] width 1075 height 539
click at [827, 246] on div at bounding box center [537, 269] width 1075 height 539
click at [894, 235] on div at bounding box center [537, 269] width 1075 height 539
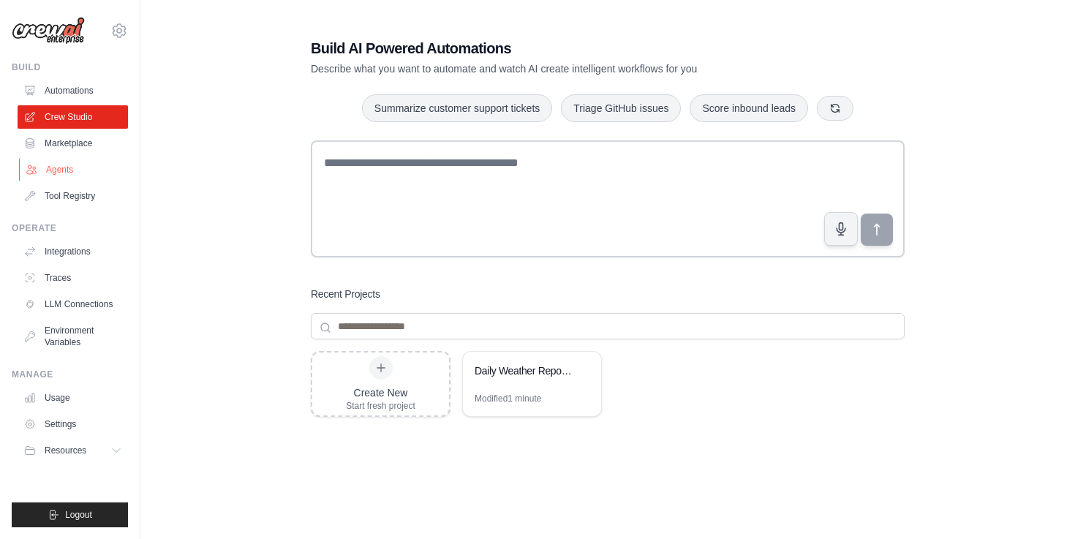
click at [64, 168] on link "Agents" at bounding box center [74, 169] width 110 height 23
click at [60, 96] on link "Automations" at bounding box center [74, 90] width 110 height 23
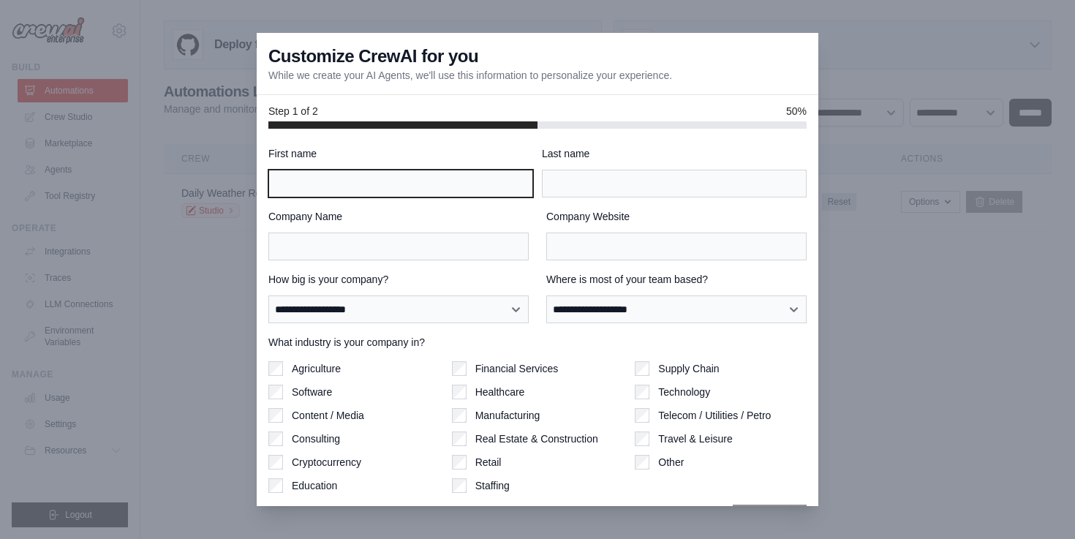
click at [500, 181] on input "First name" at bounding box center [400, 184] width 265 height 28
type input "*"
click at [466, 184] on input "First name" at bounding box center [400, 184] width 265 height 28
click at [352, 195] on input "***" at bounding box center [400, 184] width 265 height 28
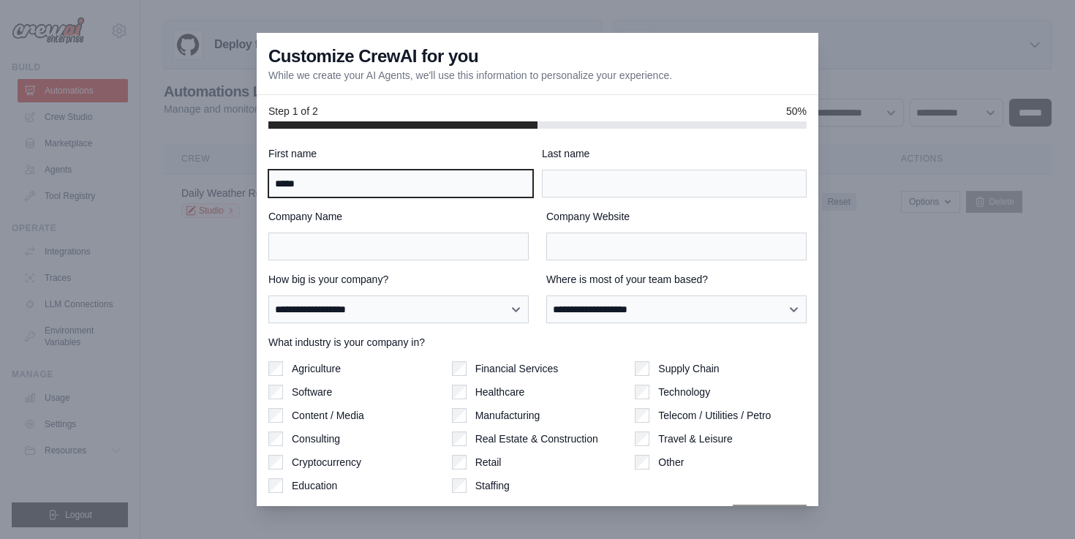
type input "*****"
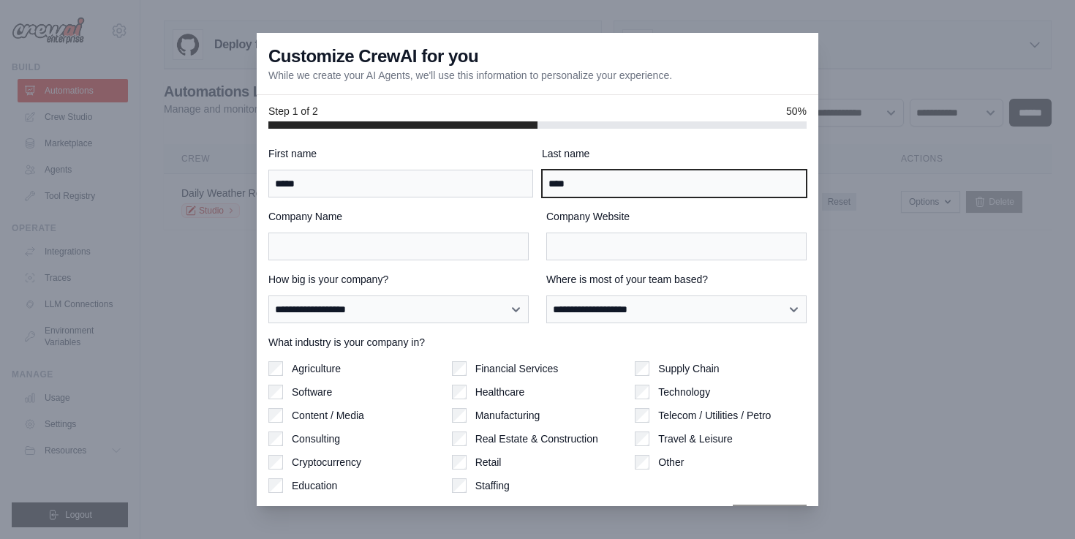
type input "****"
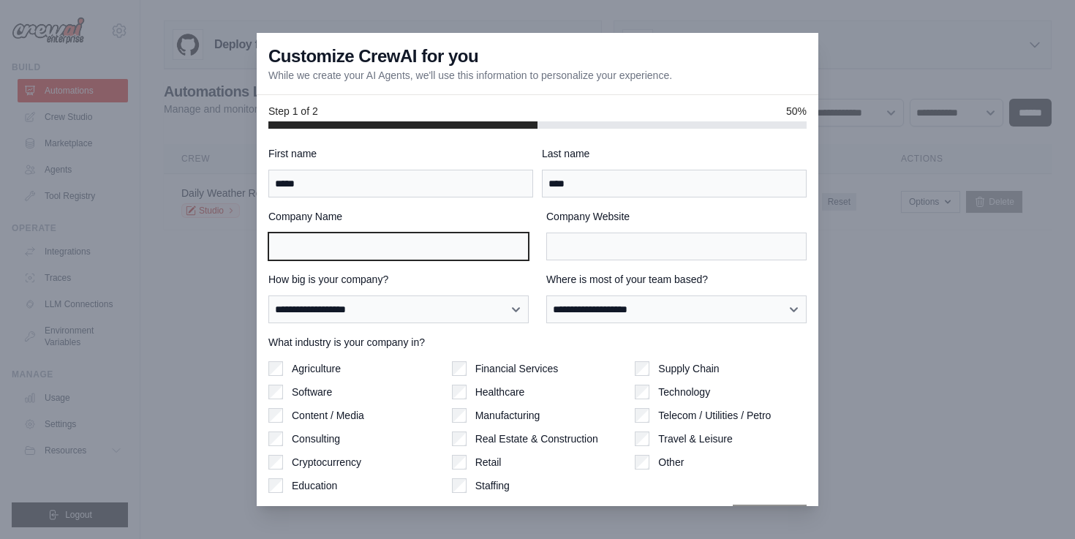
click at [378, 247] on input "Company Name" at bounding box center [398, 247] width 260 height 28
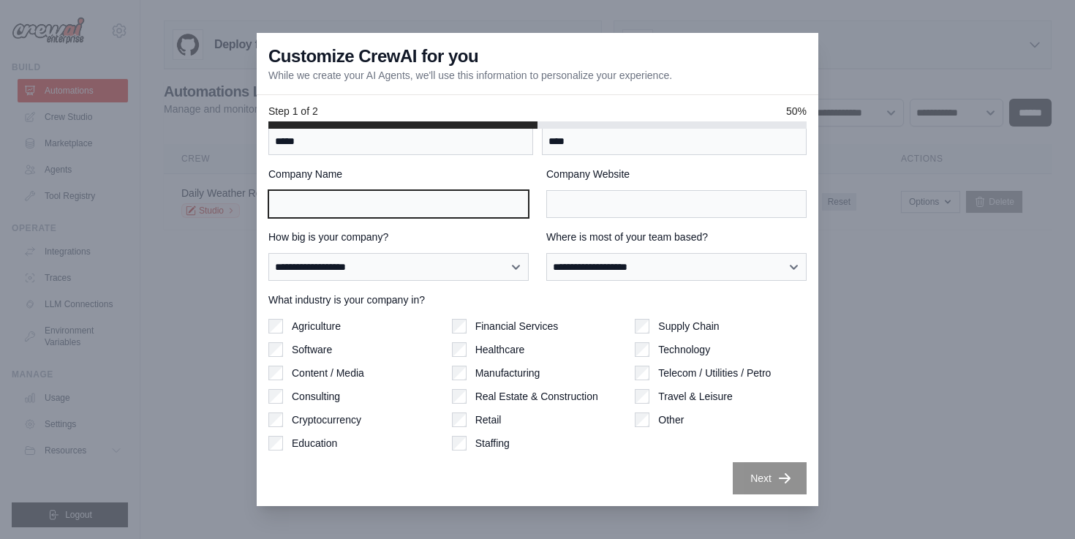
click at [405, 202] on input "Company Name" at bounding box center [398, 204] width 260 height 28
type input "***"
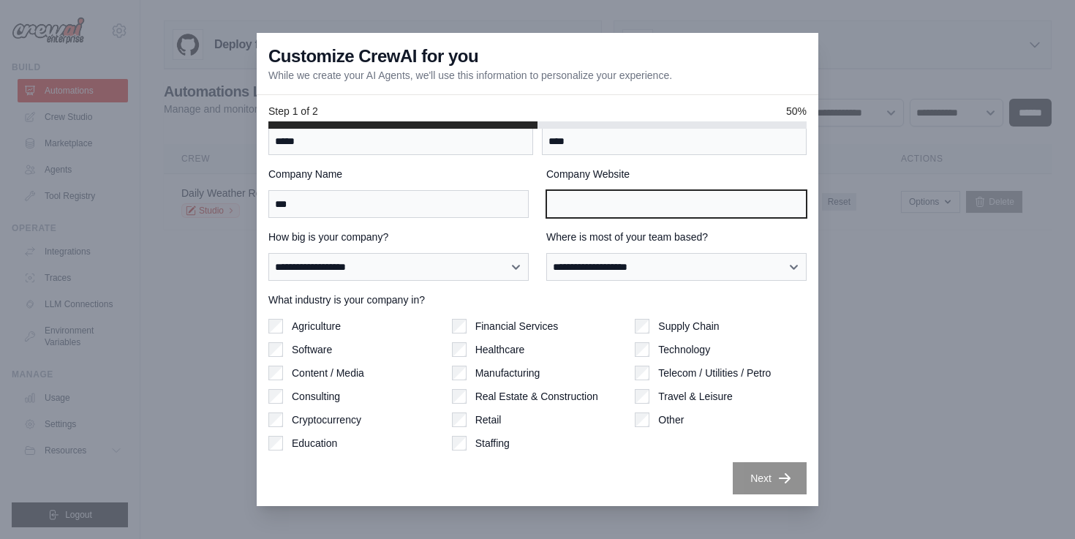
click at [568, 203] on input "Company Website" at bounding box center [676, 204] width 260 height 28
type input "*"
click at [568, 203] on input "Company Website" at bounding box center [676, 204] width 260 height 28
paste input "**********"
type input "**********"
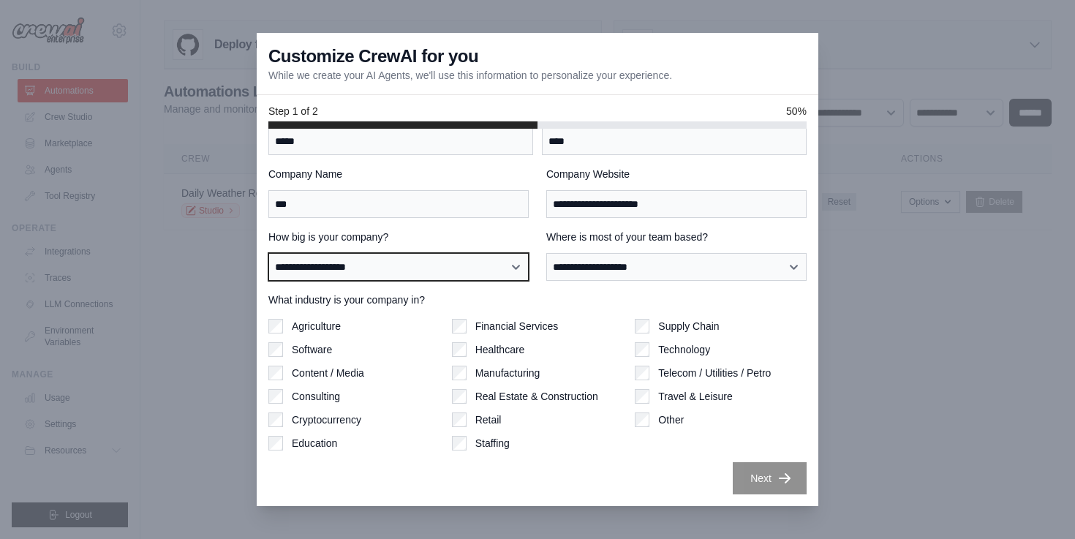
click at [454, 271] on select "**********" at bounding box center [398, 267] width 260 height 28
select select "**********"
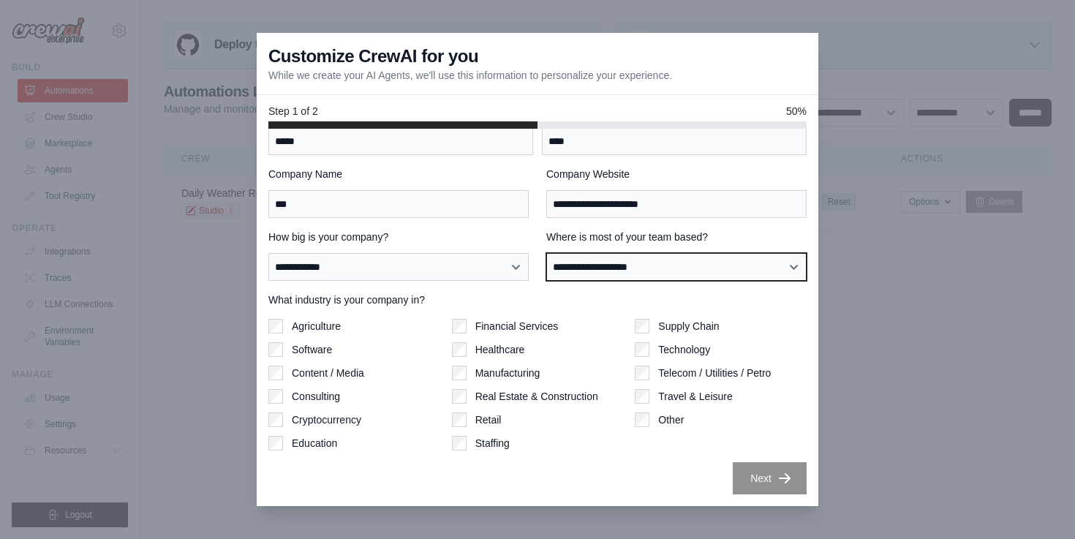
click at [583, 261] on select "**********" at bounding box center [676, 267] width 260 height 28
select select "**********"
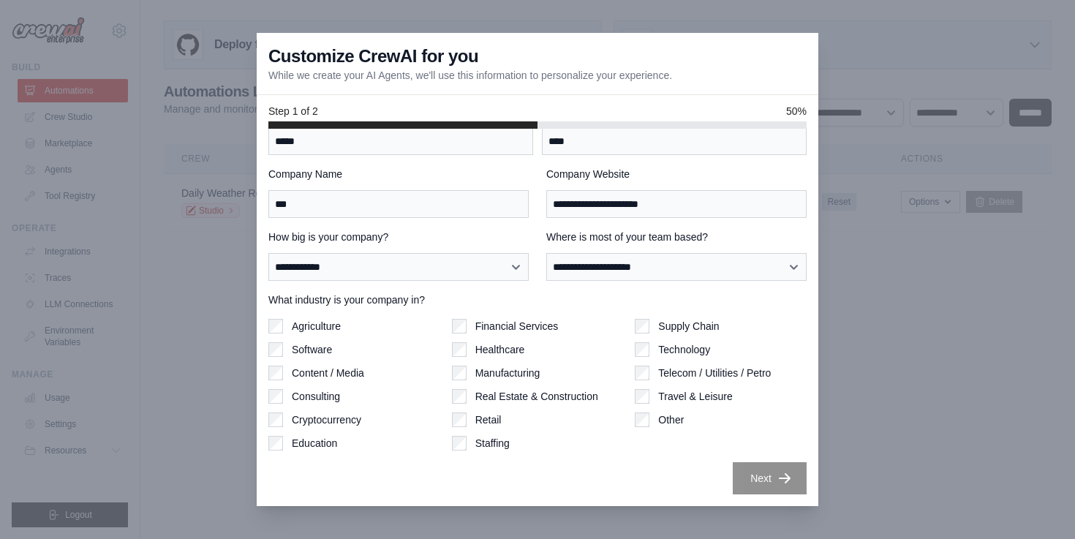
click at [331, 440] on label "Education" at bounding box center [314, 443] width 45 height 15
click at [764, 479] on button "Next" at bounding box center [770, 478] width 74 height 32
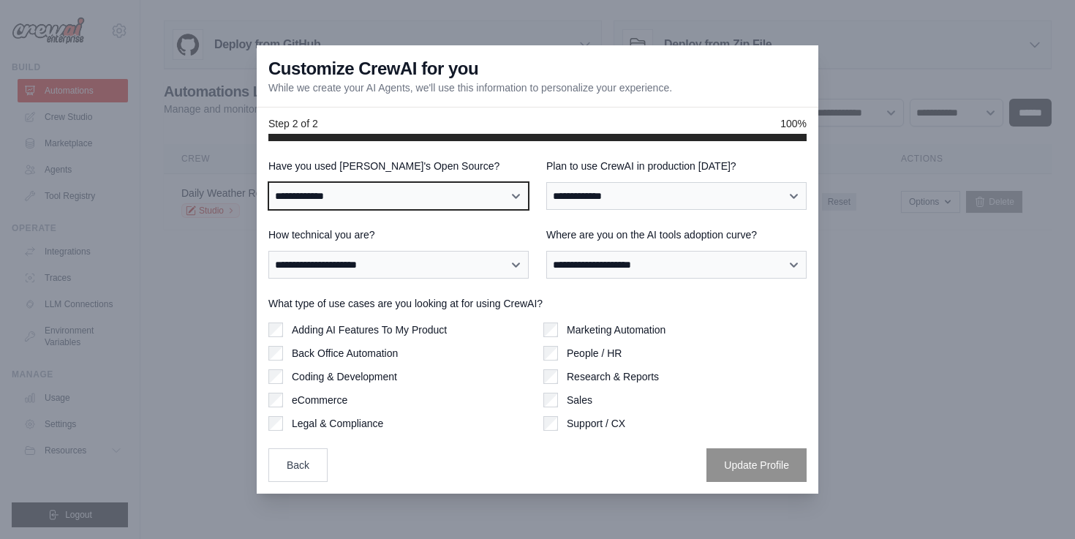
click at [457, 193] on select "**********" at bounding box center [398, 196] width 260 height 28
select select "**"
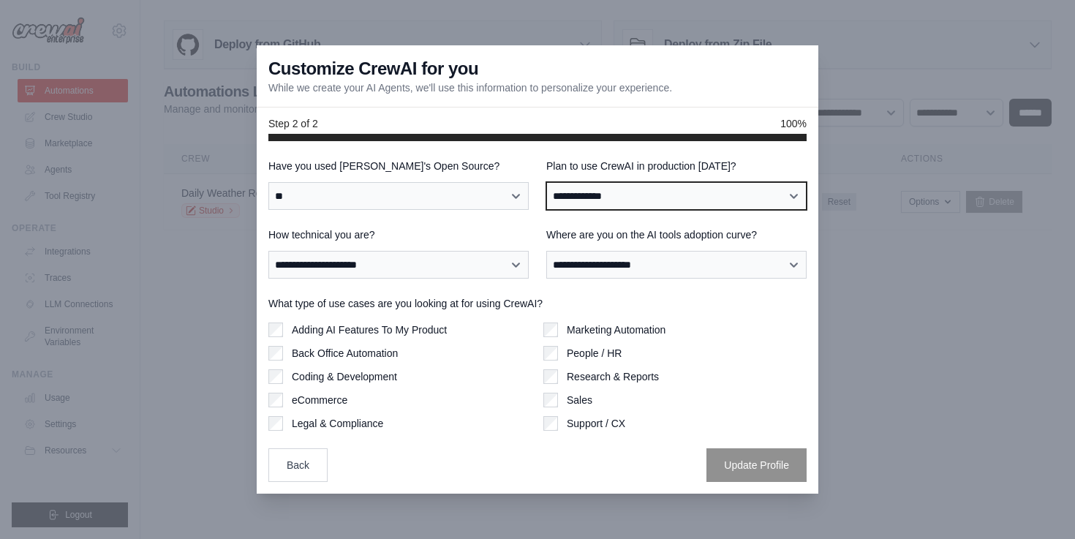
click at [603, 196] on select "**********" at bounding box center [676, 196] width 260 height 28
select select "****"
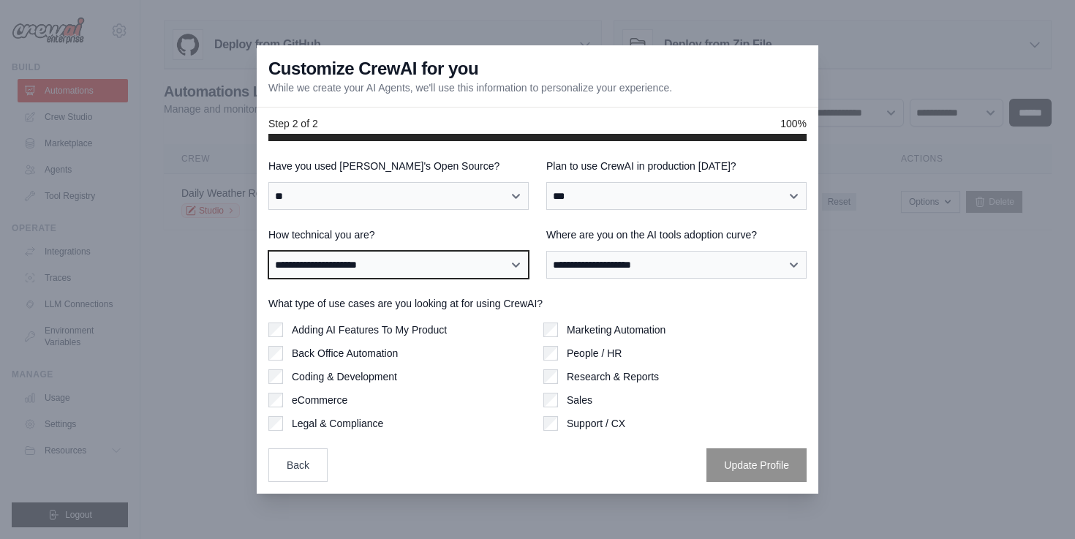
click at [494, 263] on select "**********" at bounding box center [398, 265] width 260 height 28
select select "**********"
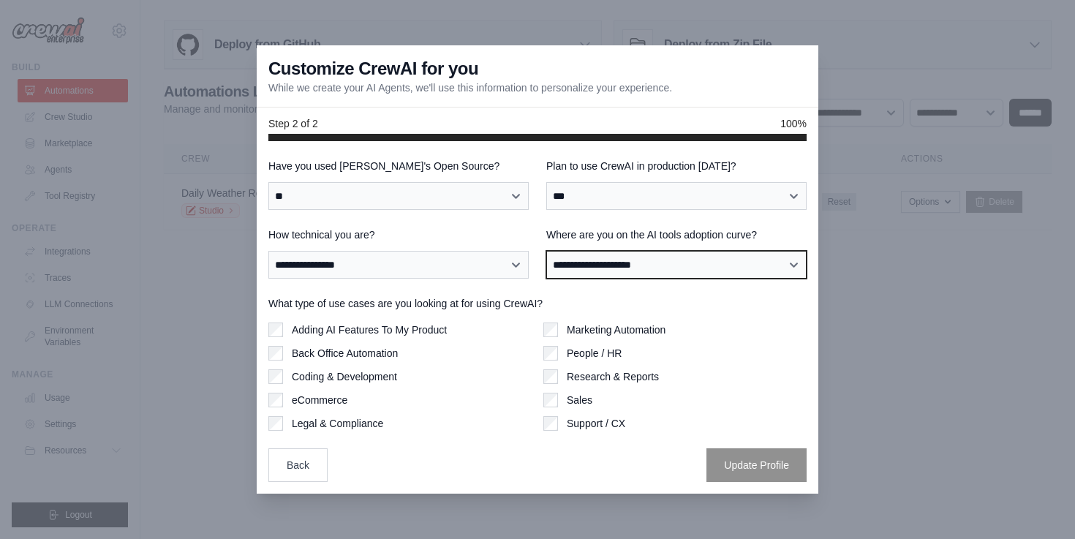
click at [625, 263] on select "**********" at bounding box center [676, 265] width 260 height 28
select select "**********"
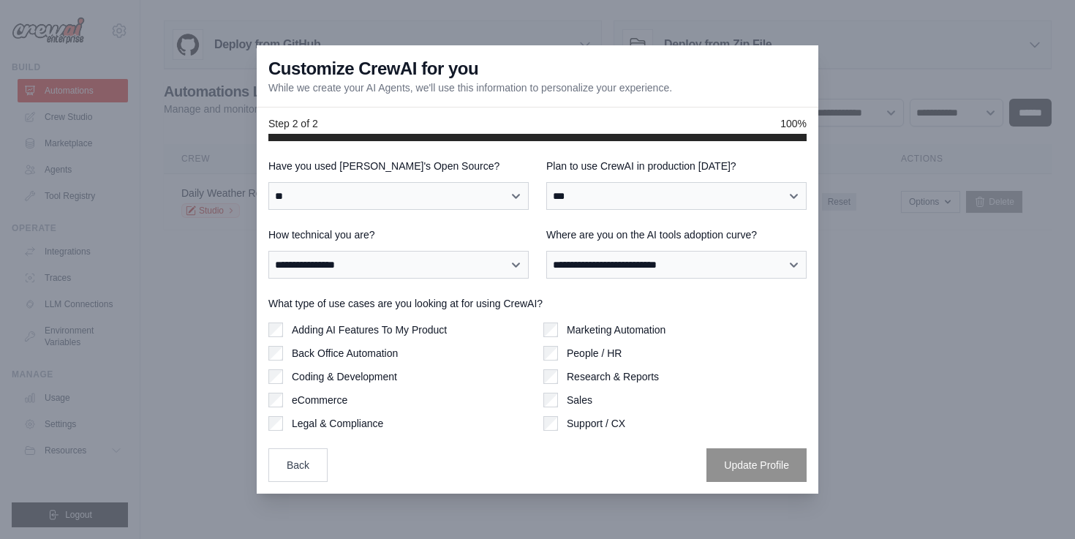
click at [560, 331] on div "Marketing Automation" at bounding box center [674, 330] width 263 height 15
click at [729, 461] on button "Update Profile" at bounding box center [757, 465] width 100 height 34
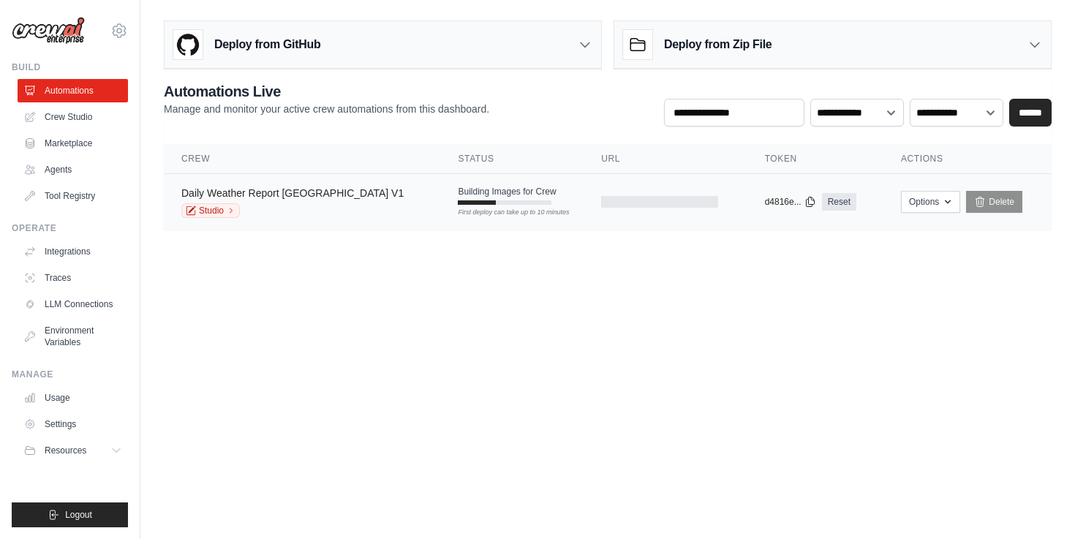
click at [311, 191] on link "Daily Weather Report [GEOGRAPHIC_DATA] V1" at bounding box center [292, 193] width 222 height 12
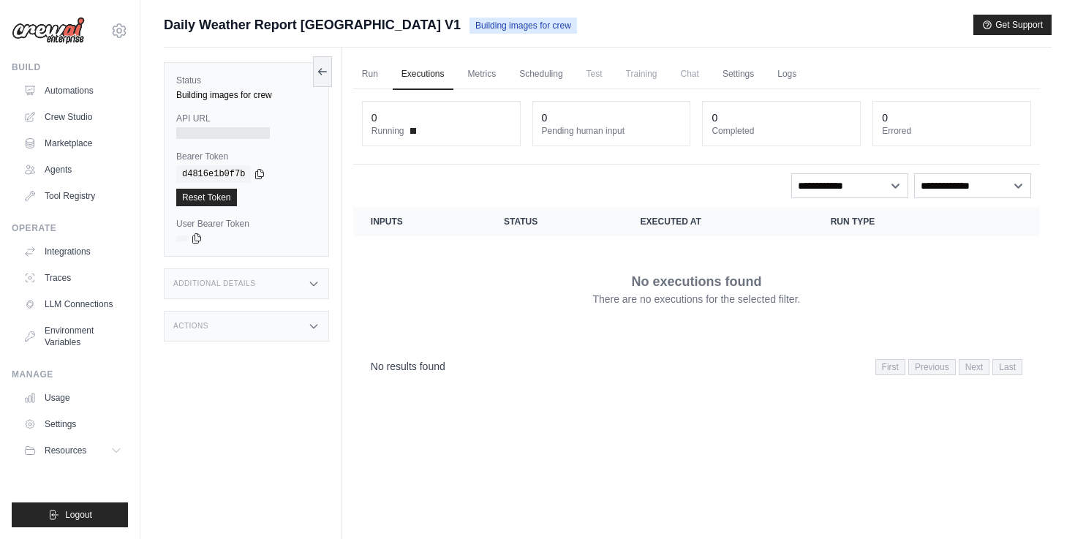
click at [432, 125] on dt "Running" at bounding box center [442, 131] width 140 height 12
click at [411, 129] on span at bounding box center [413, 131] width 6 height 6
click at [364, 120] on div "0 Running" at bounding box center [441, 124] width 157 height 44
click at [372, 121] on div "0" at bounding box center [375, 117] width 6 height 15
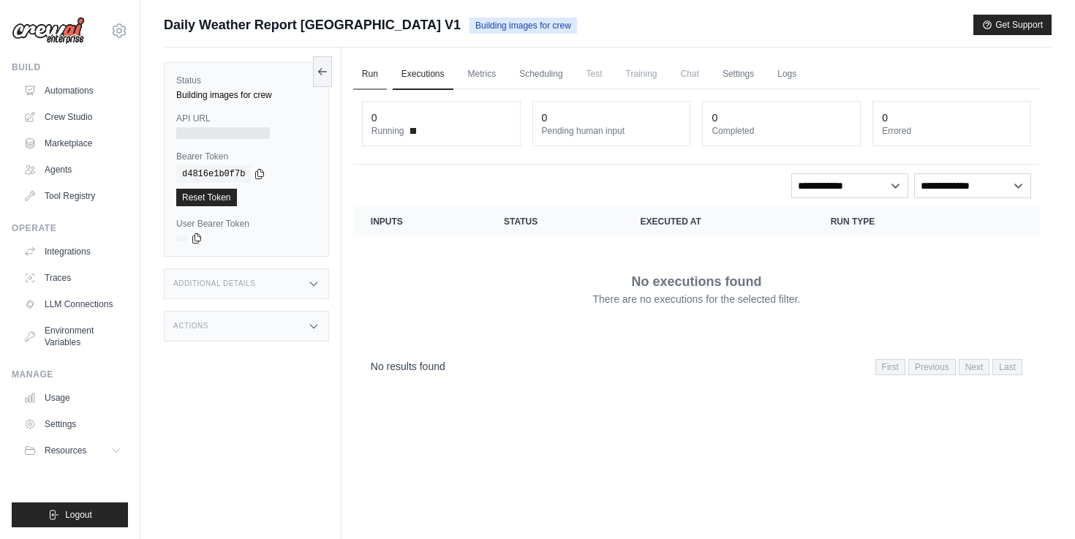
click at [377, 83] on link "Run" at bounding box center [370, 74] width 34 height 31
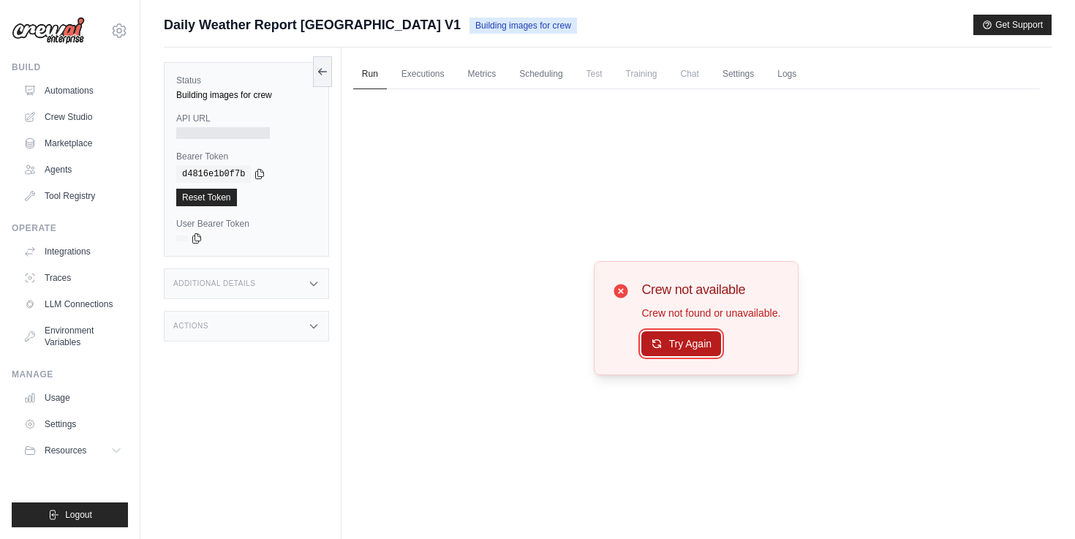
click at [662, 341] on button "Try Again" at bounding box center [681, 343] width 80 height 25
click at [474, 78] on link "Metrics" at bounding box center [482, 74] width 46 height 31
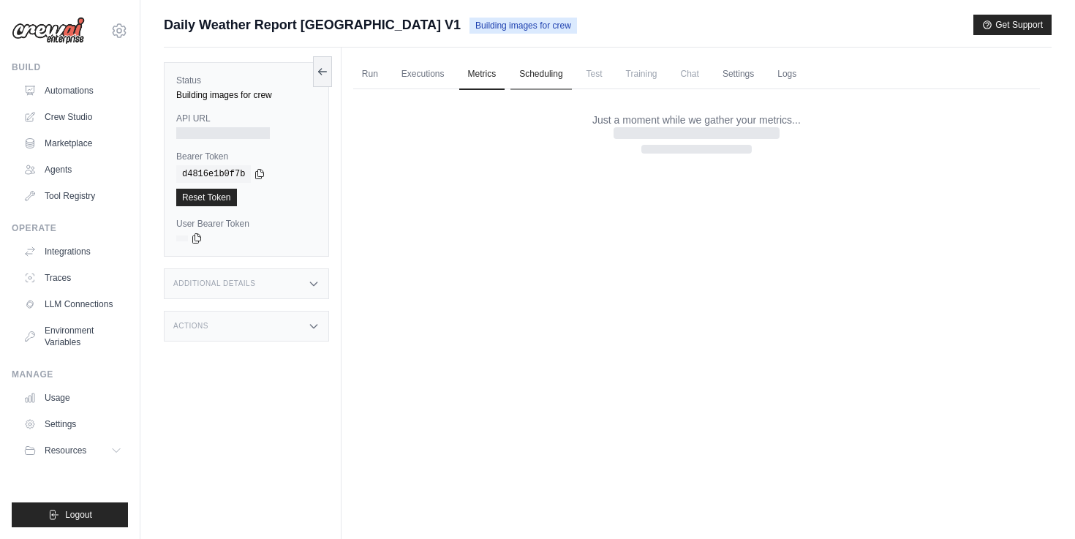
click at [543, 81] on link "Scheduling" at bounding box center [541, 74] width 61 height 31
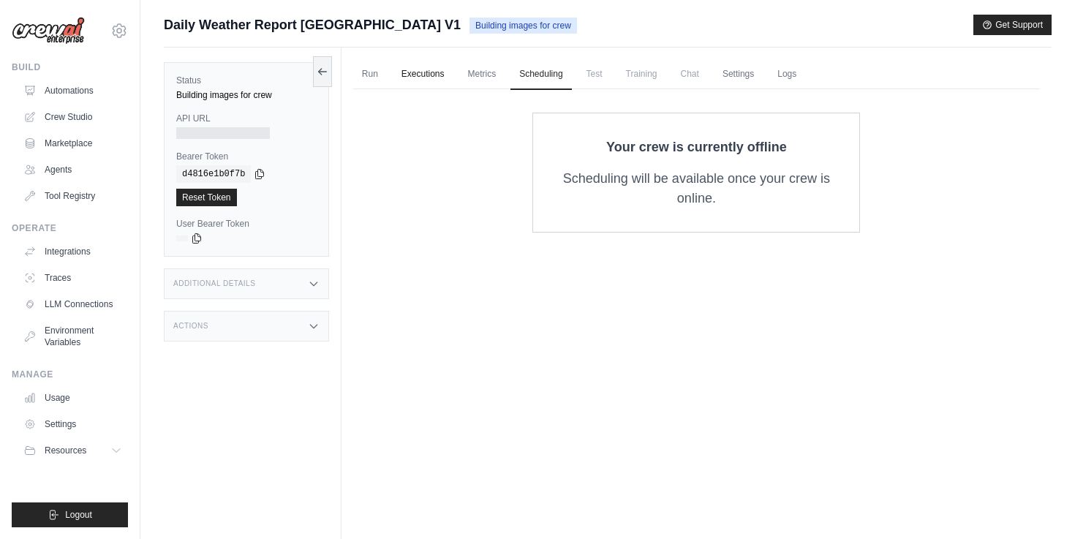
click at [441, 77] on link "Executions" at bounding box center [423, 74] width 61 height 31
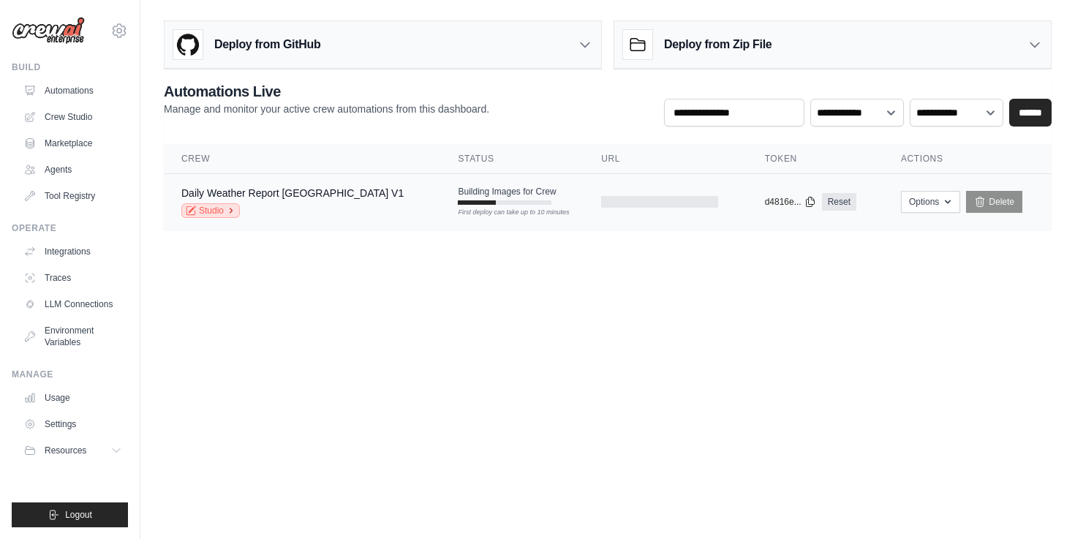
click at [227, 209] on link "Studio" at bounding box center [210, 210] width 59 height 15
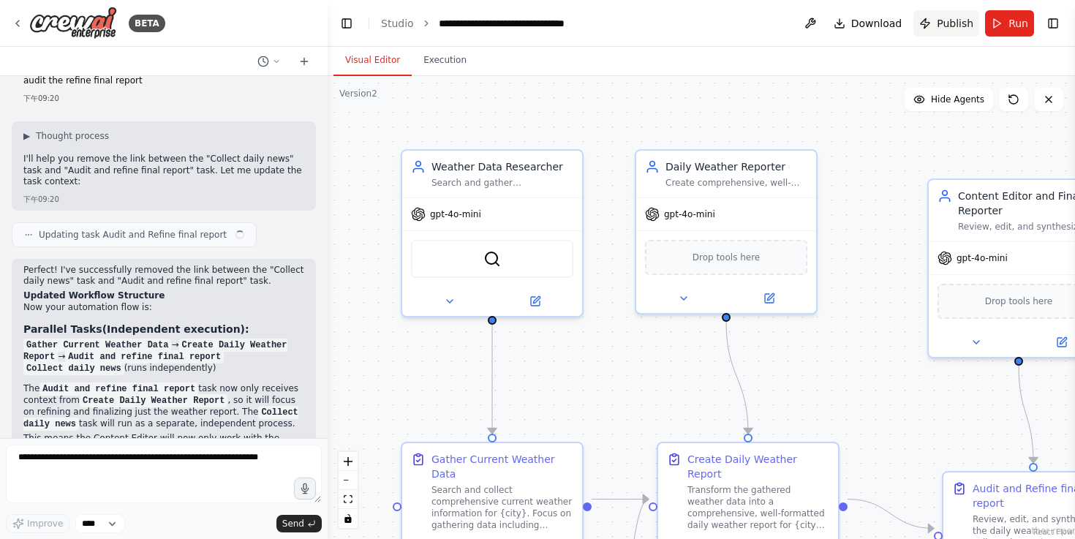
scroll to position [3518, 0]
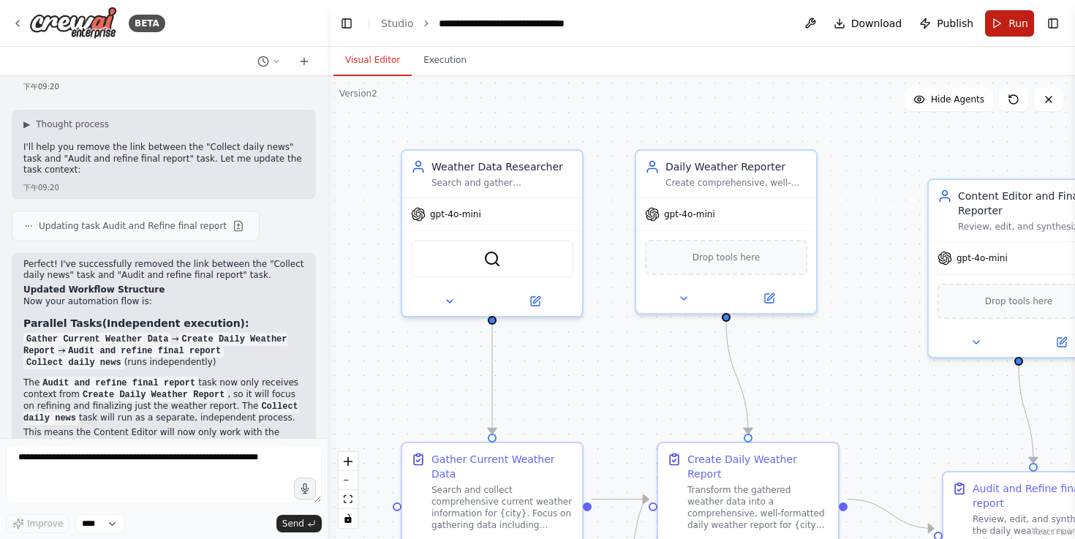
click at [1003, 26] on button "Run" at bounding box center [1009, 23] width 49 height 26
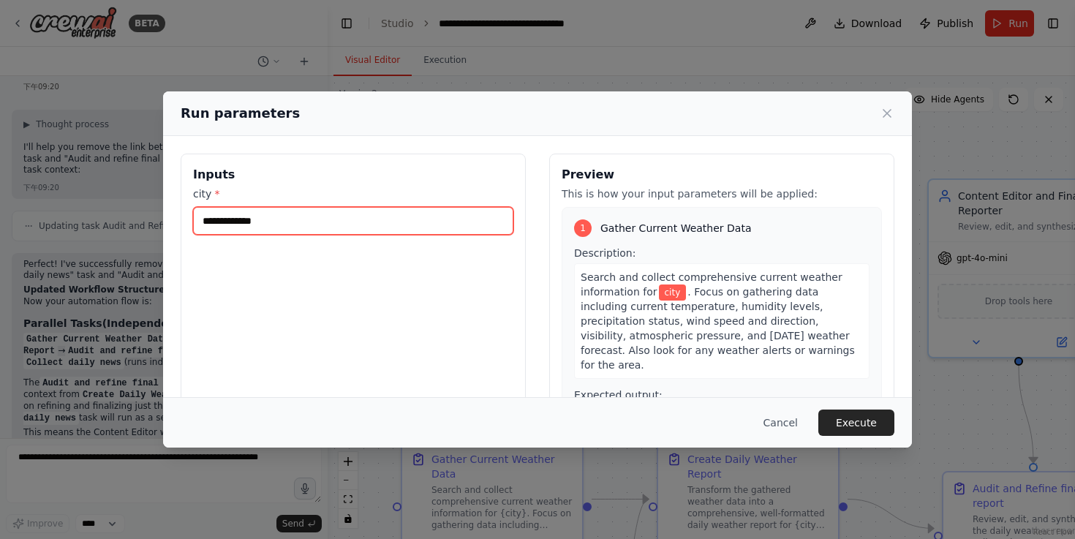
click at [426, 219] on input "city *" at bounding box center [353, 221] width 320 height 28
type input "**********"
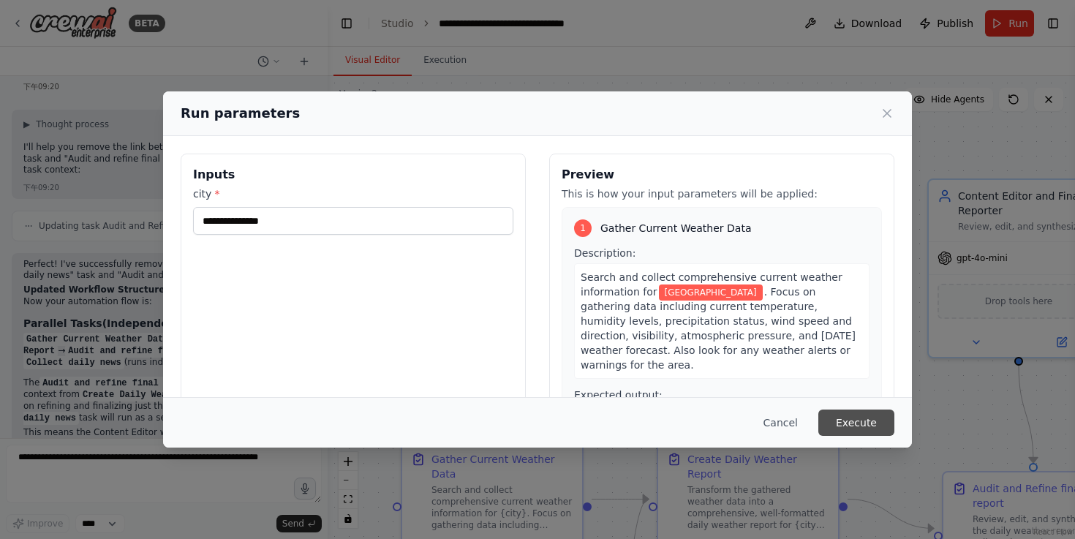
click at [855, 415] on button "Execute" at bounding box center [856, 423] width 76 height 26
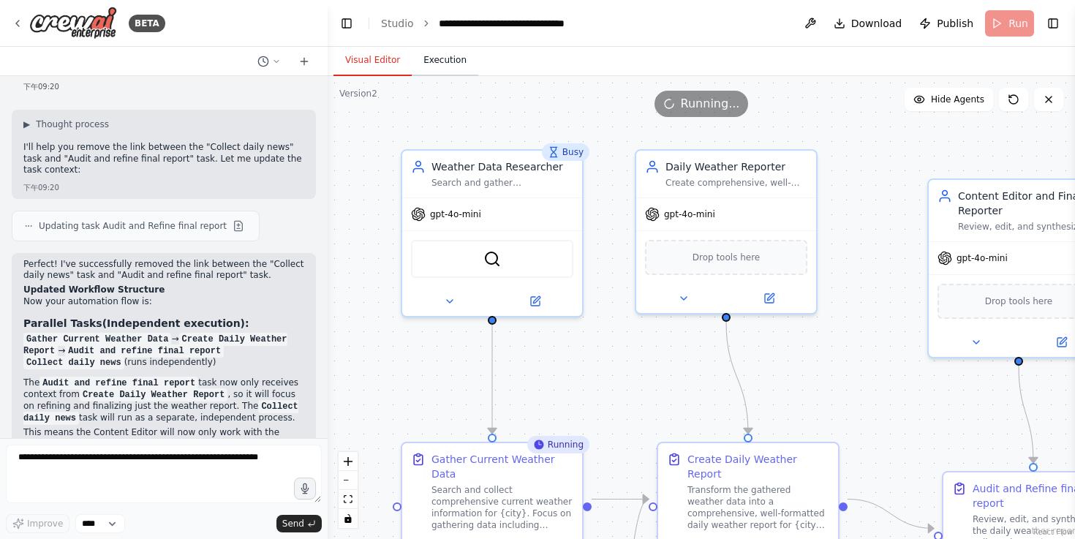
click at [435, 53] on button "Execution" at bounding box center [445, 60] width 67 height 31
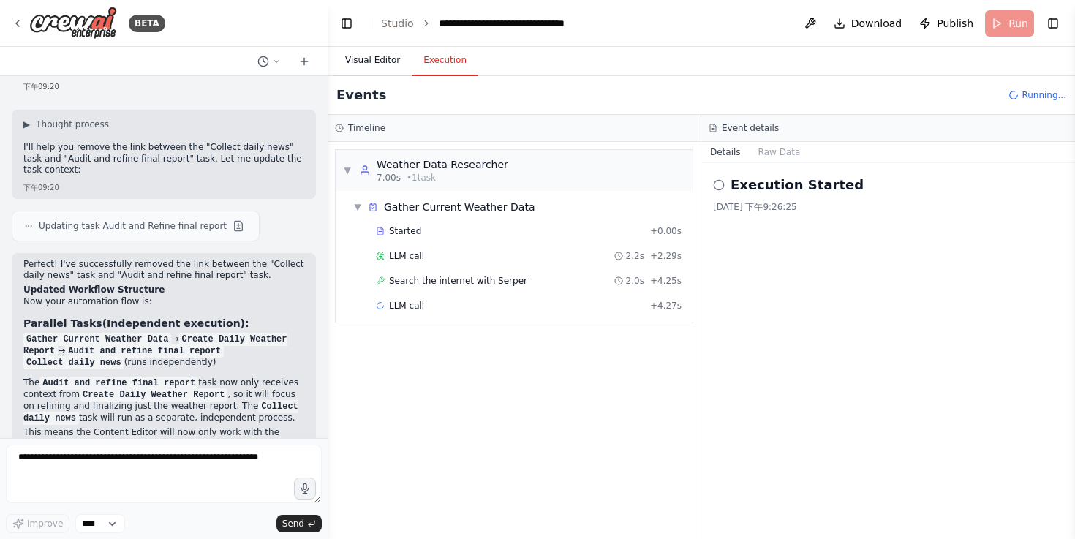
click at [370, 56] on button "Visual Editor" at bounding box center [373, 60] width 78 height 31
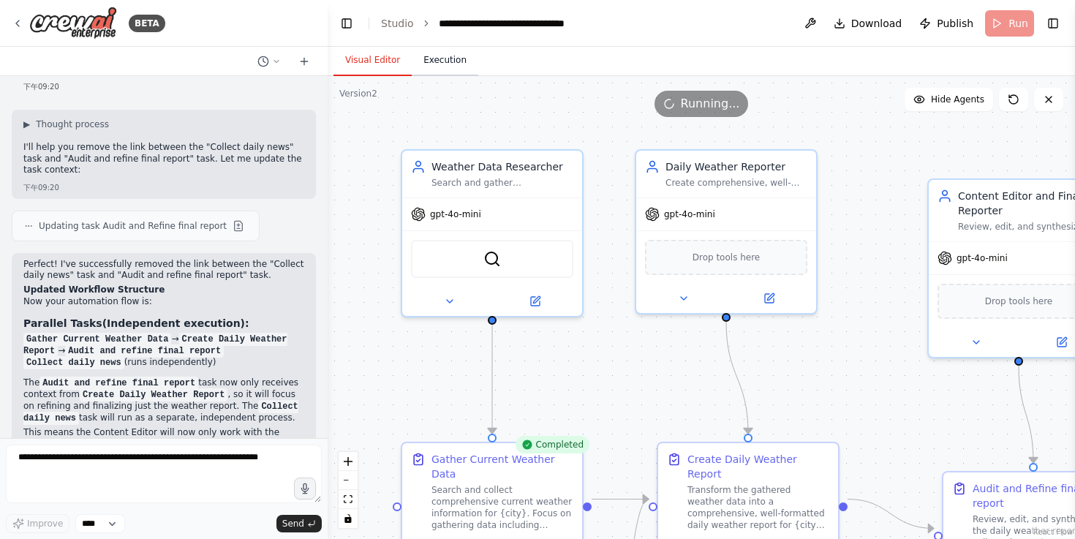
click at [461, 58] on button "Execution" at bounding box center [445, 60] width 67 height 31
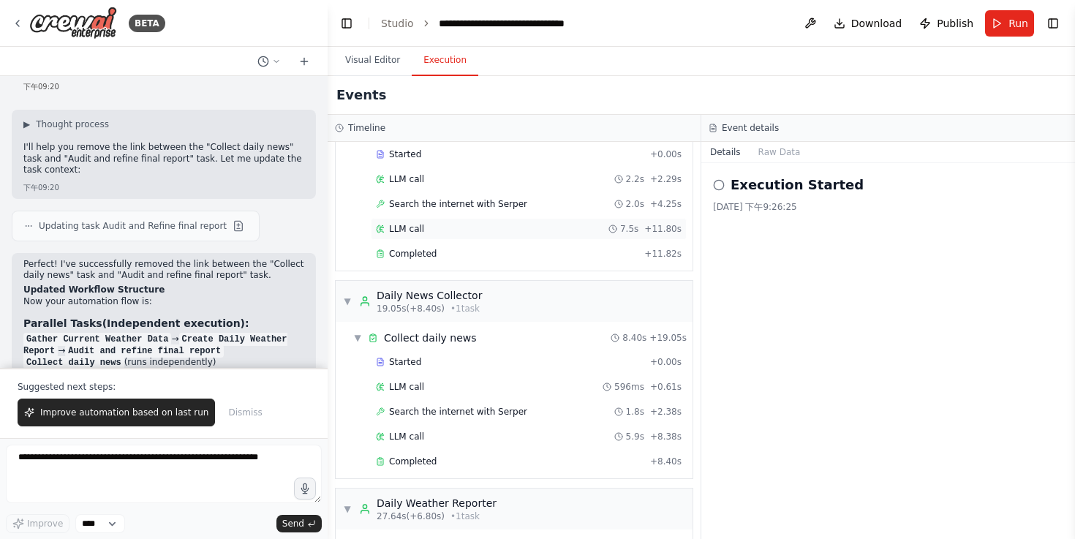
scroll to position [349, 0]
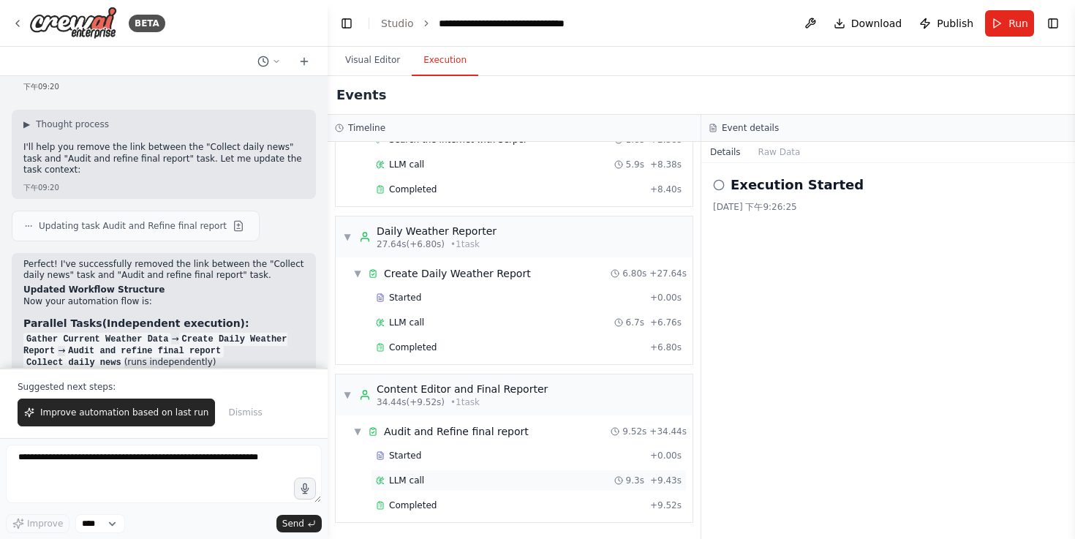
click at [491, 470] on div "LLM call 9.3s + 9.43s" at bounding box center [529, 481] width 316 height 22
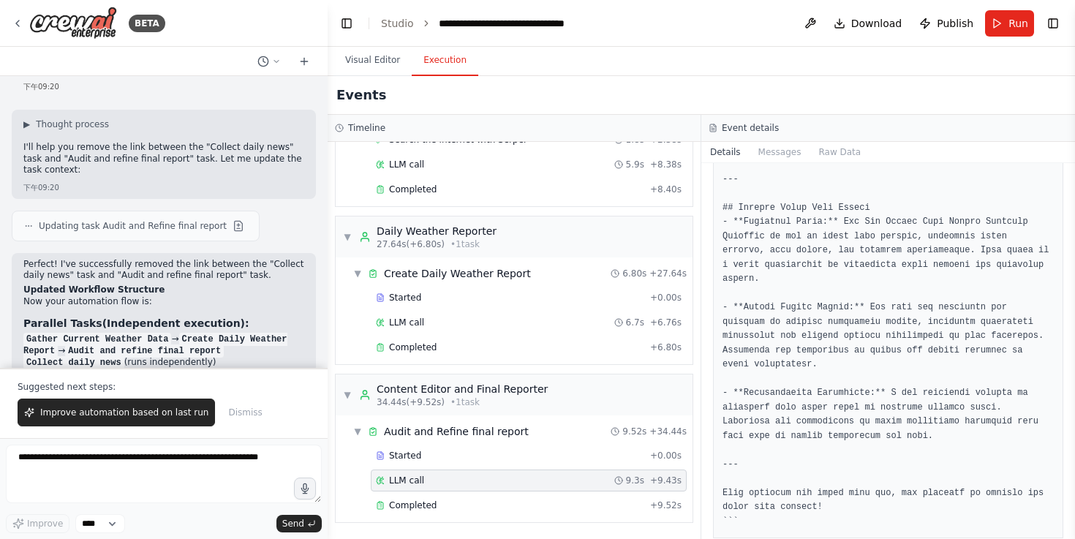
scroll to position [1053, 0]
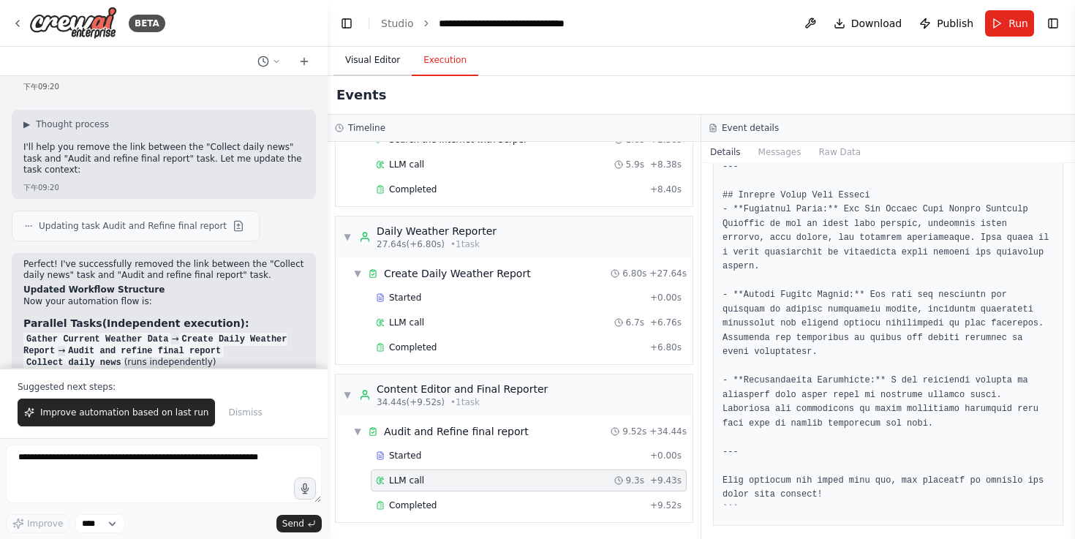
click at [391, 67] on button "Visual Editor" at bounding box center [373, 60] width 78 height 31
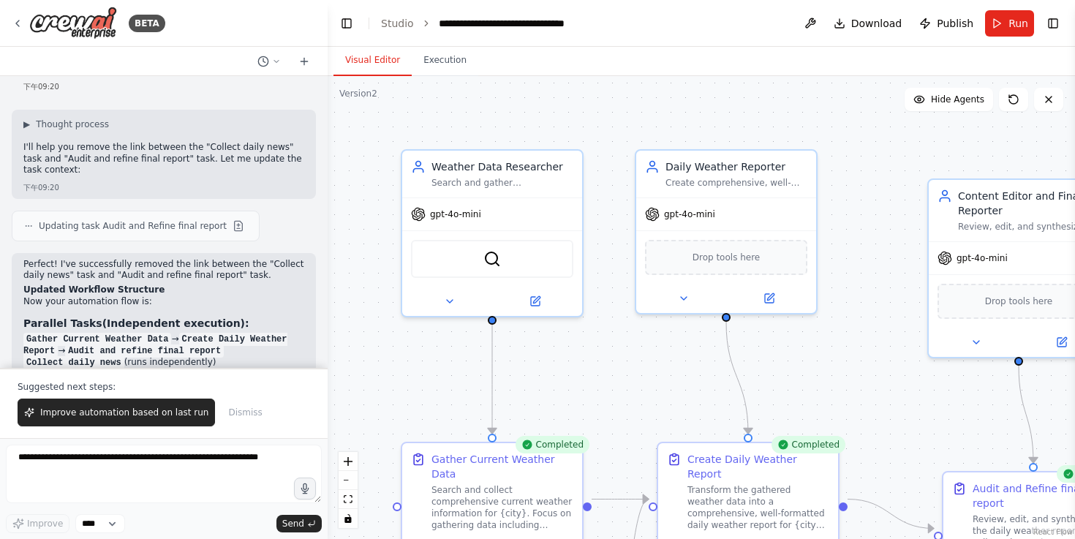
scroll to position [3594, 0]
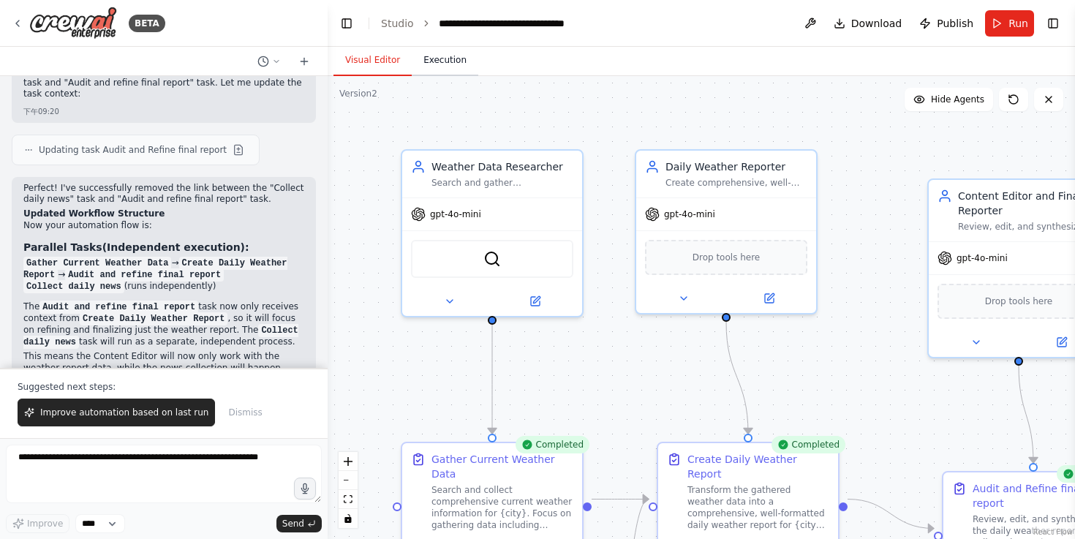
click at [460, 67] on button "Execution" at bounding box center [445, 60] width 67 height 31
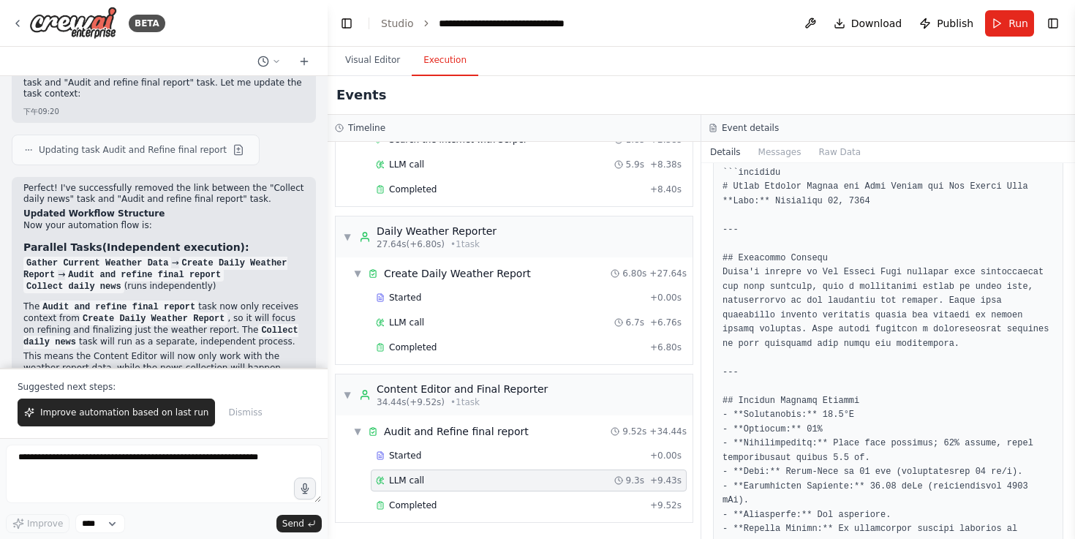
scroll to position [0, 0]
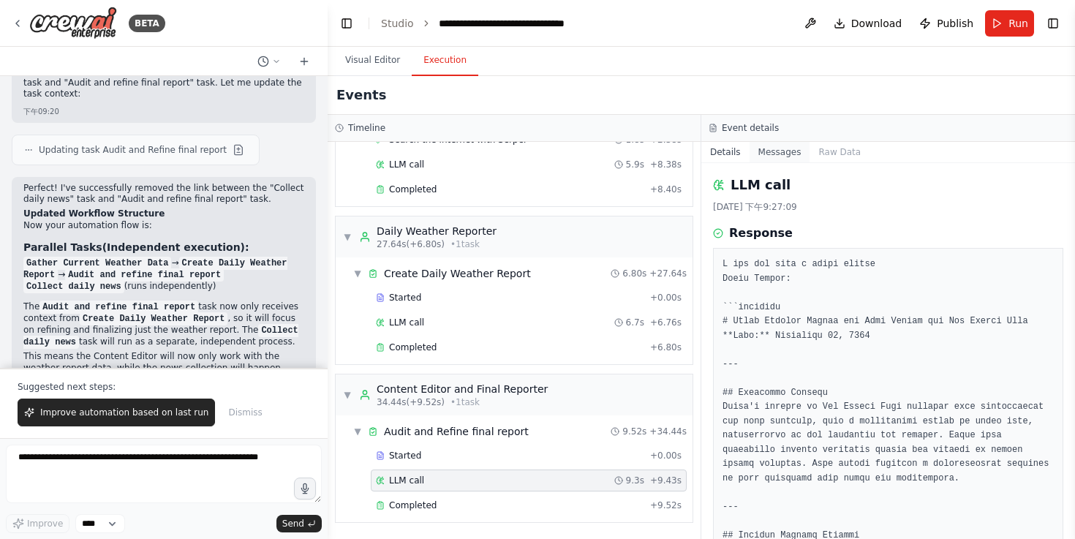
click at [775, 158] on button "Messages" at bounding box center [780, 152] width 61 height 20
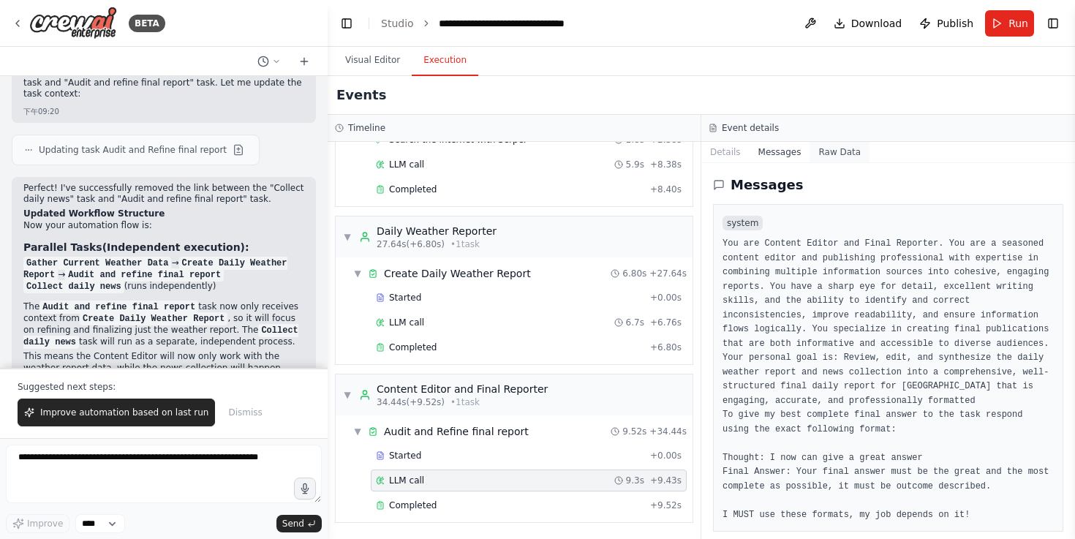
click at [849, 151] on button "Raw Data" at bounding box center [840, 152] width 60 height 20
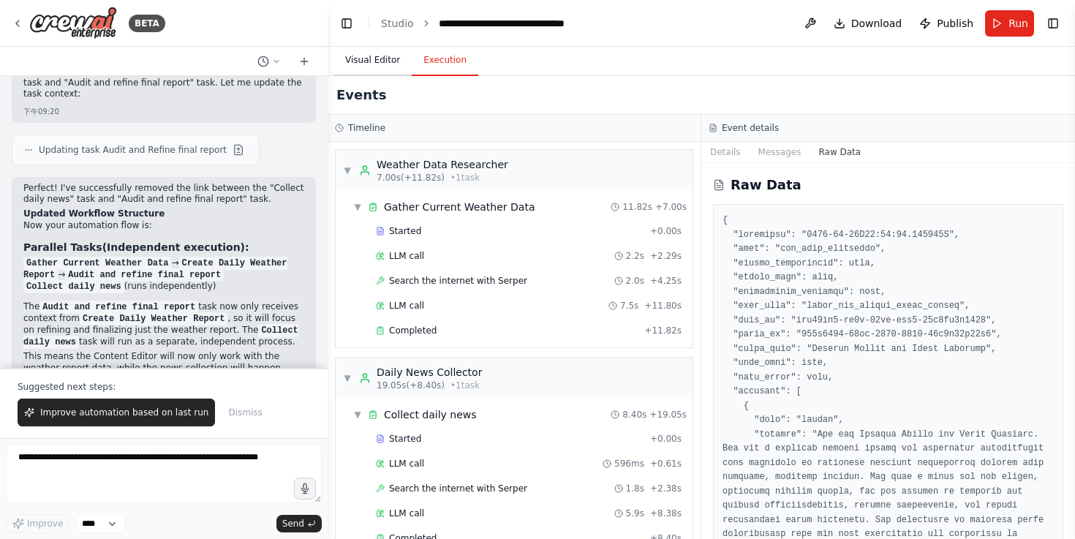
click at [364, 53] on button "Visual Editor" at bounding box center [373, 60] width 78 height 31
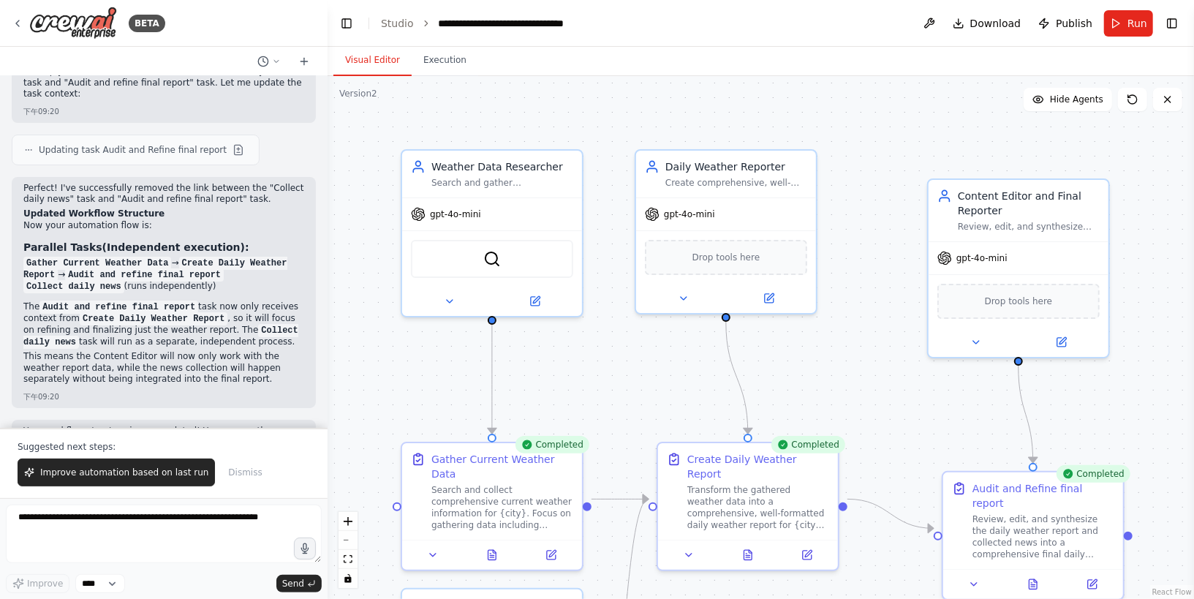
scroll to position [3526, 0]
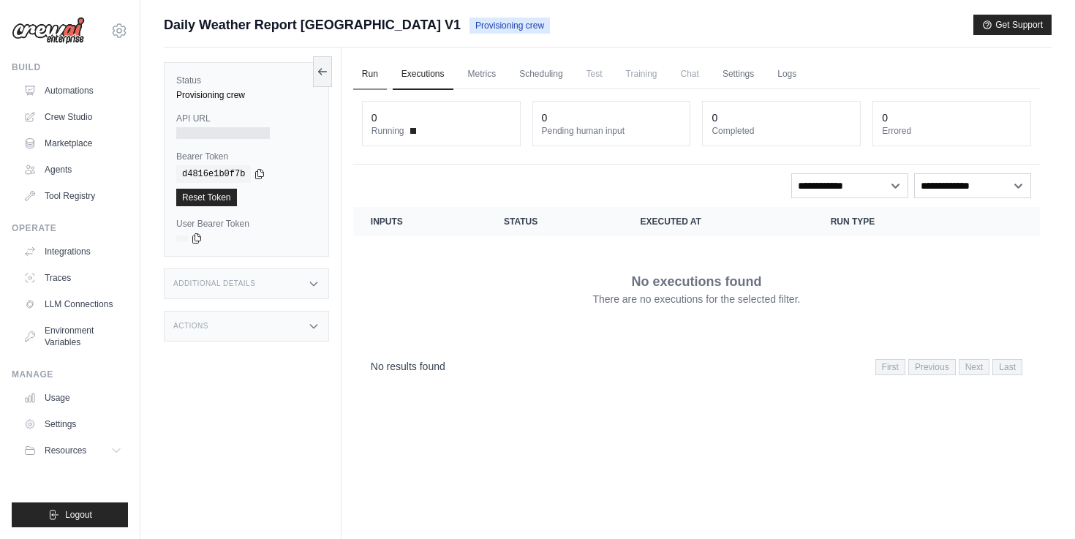
click at [376, 75] on link "Run" at bounding box center [370, 74] width 34 height 31
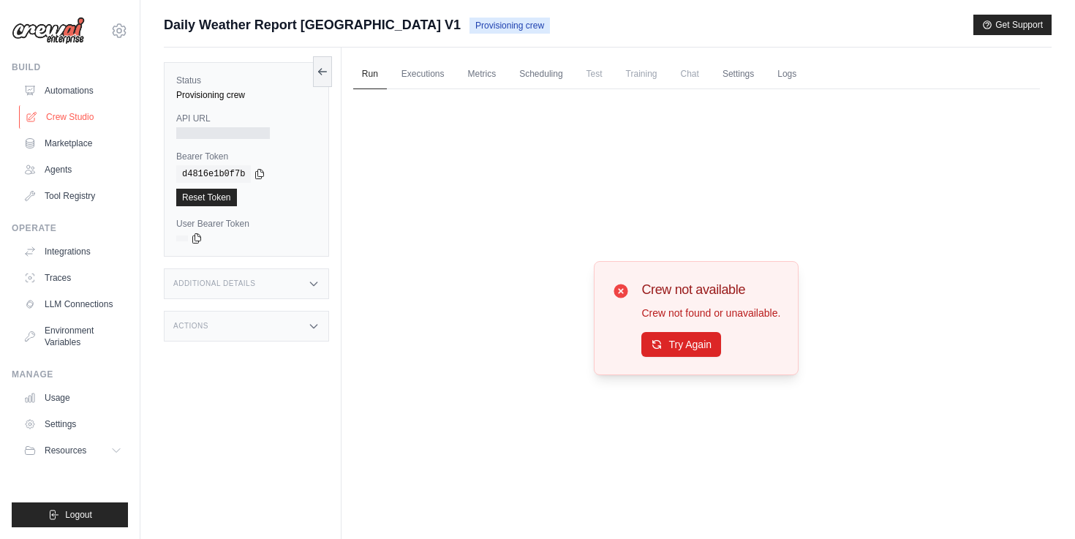
click at [103, 122] on link "Crew Studio" at bounding box center [74, 116] width 110 height 23
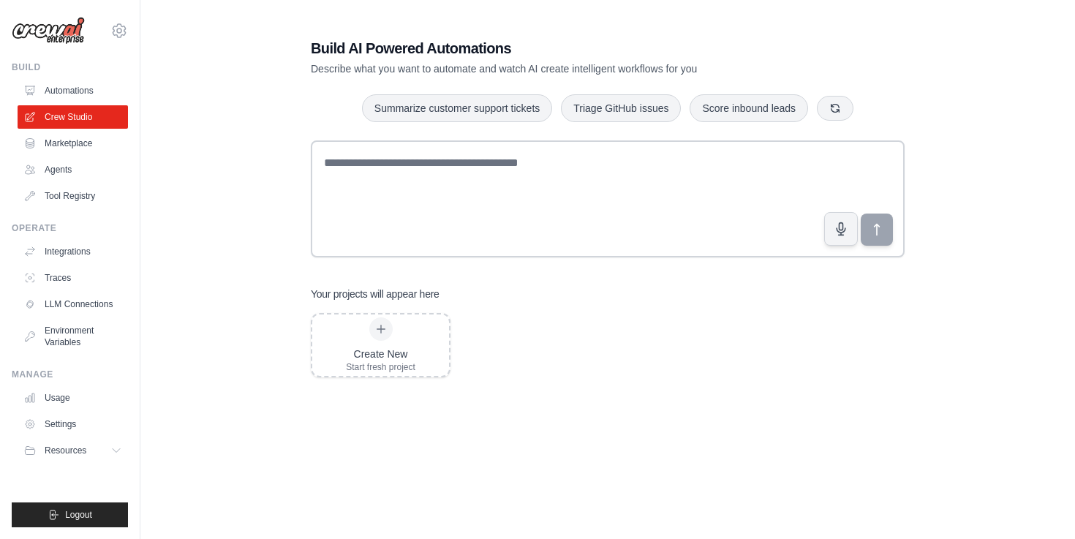
click at [103, 97] on link "Automations" at bounding box center [73, 90] width 110 height 23
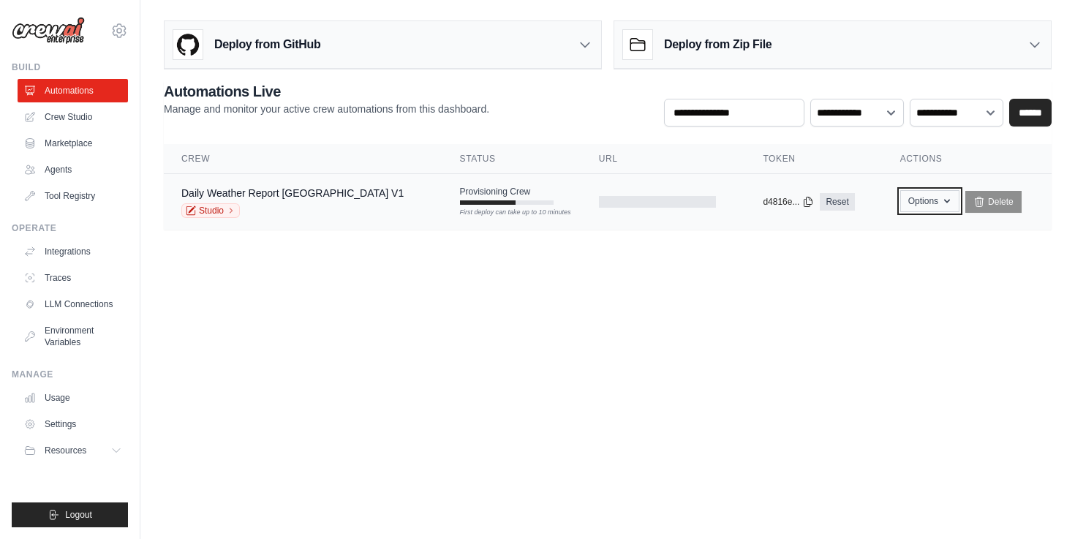
click at [900, 206] on button "Options" at bounding box center [929, 201] width 59 height 22
click at [731, 329] on body "[EMAIL_ADDRESS][DOMAIN_NAME] Settings Build Automations Crew Studio" at bounding box center [537, 269] width 1075 height 539
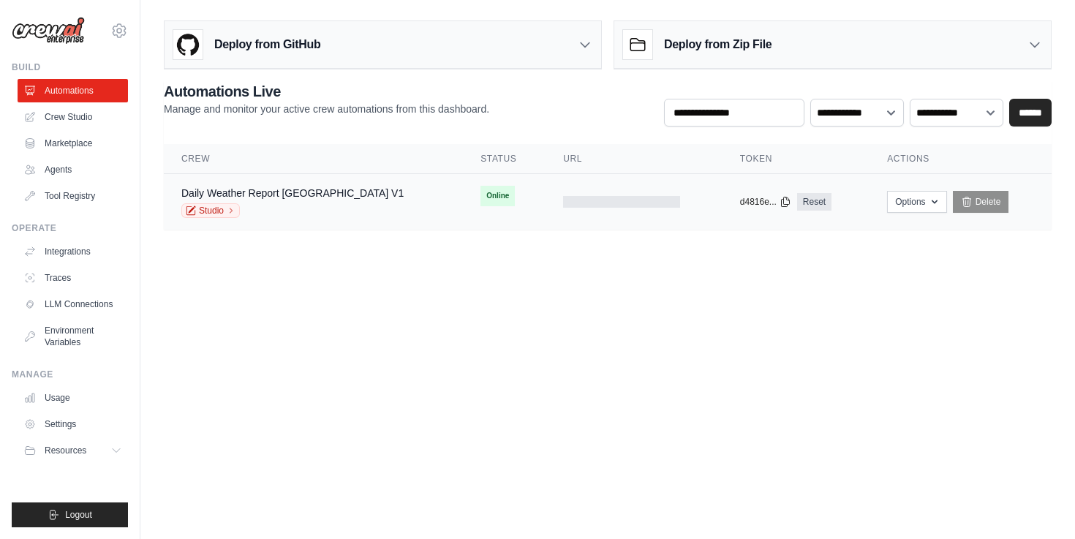
click at [481, 201] on span "Online" at bounding box center [498, 196] width 34 height 20
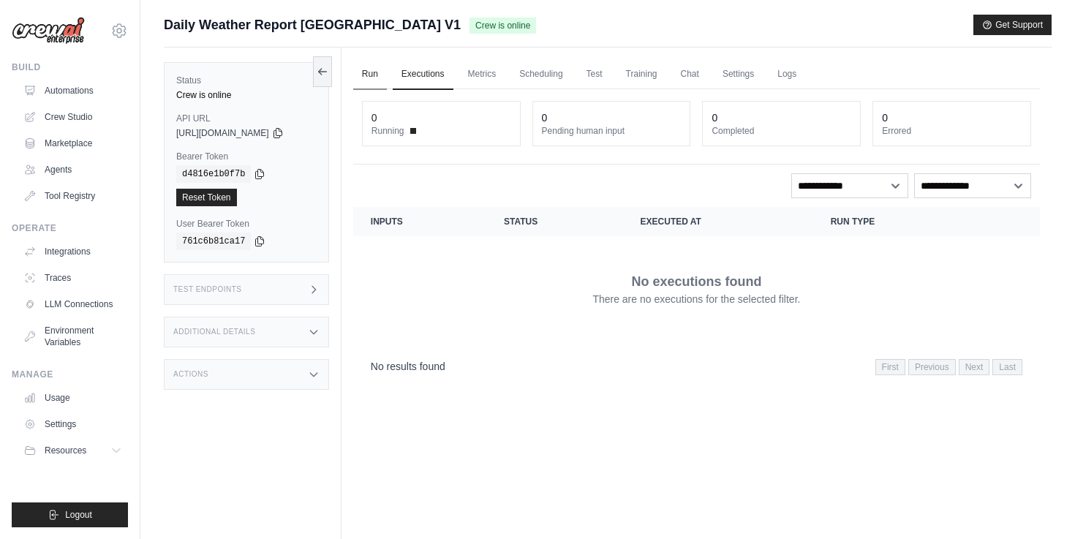
click at [387, 79] on link "Run" at bounding box center [370, 74] width 34 height 31
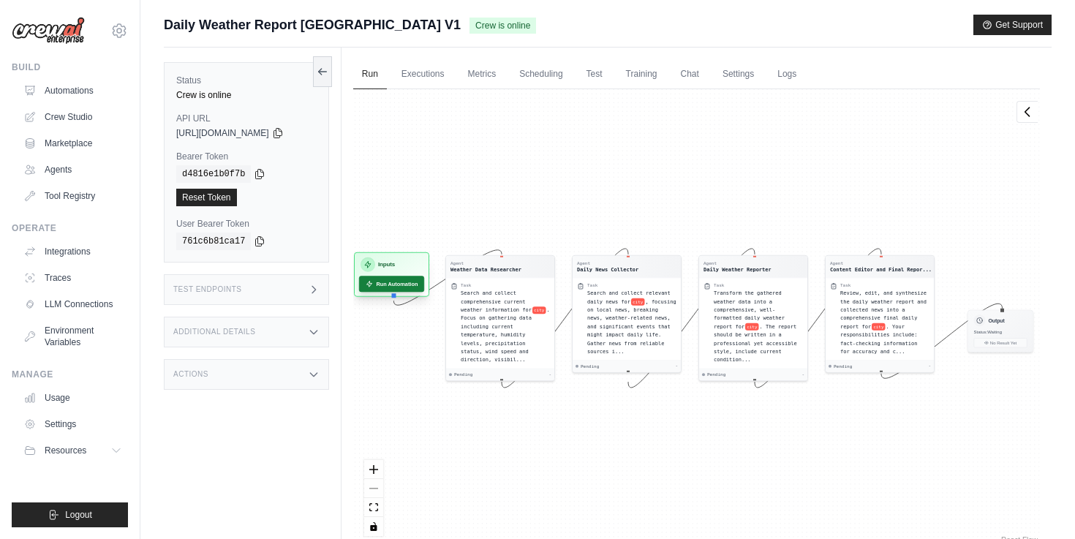
click at [415, 288] on button "Run Automation" at bounding box center [391, 284] width 65 height 16
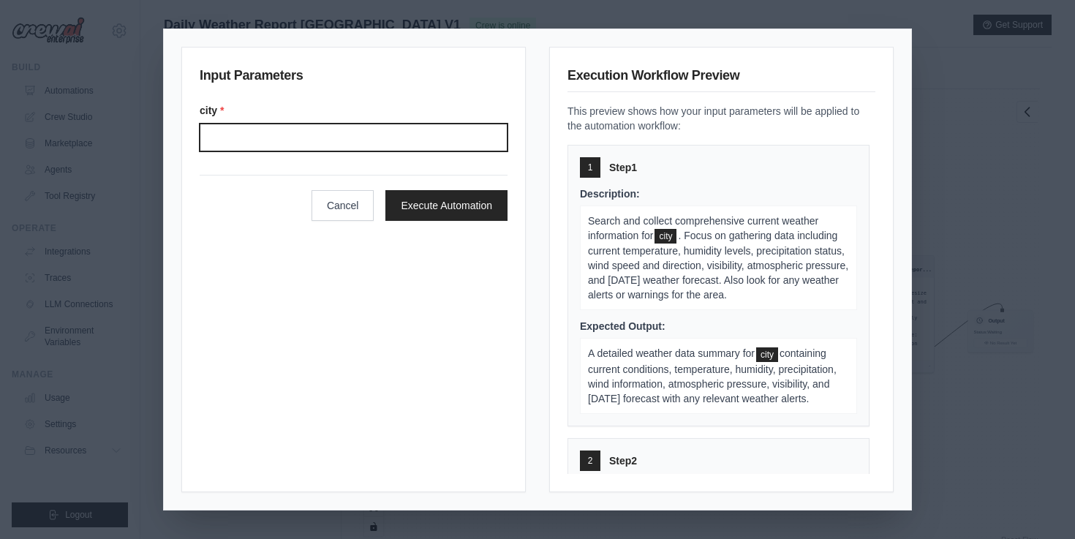
click at [434, 138] on input "City" at bounding box center [354, 138] width 308 height 28
type input "**********"
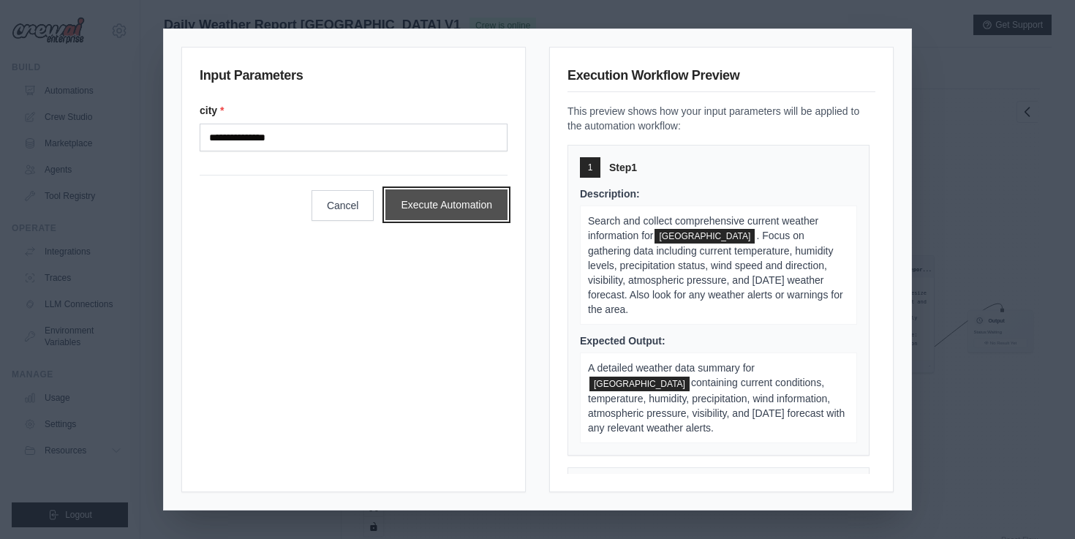
click at [432, 211] on button "Execute Automation" at bounding box center [446, 204] width 122 height 31
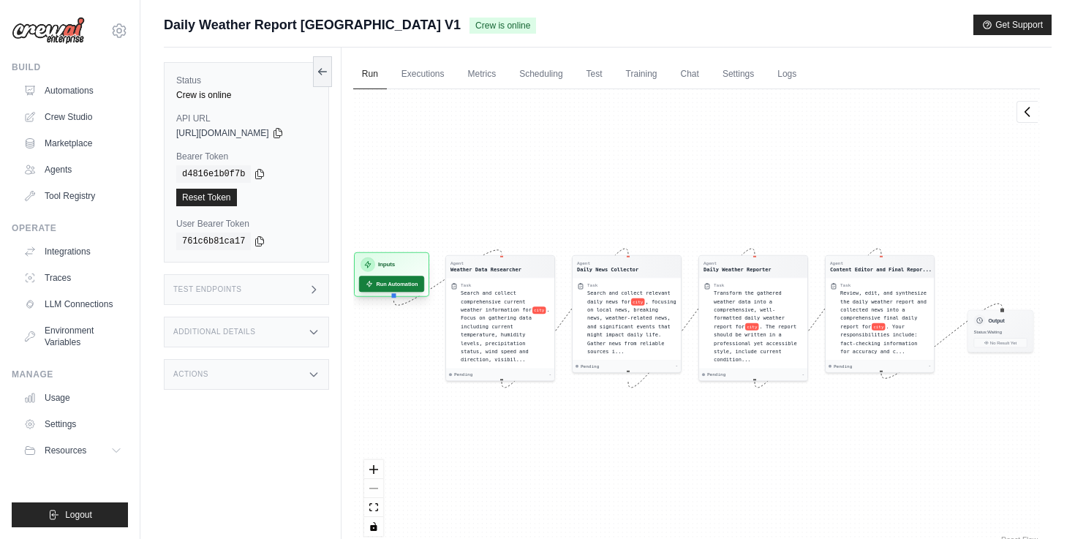
click at [413, 285] on button "Run Automation" at bounding box center [391, 284] width 65 height 16
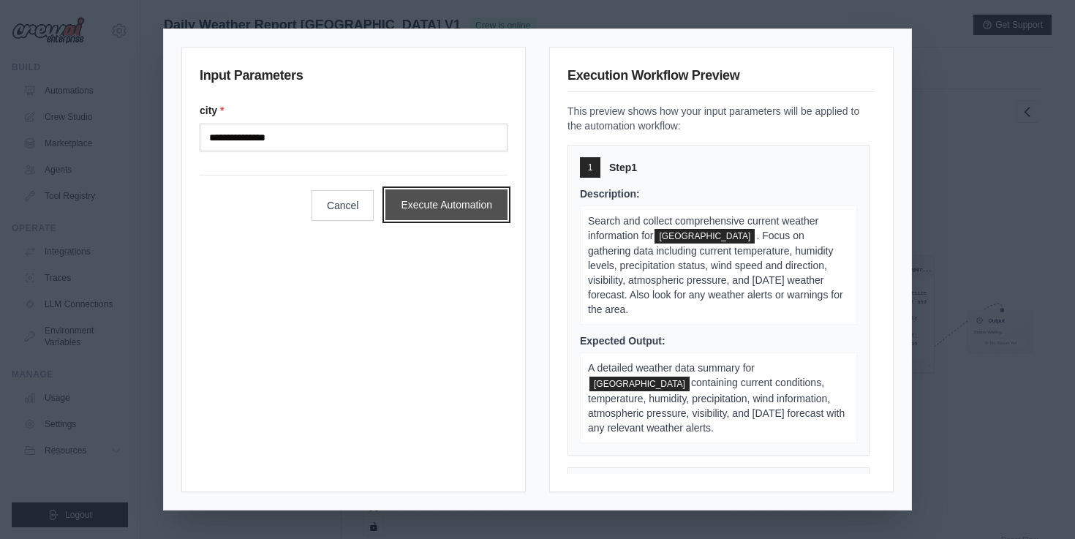
click at [449, 210] on button "Execute Automation" at bounding box center [446, 204] width 122 height 31
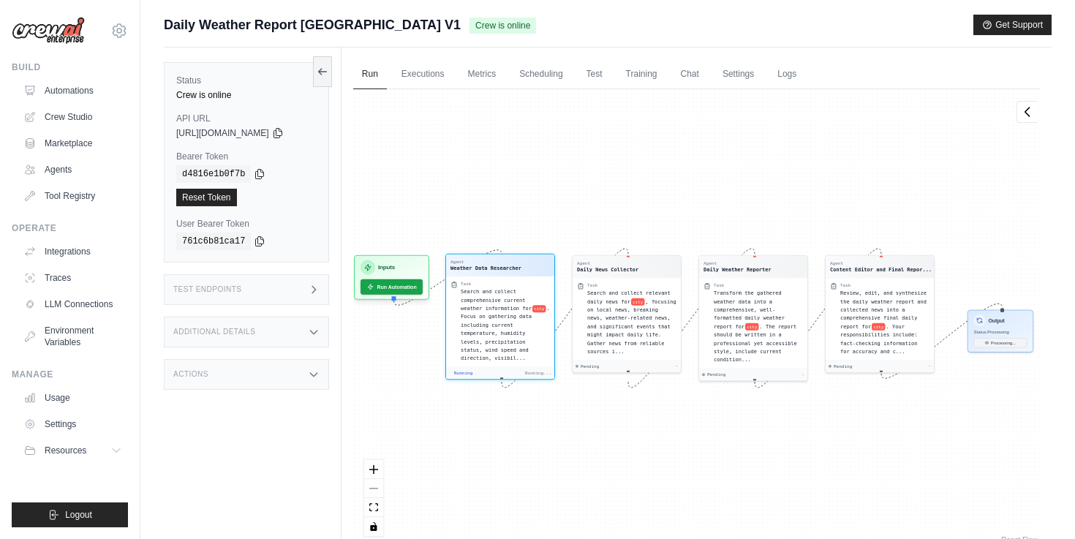
scroll to position [12, 0]
click at [545, 307] on span "city" at bounding box center [538, 308] width 13 height 7
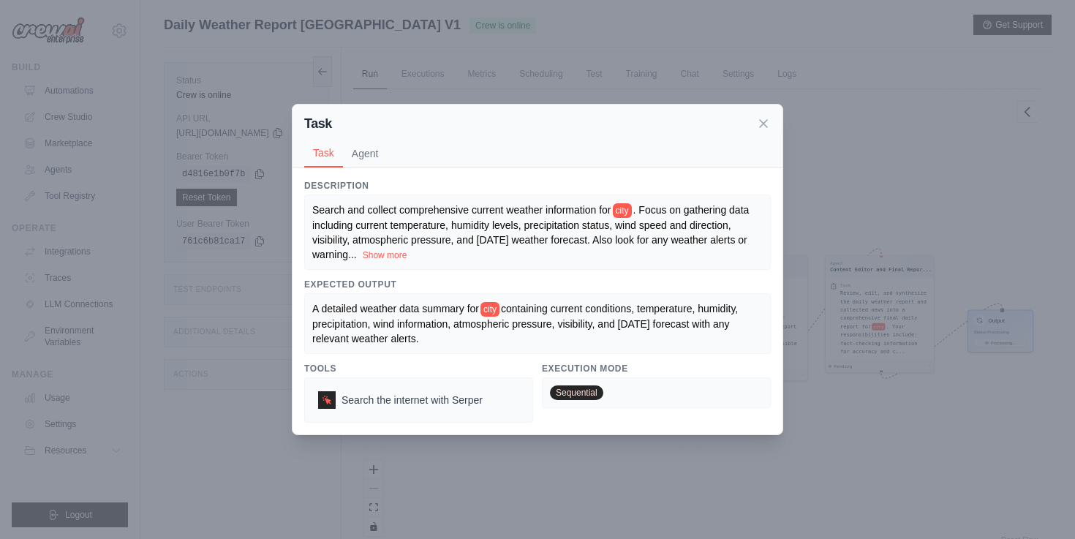
click at [545, 307] on span "containing current conditions, temperature, humidity, precipitation, wind infor…" at bounding box center [526, 324] width 429 height 42
click at [500, 308] on span "city" at bounding box center [490, 309] width 19 height 15
click at [605, 250] on div "Search and collect comprehensive current weather information for city . Focus o…" at bounding box center [537, 232] width 451 height 59
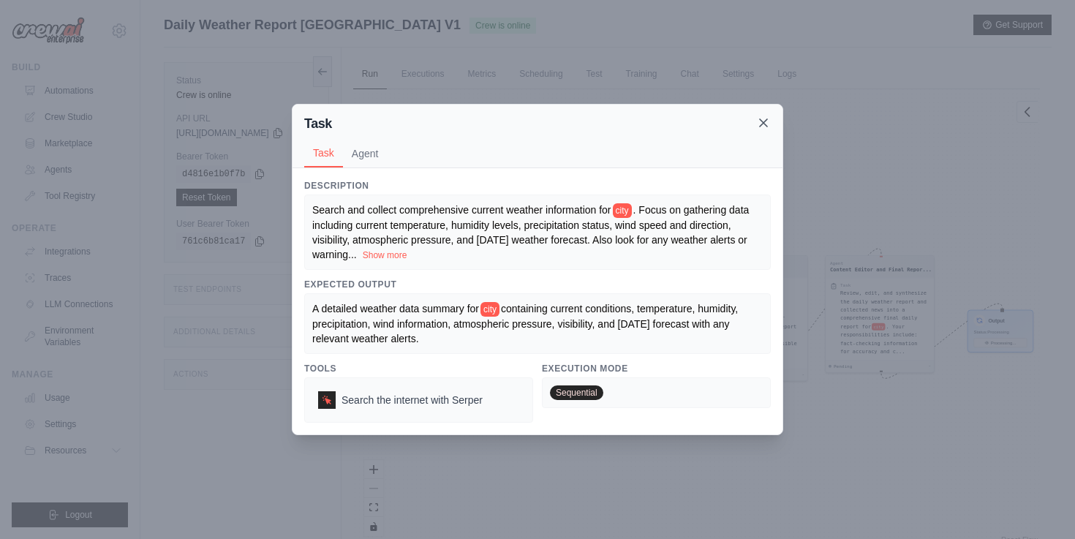
click at [761, 127] on icon at bounding box center [763, 123] width 15 height 15
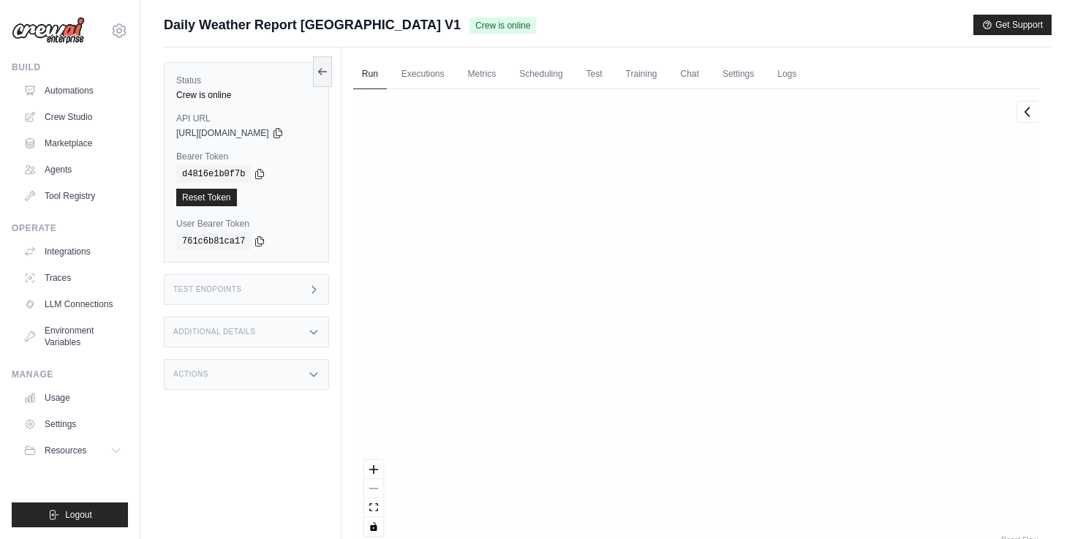
scroll to position [8266, 0]
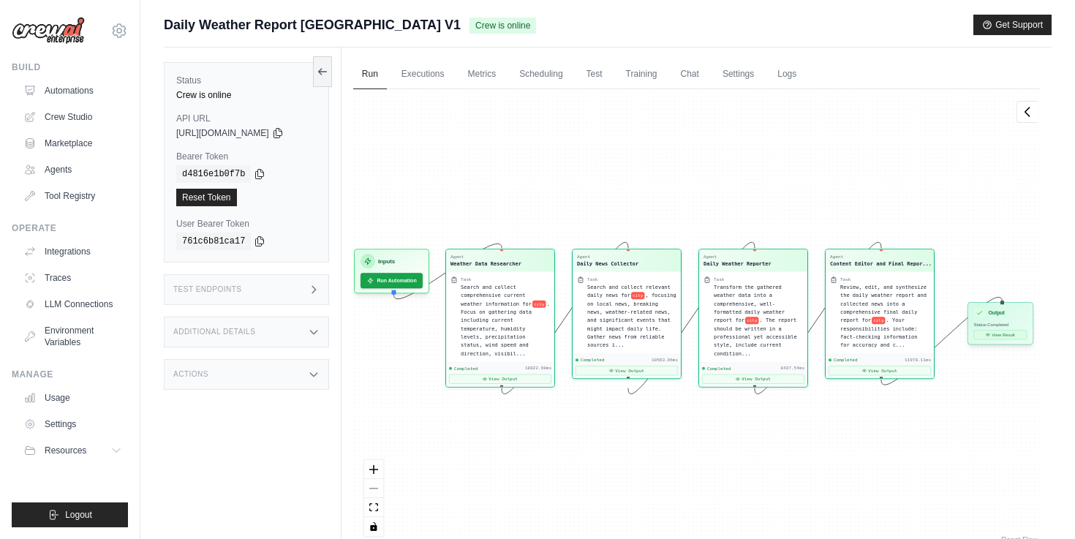
click at [1018, 336] on button "View Result" at bounding box center [1000, 335] width 53 height 10
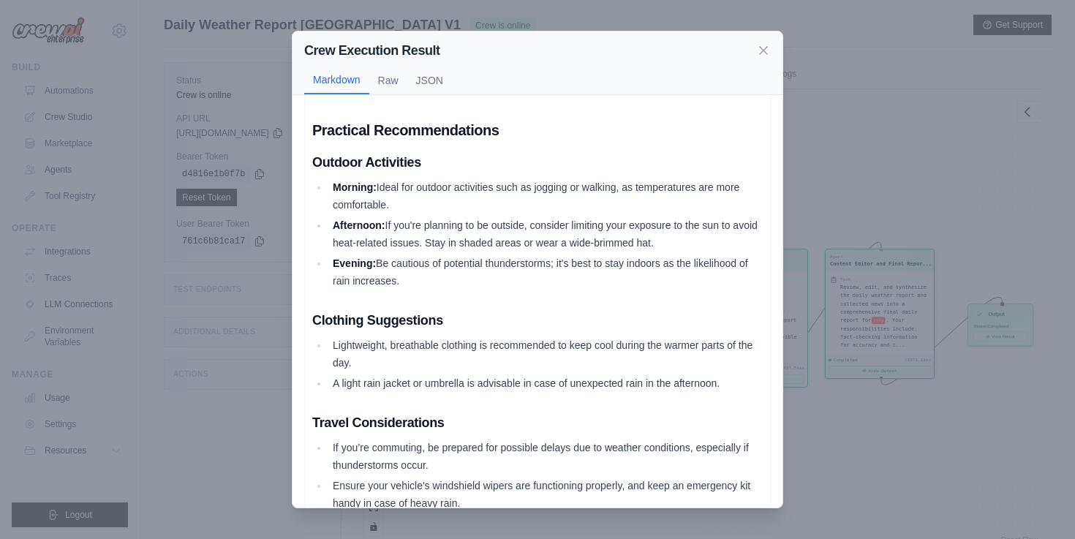
scroll to position [1073, 0]
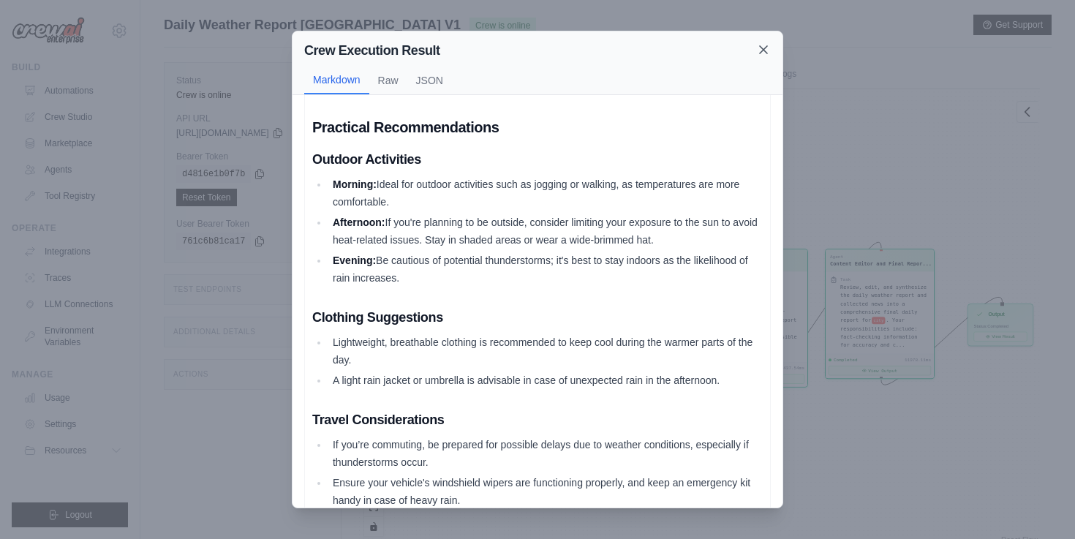
click at [757, 46] on icon at bounding box center [763, 49] width 15 height 15
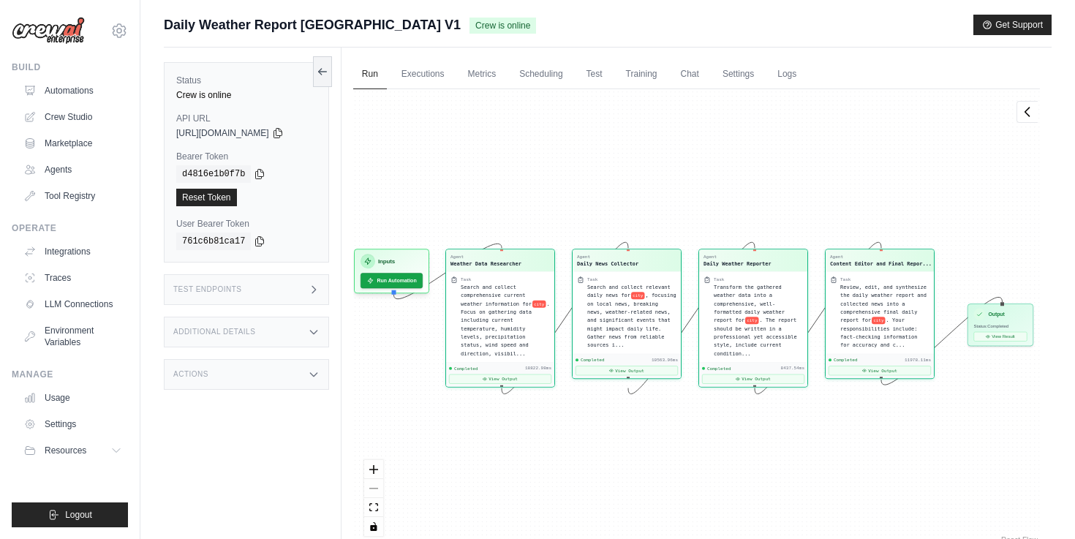
click at [427, 91] on div "Agent Weather Data Researcher Task Search and collect comprehensive current wea…" at bounding box center [696, 318] width 687 height 458
click at [427, 89] on link "Executions" at bounding box center [423, 74] width 61 height 31
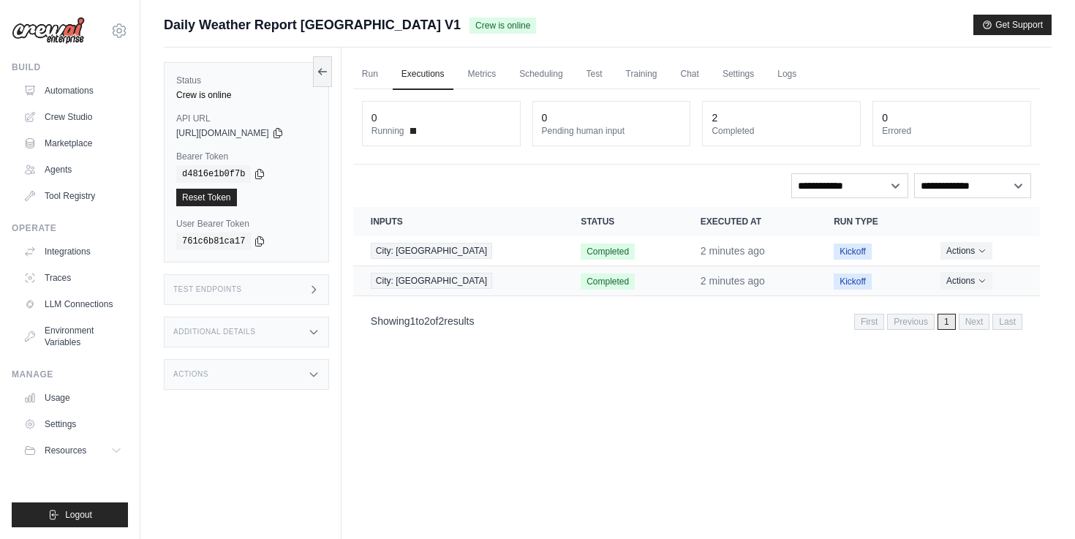
click at [585, 285] on span "Completed" at bounding box center [608, 282] width 54 height 16
click at [459, 246] on span "City: New Taipei City" at bounding box center [431, 251] width 121 height 16
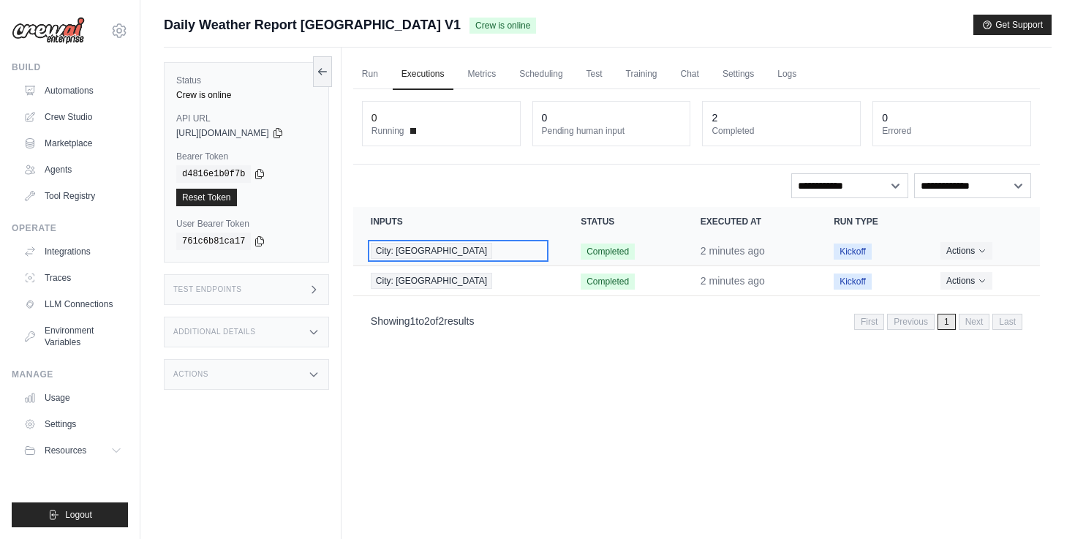
click at [459, 246] on span "City: New Taipei City" at bounding box center [431, 251] width 121 height 16
click at [456, 248] on span "City: New Taipei City" at bounding box center [431, 251] width 121 height 16
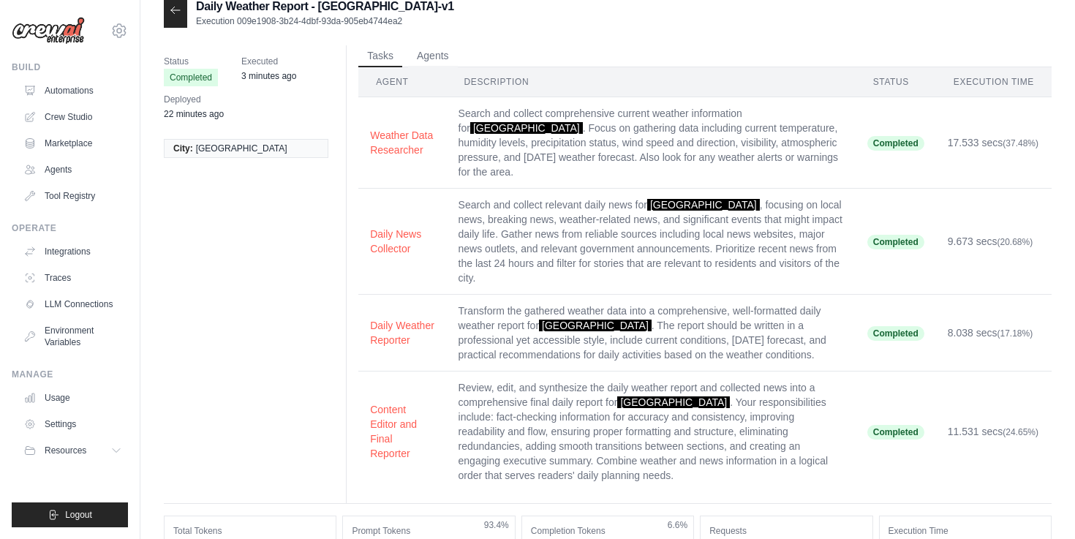
scroll to position [16, 0]
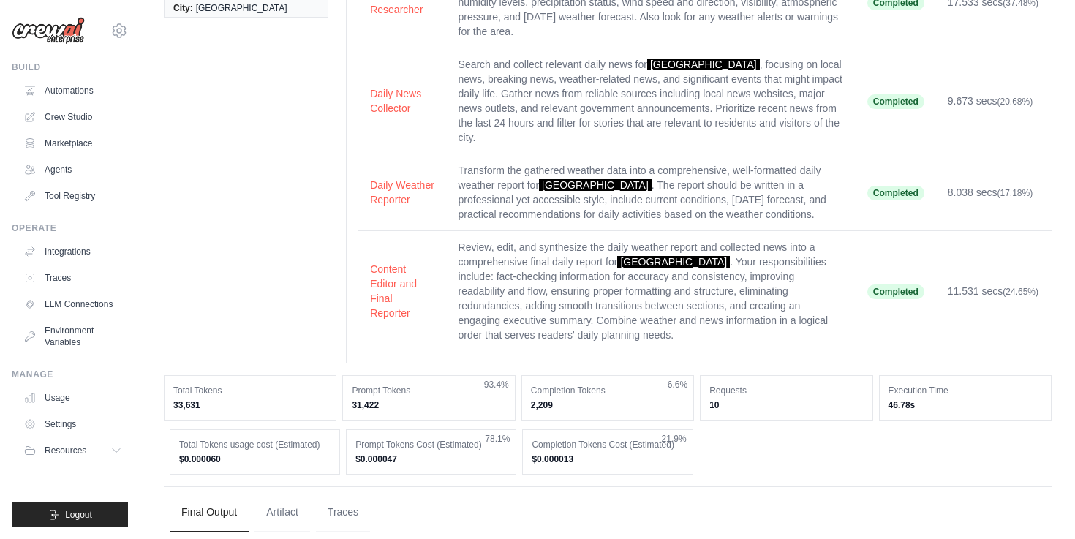
scroll to position [190, 0]
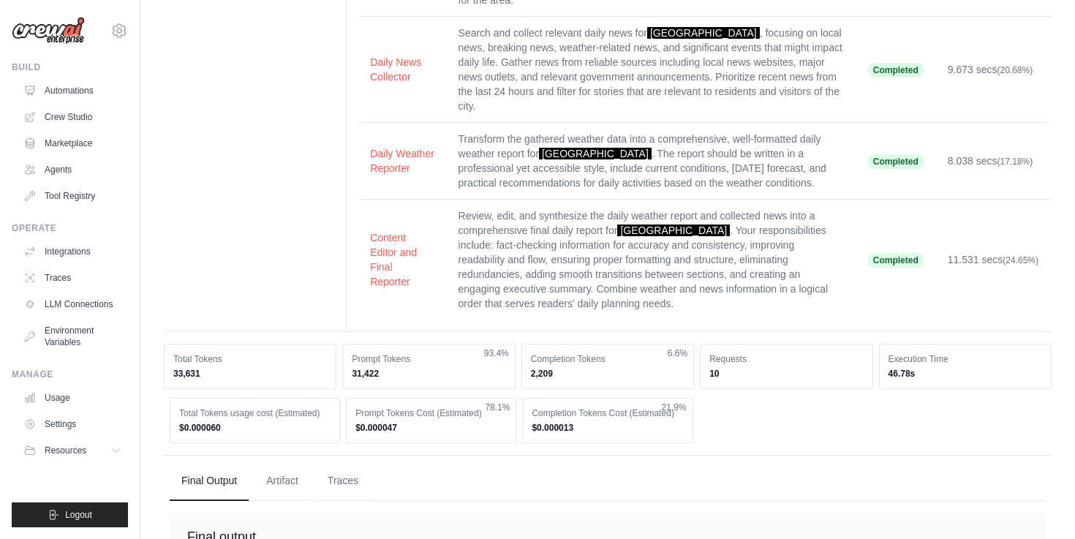
click at [1045, 224] on td "11.531 secs (24.65%)" at bounding box center [994, 260] width 116 height 121
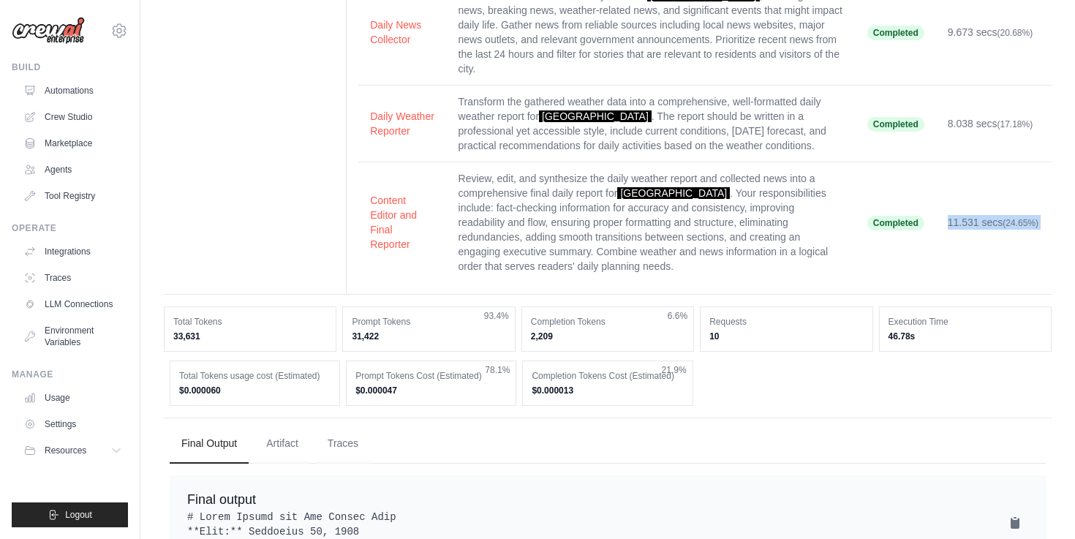
scroll to position [230, 0]
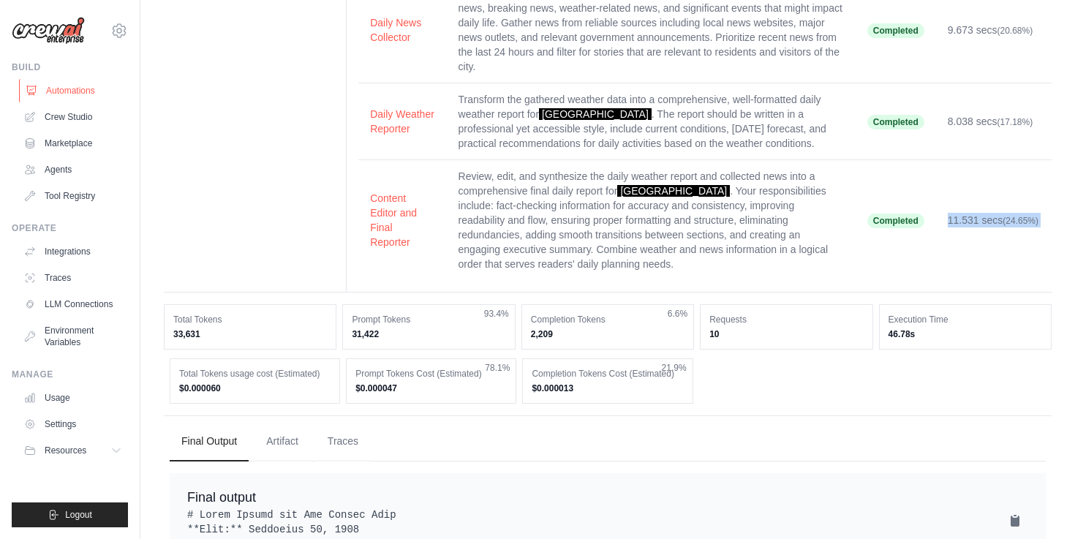
click at [96, 95] on link "Automations" at bounding box center [74, 90] width 110 height 23
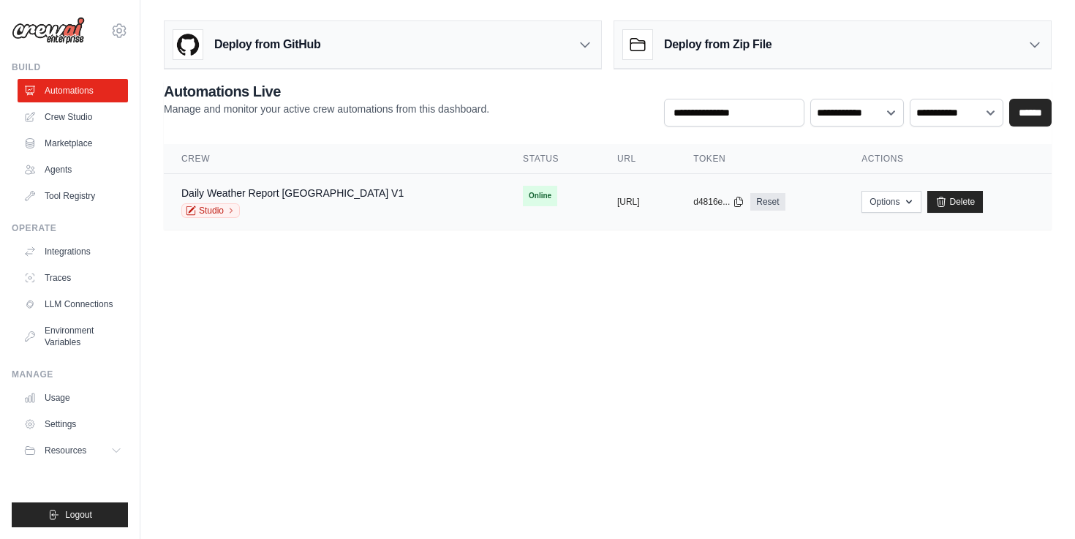
click at [523, 197] on span "Online" at bounding box center [540, 196] width 34 height 20
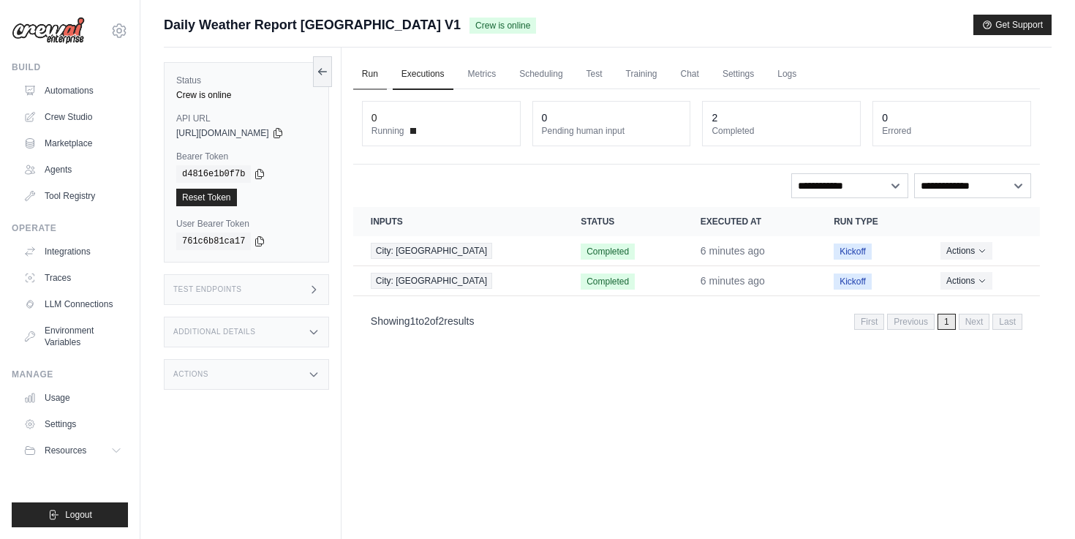
click at [378, 88] on link "Run" at bounding box center [370, 74] width 34 height 31
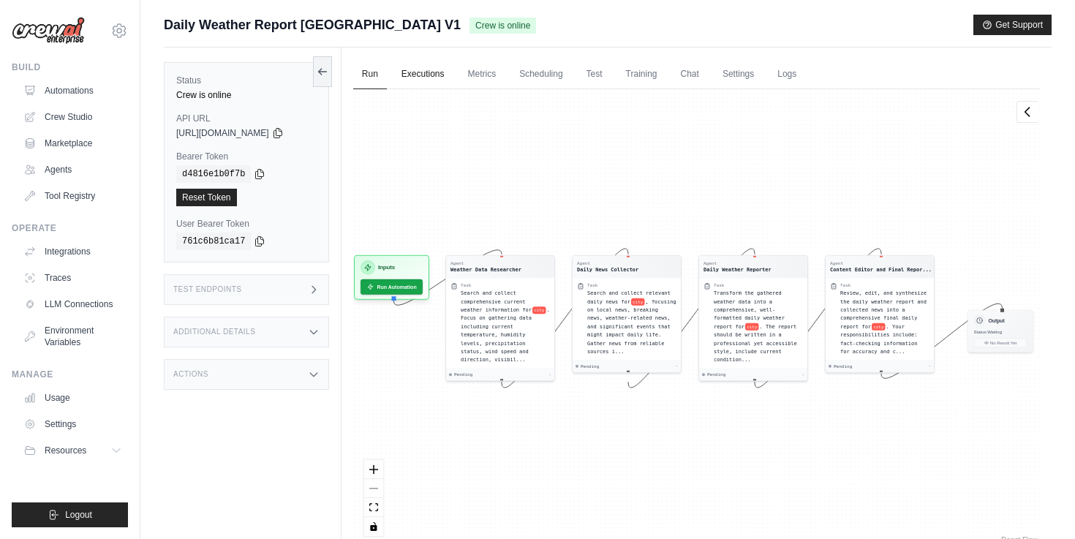
click at [436, 77] on link "Executions" at bounding box center [423, 74] width 61 height 31
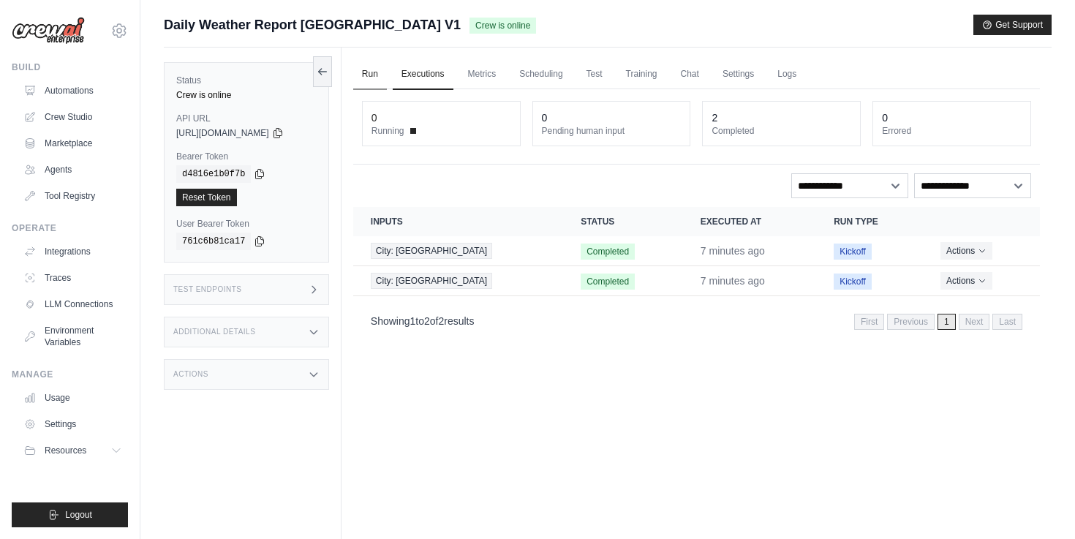
click at [369, 74] on link "Run" at bounding box center [370, 74] width 34 height 31
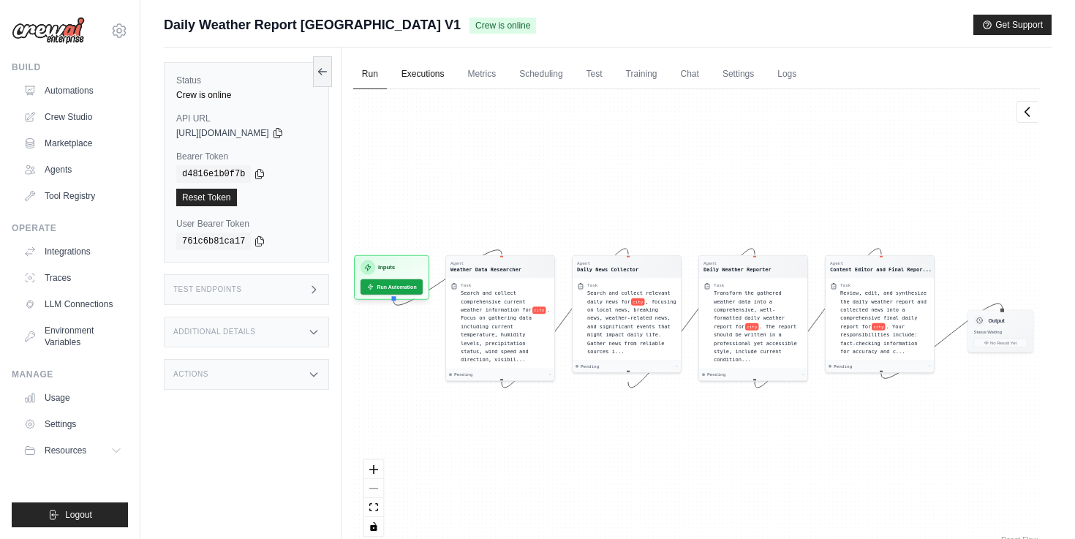
click at [437, 67] on link "Executions" at bounding box center [423, 74] width 61 height 31
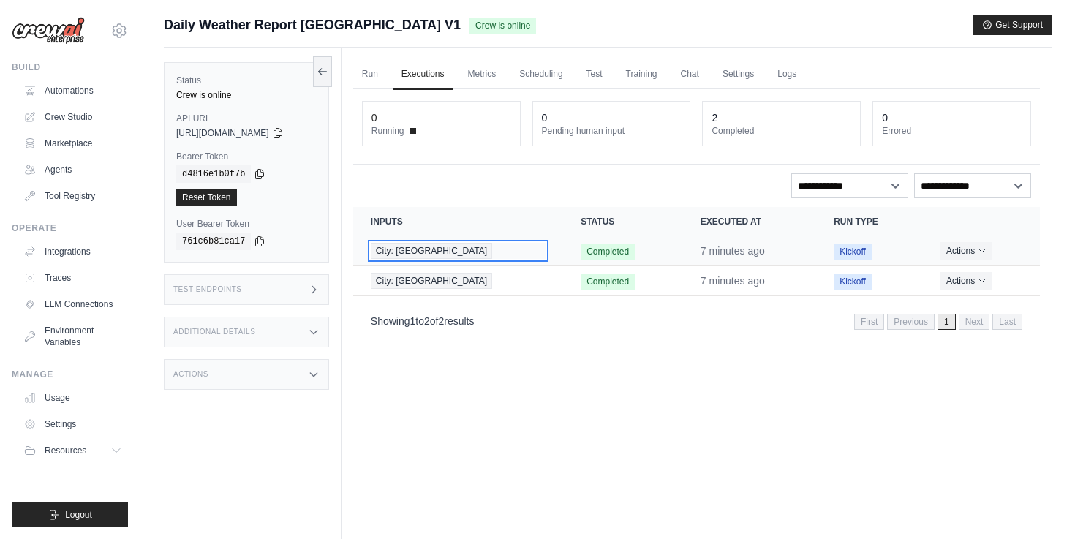
click at [497, 249] on div "City: [GEOGRAPHIC_DATA]" at bounding box center [458, 251] width 175 height 16
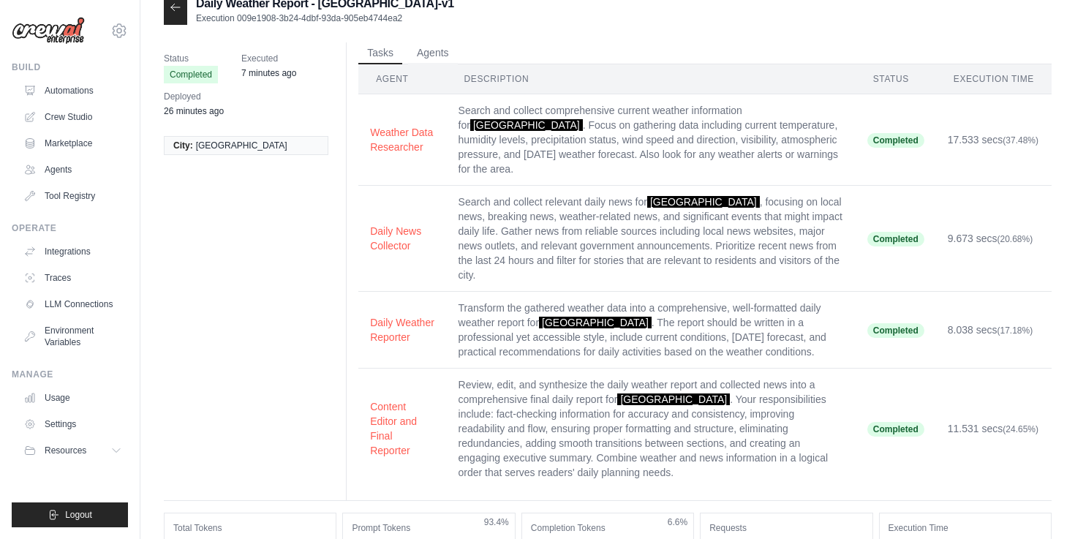
scroll to position [42, 0]
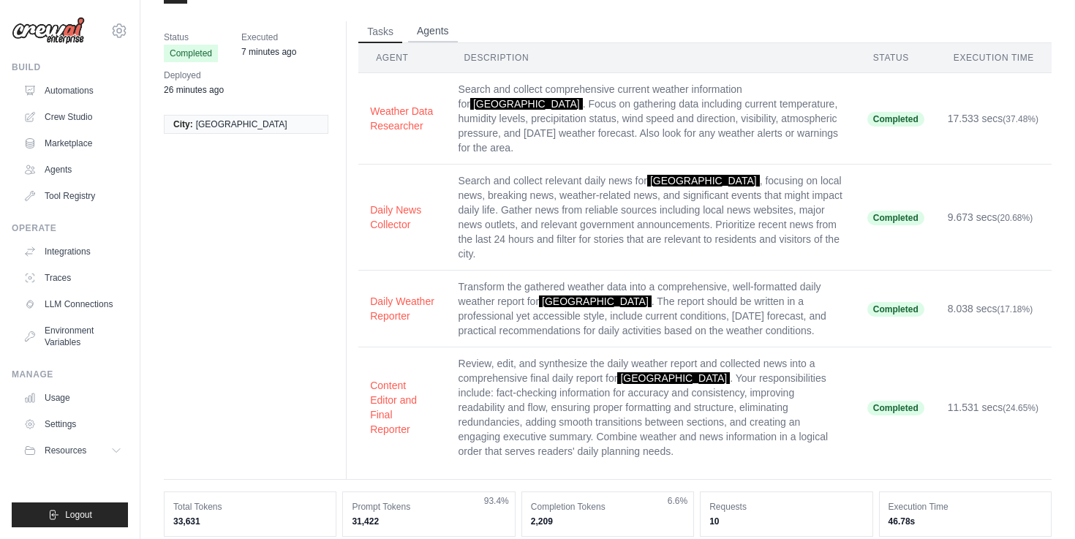
click at [429, 36] on button "Agents" at bounding box center [433, 31] width 50 height 22
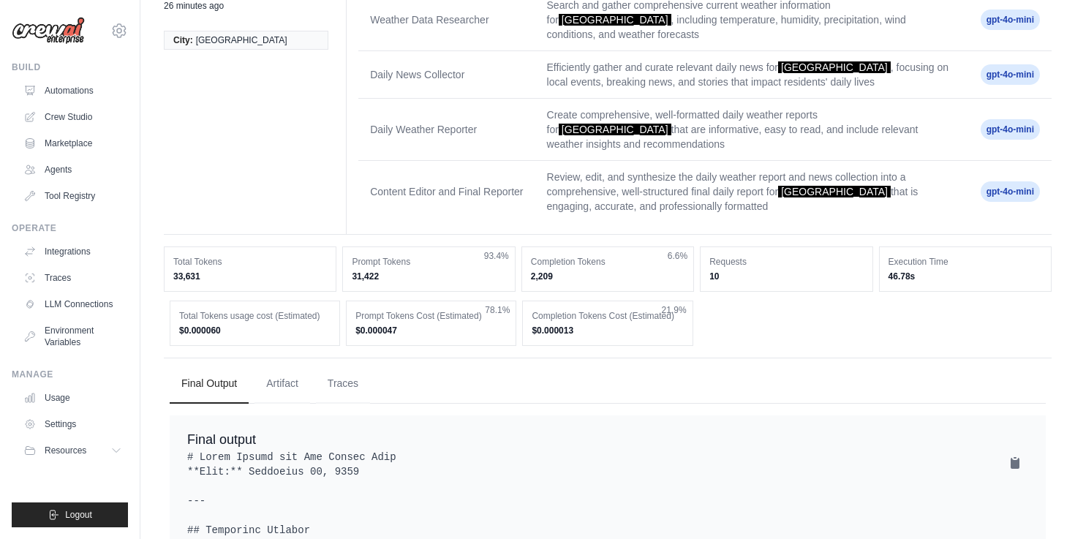
scroll to position [0, 0]
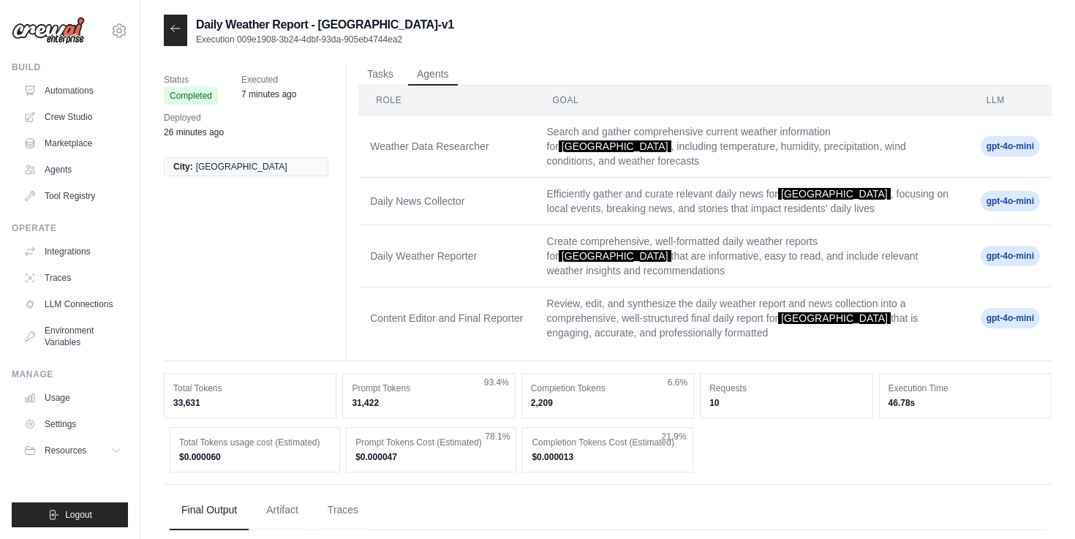
click at [509, 323] on td "Content Editor and Final Reporter" at bounding box center [446, 318] width 176 height 62
click at [481, 343] on td "Content Editor and Final Reporter" at bounding box center [446, 318] width 176 height 62
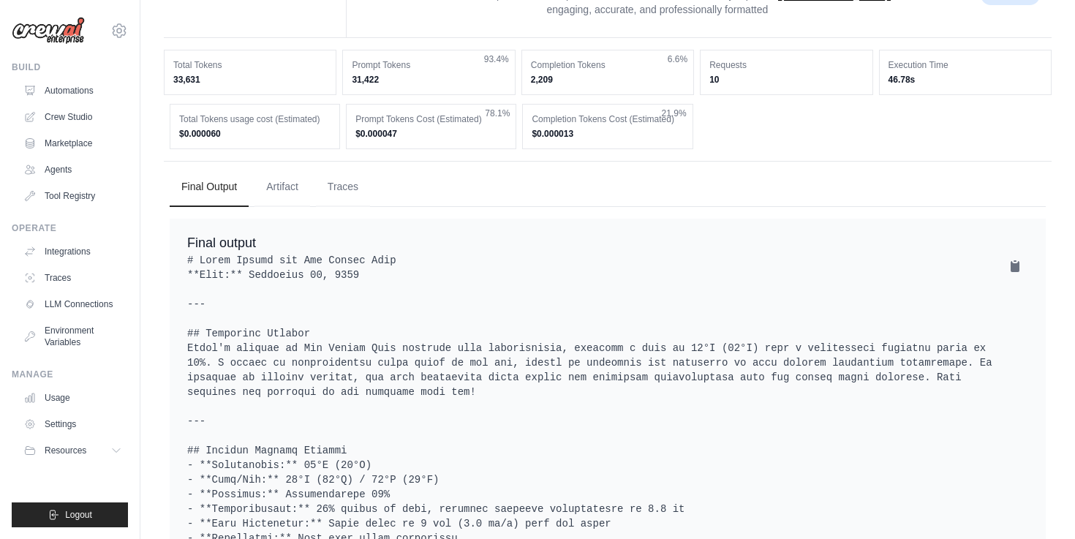
scroll to position [332, 0]
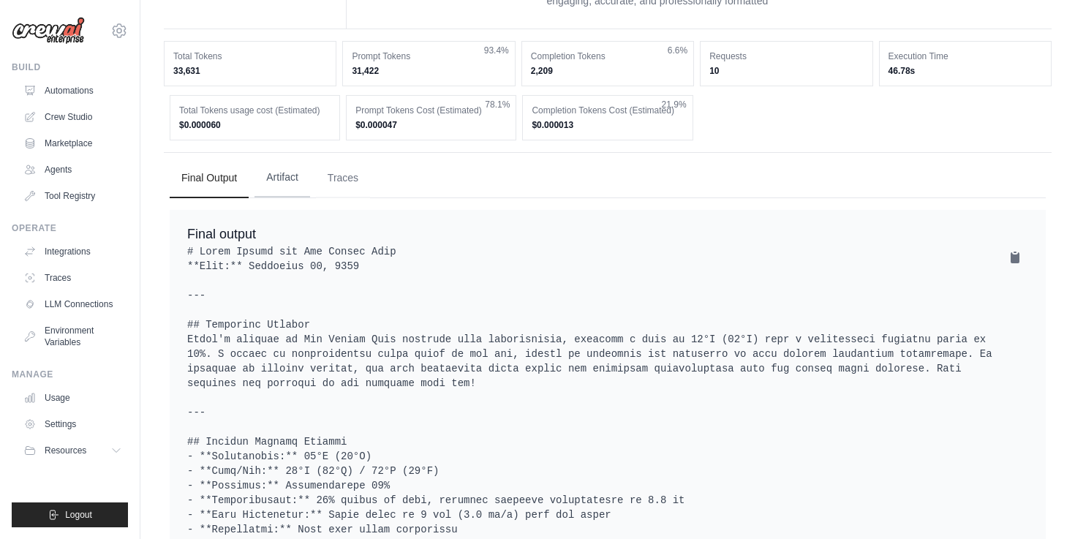
click at [305, 186] on button "Artifact" at bounding box center [283, 177] width 56 height 39
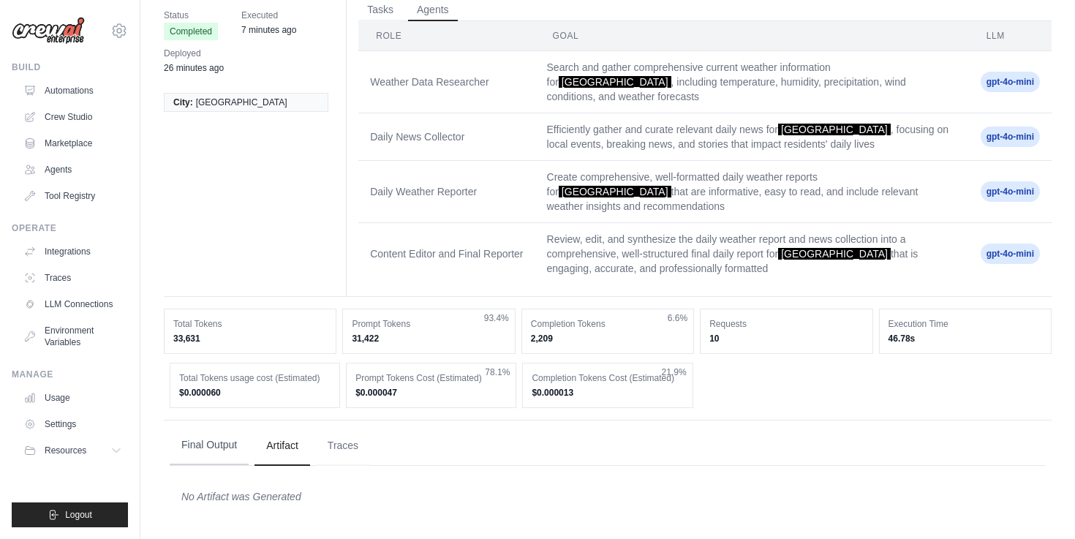
click at [231, 453] on button "Final Output" at bounding box center [209, 445] width 79 height 39
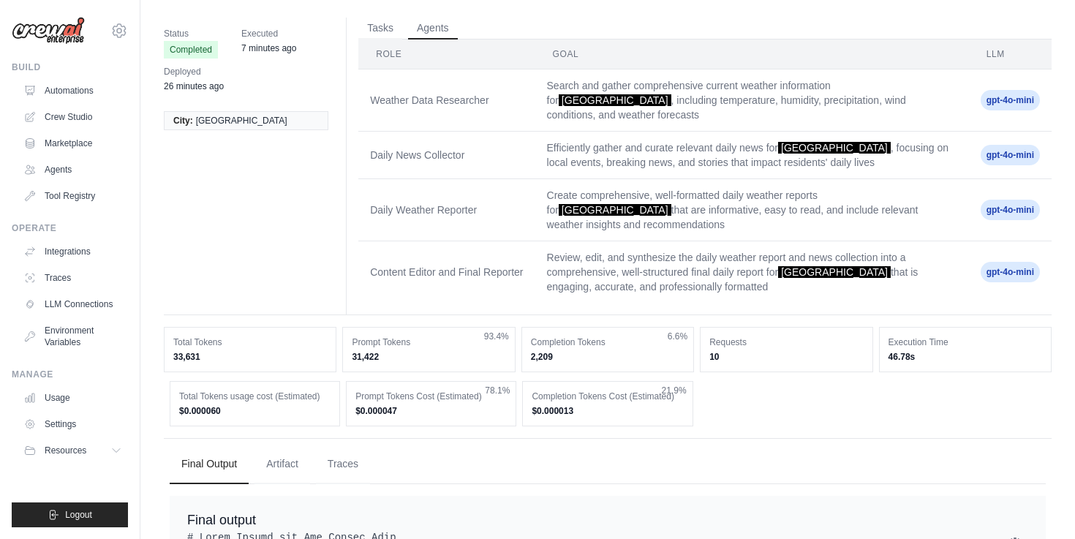
scroll to position [0, 0]
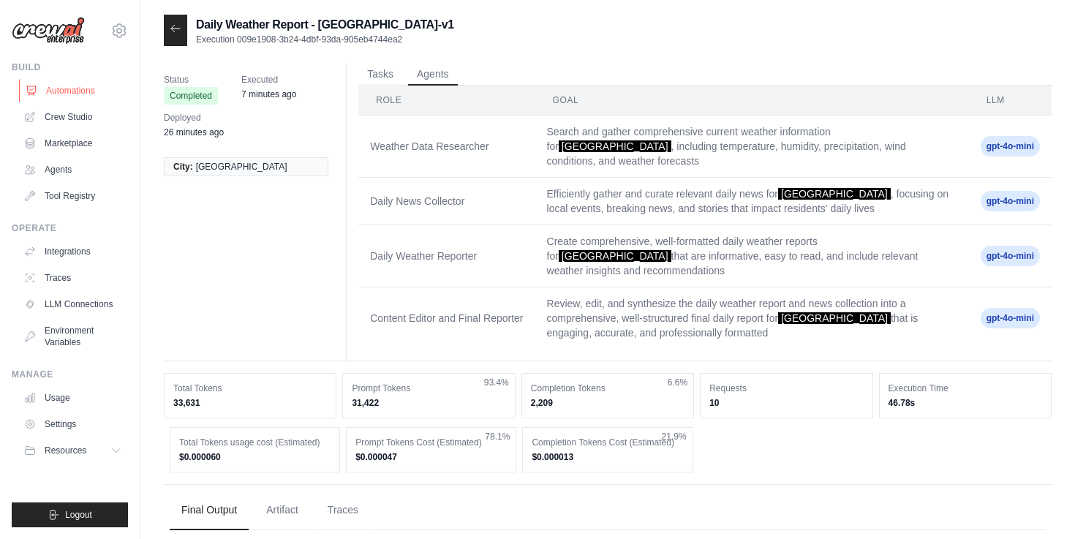
click at [110, 89] on link "Automations" at bounding box center [74, 90] width 110 height 23
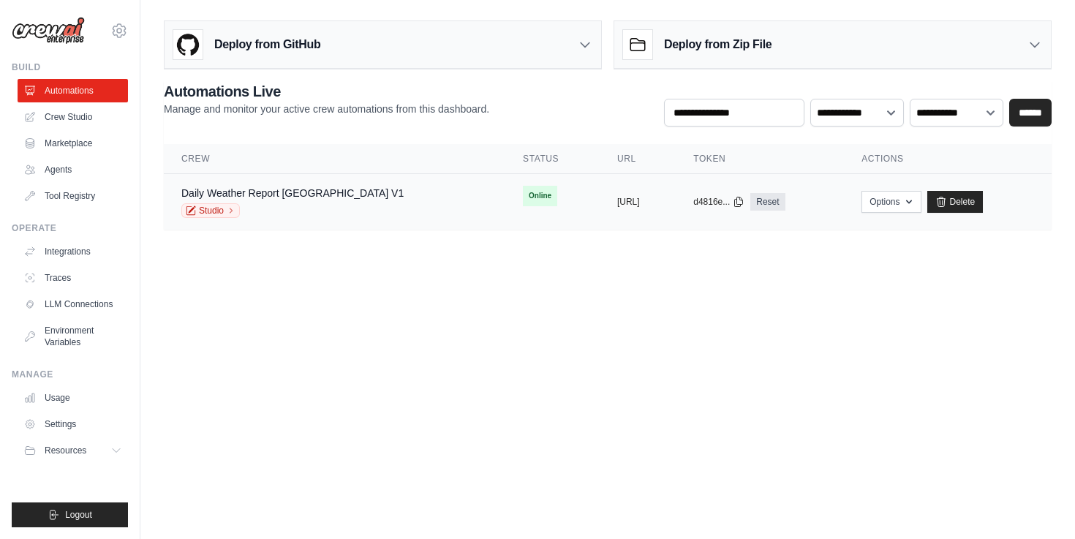
click at [354, 208] on div "Studio" at bounding box center [292, 210] width 222 height 15
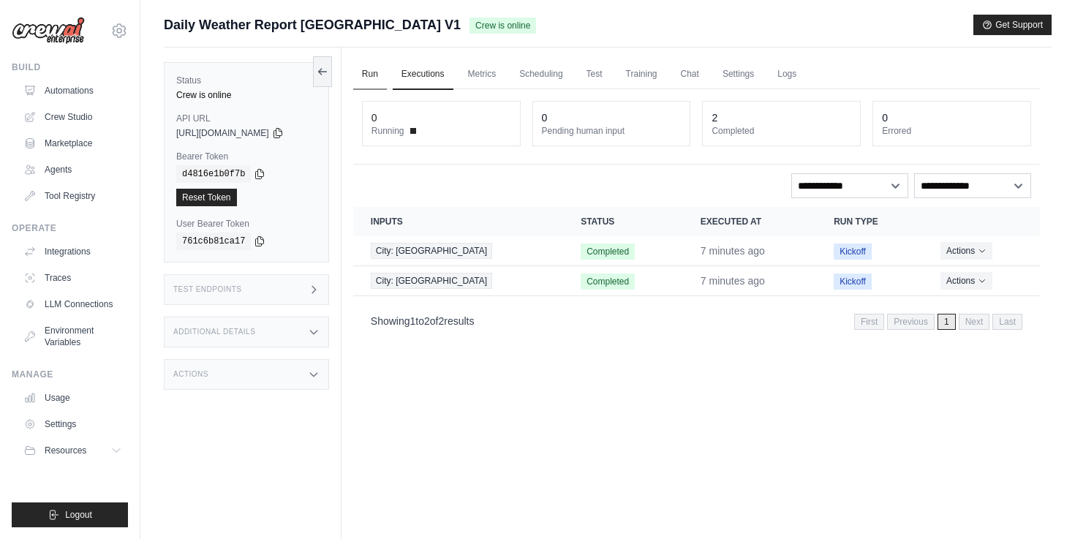
click at [386, 81] on link "Run" at bounding box center [370, 74] width 34 height 31
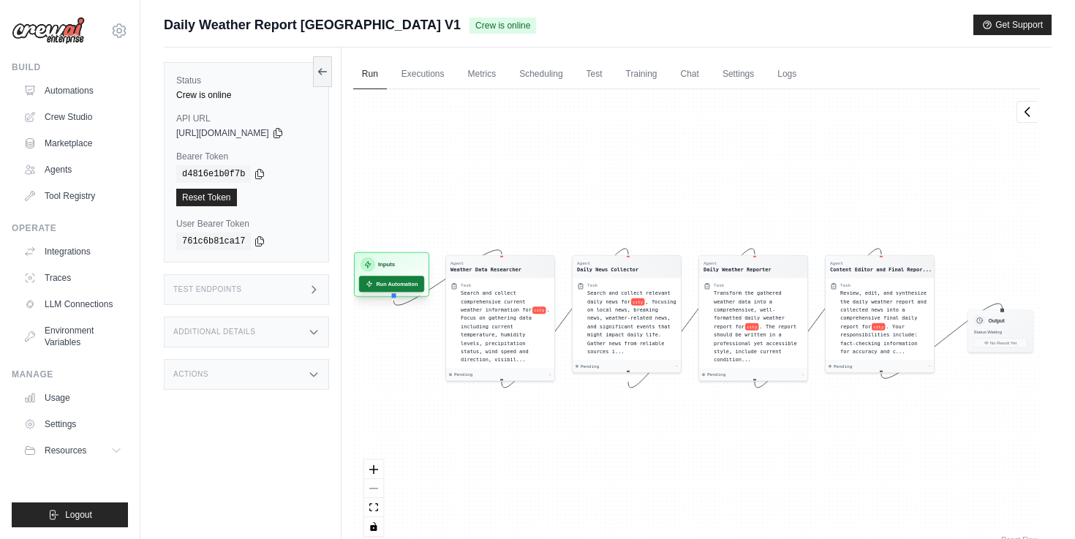
click at [408, 284] on button "Run Automation" at bounding box center [391, 284] width 65 height 16
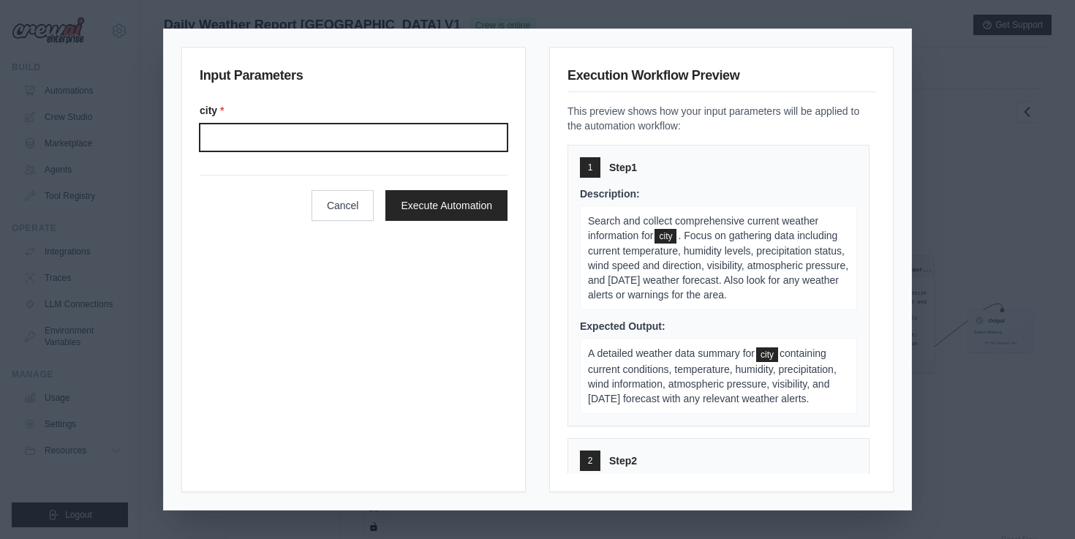
click at [431, 149] on input "City" at bounding box center [354, 138] width 308 height 28
click at [385, 143] on input "City" at bounding box center [354, 138] width 308 height 28
click at [372, 131] on input "City" at bounding box center [354, 138] width 308 height 28
type input "*"
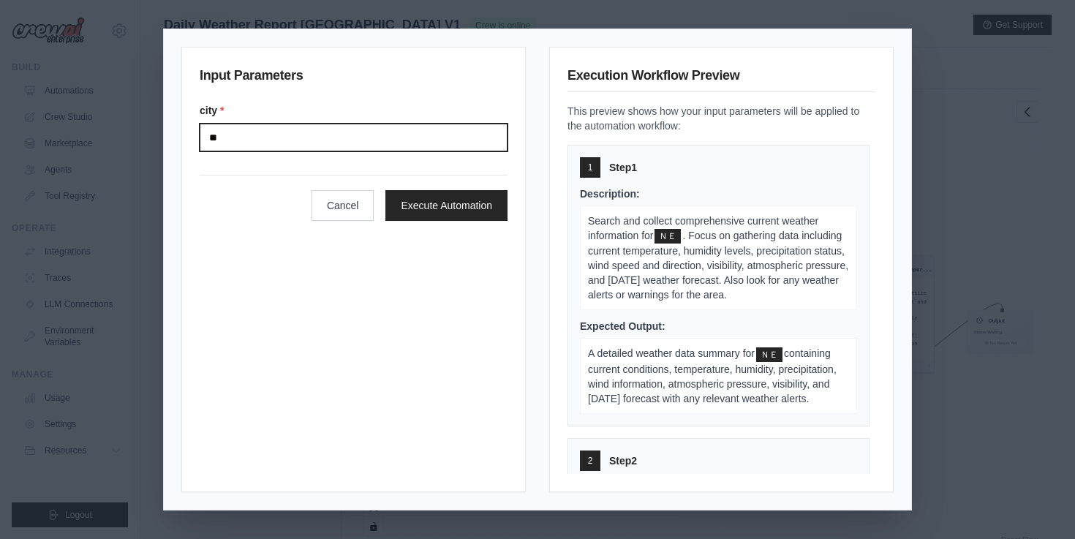
type input "*"
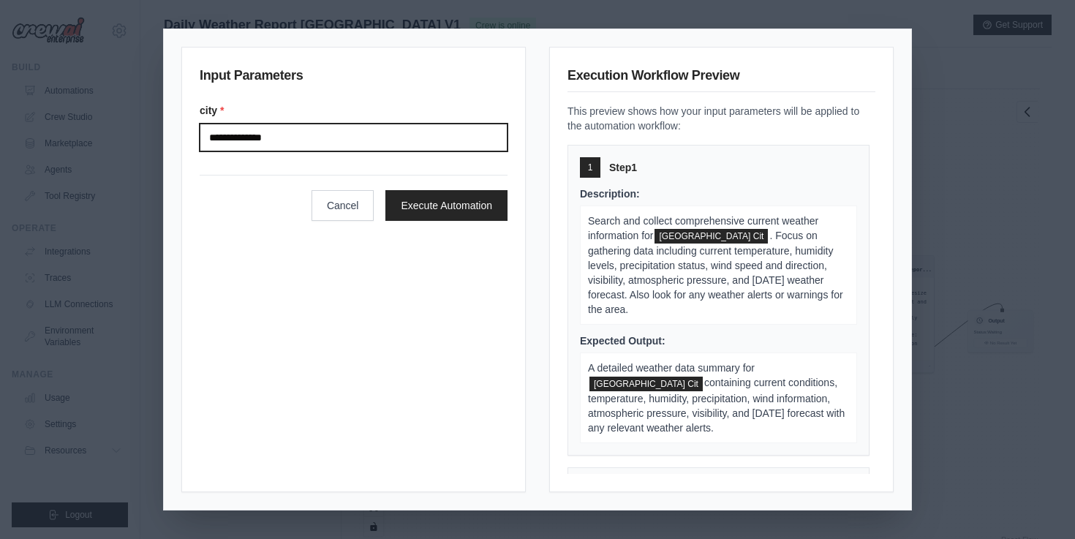
type input "**********"
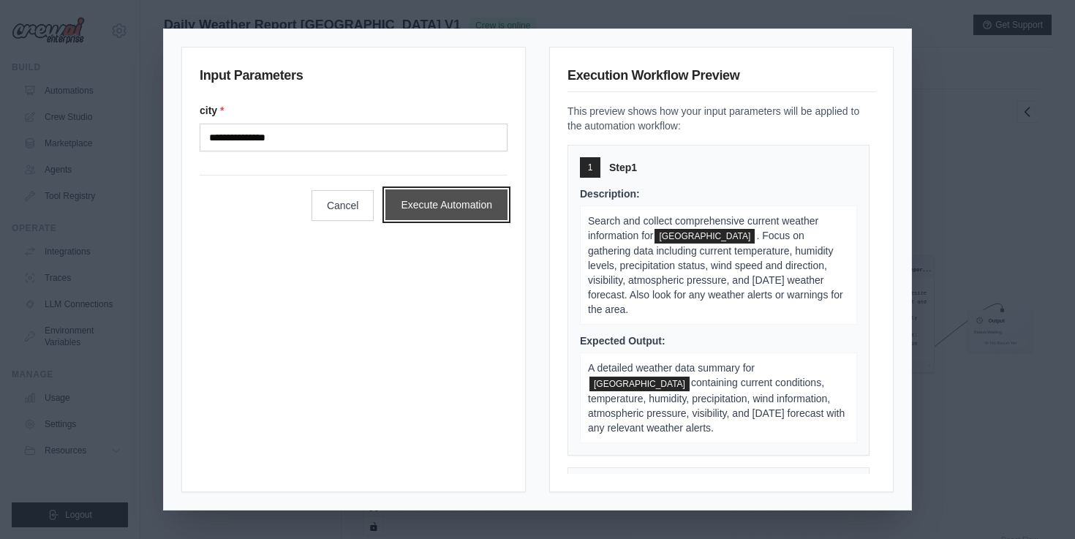
click at [395, 194] on button "Execute Automation" at bounding box center [446, 204] width 122 height 31
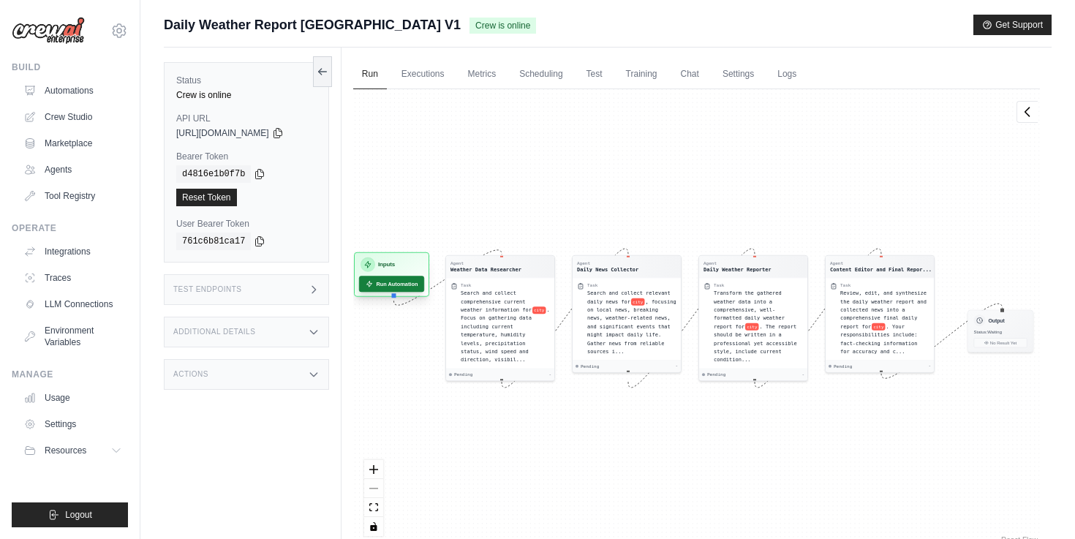
scroll to position [12, 0]
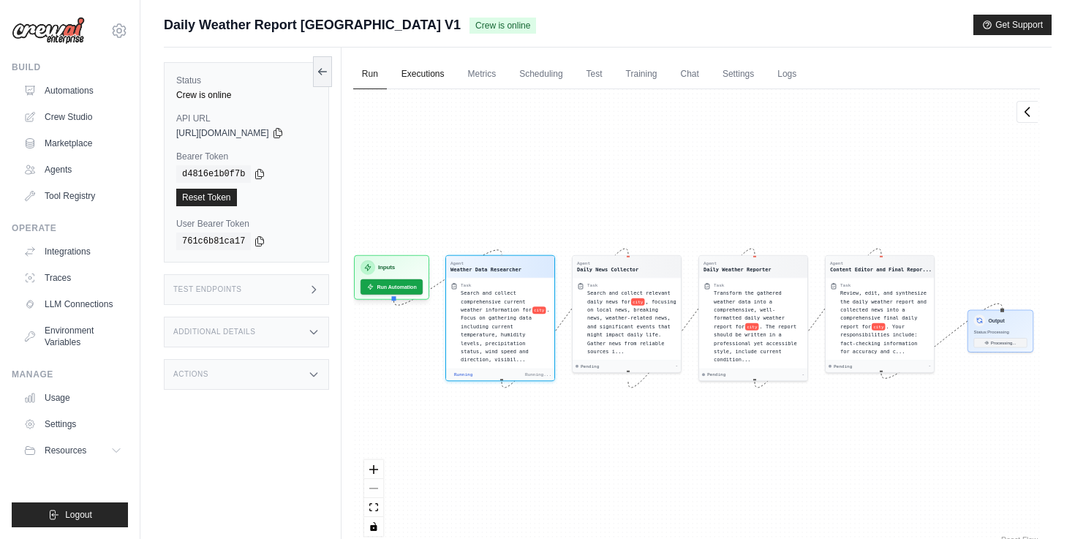
click at [437, 78] on link "Executions" at bounding box center [423, 74] width 61 height 31
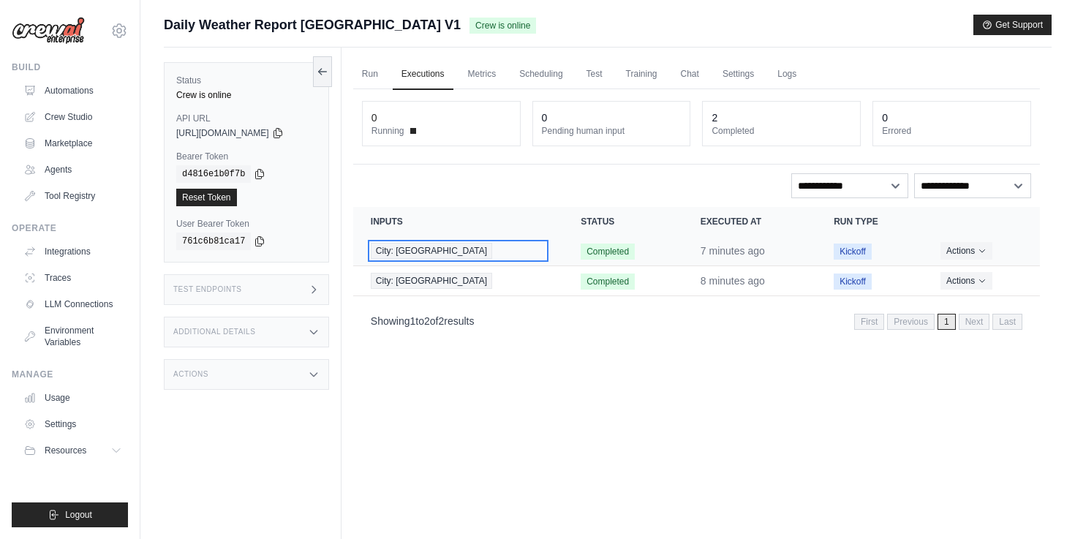
click at [428, 254] on span "City: New Taipei City" at bounding box center [431, 251] width 121 height 16
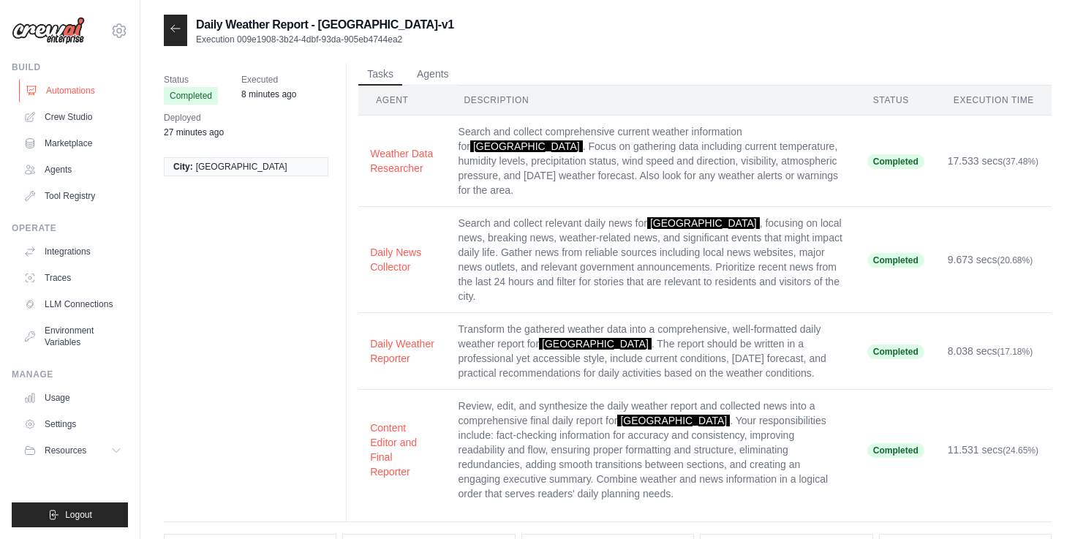
click at [78, 86] on link "Automations" at bounding box center [74, 90] width 110 height 23
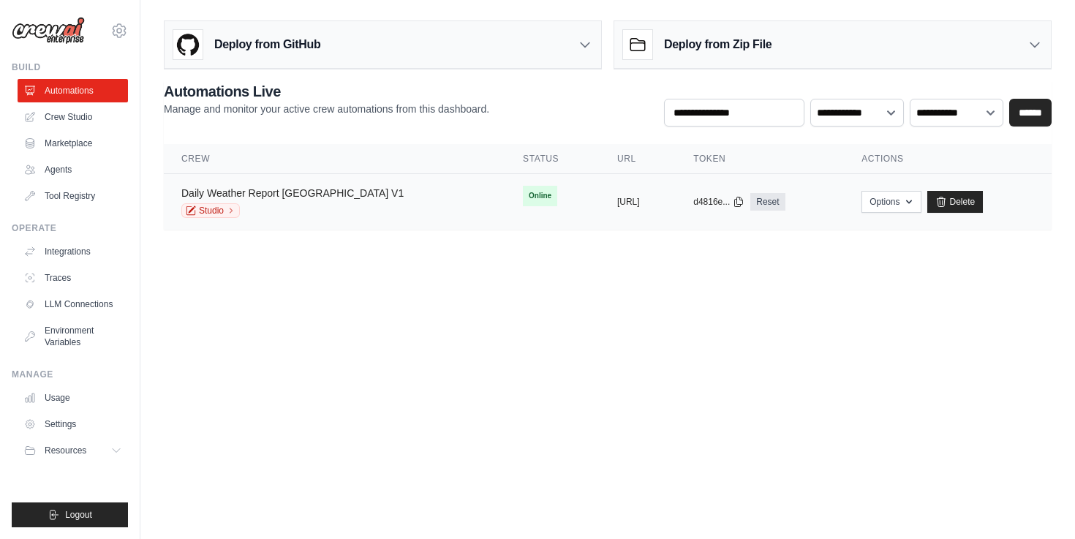
click at [340, 190] on link "Daily Weather Report [GEOGRAPHIC_DATA] V1" at bounding box center [292, 193] width 222 height 12
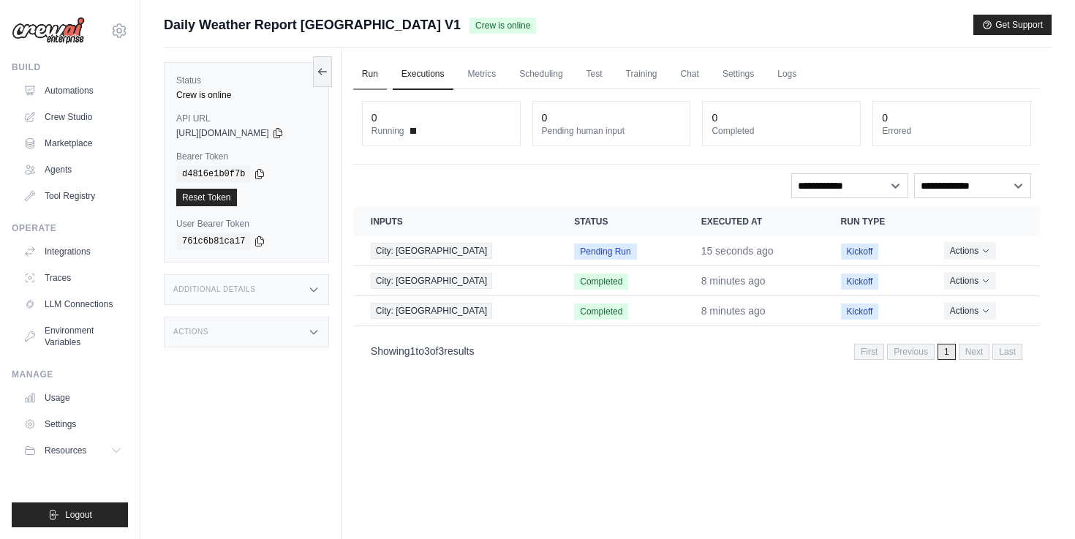
click at [379, 67] on link "Run" at bounding box center [370, 74] width 34 height 31
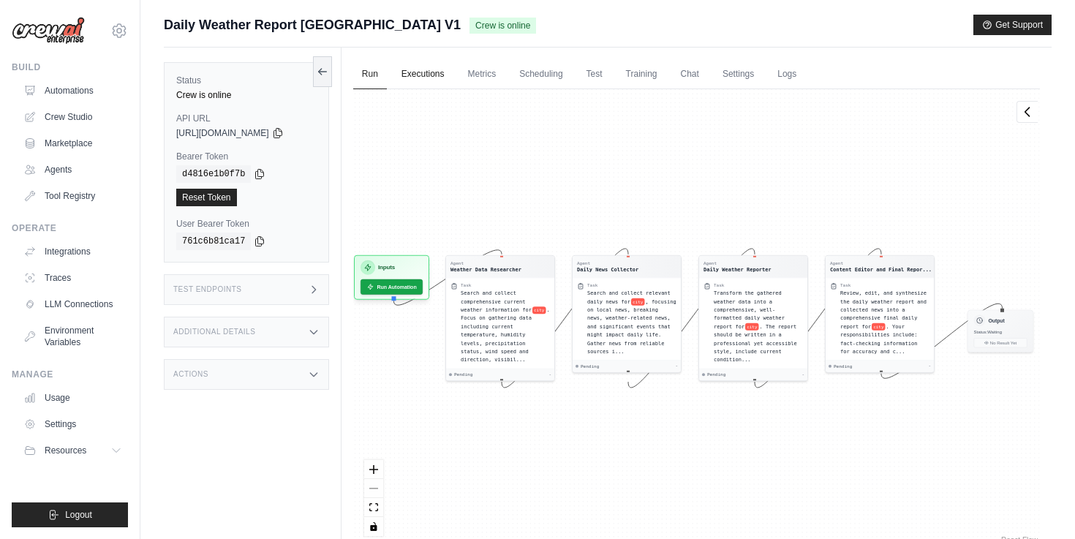
click at [421, 71] on link "Executions" at bounding box center [423, 74] width 61 height 31
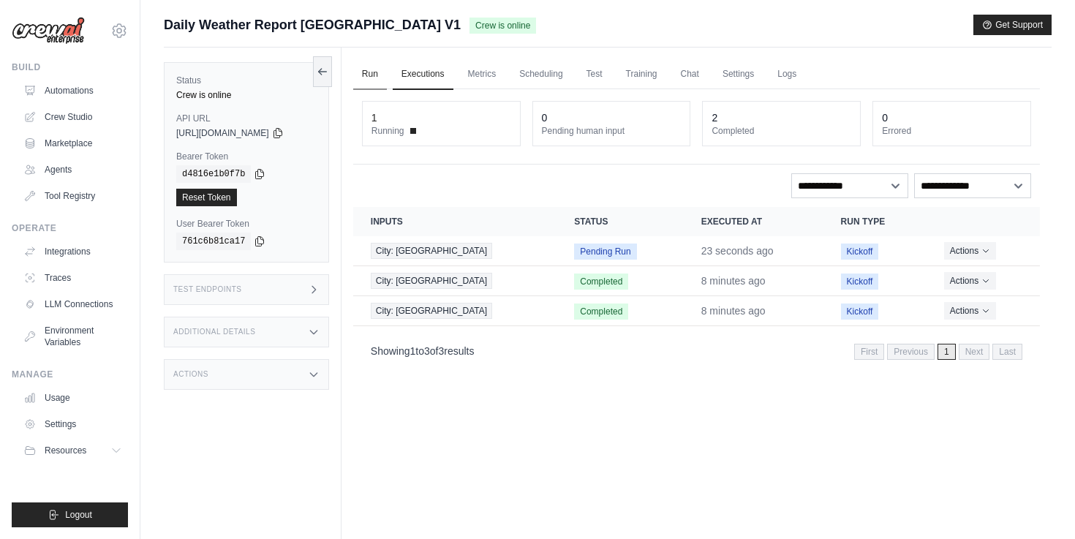
click at [380, 70] on link "Run" at bounding box center [370, 74] width 34 height 31
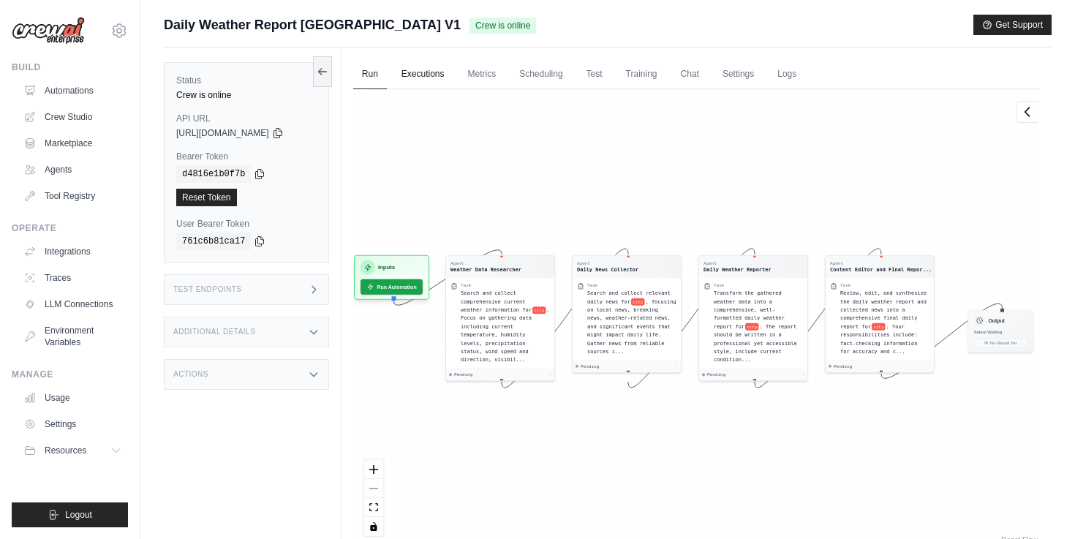
click at [425, 72] on link "Executions" at bounding box center [423, 74] width 61 height 31
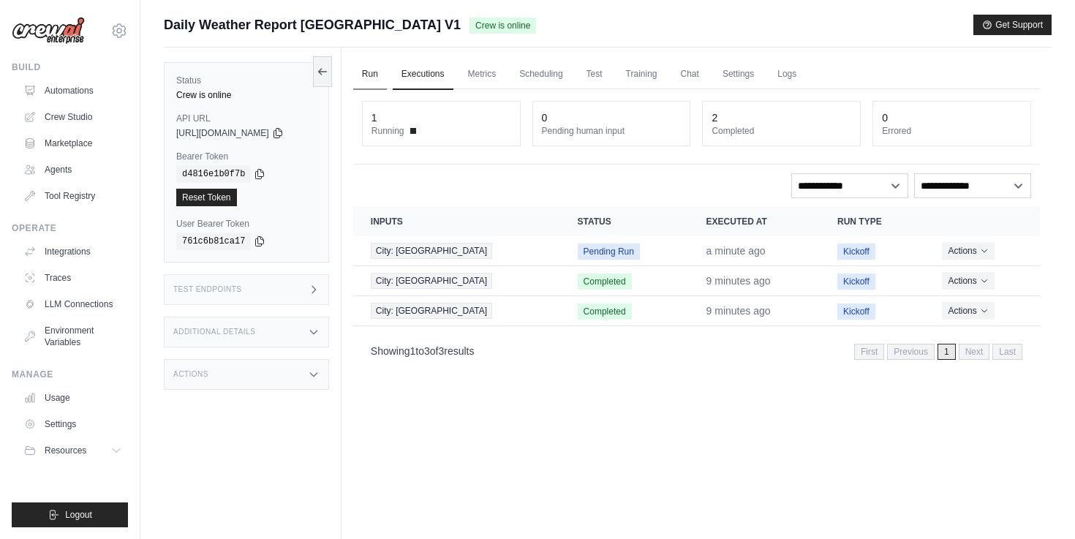
click at [386, 75] on link "Run" at bounding box center [370, 74] width 34 height 31
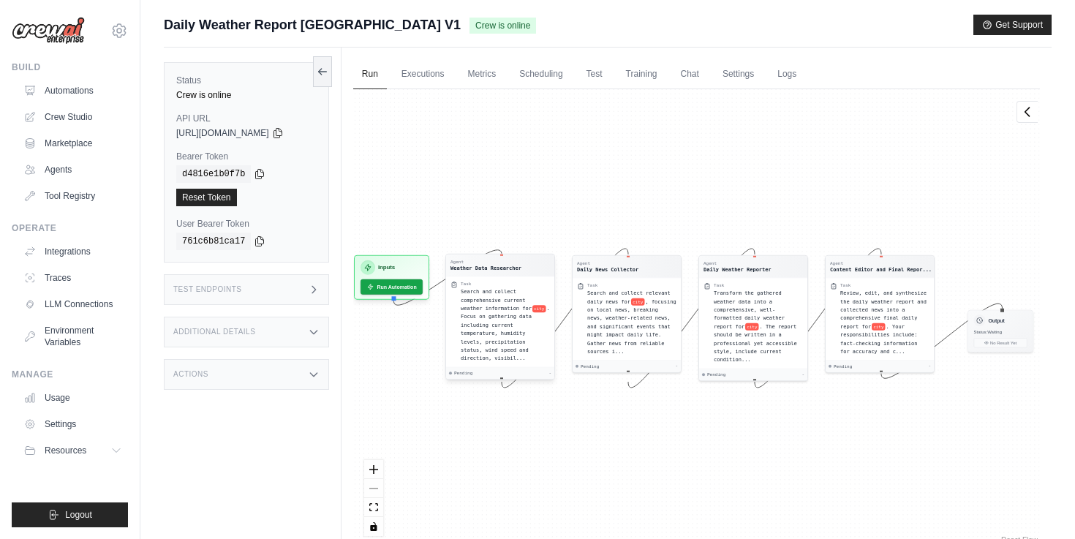
click at [503, 271] on div "Weather Data Researcher" at bounding box center [486, 268] width 71 height 7
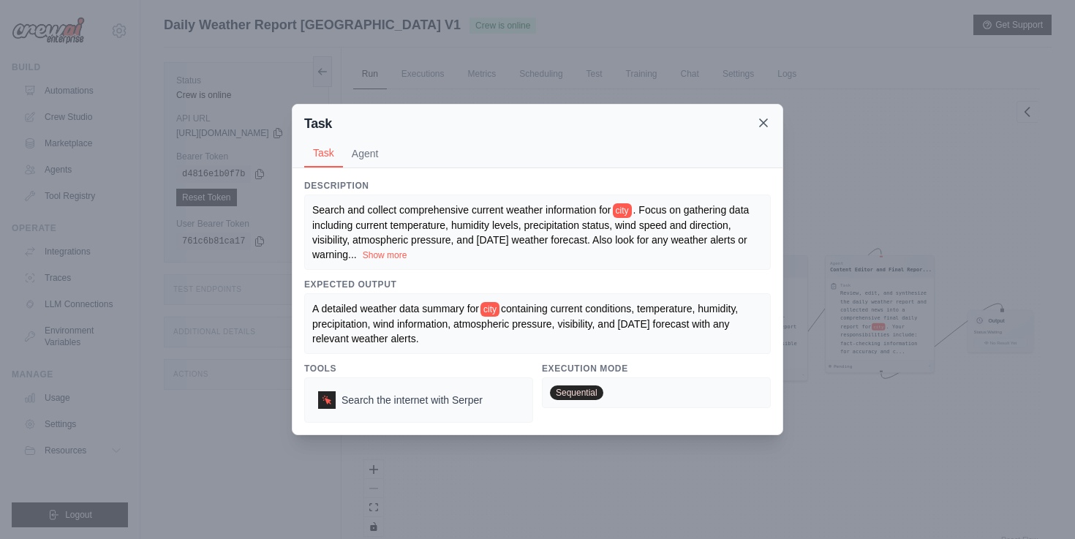
click at [759, 121] on icon at bounding box center [763, 123] width 15 height 15
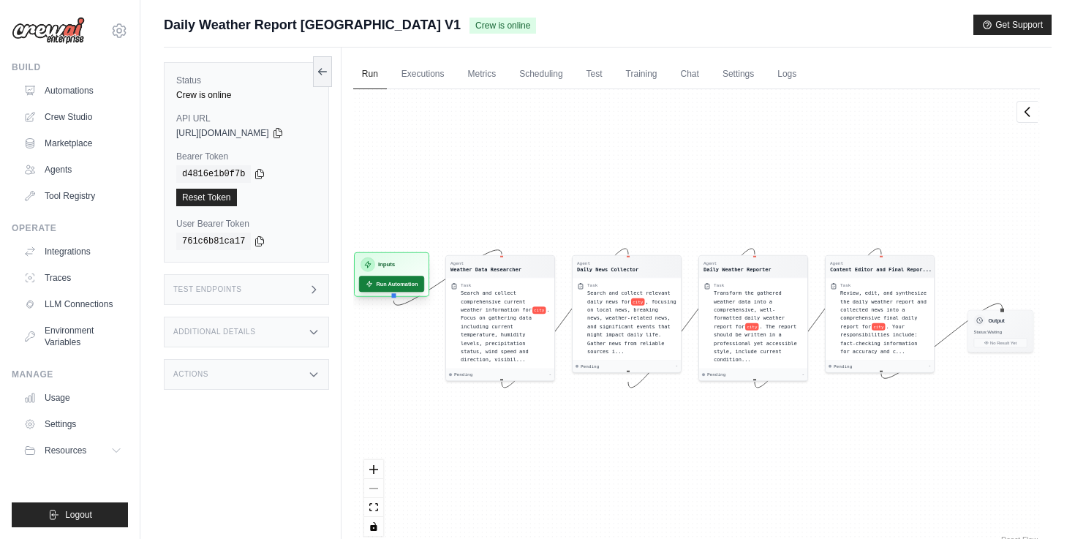
click at [416, 285] on button "Run Automation" at bounding box center [391, 284] width 65 height 16
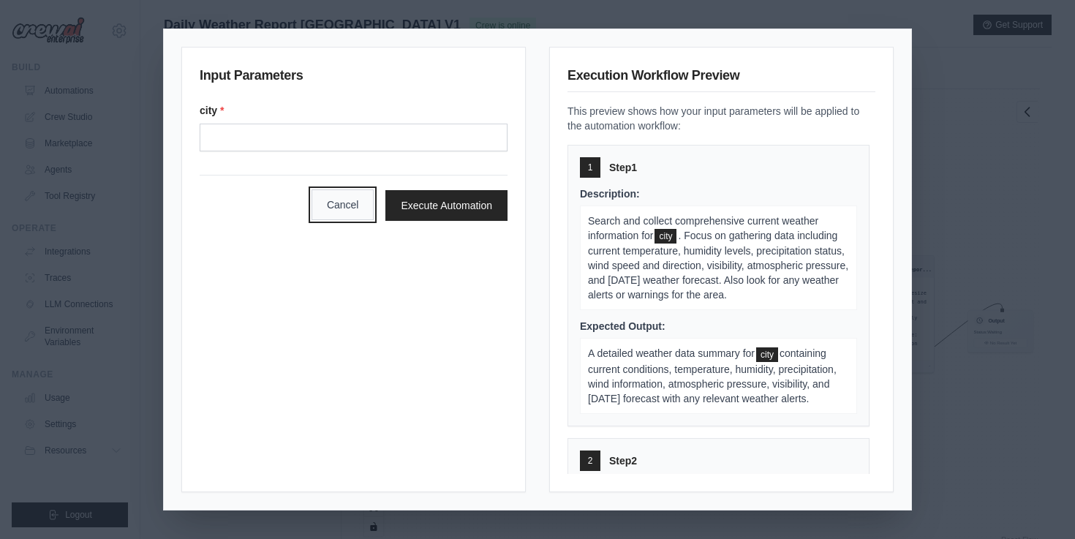
click at [347, 211] on button "Cancel" at bounding box center [343, 204] width 63 height 31
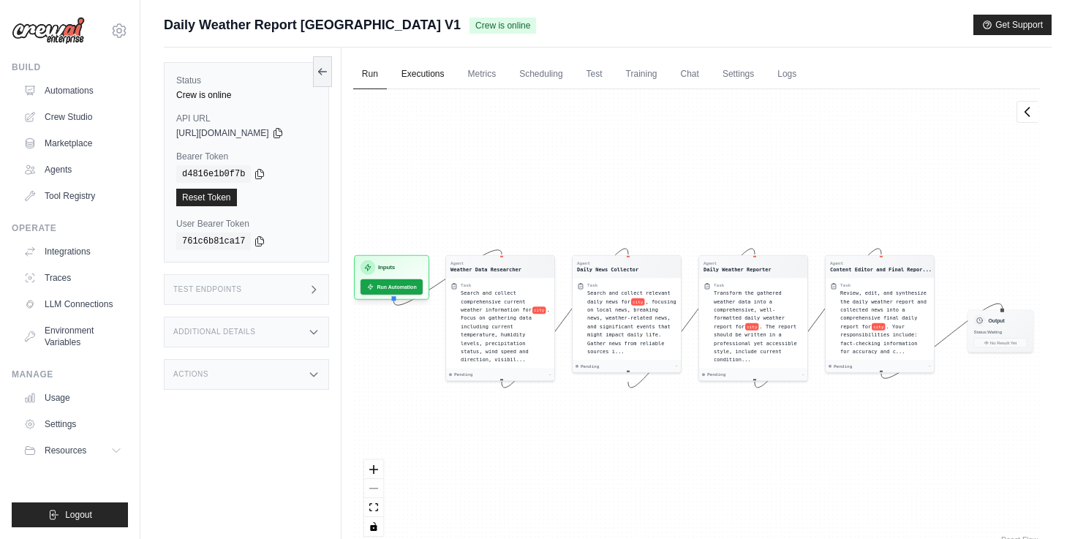
click at [437, 85] on link "Executions" at bounding box center [423, 74] width 61 height 31
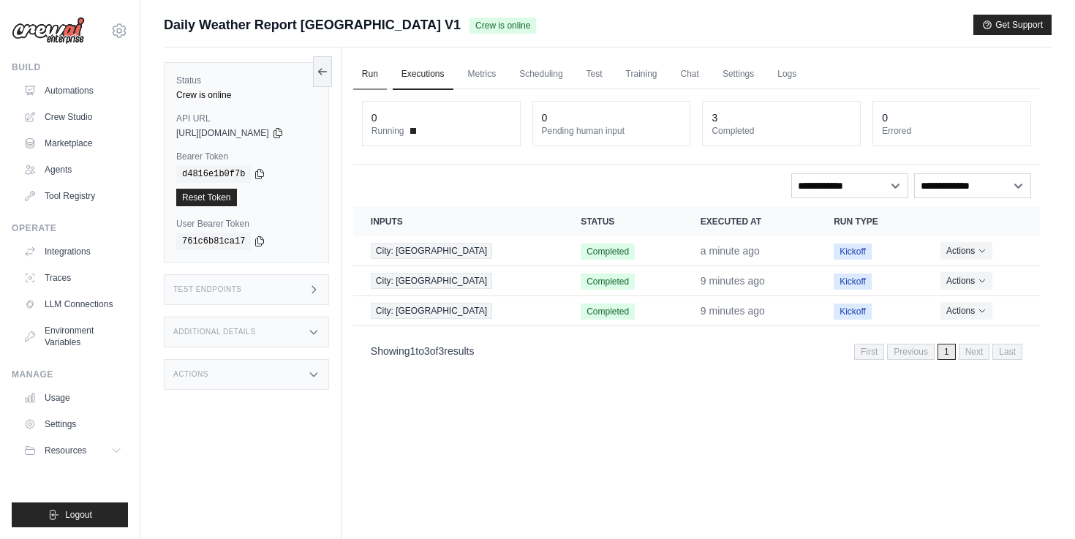
click at [375, 74] on link "Run" at bounding box center [370, 74] width 34 height 31
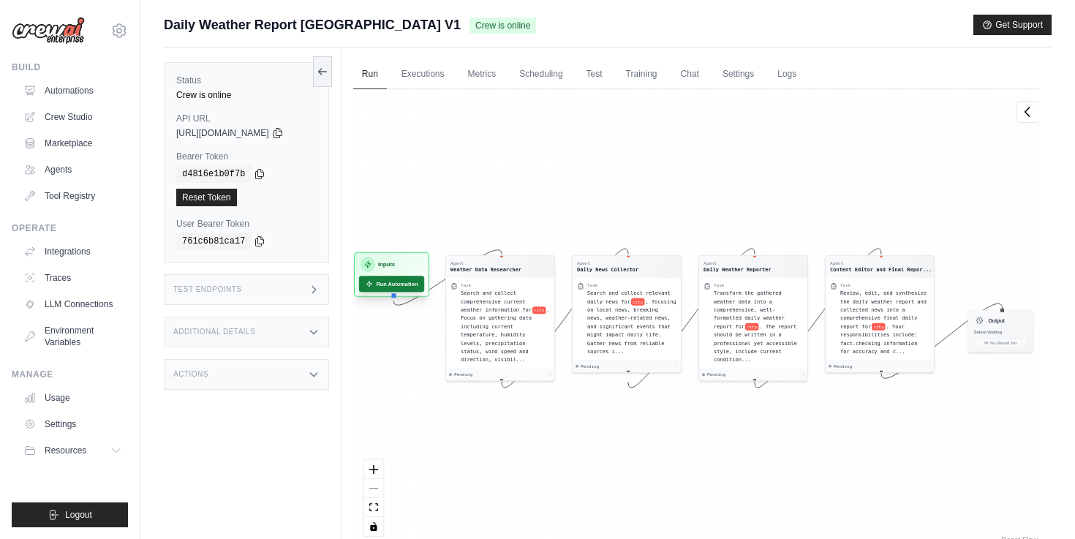
click at [418, 289] on button "Run Automation" at bounding box center [391, 284] width 65 height 16
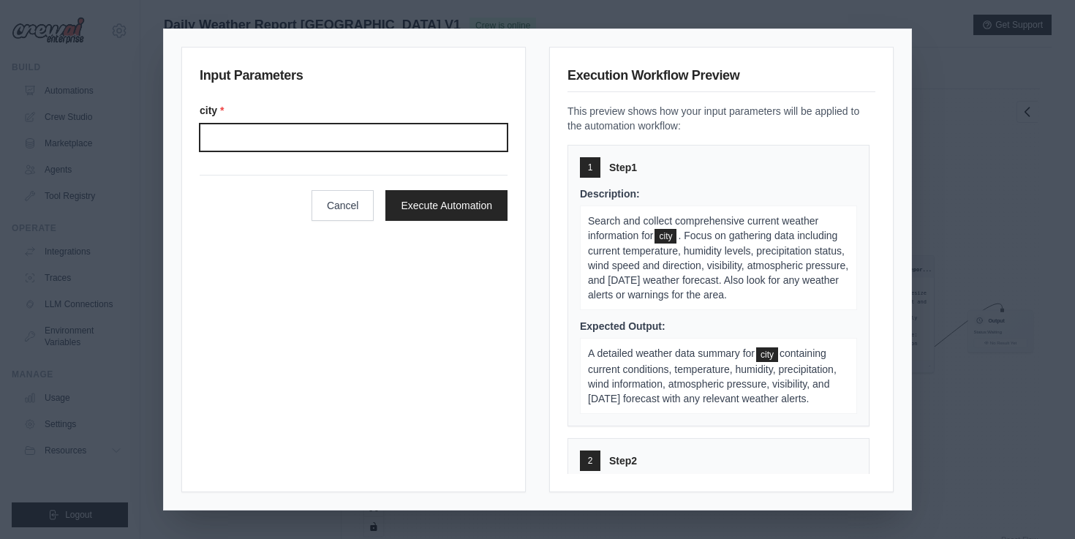
click at [415, 141] on input "City" at bounding box center [354, 138] width 308 height 28
type input "**********"
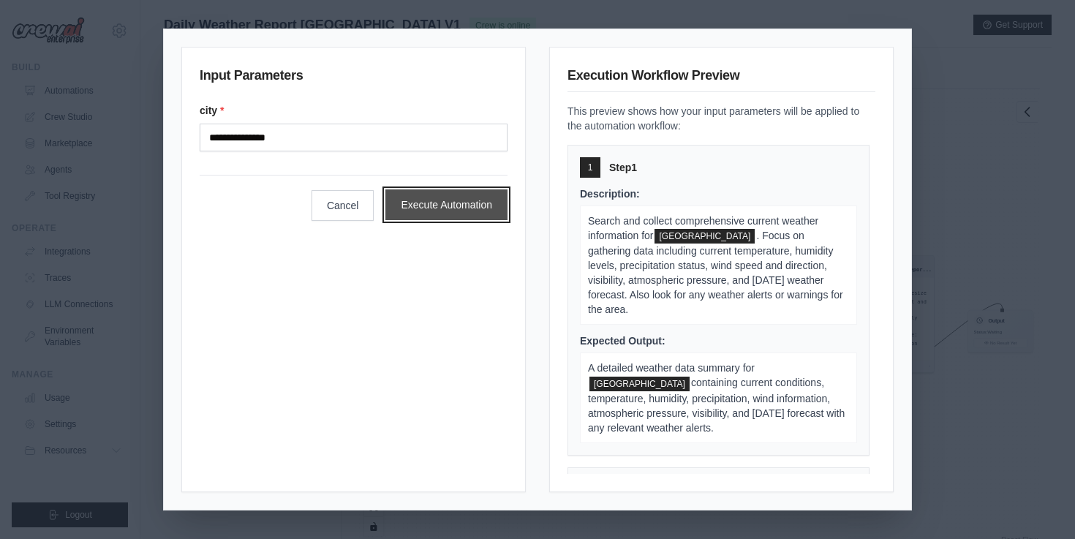
click at [412, 203] on button "Execute Automation" at bounding box center [446, 204] width 122 height 31
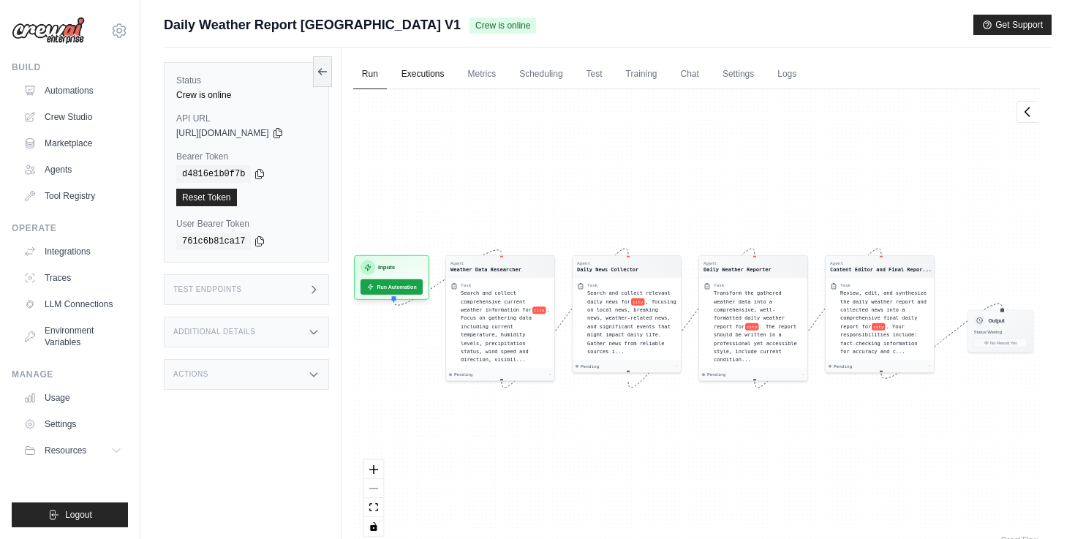
click at [427, 85] on link "Executions" at bounding box center [423, 74] width 61 height 31
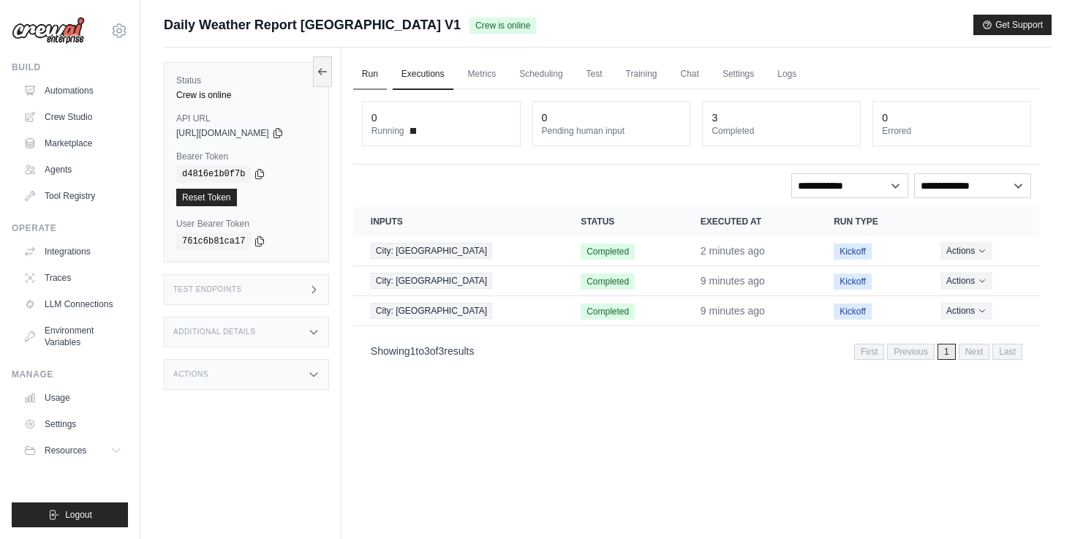
click at [377, 71] on link "Run" at bounding box center [370, 74] width 34 height 31
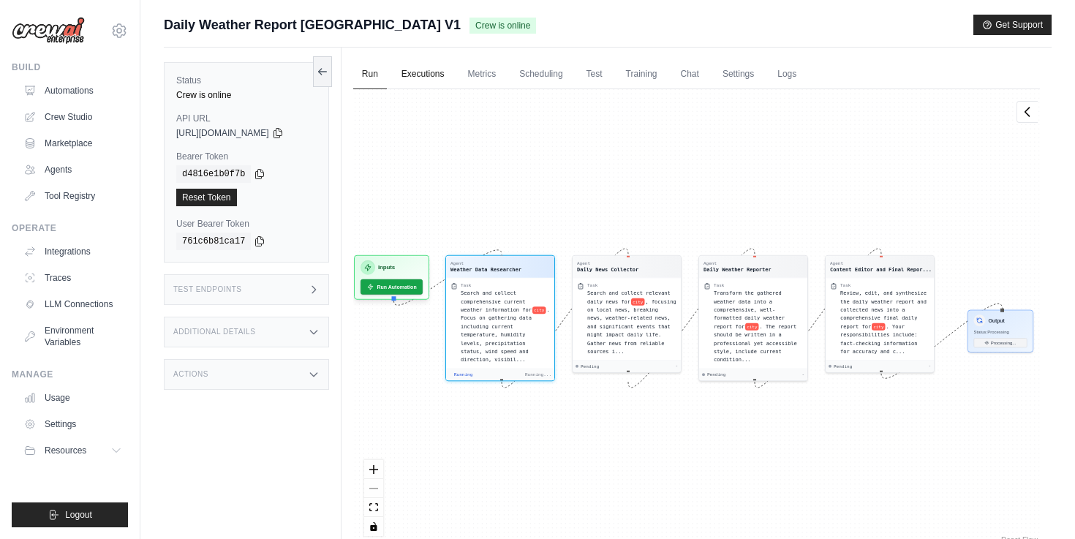
click at [422, 72] on link "Executions" at bounding box center [423, 74] width 61 height 31
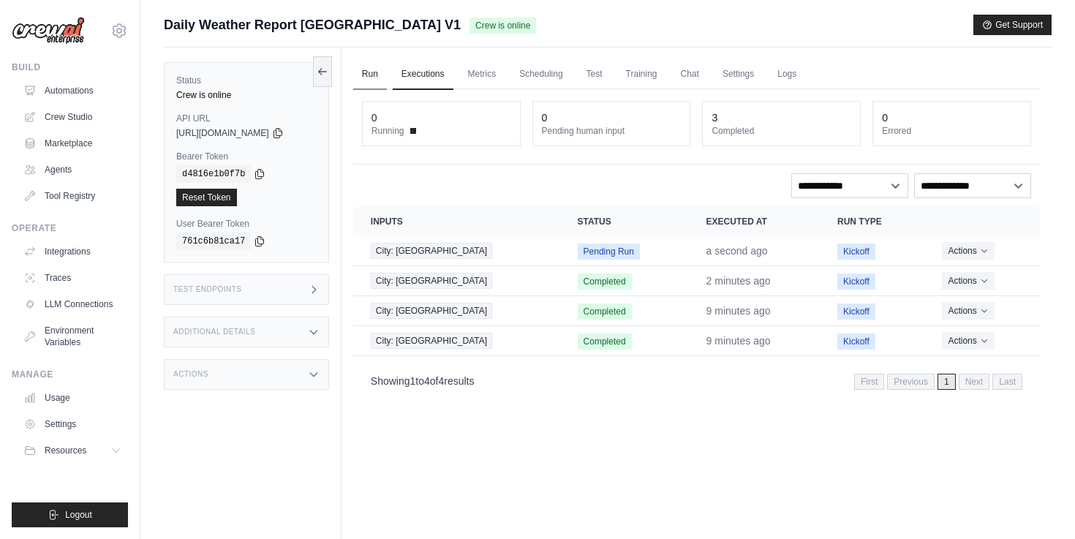
click at [374, 73] on link "Run" at bounding box center [370, 74] width 34 height 31
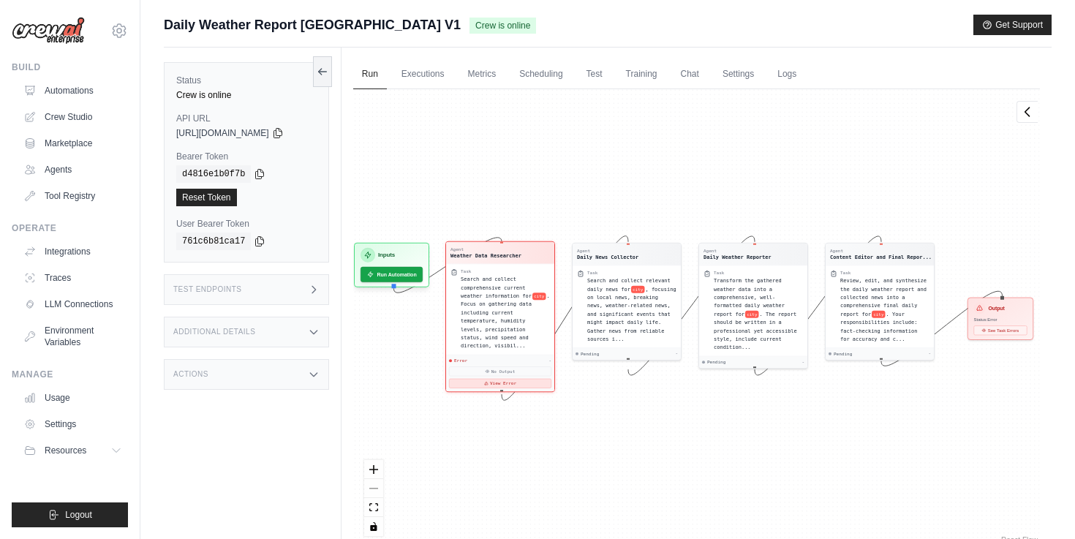
click at [519, 385] on button "View Error" at bounding box center [500, 384] width 102 height 10
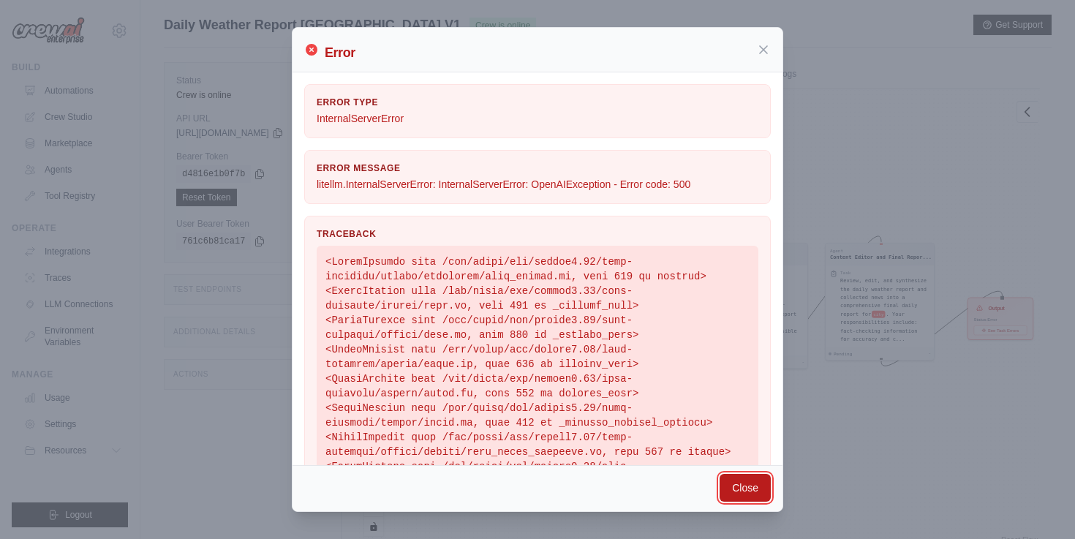
click at [749, 483] on button "Close" at bounding box center [745, 488] width 51 height 28
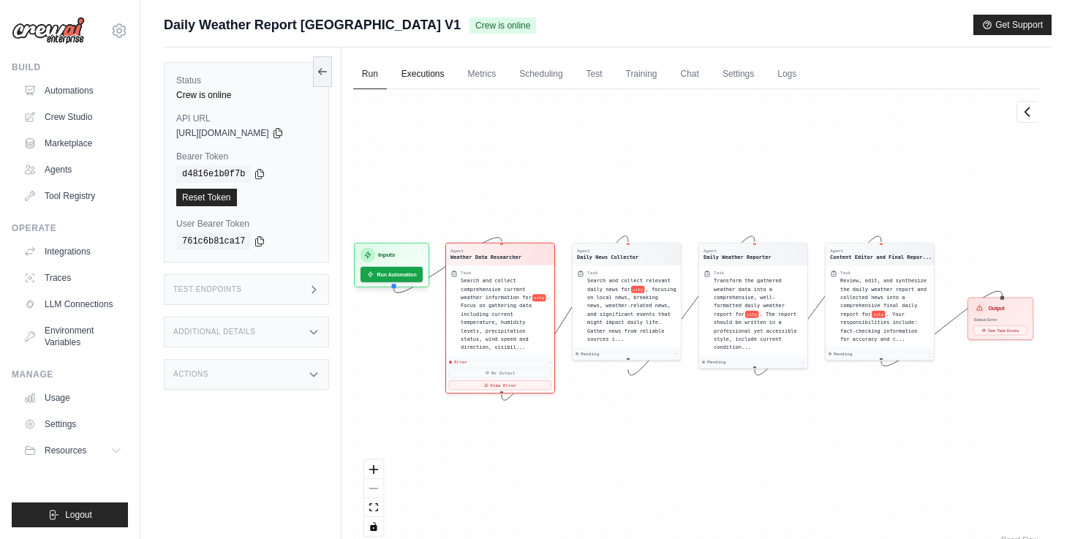
click at [449, 64] on link "Executions" at bounding box center [423, 74] width 61 height 31
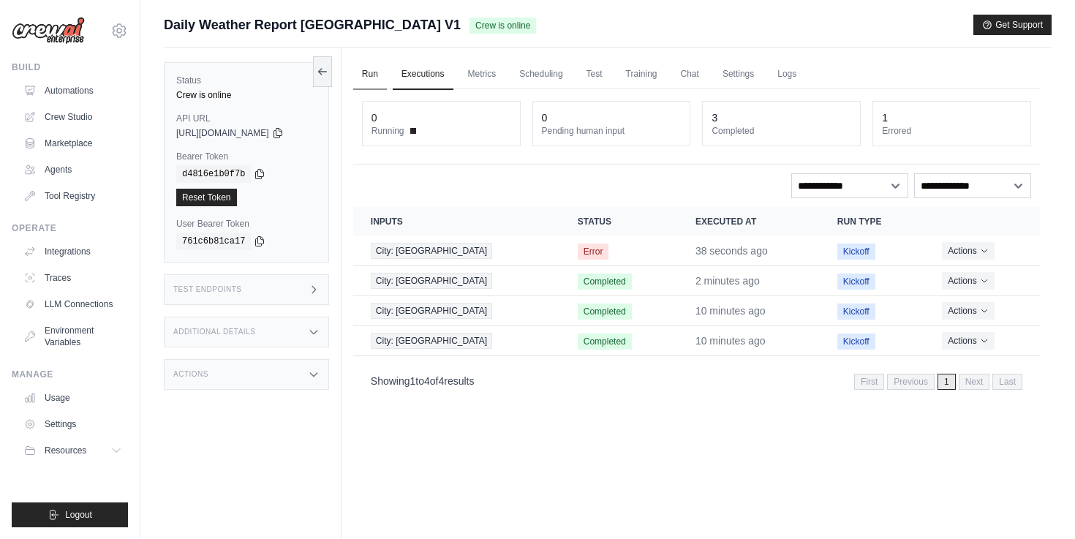
click at [380, 72] on link "Run" at bounding box center [370, 74] width 34 height 31
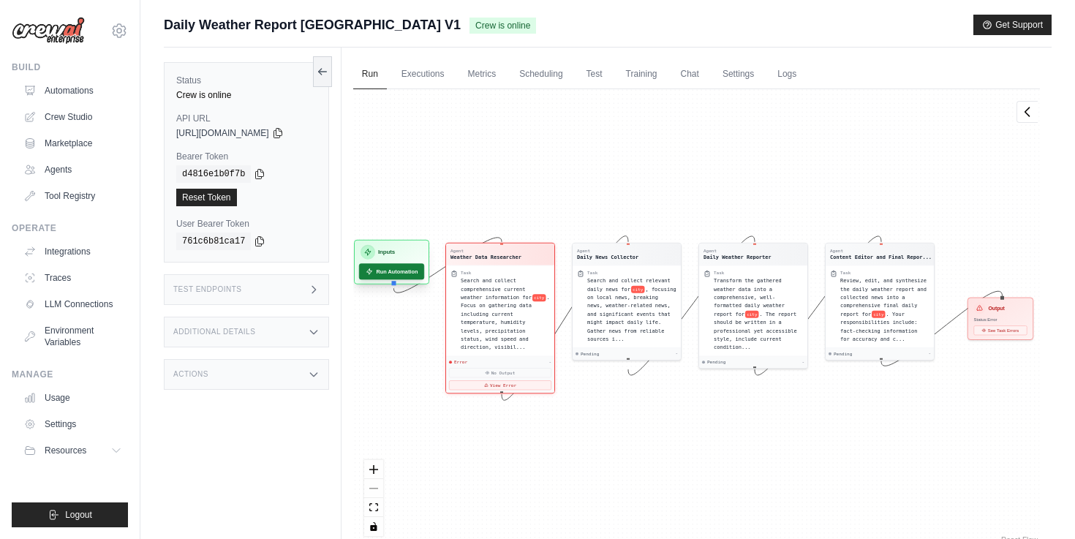
click at [400, 275] on button "Run Automation" at bounding box center [391, 271] width 65 height 16
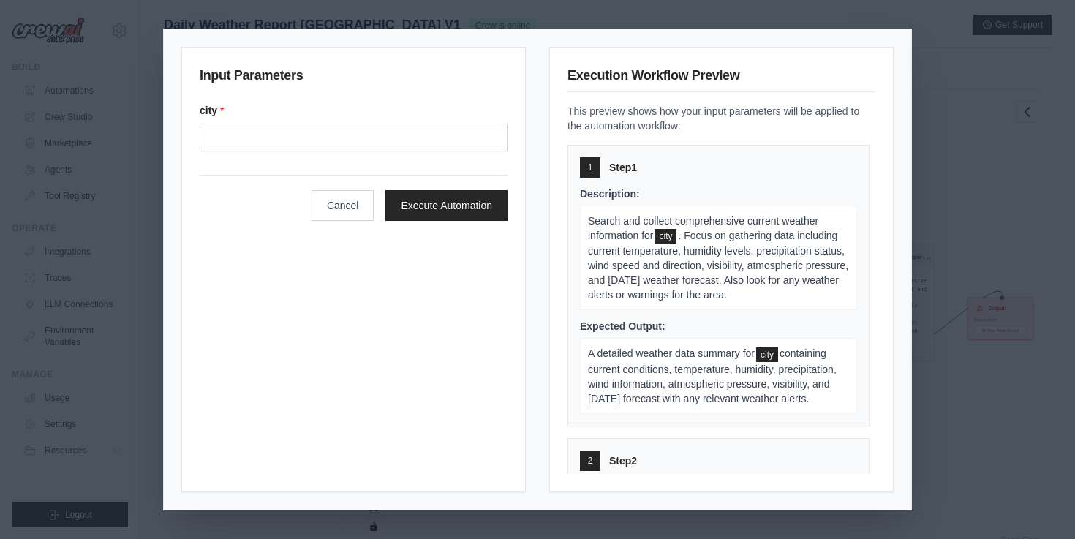
type input "**********"
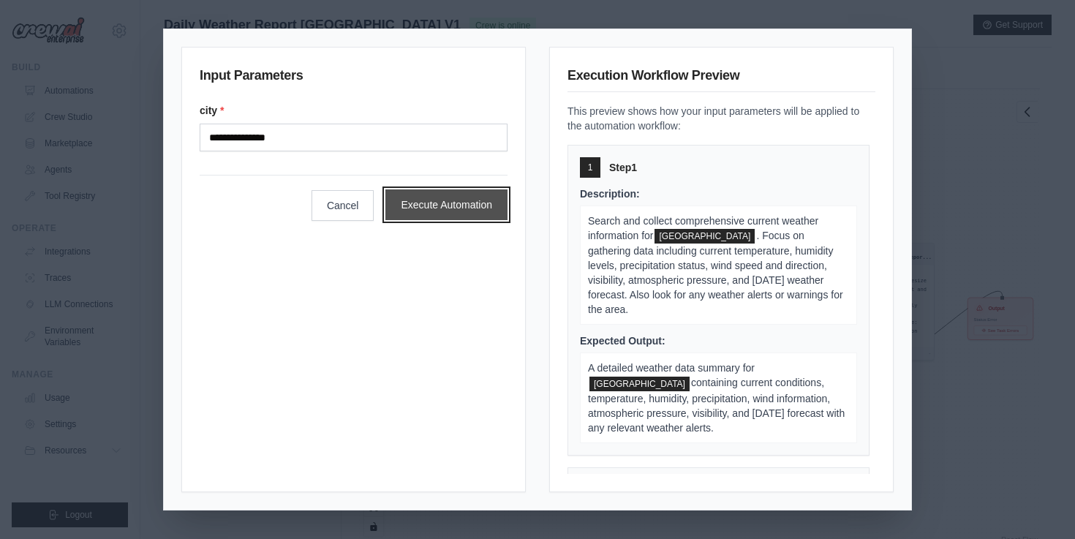
click at [426, 195] on button "Execute Automation" at bounding box center [446, 204] width 122 height 31
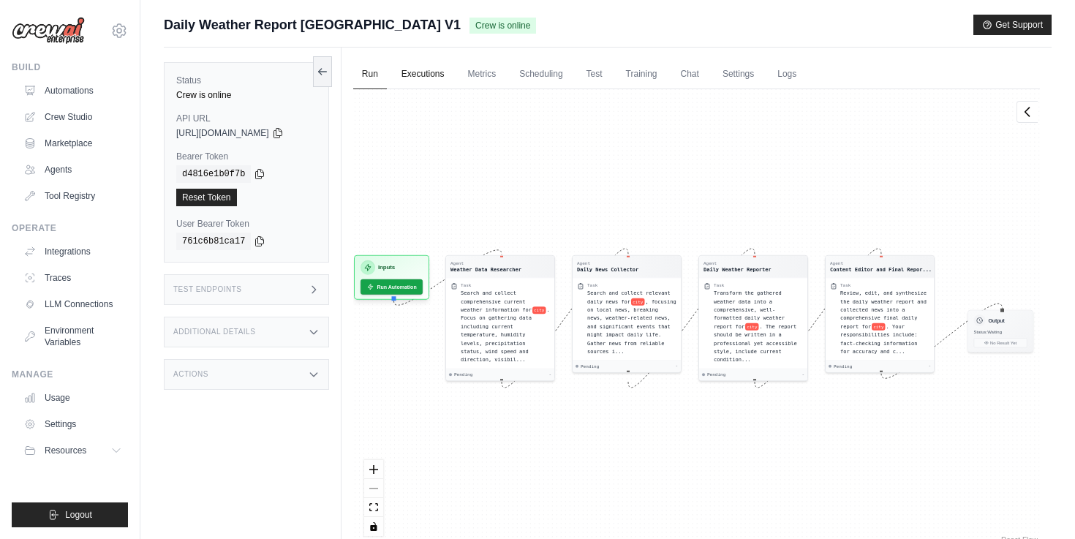
click at [433, 72] on link "Executions" at bounding box center [423, 74] width 61 height 31
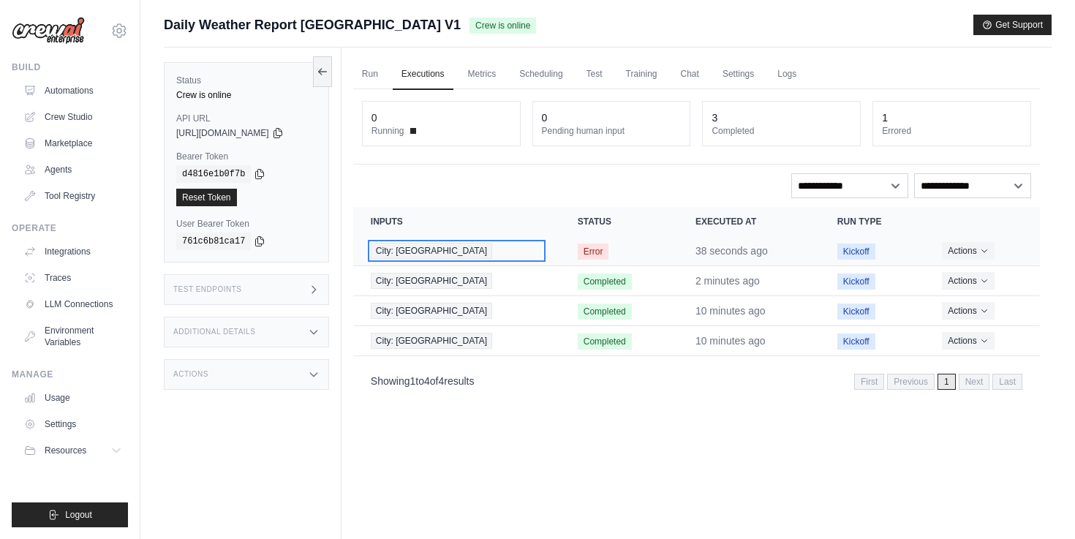
click at [418, 249] on span "City: [GEOGRAPHIC_DATA]" at bounding box center [431, 251] width 121 height 16
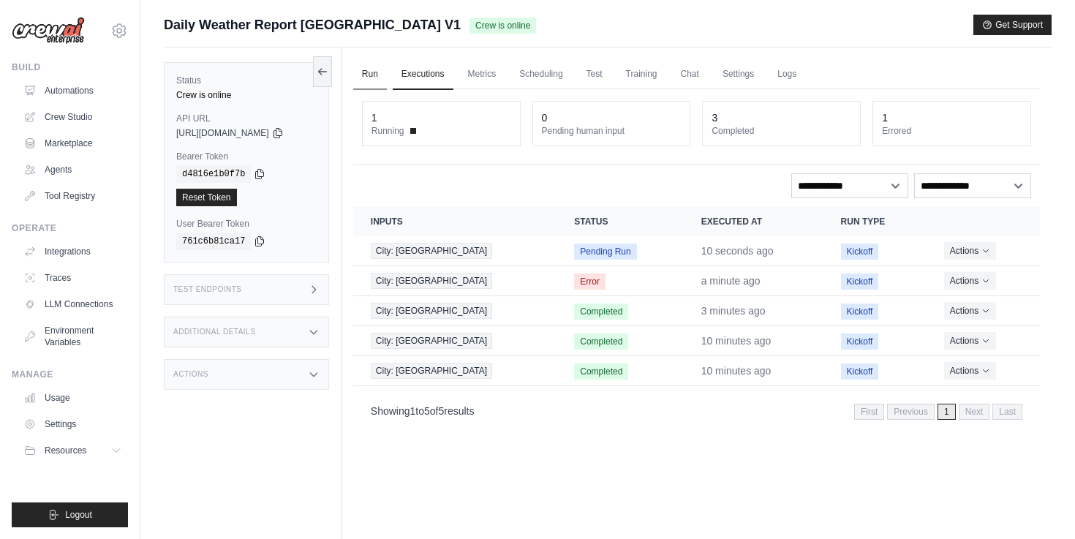
click at [381, 74] on link "Run" at bounding box center [370, 74] width 34 height 31
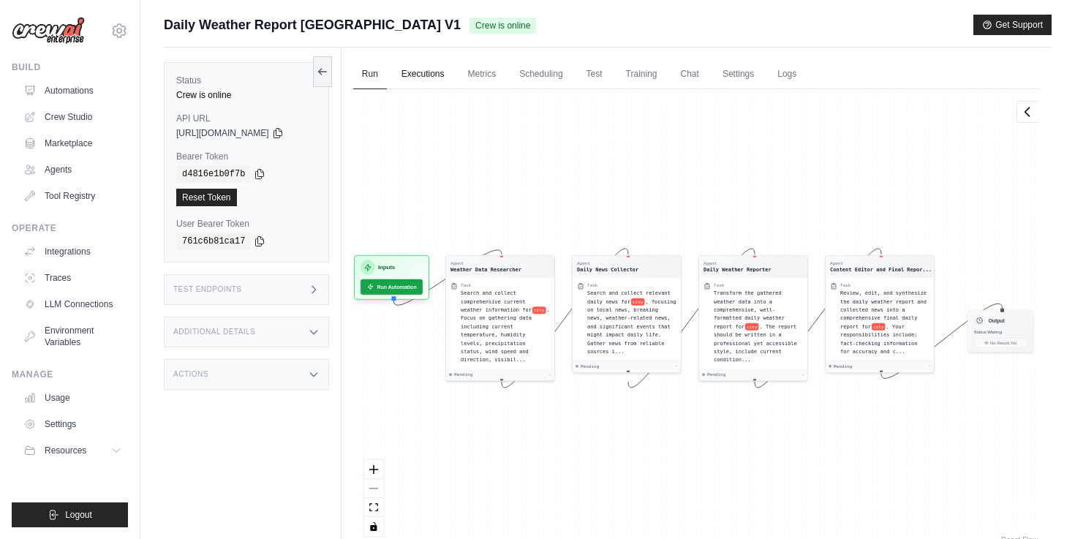
click at [432, 80] on link "Executions" at bounding box center [423, 74] width 61 height 31
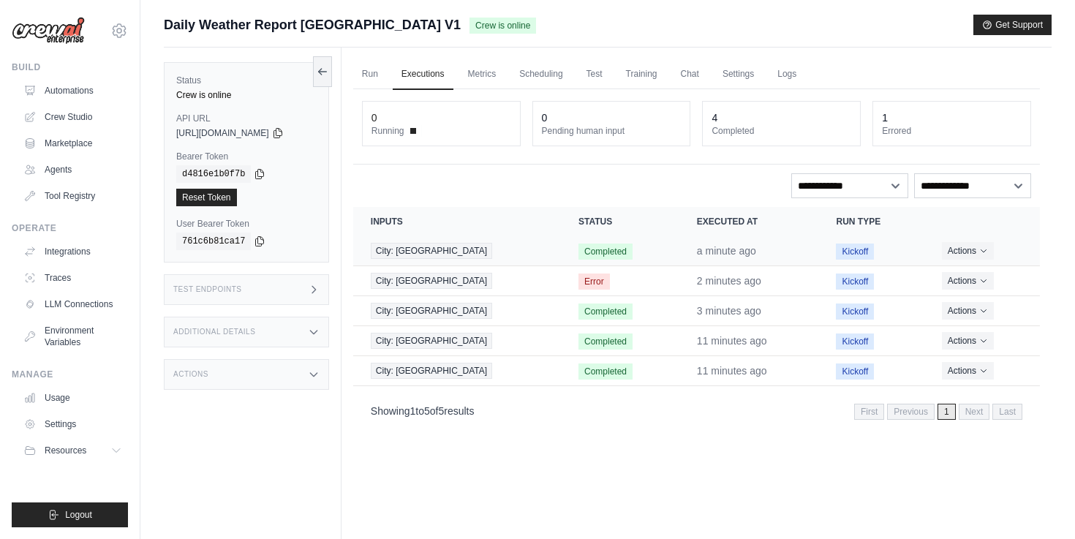
click at [579, 252] on span "Completed" at bounding box center [606, 252] width 54 height 16
click at [443, 372] on span "City: [GEOGRAPHIC_DATA]" at bounding box center [431, 371] width 121 height 16
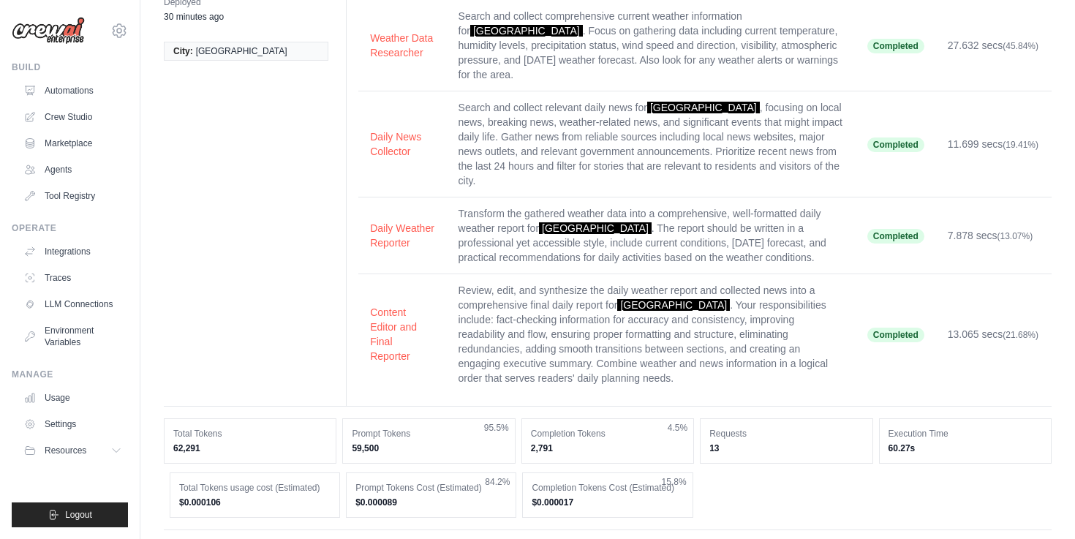
scroll to position [90, 0]
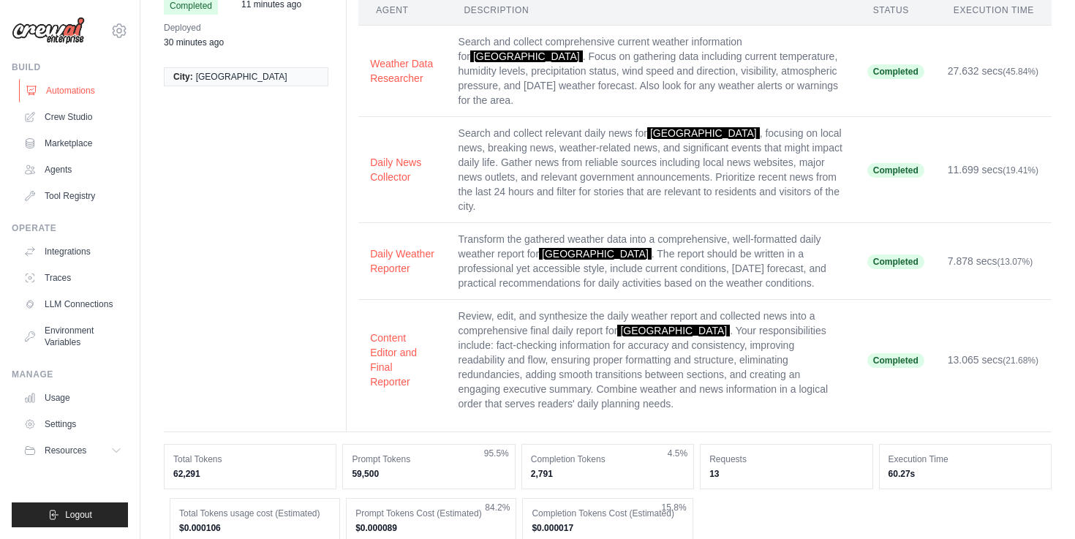
click at [112, 94] on link "Automations" at bounding box center [74, 90] width 110 height 23
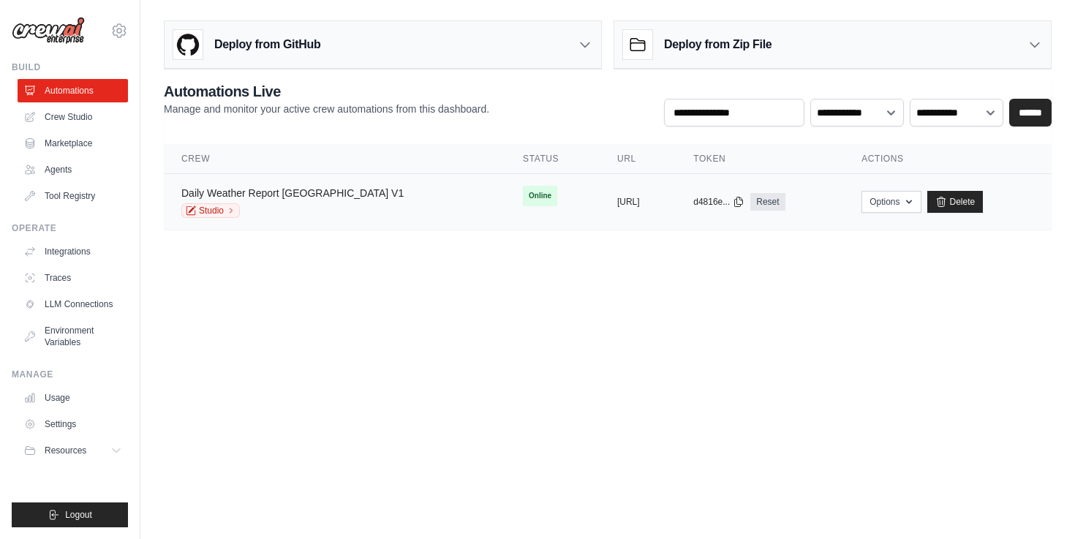
click at [332, 193] on link "Daily Weather Report Taipei City V1" at bounding box center [292, 193] width 222 height 12
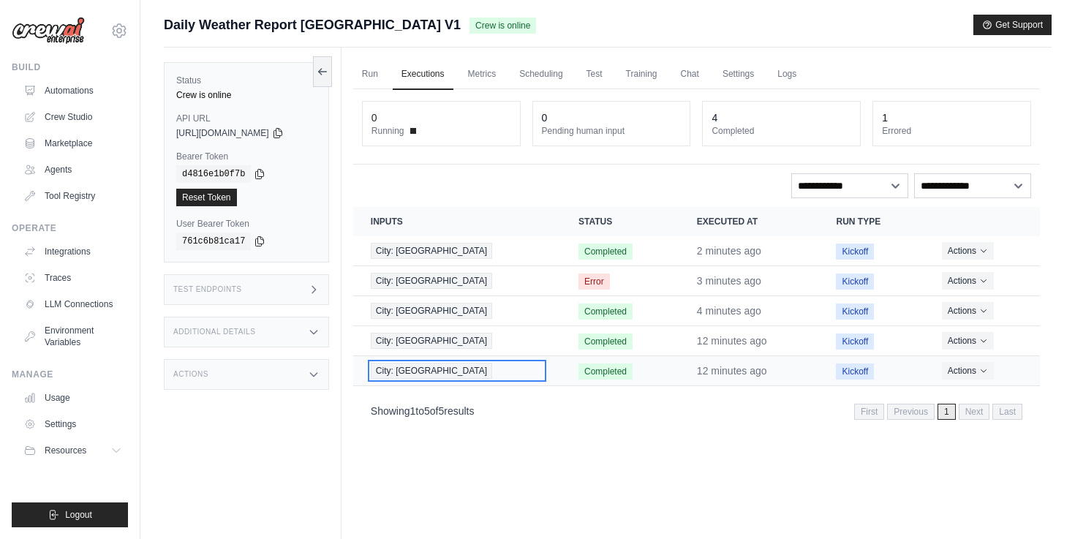
click at [419, 366] on span "City: New Taipei City" at bounding box center [431, 371] width 121 height 16
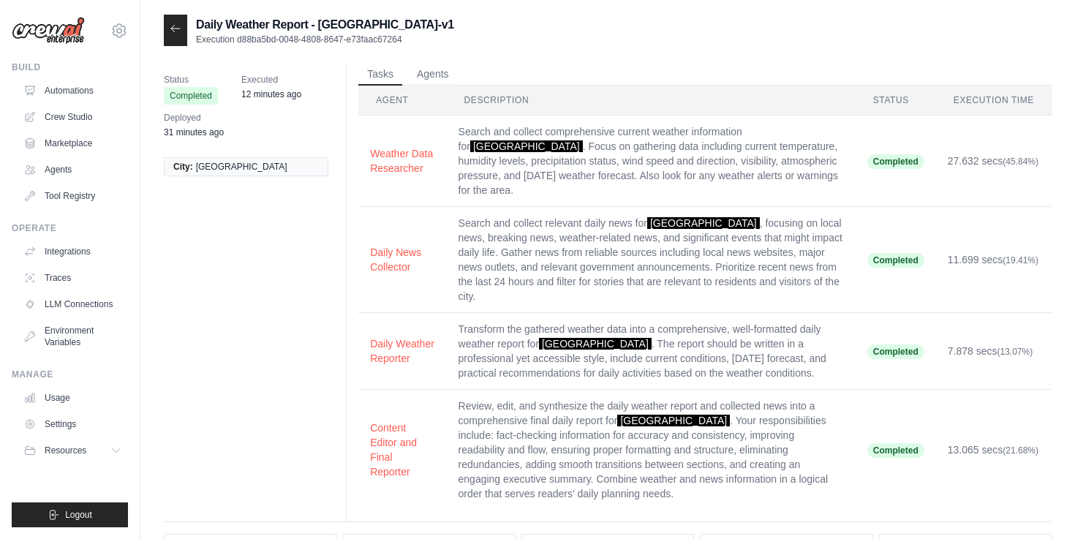
click at [165, 31] on div at bounding box center [175, 30] width 23 height 31
click at [179, 32] on icon at bounding box center [176, 29] width 12 height 12
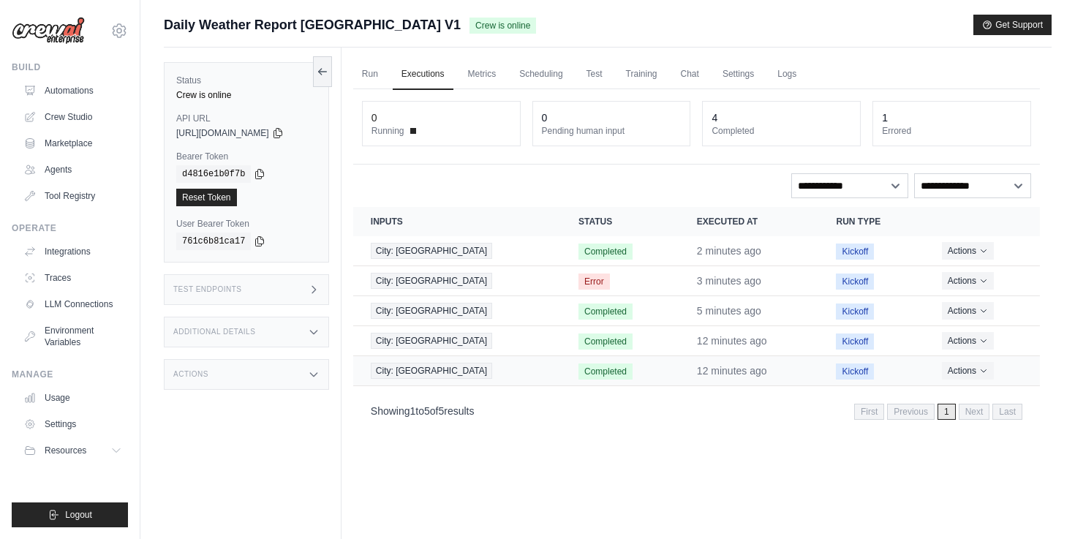
click at [591, 375] on span "Completed" at bounding box center [606, 372] width 54 height 16
click at [459, 369] on span "City: [GEOGRAPHIC_DATA]" at bounding box center [431, 371] width 121 height 16
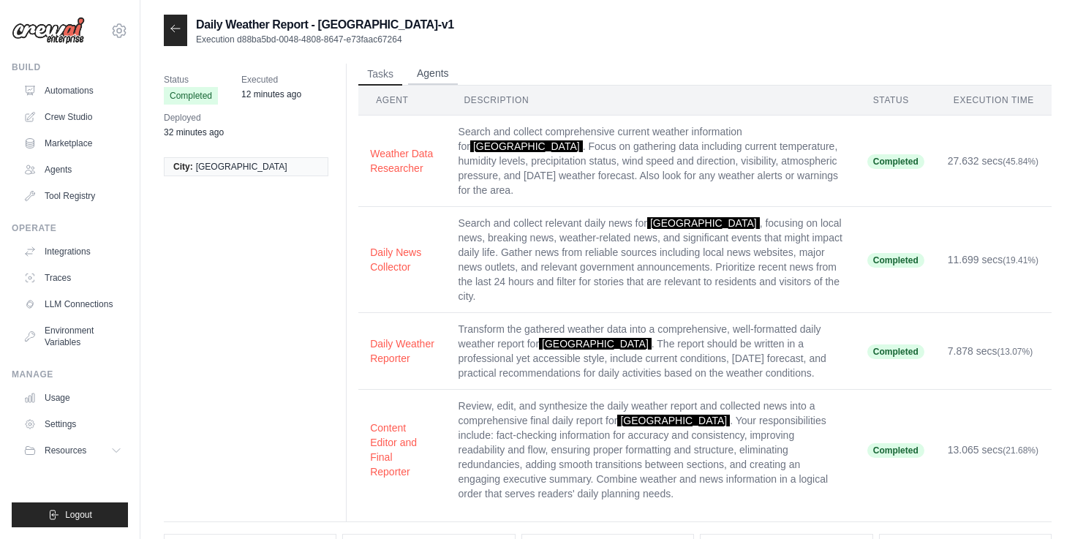
click at [432, 77] on button "Agents" at bounding box center [433, 74] width 50 height 22
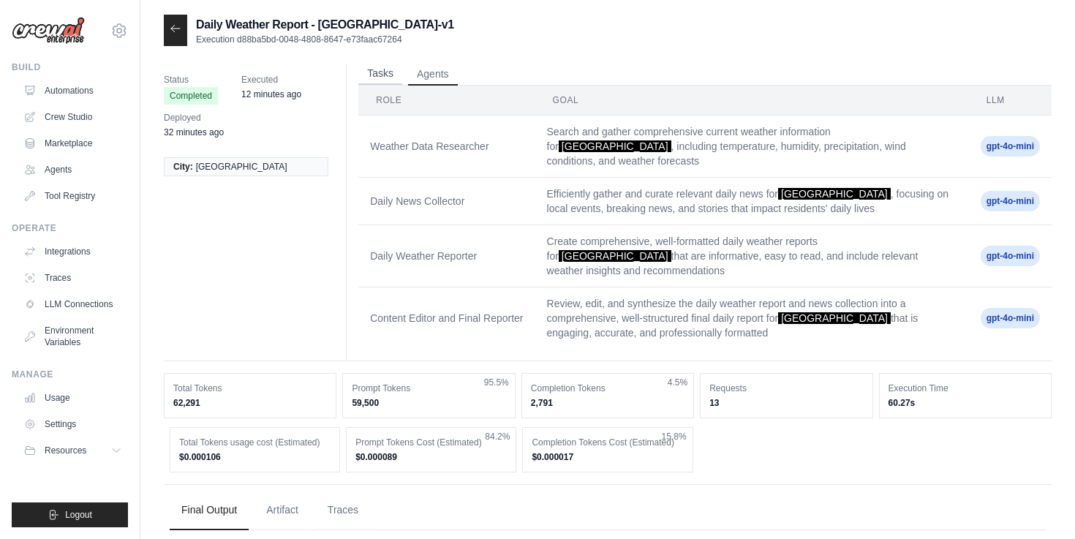
click at [385, 74] on button "Tasks" at bounding box center [380, 74] width 44 height 22
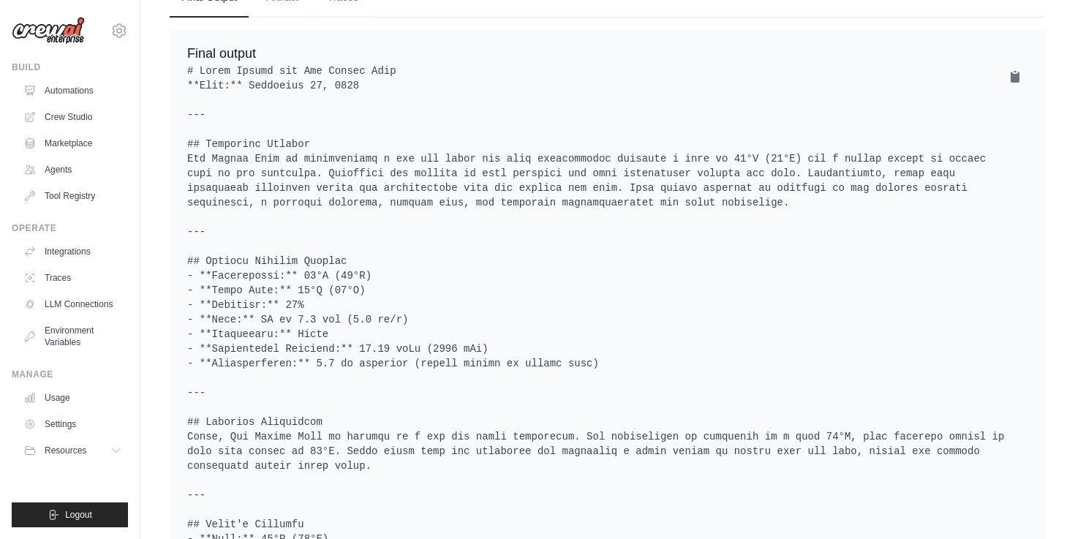
scroll to position [676, 0]
click at [1014, 80] on icon at bounding box center [1015, 74] width 9 height 11
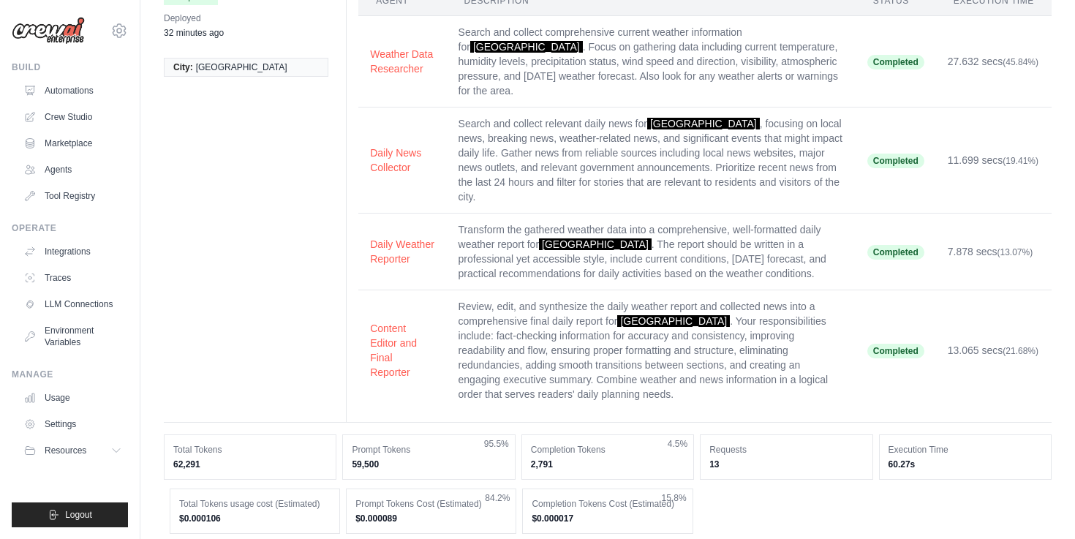
scroll to position [92, 0]
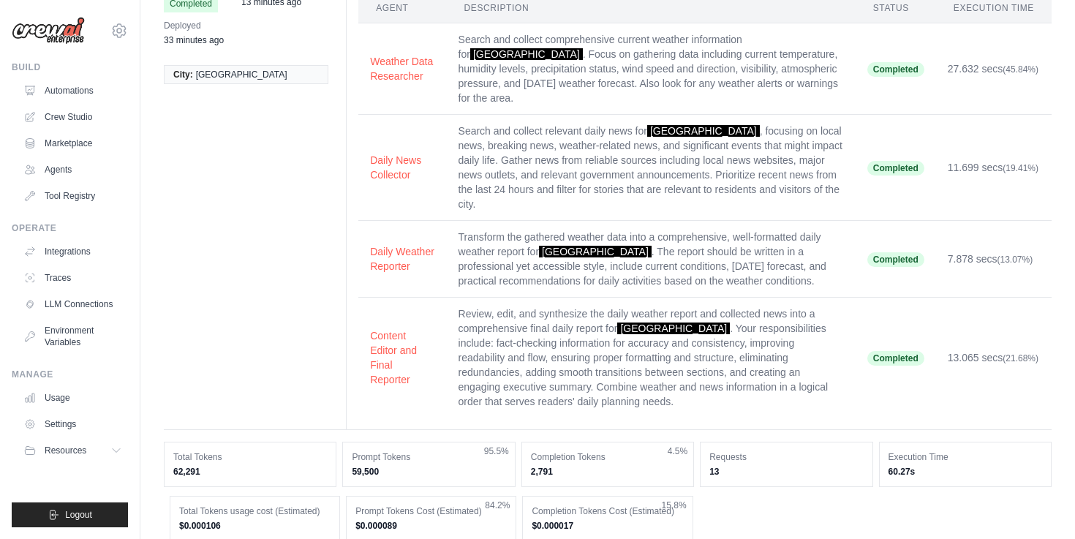
click at [986, 81] on td "27.632 secs (45.84%)" at bounding box center [994, 68] width 116 height 91
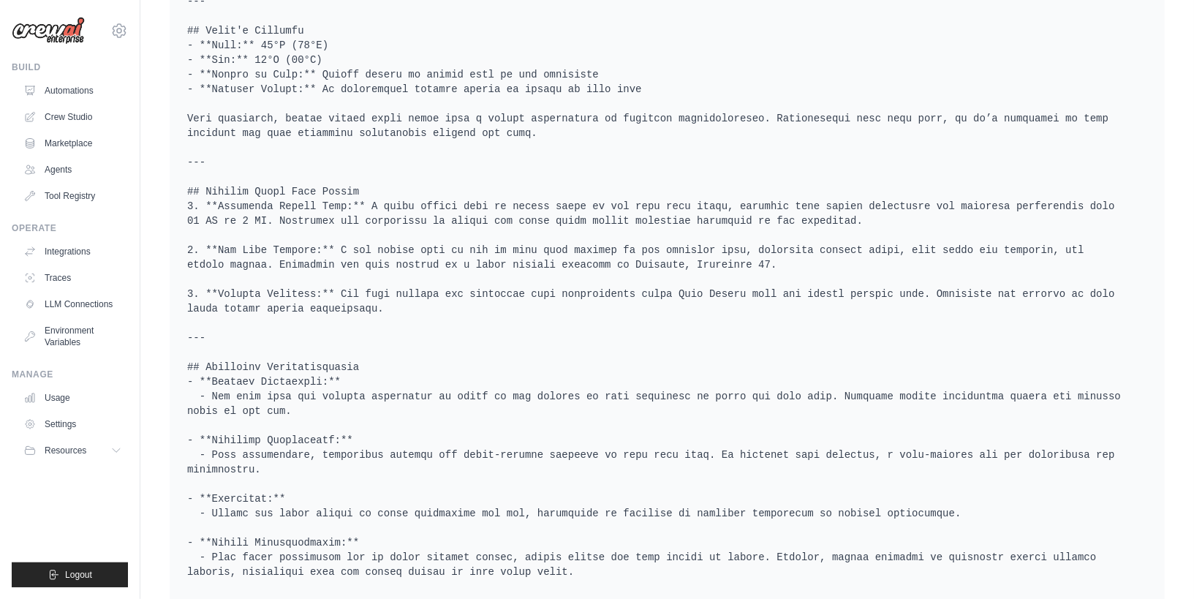
scroll to position [1110, 0]
